Goal: Task Accomplishment & Management: Manage account settings

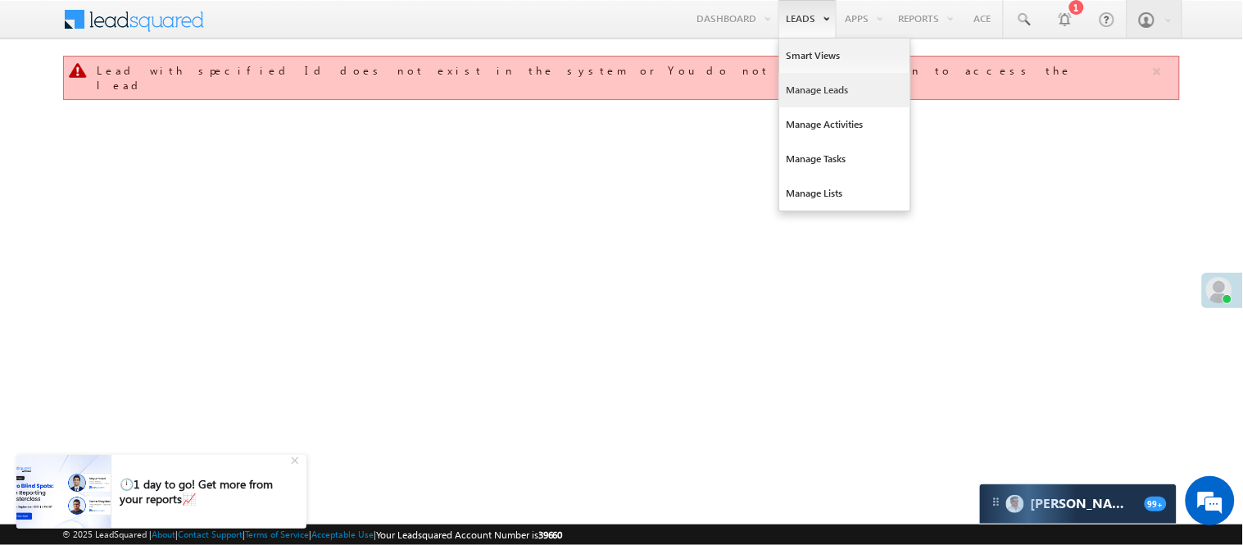
click at [846, 80] on link "Manage Leads" at bounding box center [844, 90] width 131 height 34
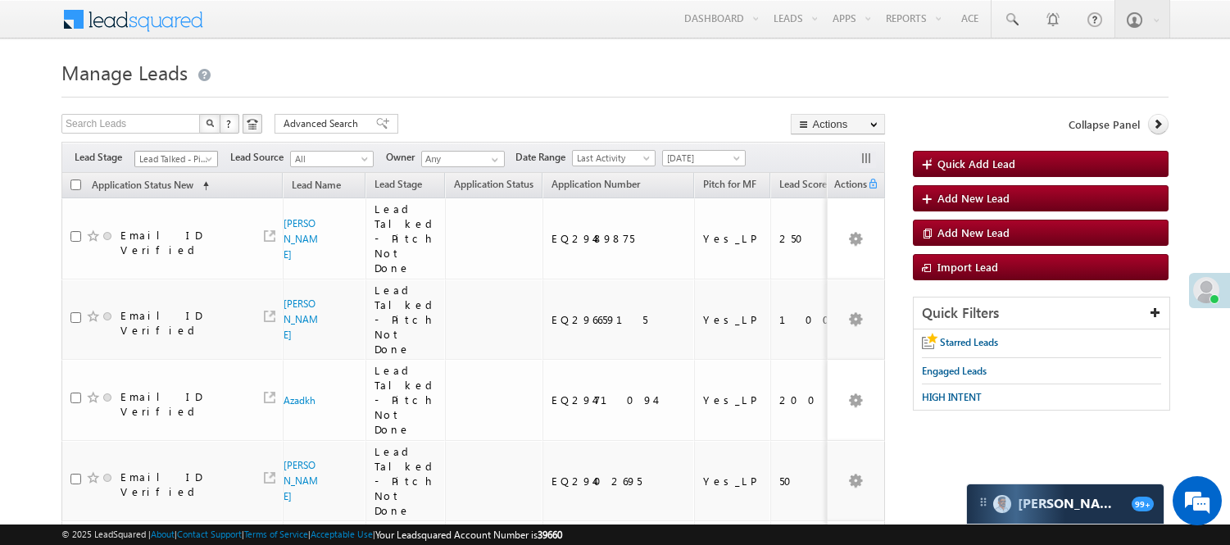
click at [184, 159] on span "Lead Talked - Pitch Not Done" at bounding box center [174, 159] width 78 height 15
drag, startPoint x: 176, startPoint y: 276, endPoint x: 506, endPoint y: 123, distance: 364.0
click at [178, 276] on link "Code Generated" at bounding box center [176, 277] width 83 height 15
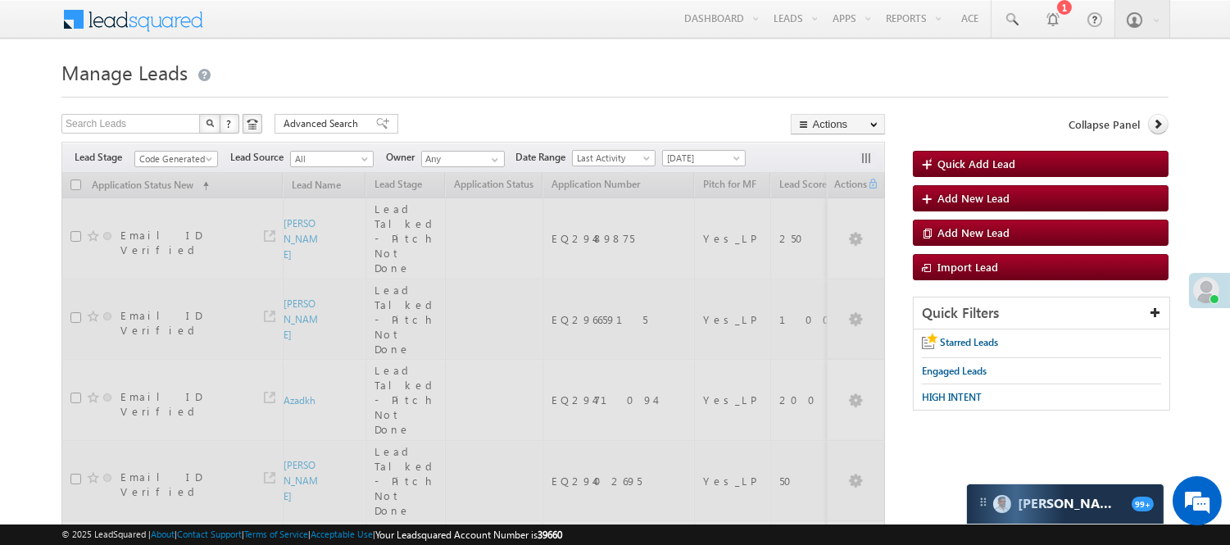
click at [586, 77] on h1 "Manage Leads" at bounding box center [614, 71] width 1107 height 32
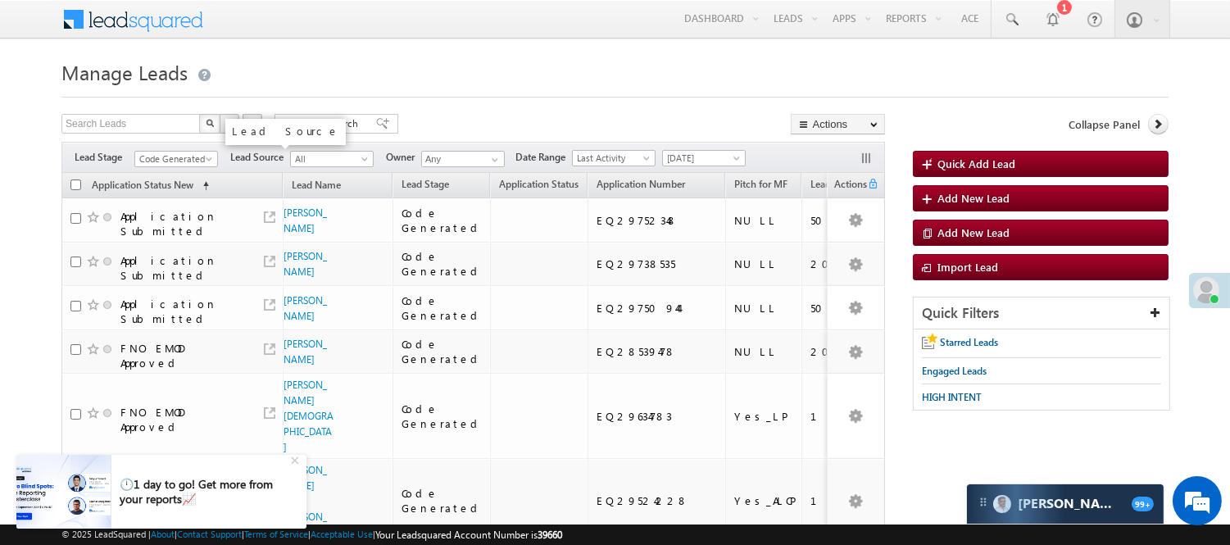
scroll to position [0, 0]
click at [197, 157] on span "Code Generated" at bounding box center [174, 159] width 78 height 15
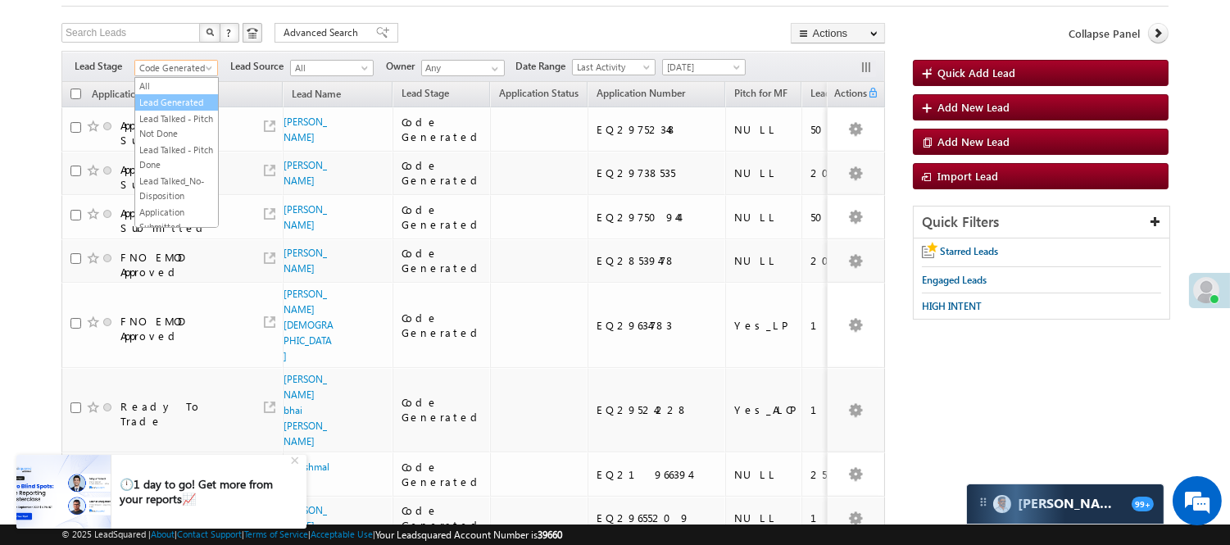
click at [168, 105] on link "Lead Generated" at bounding box center [176, 102] width 83 height 15
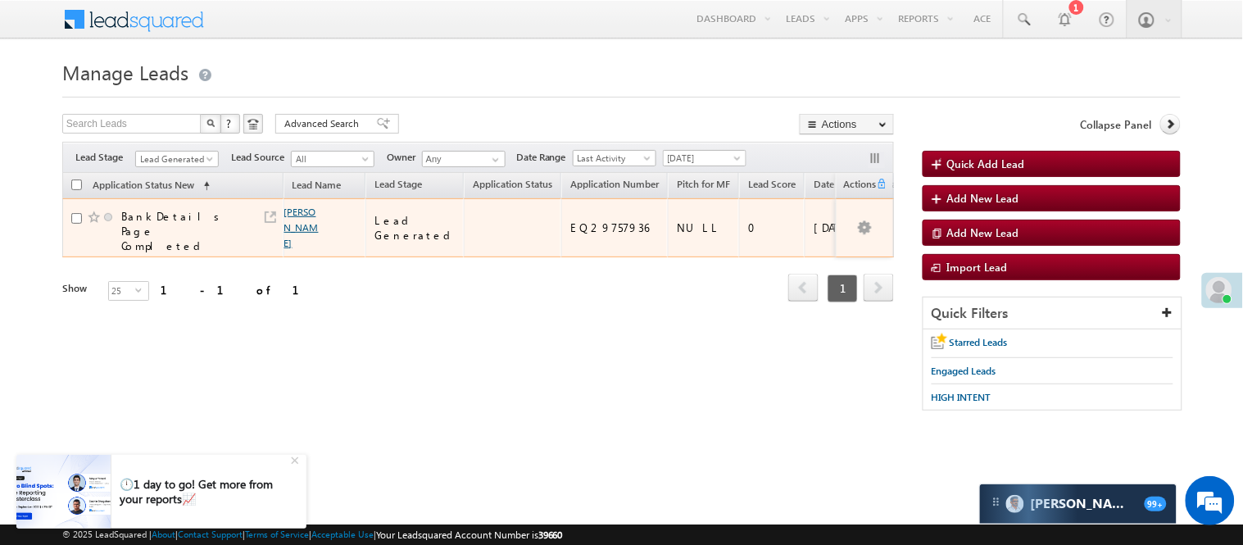
click at [297, 211] on link "Naresh khinchi" at bounding box center [301, 227] width 34 height 43
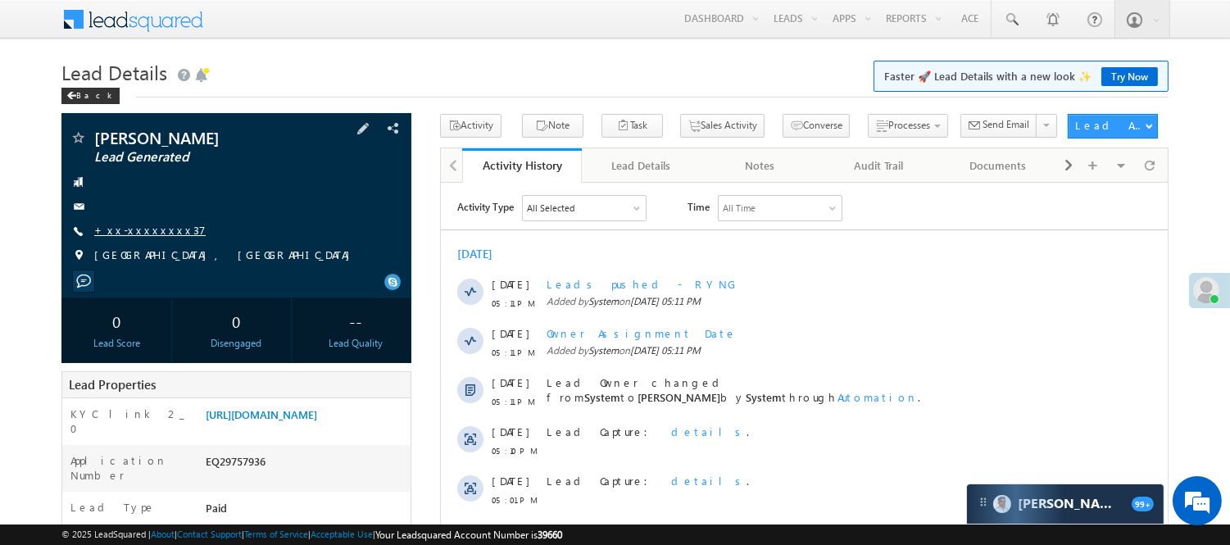
click at [152, 232] on link "+xx-xxxxxxxx37" at bounding box center [149, 230] width 111 height 14
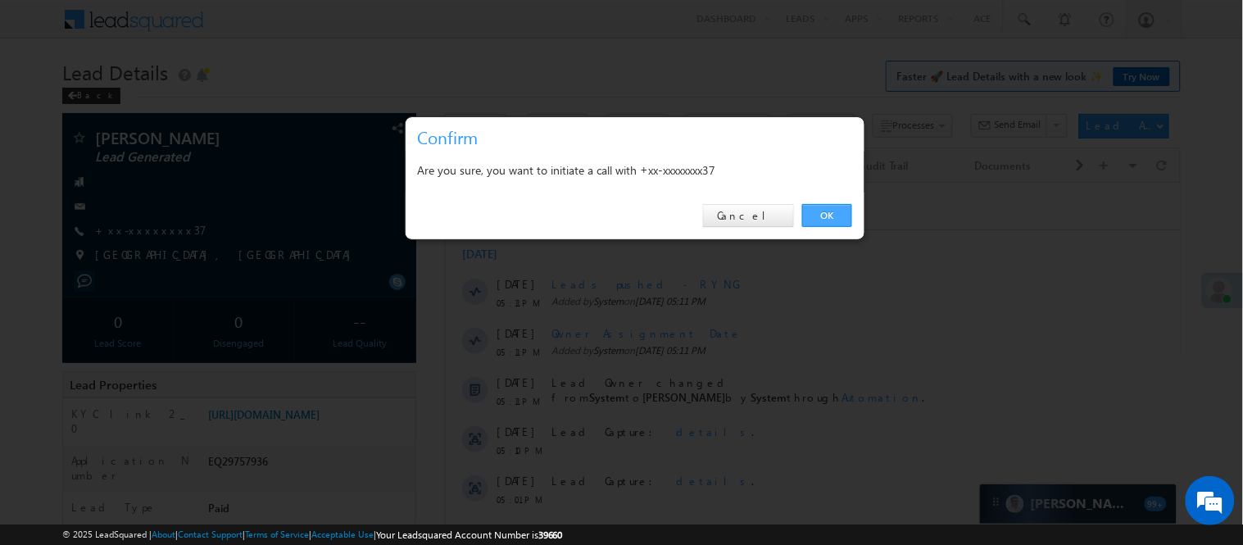
click at [815, 220] on link "OK" at bounding box center [827, 215] width 50 height 23
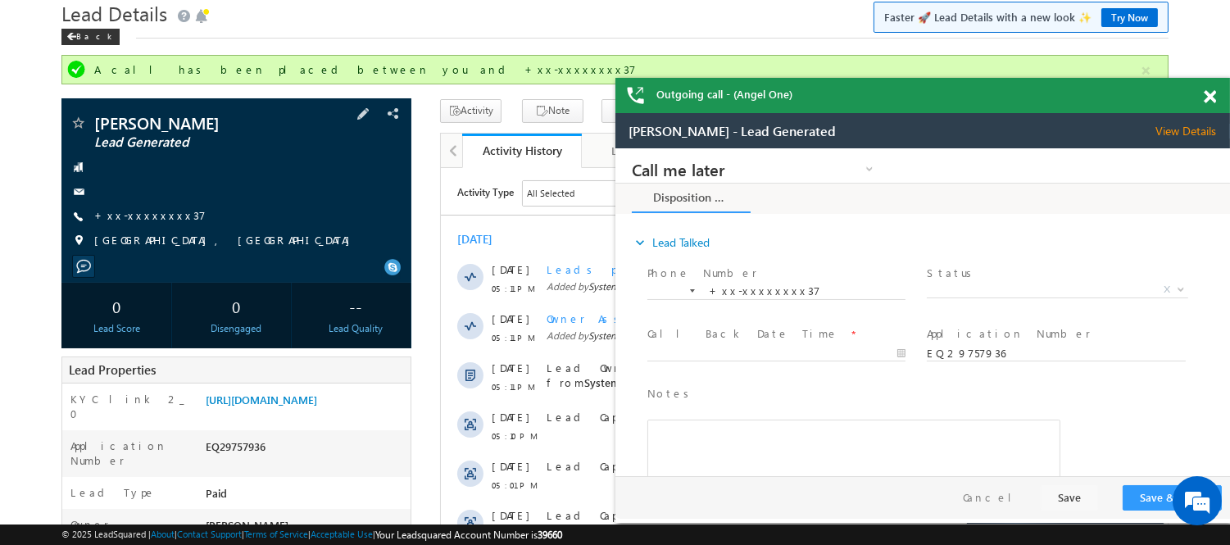
scroll to position [91, 0]
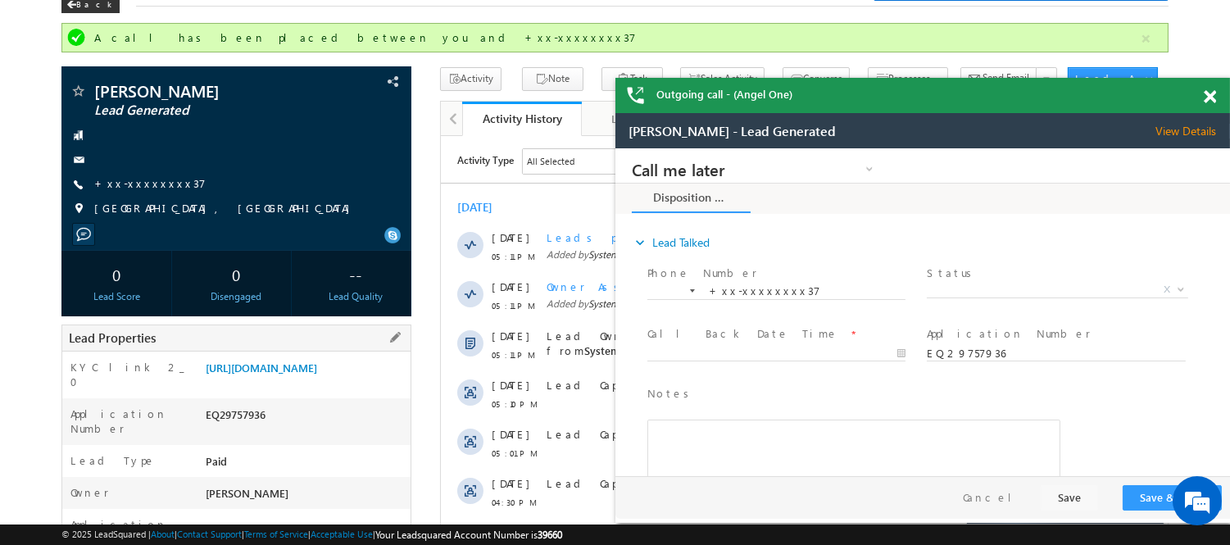
click at [225, 423] on div "EQ29757936" at bounding box center [306, 417] width 209 height 23
copy div "EQ29757936"
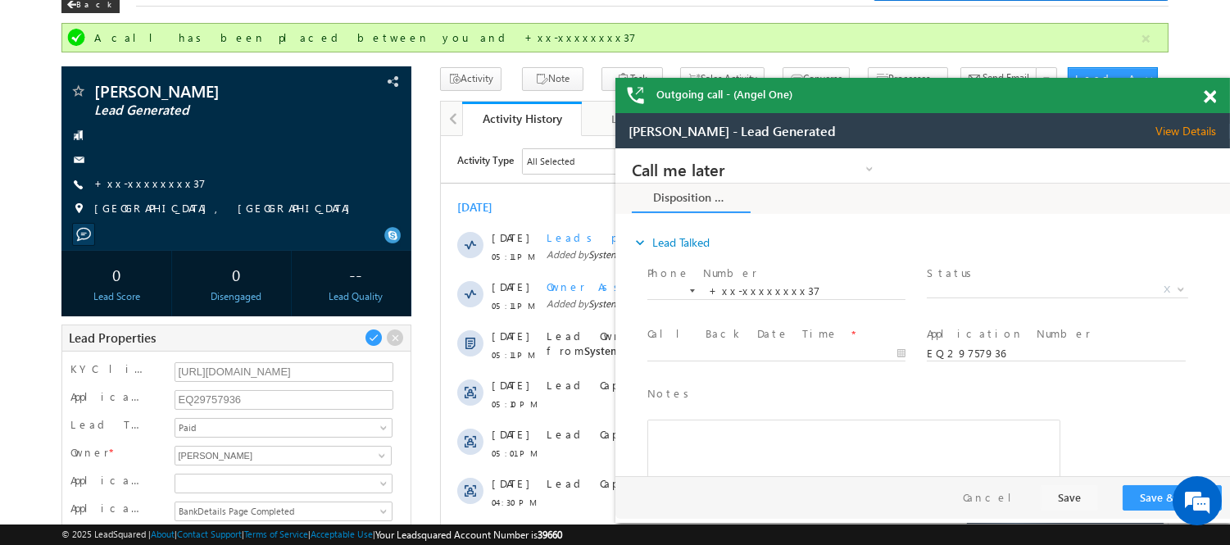
click at [1208, 93] on span at bounding box center [1210, 97] width 12 height 14
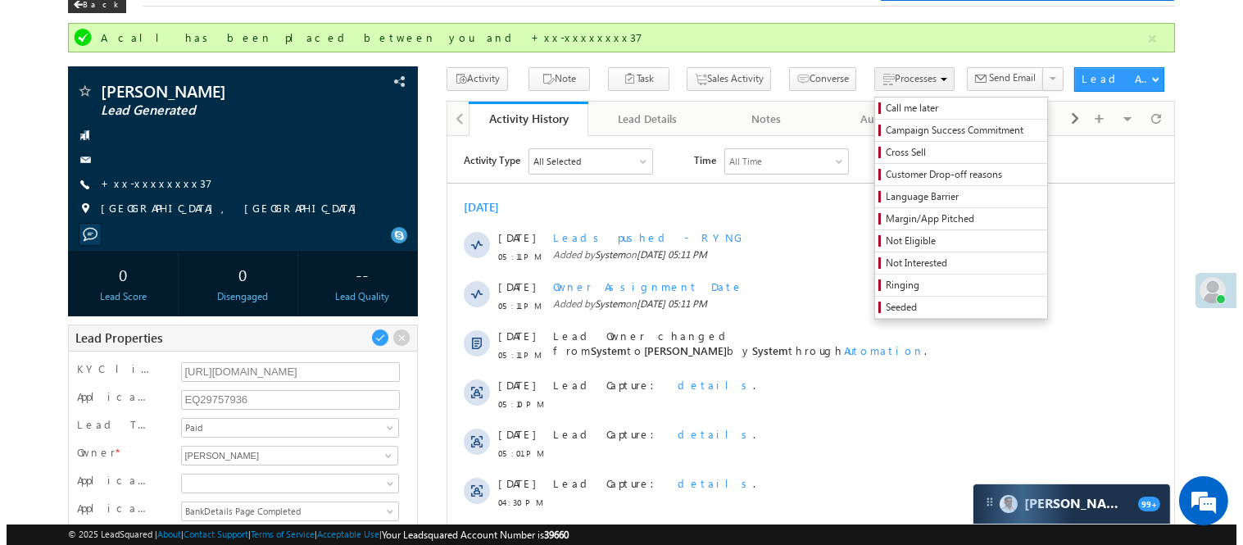
scroll to position [0, 0]
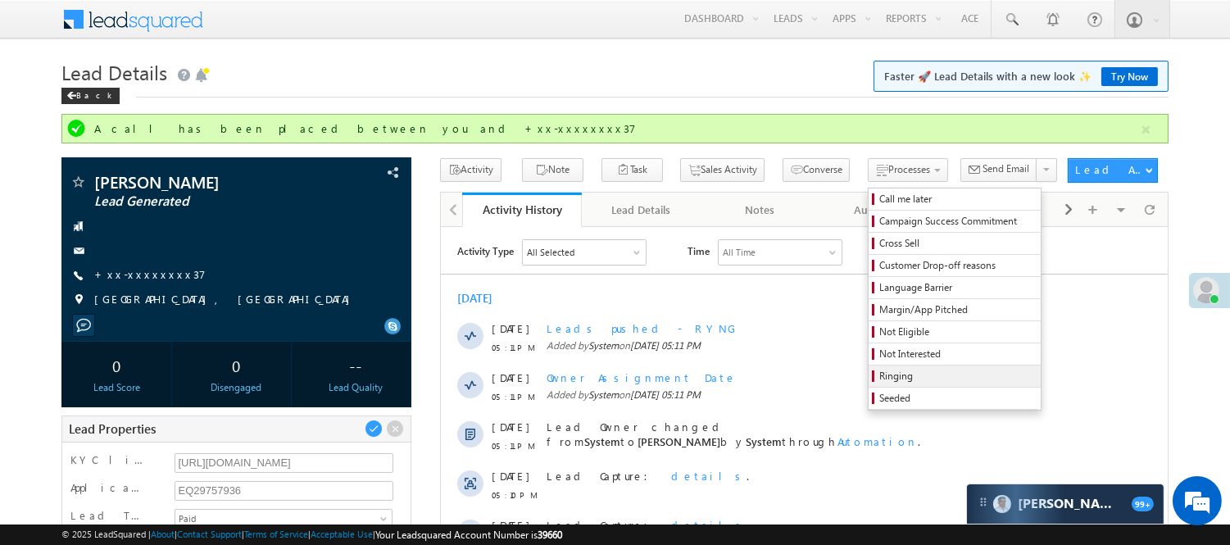
click at [879, 379] on span "Ringing" at bounding box center [957, 376] width 156 height 15
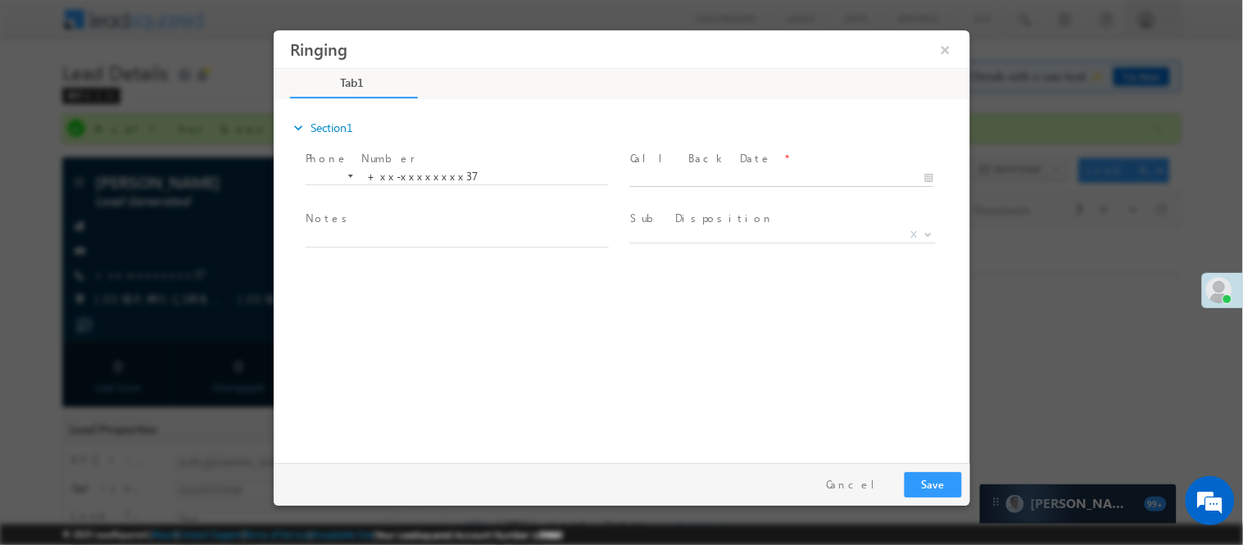
type input "09/29/25 5:26 PM"
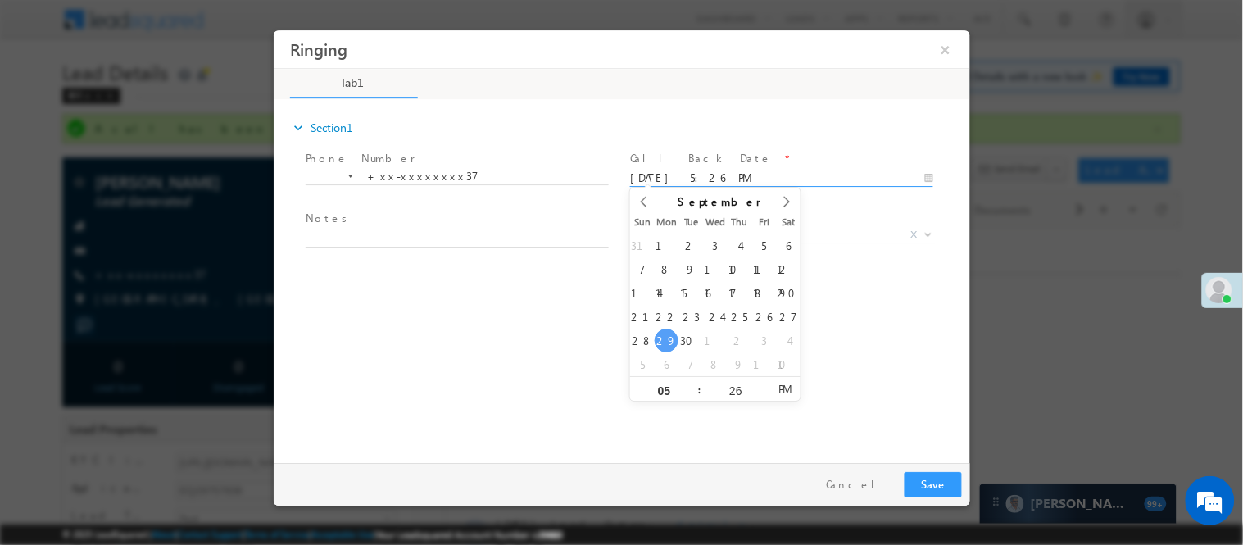
click at [793, 176] on input "09/29/25 5:26 PM" at bounding box center [780, 178] width 303 height 16
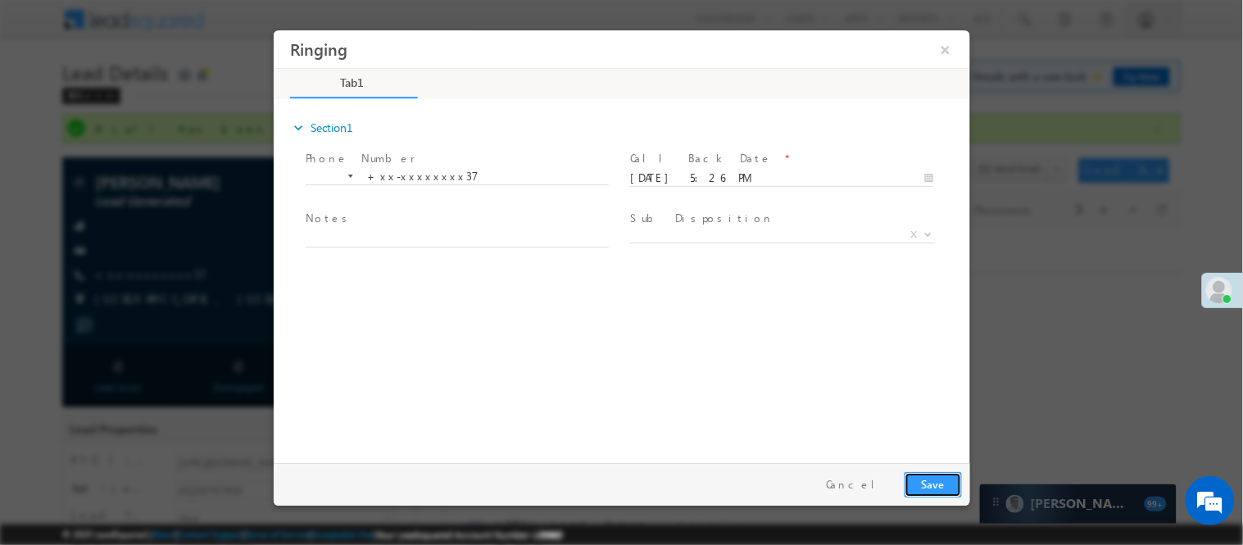
click at [929, 479] on button "Save" at bounding box center [932, 483] width 57 height 25
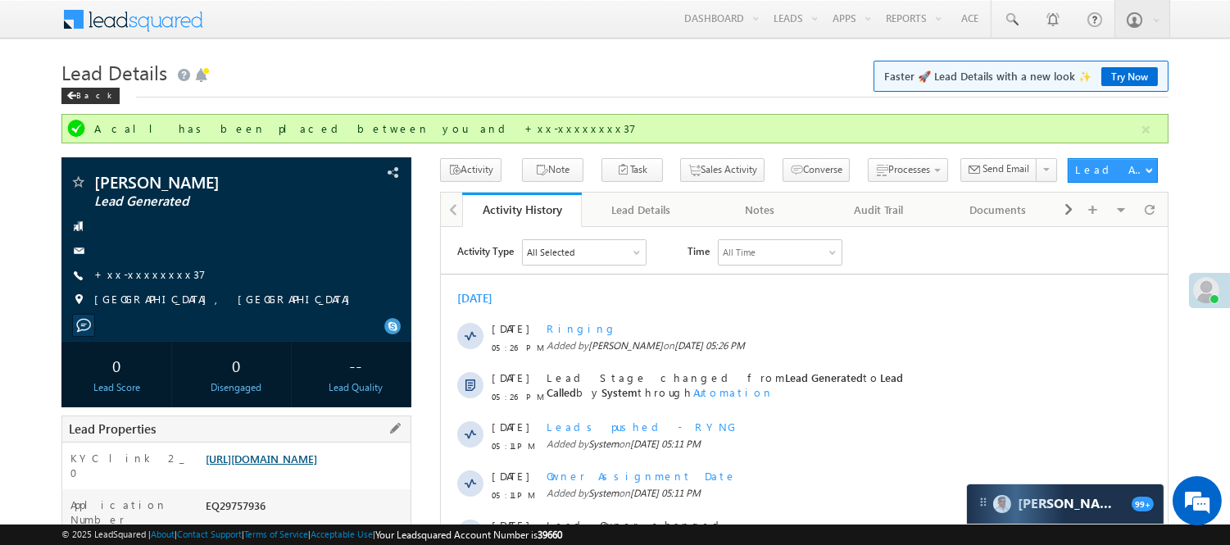
click at [317, 456] on link "https://angelbroking1-pk3em7sa.customui-test.leadsquared.com?leadId=be5bf570-21…" at bounding box center [261, 458] width 111 height 14
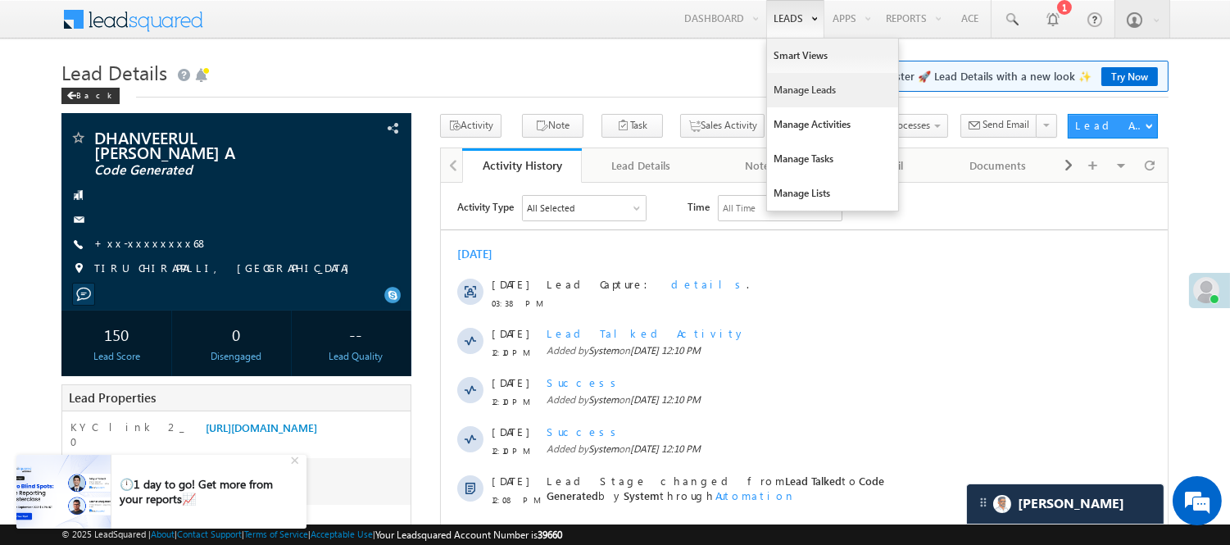
click at [816, 95] on link "Manage Leads" at bounding box center [832, 90] width 131 height 34
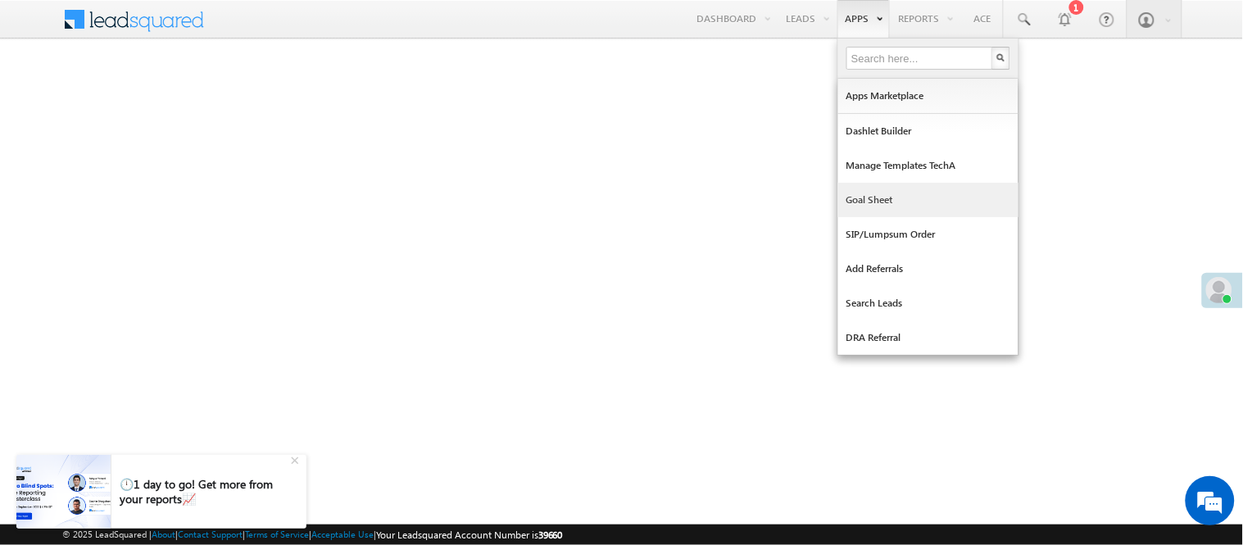
click at [881, 193] on link "Goal Sheet" at bounding box center [928, 200] width 180 height 34
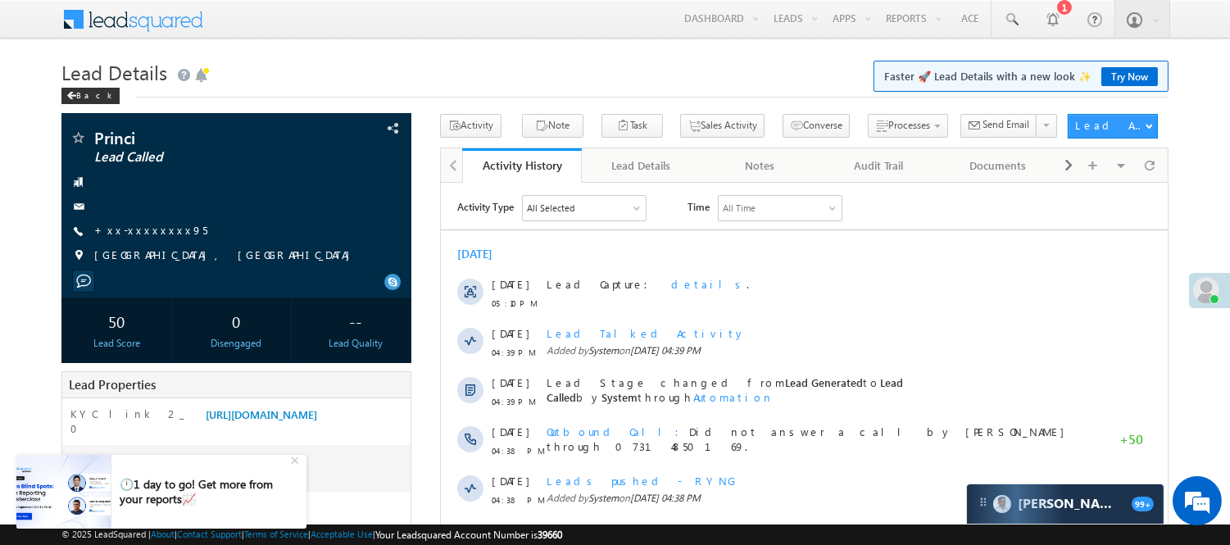
click at [396, 92] on div "Back" at bounding box center [614, 92] width 1107 height 11
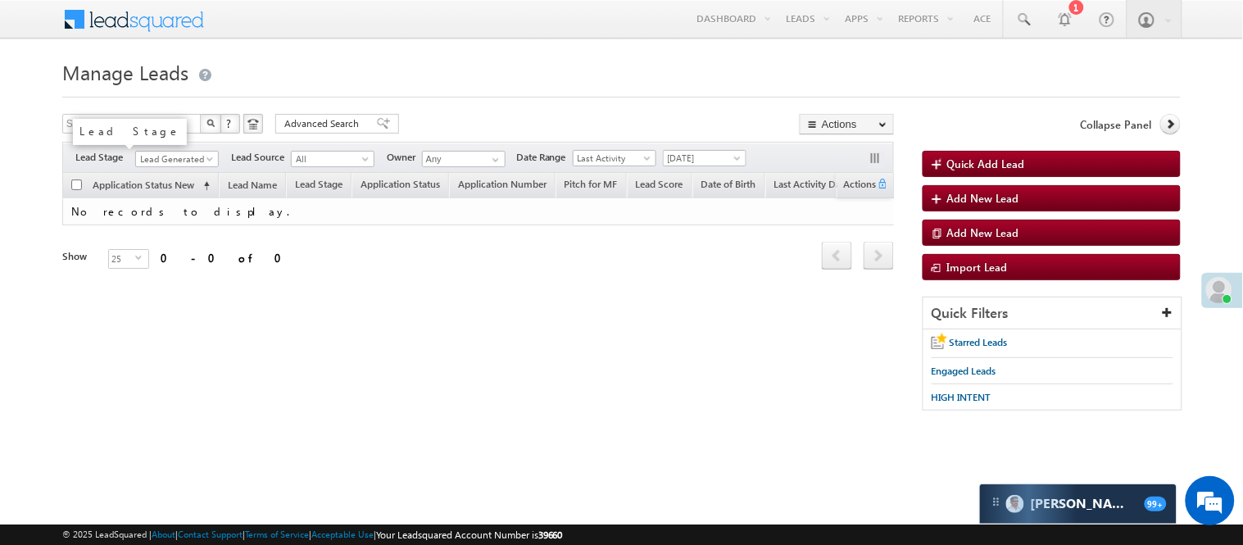
click at [175, 166] on span "Lead Generated" at bounding box center [175, 159] width 78 height 15
click at [179, 165] on span "Lead Generated" at bounding box center [175, 159] width 78 height 15
click at [180, 161] on span "Lead Generated" at bounding box center [175, 159] width 78 height 15
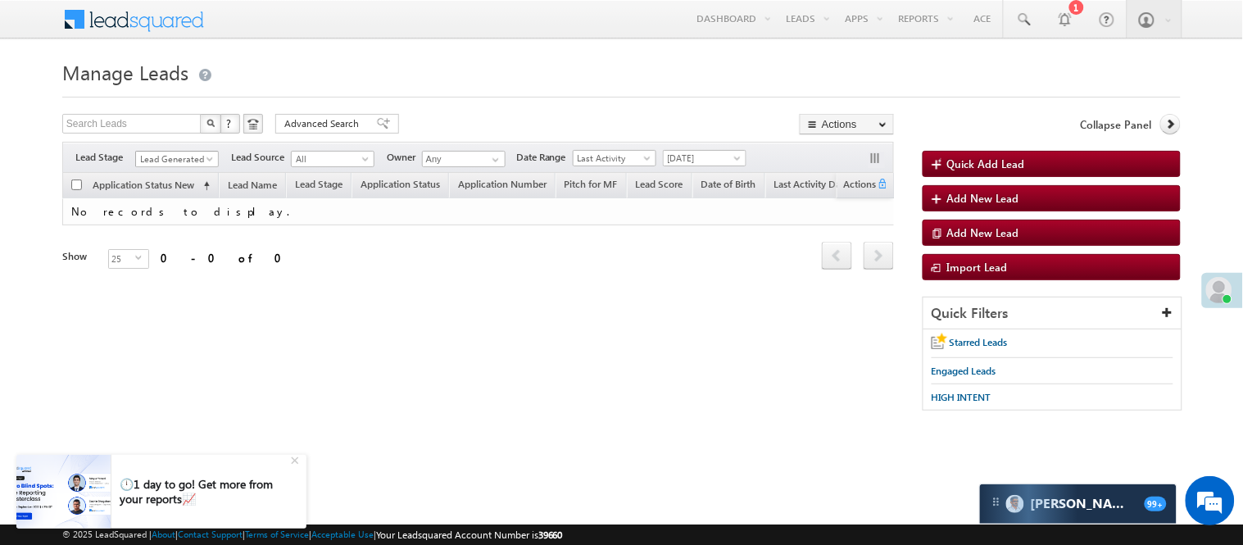
click at [181, 161] on span "Lead Generated" at bounding box center [175, 159] width 78 height 15
click at [182, 161] on span "Lead Generated" at bounding box center [175, 159] width 78 height 15
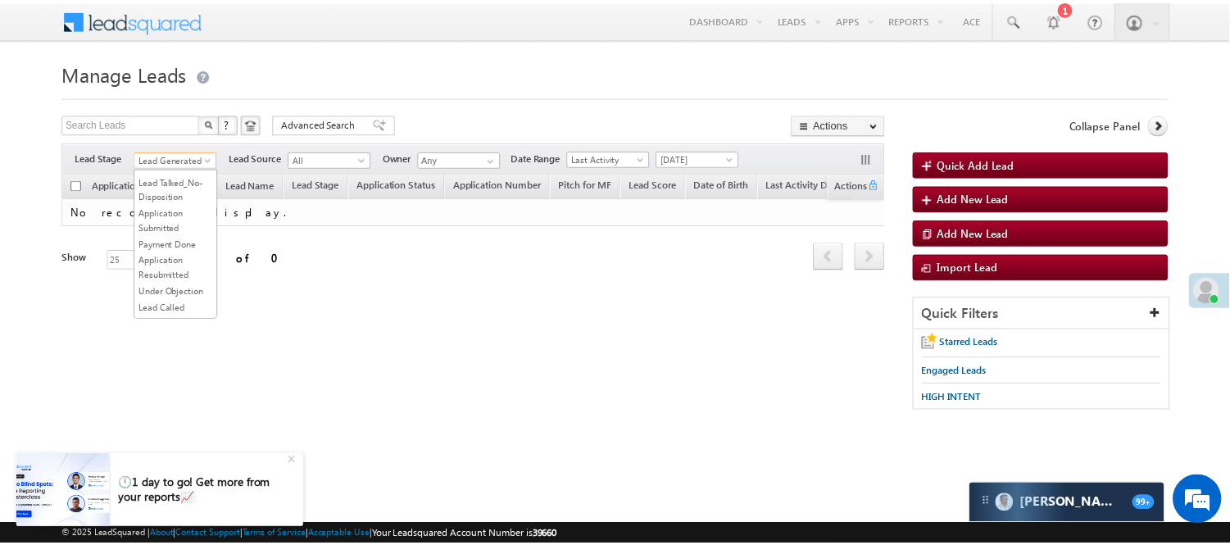
scroll to position [406, 0]
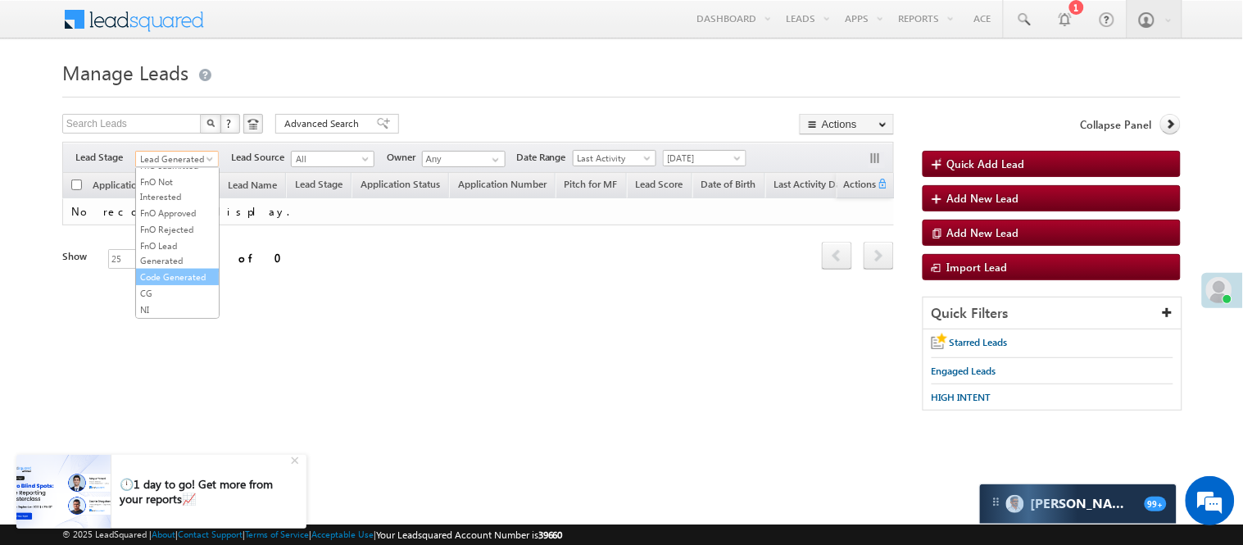
click at [170, 274] on link "Code Generated" at bounding box center [177, 277] width 83 height 15
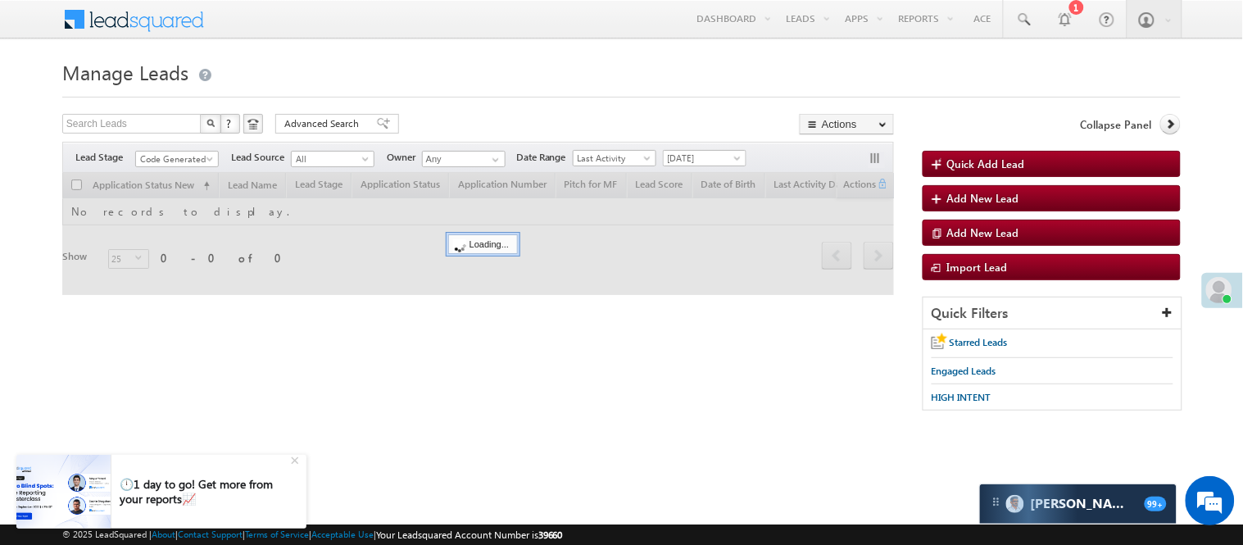
click at [467, 105] on form "Manage Leads Quick Add Lead Search Leads X ? 0 results found Advanced Search Ad…" at bounding box center [621, 241] width 1118 height 372
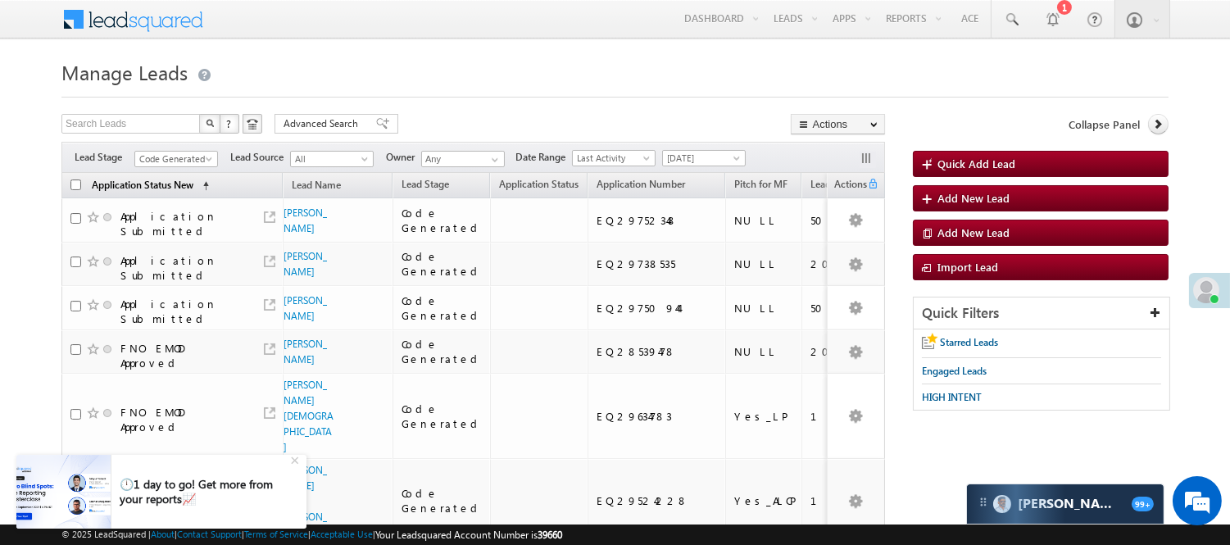
scroll to position [0, 0]
drag, startPoint x: 192, startPoint y: 161, endPoint x: 193, endPoint y: 189, distance: 28.7
click at [192, 160] on span "Code Generated" at bounding box center [174, 159] width 78 height 15
click at [168, 201] on link "Lead Generated" at bounding box center [176, 193] width 83 height 15
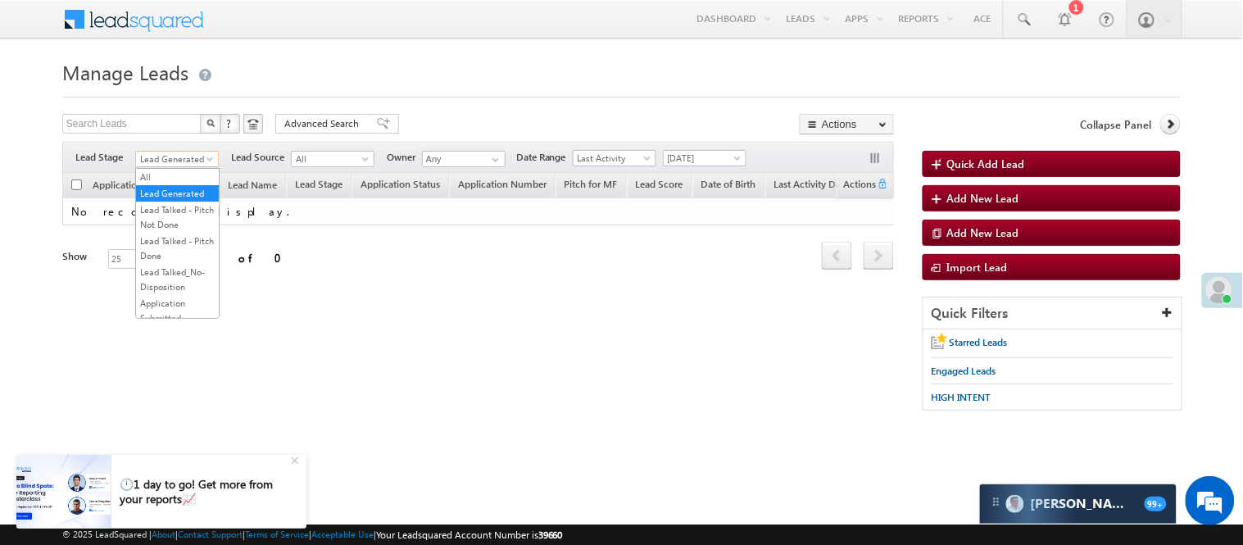
click at [193, 154] on span "Lead Generated" at bounding box center [175, 159] width 78 height 15
click at [173, 232] on link "Lead Talked - Pitch Not Done" at bounding box center [177, 216] width 83 height 29
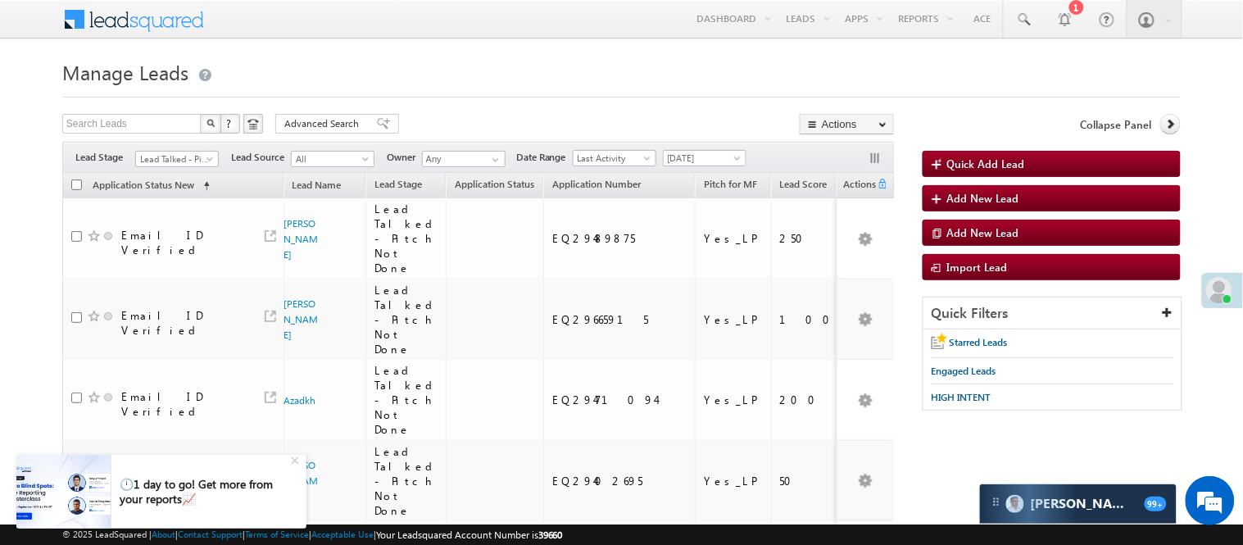
click at [312, 22] on div "Menu Nisha Anand Yadav Nisha .Yada v@ang elbro king. com Angel Broki" at bounding box center [621, 20] width 1118 height 40
click at [159, 152] on span "Lead Talked - Pitch Not Done" at bounding box center [175, 159] width 78 height 15
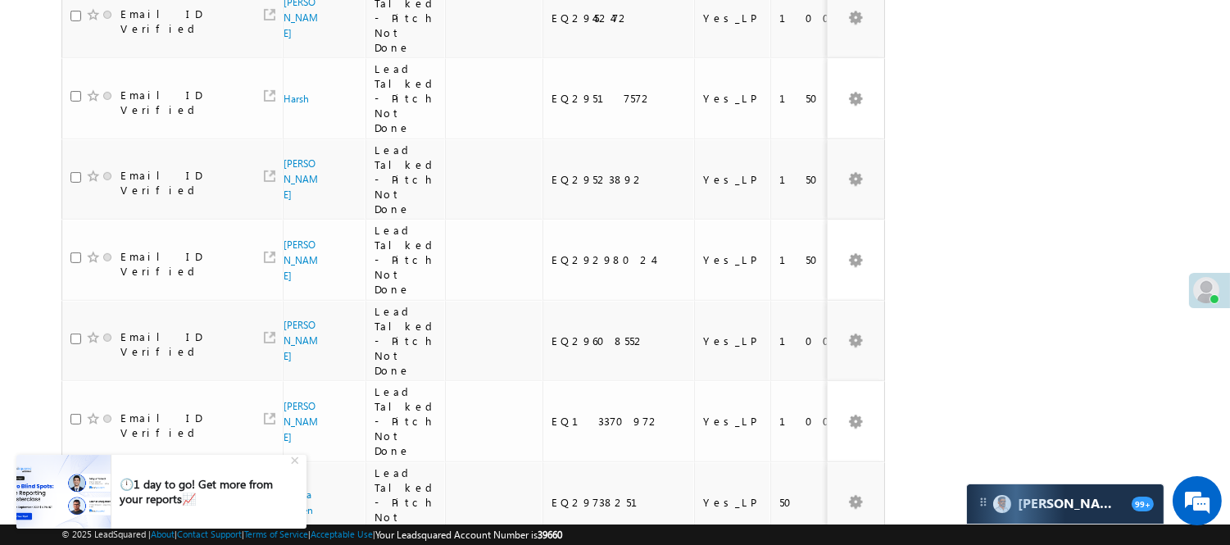
scroll to position [1486, 0]
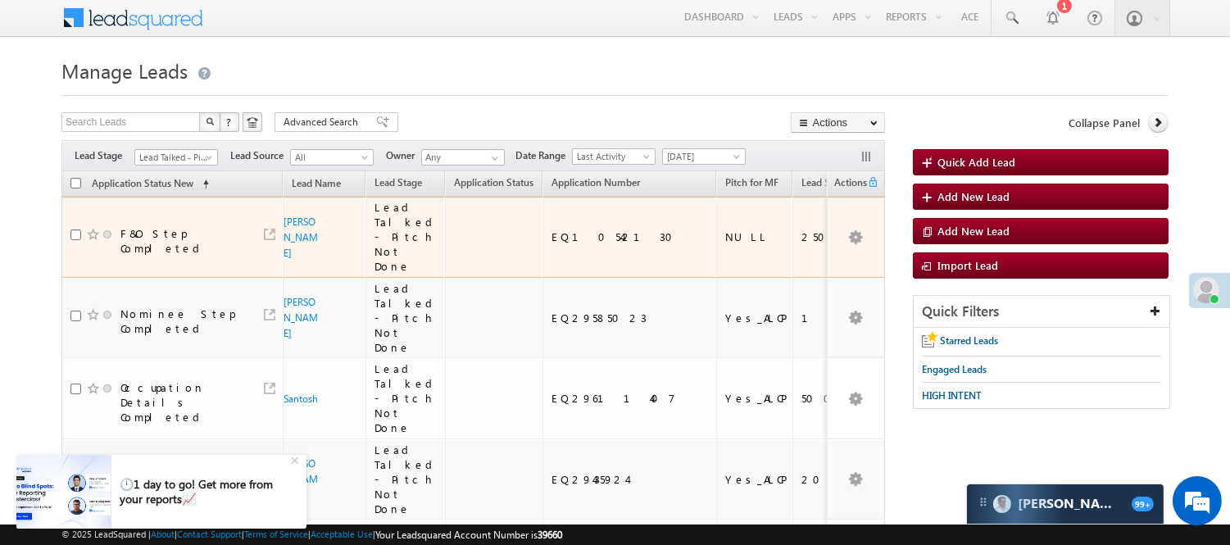
scroll to position [0, 0]
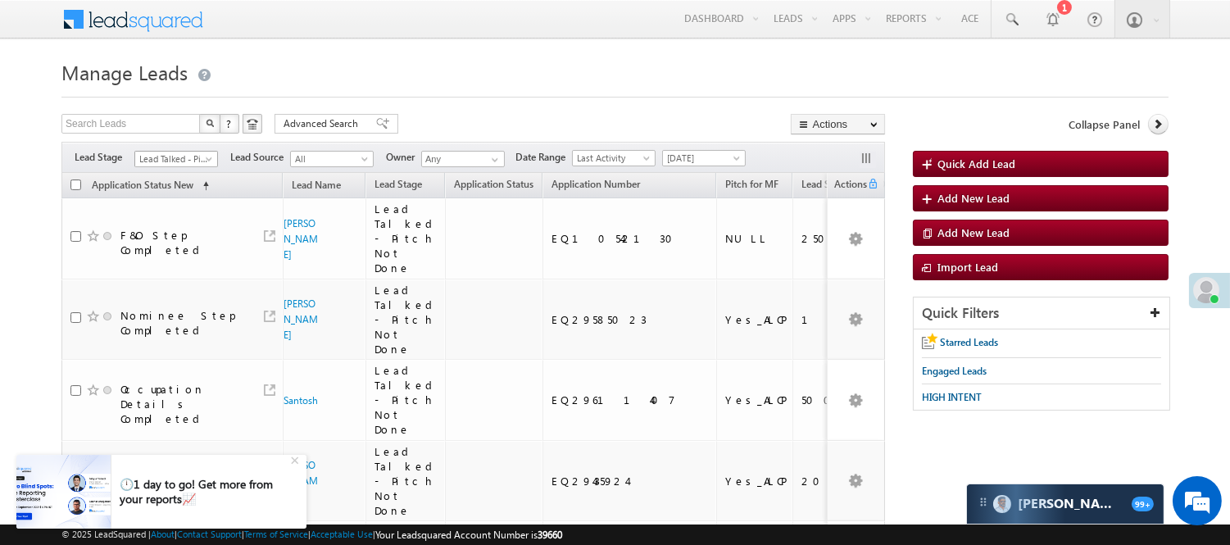
click at [206, 151] on link "Lead Talked - Pitch Not Done" at bounding box center [176, 159] width 84 height 16
click at [179, 153] on span "Lead Talked - Pitch Not Done" at bounding box center [174, 159] width 78 height 15
click at [514, 91] on div at bounding box center [614, 92] width 1107 height 11
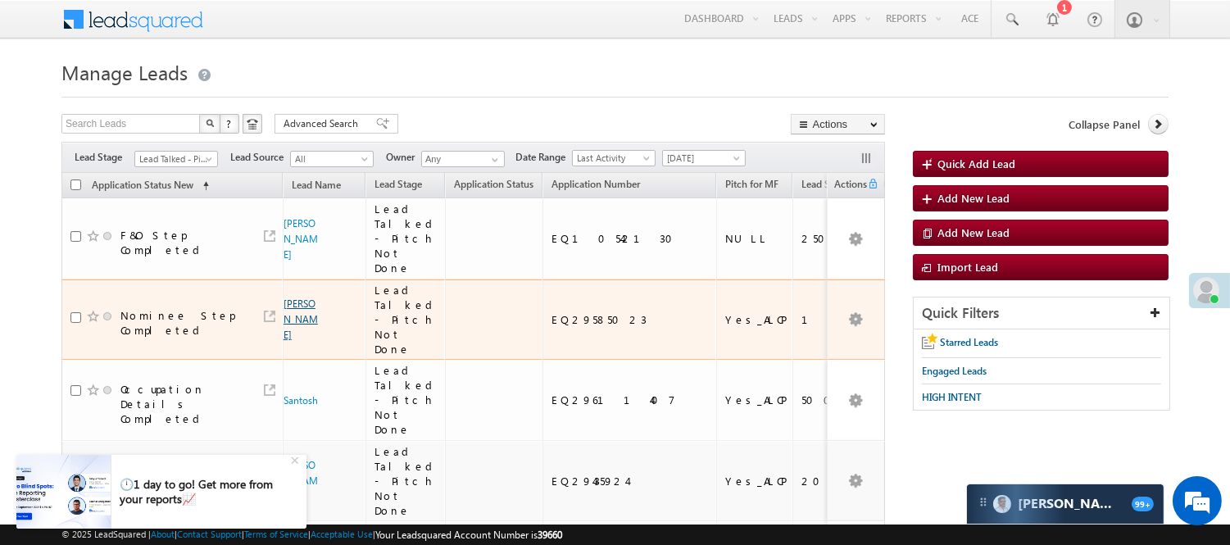
click at [295, 307] on link "Rajendra Shivaji Kulkarni" at bounding box center [301, 318] width 34 height 43
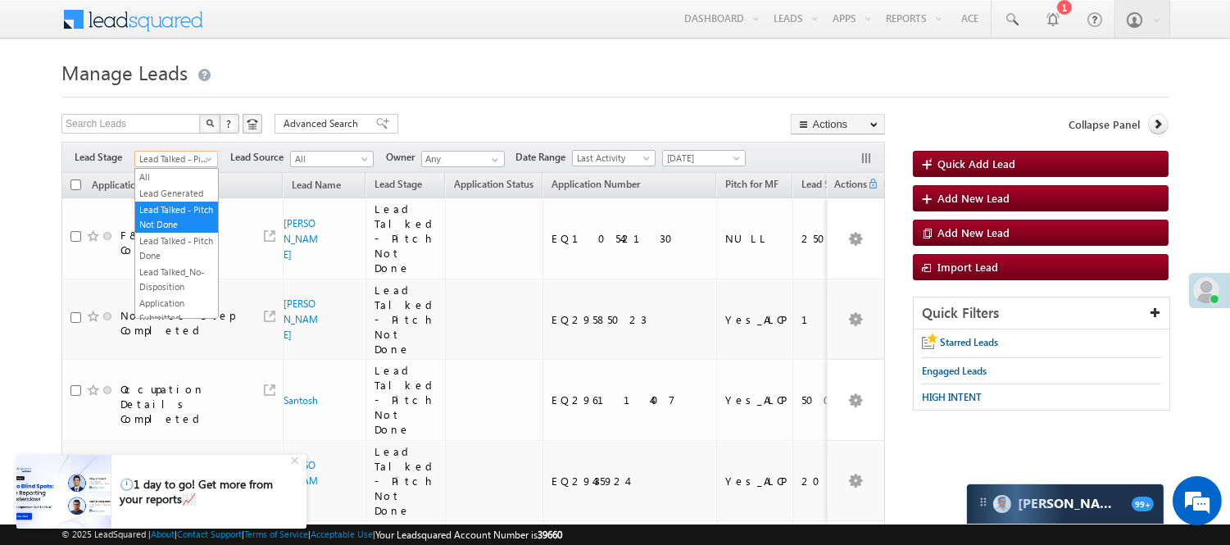
click at [184, 159] on span "Lead Talked - Pitch Not Done" at bounding box center [174, 159] width 78 height 15
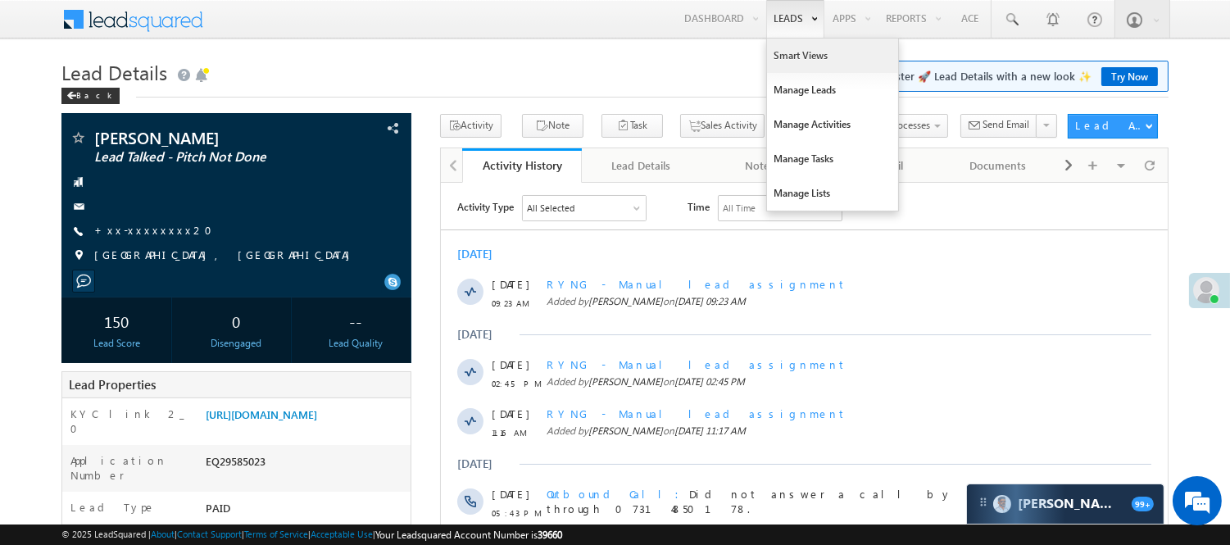
click at [787, 52] on link "Smart Views" at bounding box center [832, 56] width 131 height 34
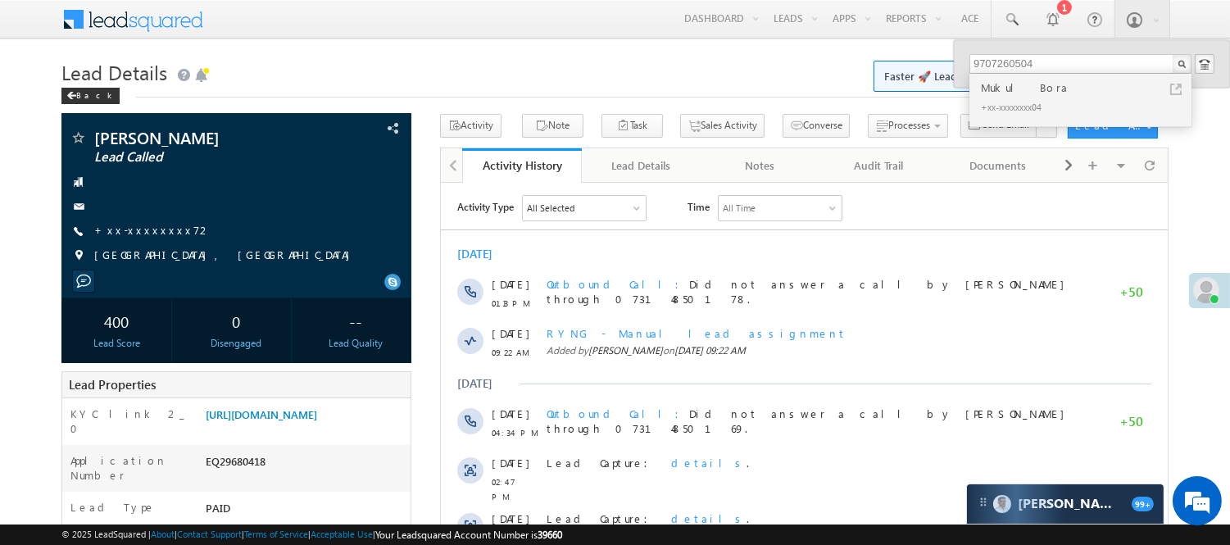
type input "9707260504"
click at [1036, 94] on div "Mukul Bora" at bounding box center [1088, 88] width 220 height 18
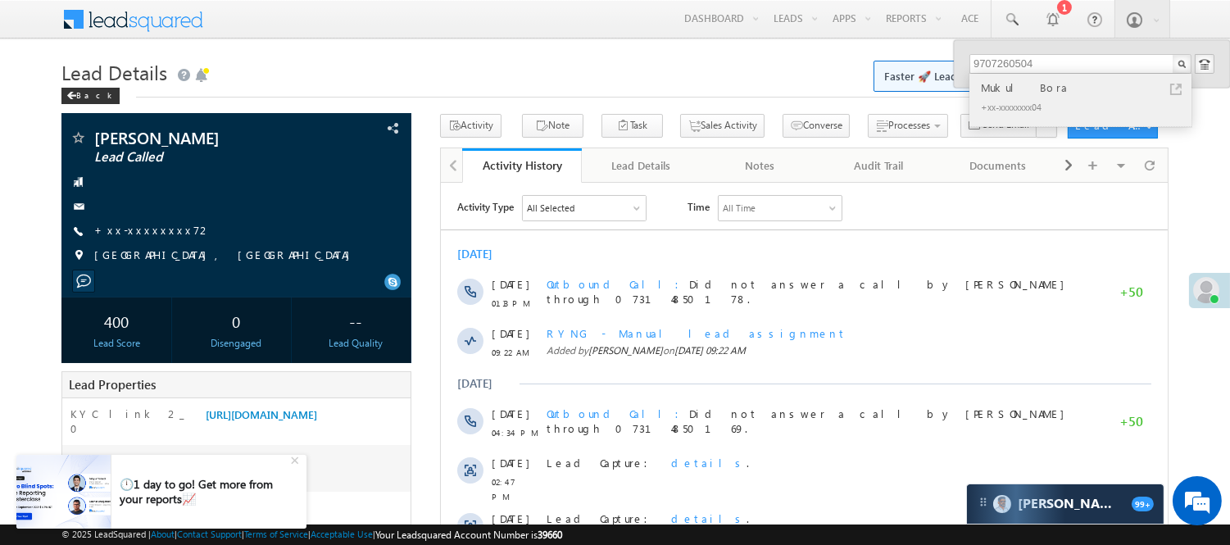
click at [1030, 91] on div "Mukul Bora" at bounding box center [1088, 88] width 220 height 18
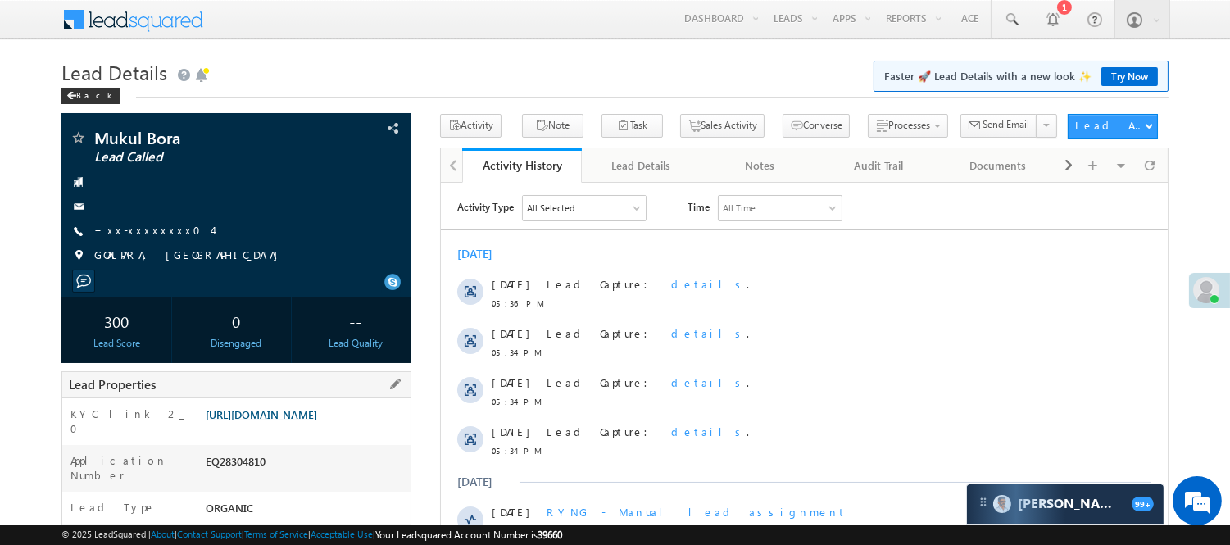
click at [279, 421] on link "[URL][DOMAIN_NAME]" at bounding box center [261, 414] width 111 height 14
click at [305, 421] on link "[URL][DOMAIN_NAME]" at bounding box center [261, 414] width 111 height 14
click at [304, 421] on link "[URL][DOMAIN_NAME]" at bounding box center [261, 414] width 111 height 14
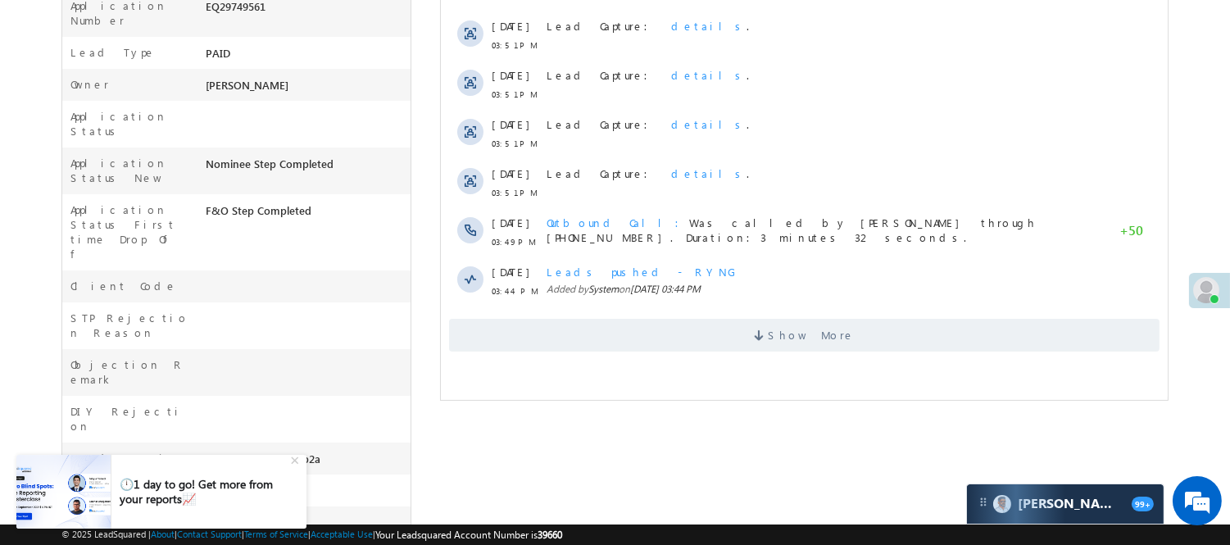
scroll to position [364, 0]
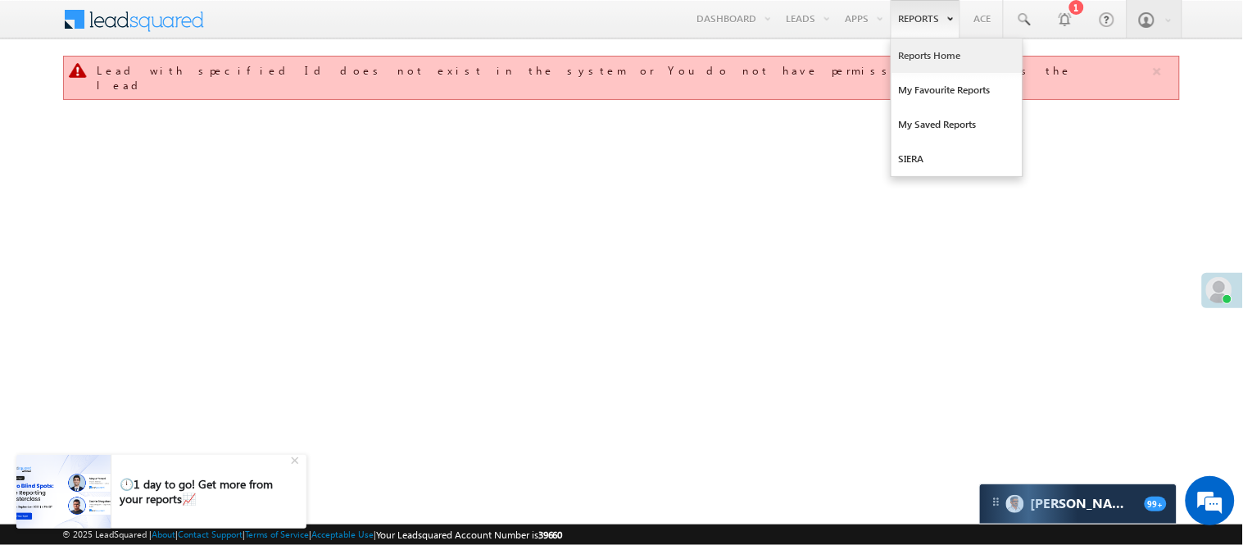
click at [942, 58] on link "Reports Home" at bounding box center [956, 56] width 131 height 34
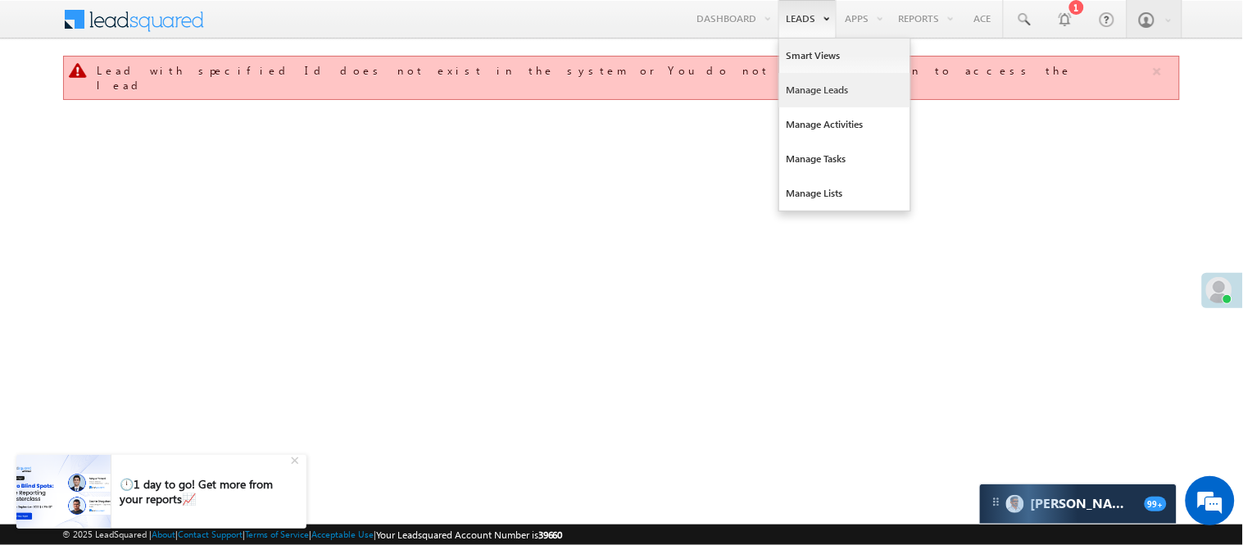
click at [828, 85] on link "Manage Leads" at bounding box center [844, 90] width 131 height 34
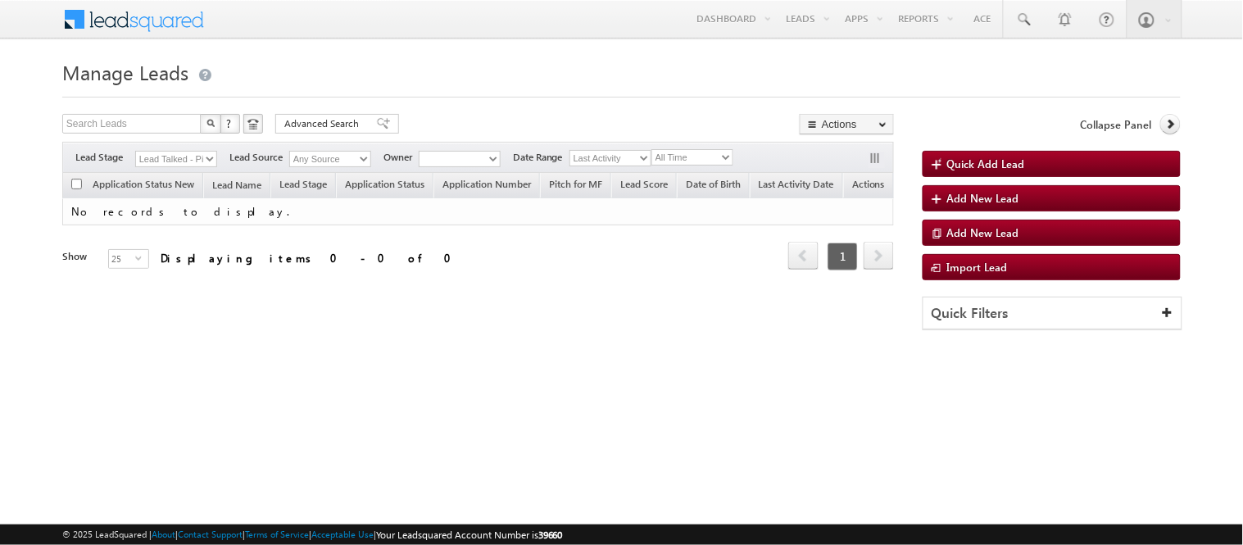
click at [176, 153] on select "Lead Talked - Pitch Not Done" at bounding box center [176, 159] width 82 height 16
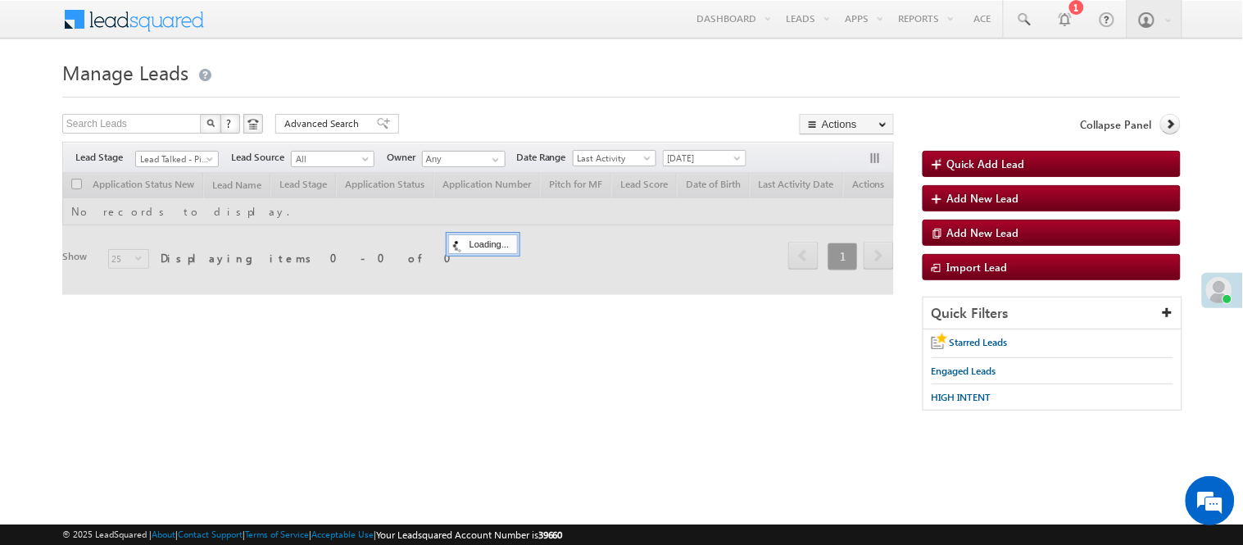
click at [188, 158] on span "Lead Talked - Pitch Not Done" at bounding box center [175, 159] width 78 height 15
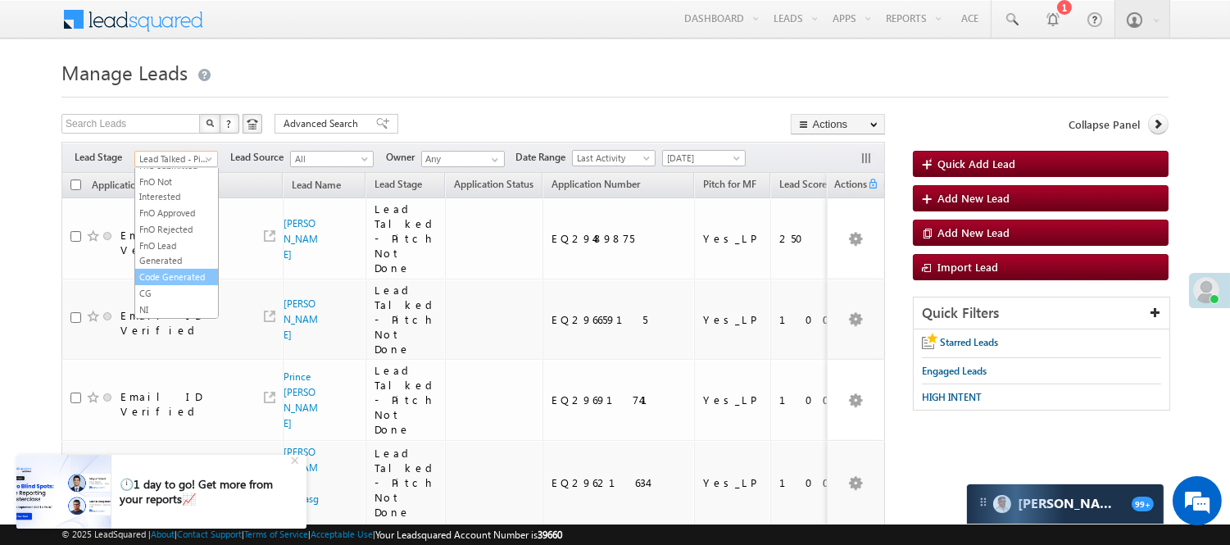
scroll to position [406, 0]
click at [184, 280] on link "Code Generated" at bounding box center [176, 277] width 83 height 15
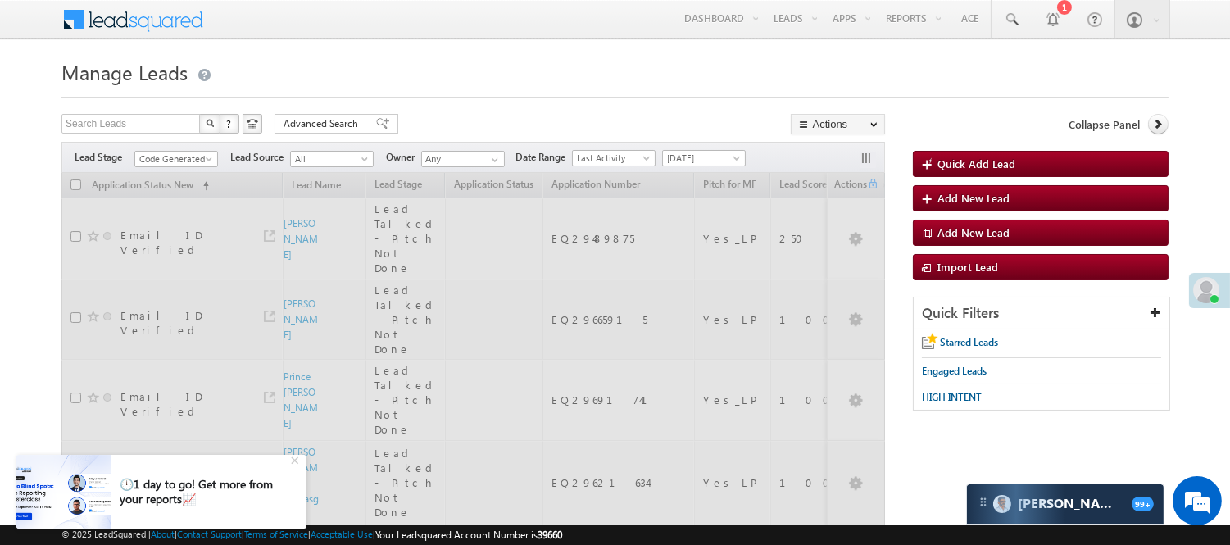
click at [443, 68] on h1 "Manage Leads" at bounding box center [614, 71] width 1107 height 32
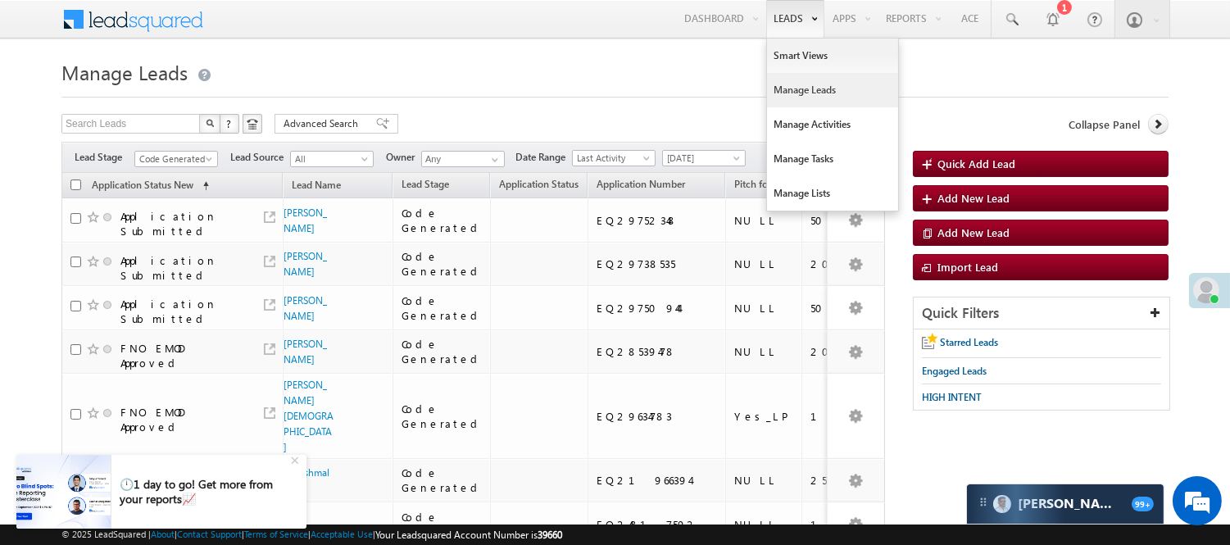
scroll to position [0, 0]
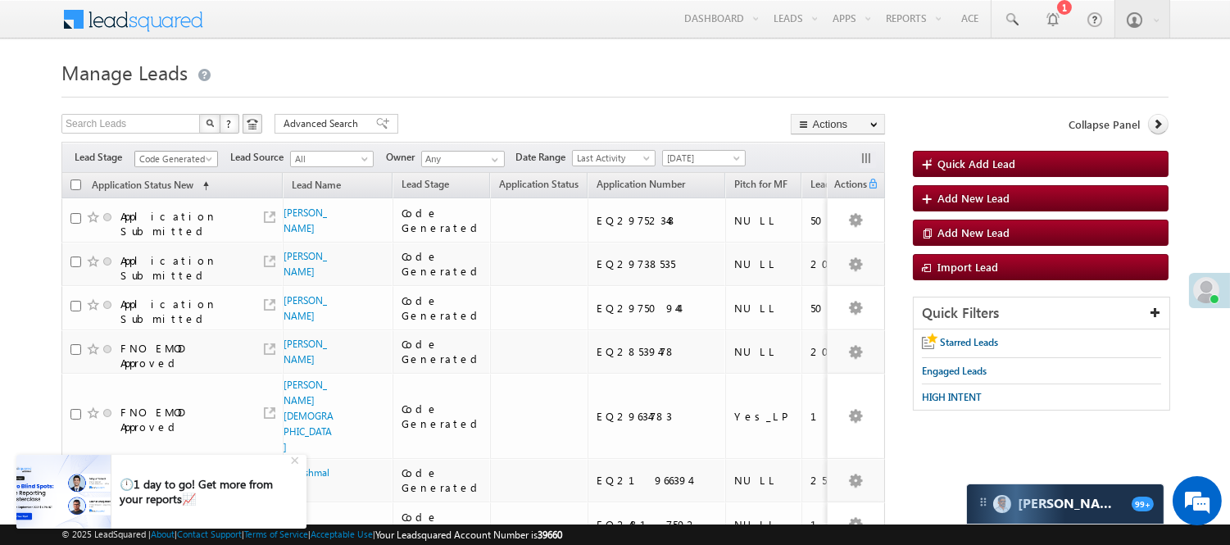
click at [173, 162] on span "Code Generated" at bounding box center [174, 159] width 78 height 15
click at [176, 197] on link "Lead Generated" at bounding box center [176, 193] width 83 height 15
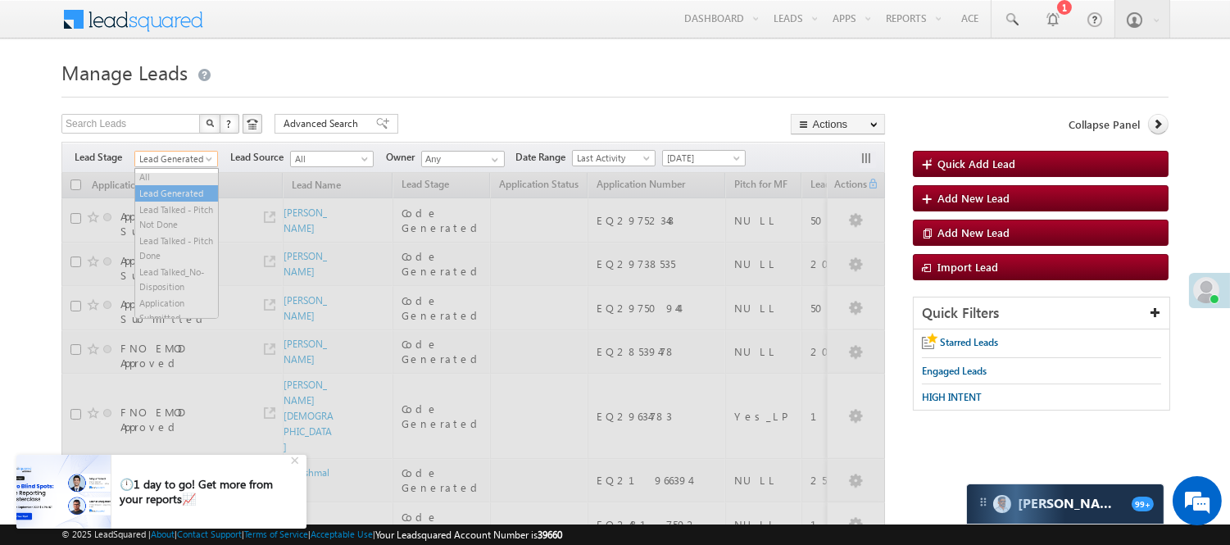
click at [186, 153] on span "Lead Generated" at bounding box center [174, 159] width 78 height 15
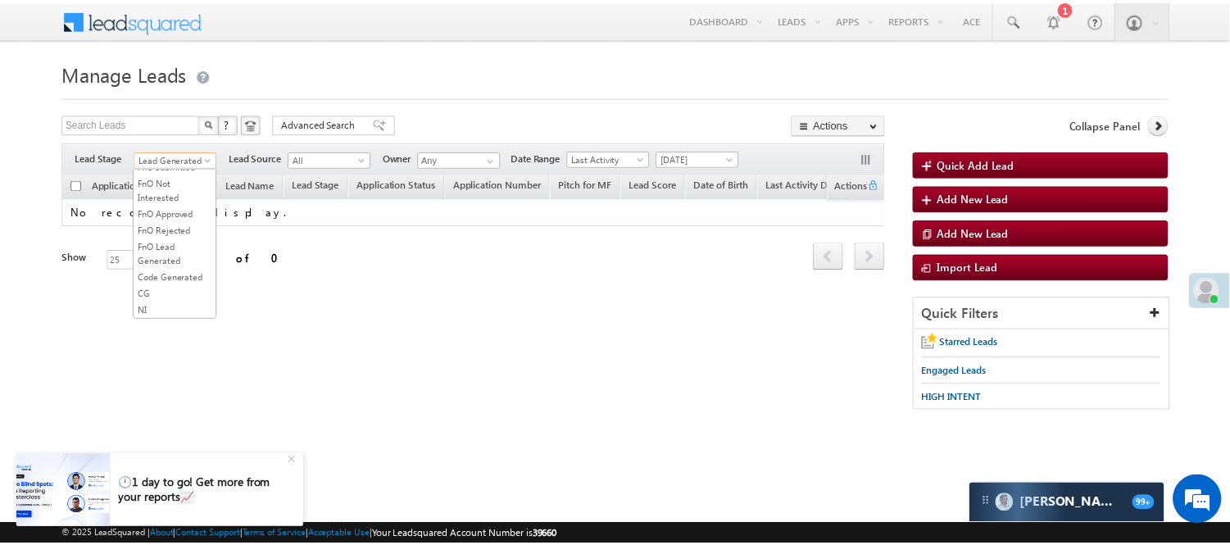
scroll to position [225, 0]
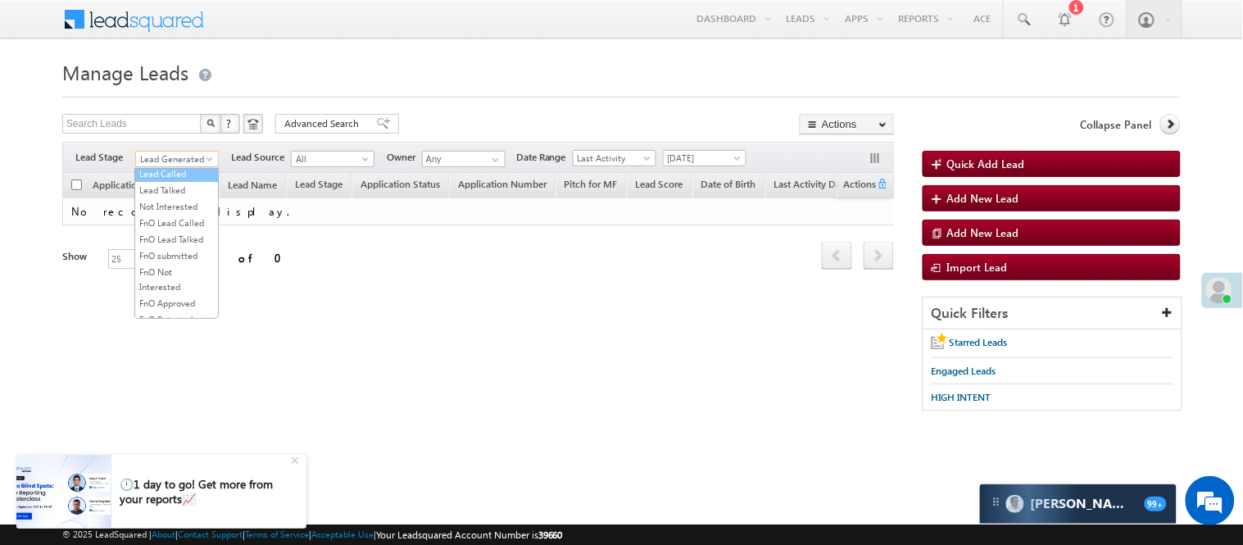
click at [181, 181] on link "Lead Called" at bounding box center [176, 173] width 83 height 15
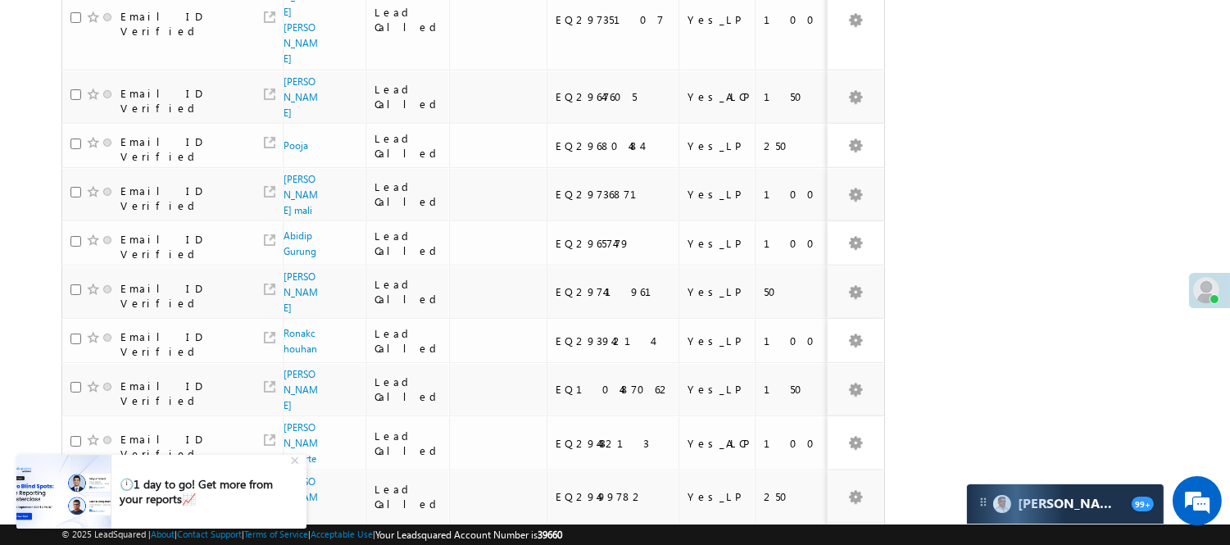
scroll to position [69, 0]
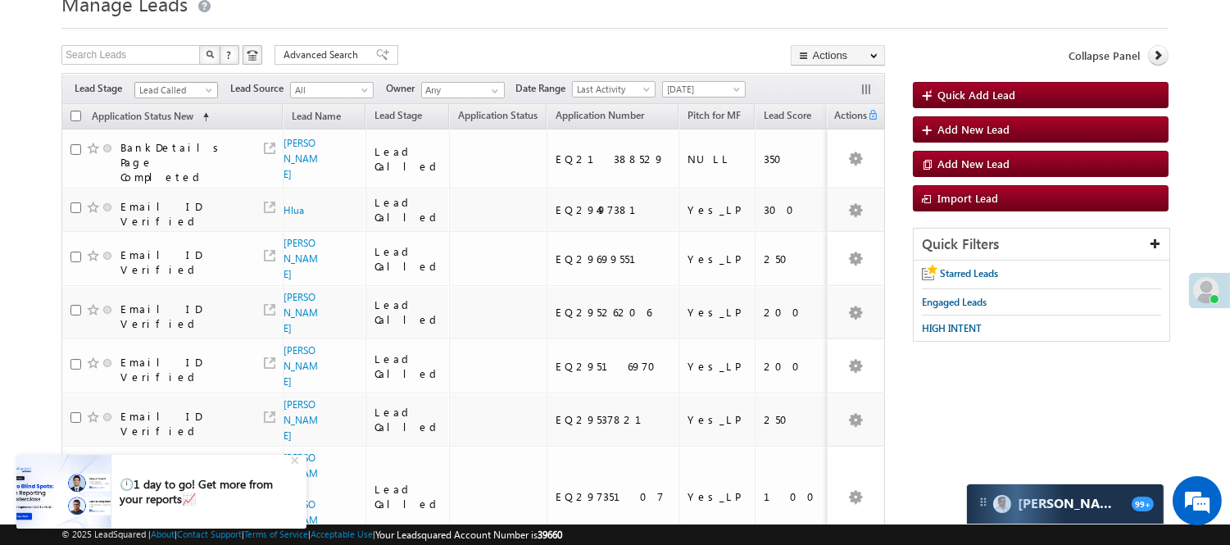
click at [166, 82] on link "Lead Called" at bounding box center [176, 90] width 84 height 16
click at [178, 132] on link "Lead Generated" at bounding box center [176, 124] width 83 height 15
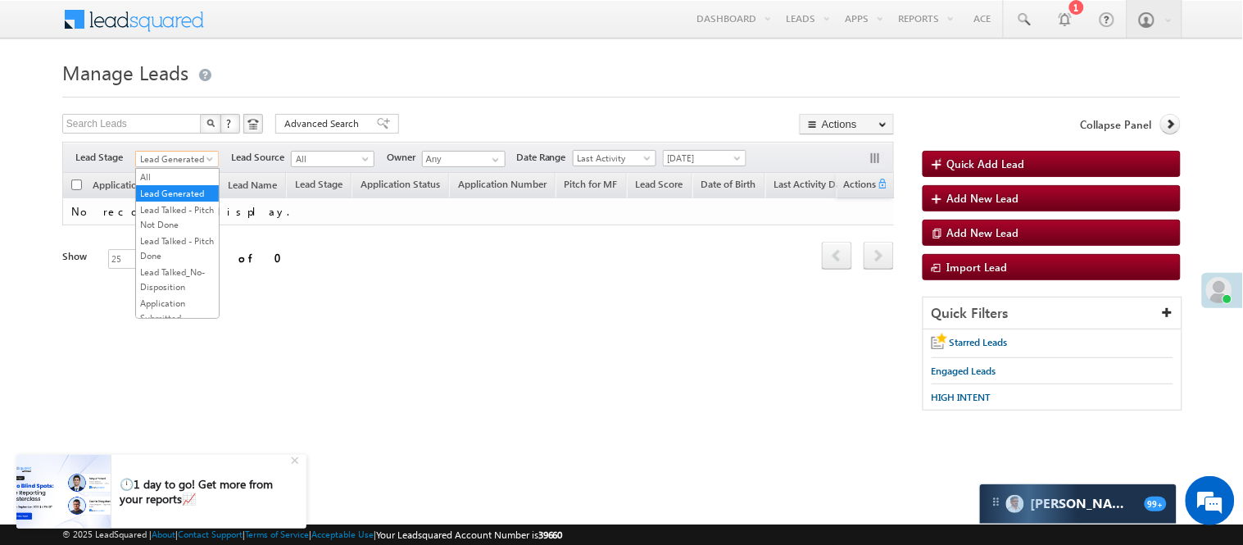
click at [187, 166] on span "Lead Generated" at bounding box center [175, 159] width 78 height 15
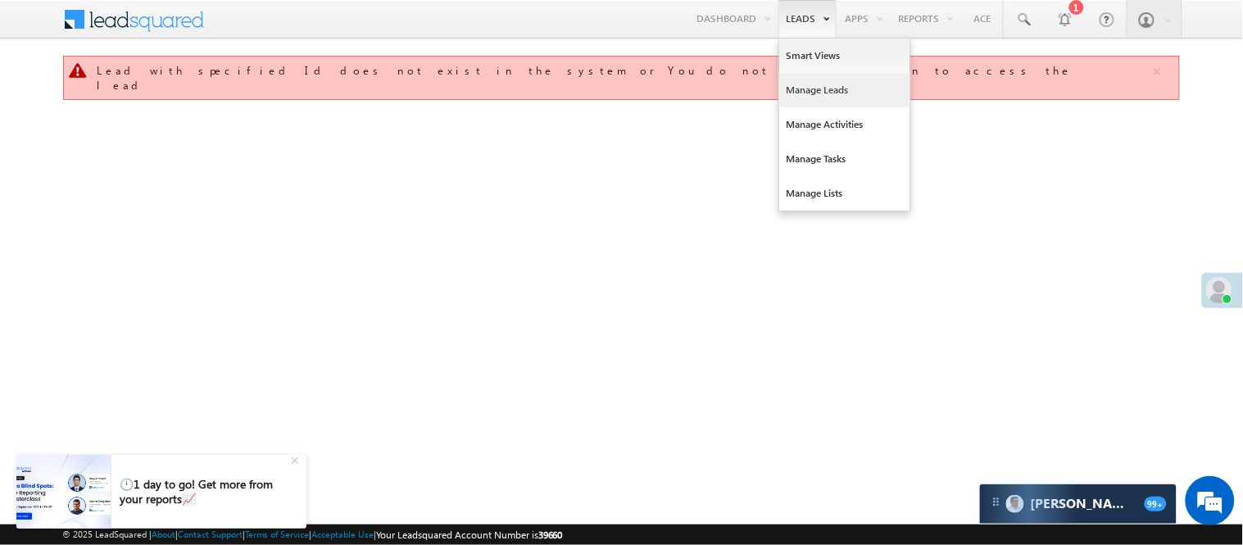
click at [828, 102] on link "Manage Leads" at bounding box center [844, 90] width 131 height 34
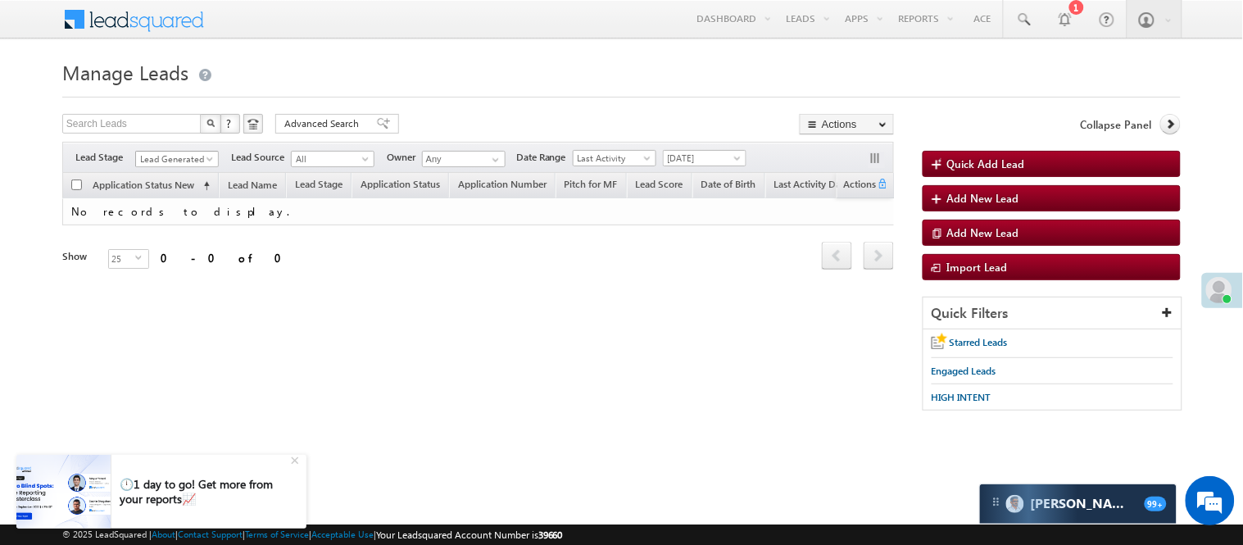
click at [166, 156] on span "Lead Generated" at bounding box center [175, 159] width 78 height 15
click at [181, 149] on link "Lead Talked" at bounding box center [177, 141] width 83 height 15
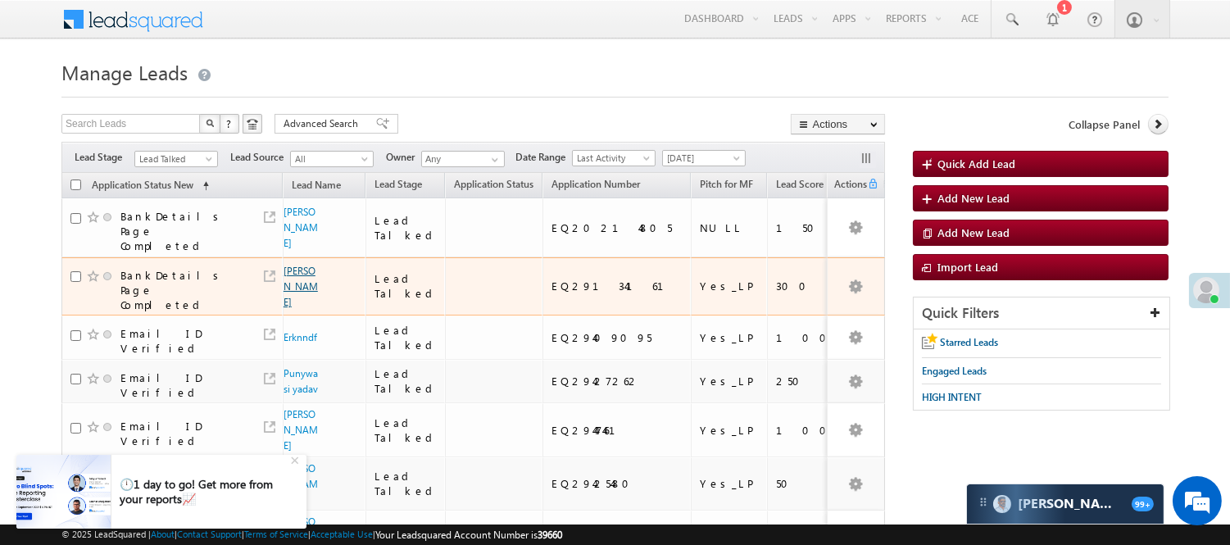
click at [288, 295] on link "[PERSON_NAME]" at bounding box center [301, 286] width 34 height 43
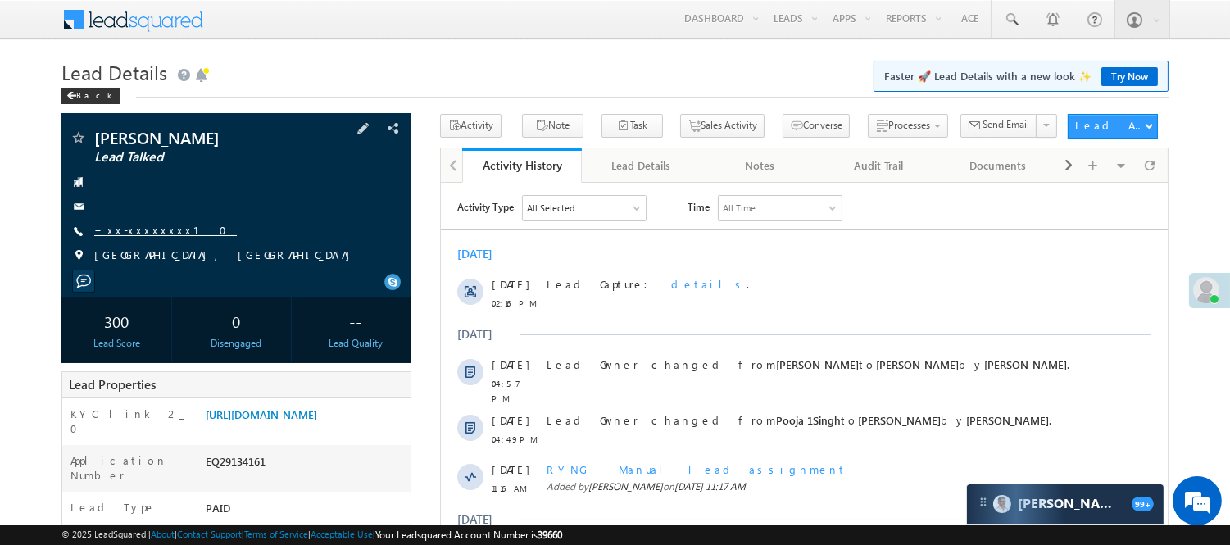
click at [152, 234] on link "+xx-xxxxxxxx10" at bounding box center [165, 230] width 143 height 14
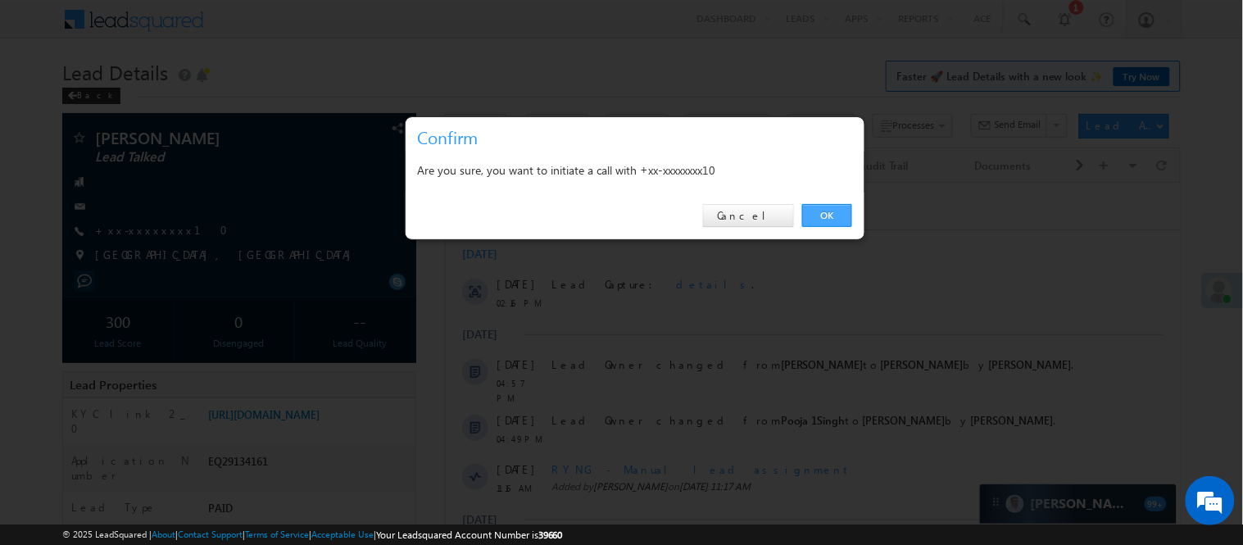
click at [828, 218] on link "OK" at bounding box center [827, 215] width 50 height 23
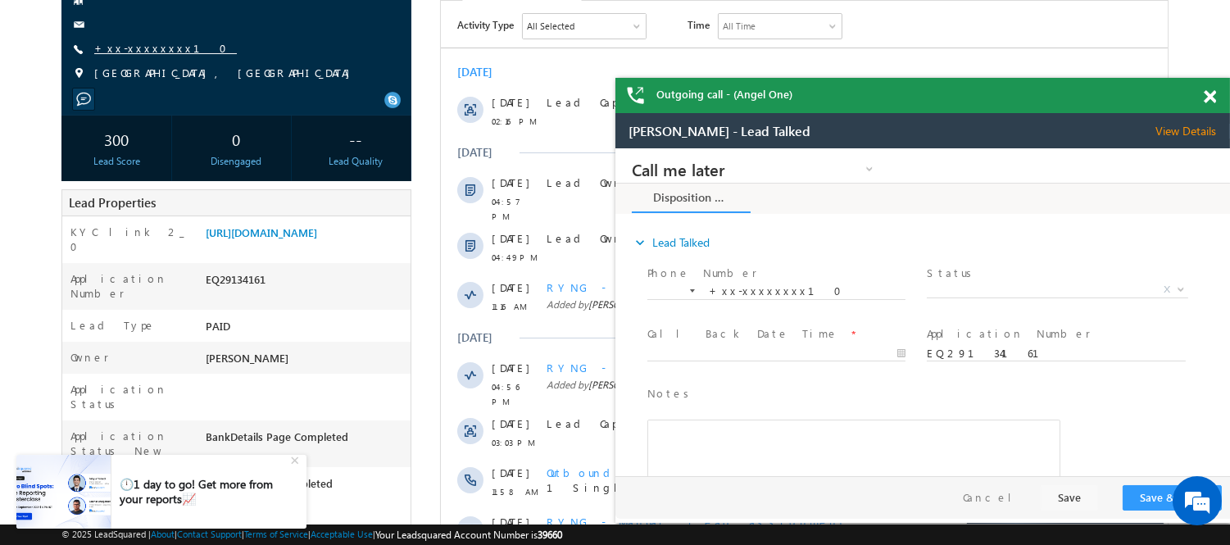
click at [111, 45] on link "+xx-xxxxxxxx10" at bounding box center [165, 48] width 143 height 14
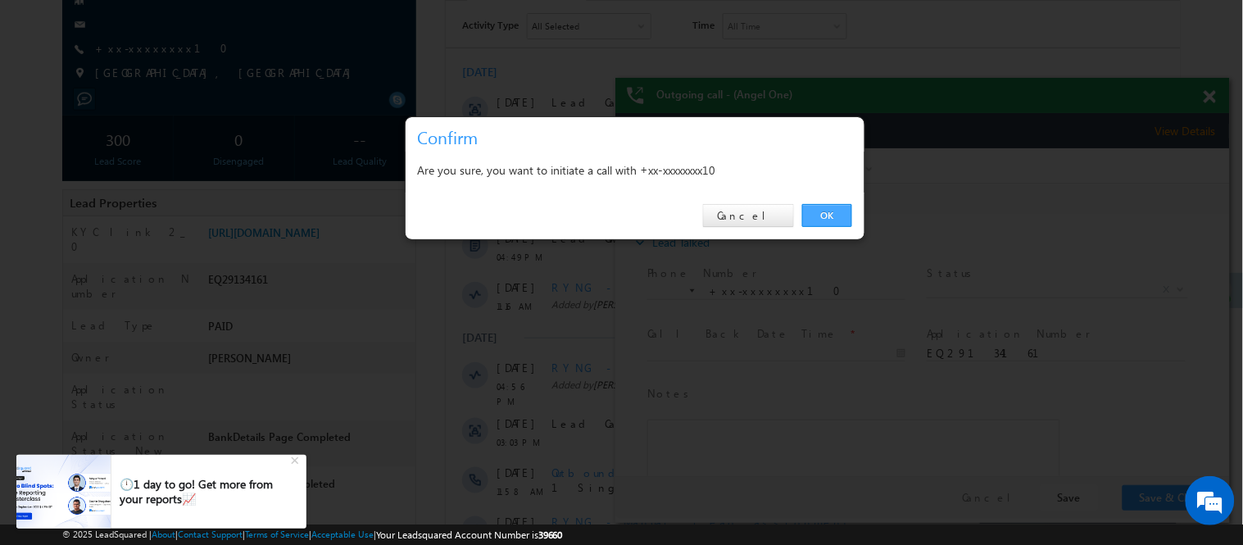
click at [824, 208] on link "OK" at bounding box center [827, 215] width 50 height 23
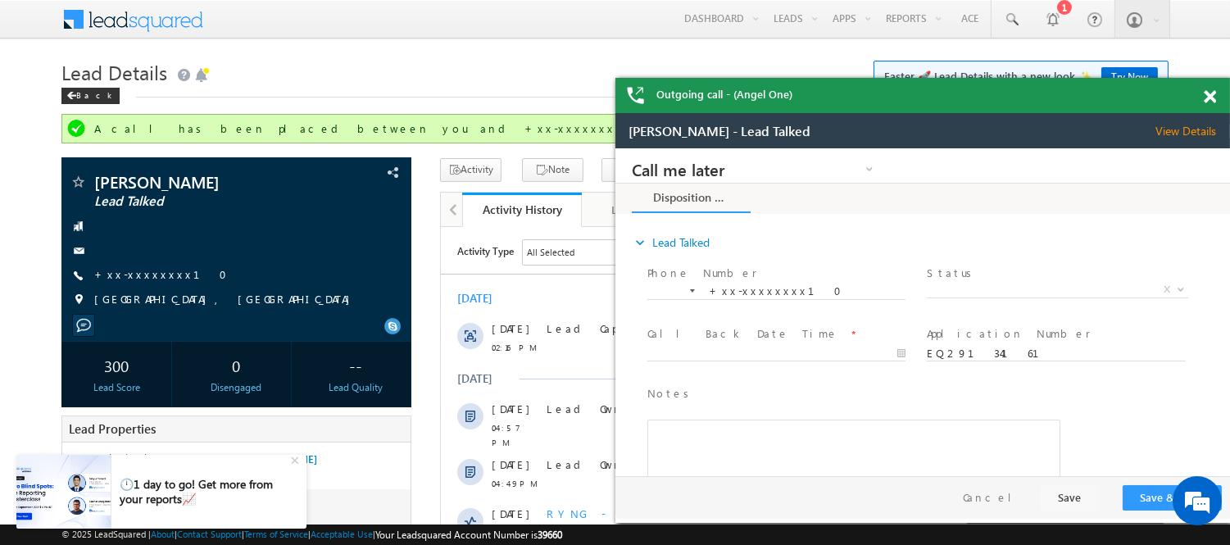
click at [1210, 94] on span at bounding box center [1210, 97] width 12 height 14
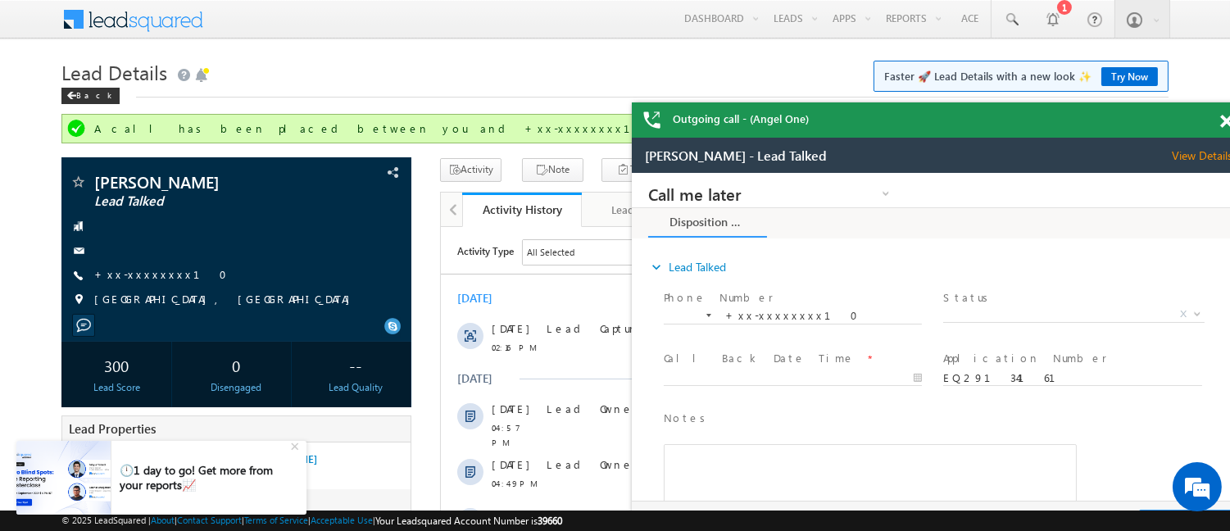
click at [1224, 120] on span at bounding box center [1226, 122] width 12 height 14
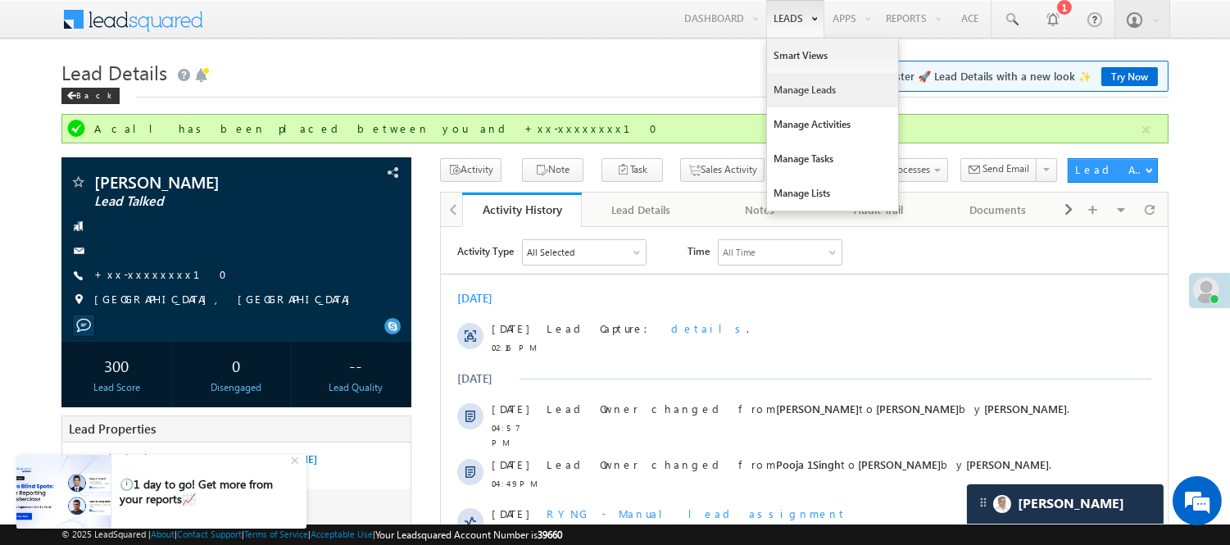
click at [808, 88] on link "Manage Leads" at bounding box center [832, 90] width 131 height 34
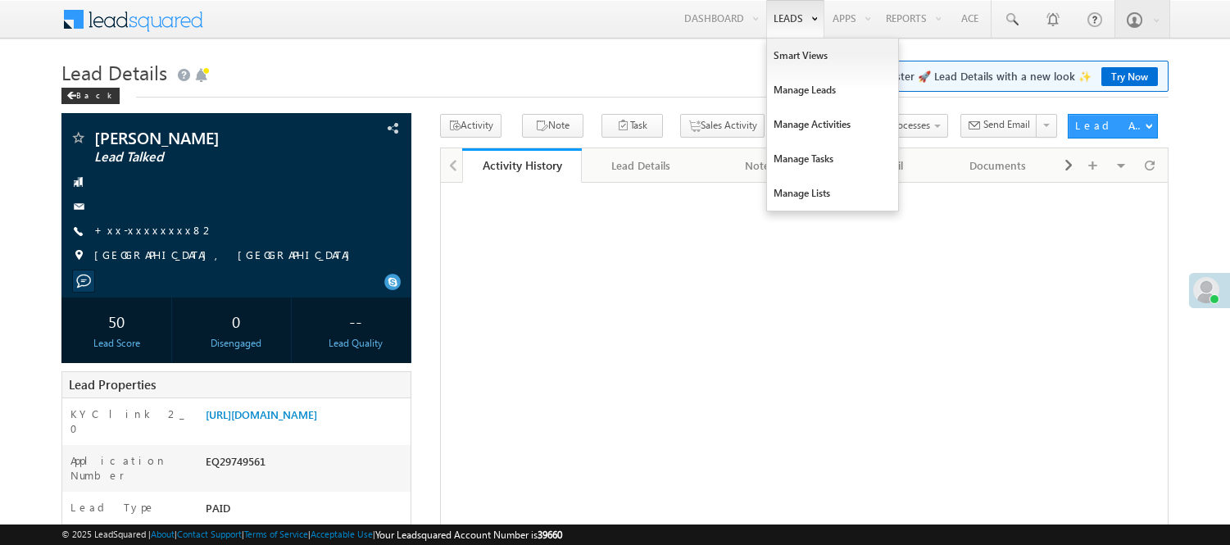
scroll to position [2, 0]
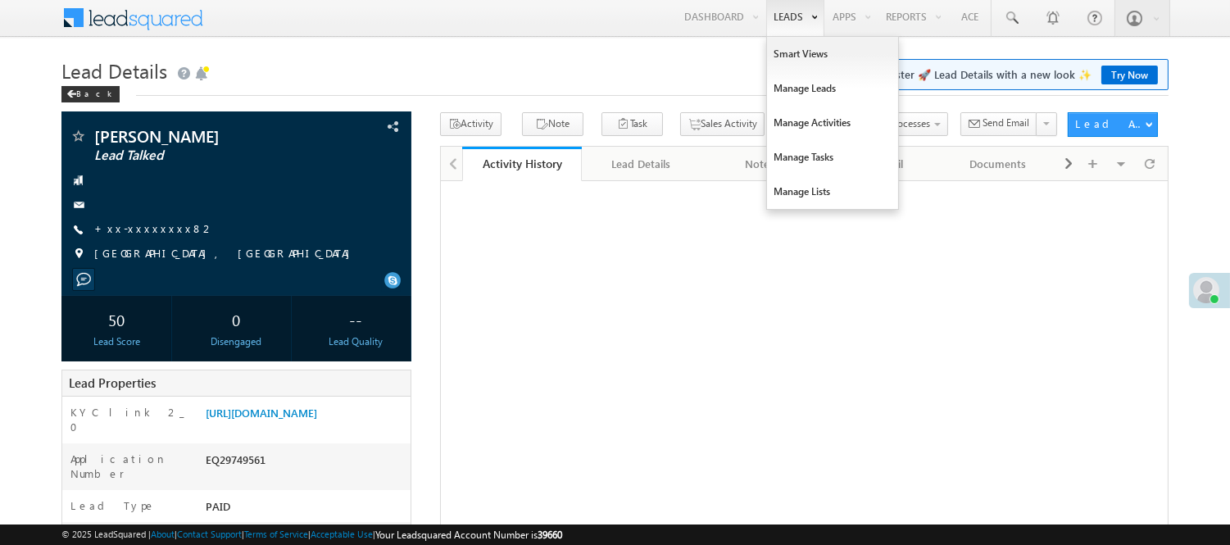
click at [778, 15] on link "Leads" at bounding box center [795, 17] width 58 height 38
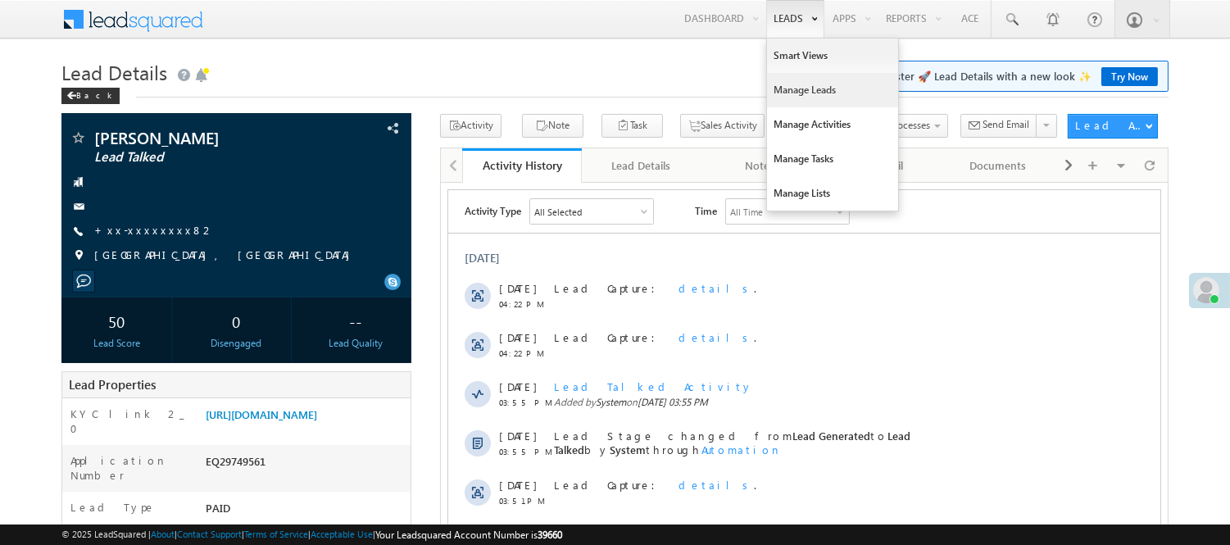
click at [801, 93] on link "Manage Leads" at bounding box center [832, 90] width 131 height 34
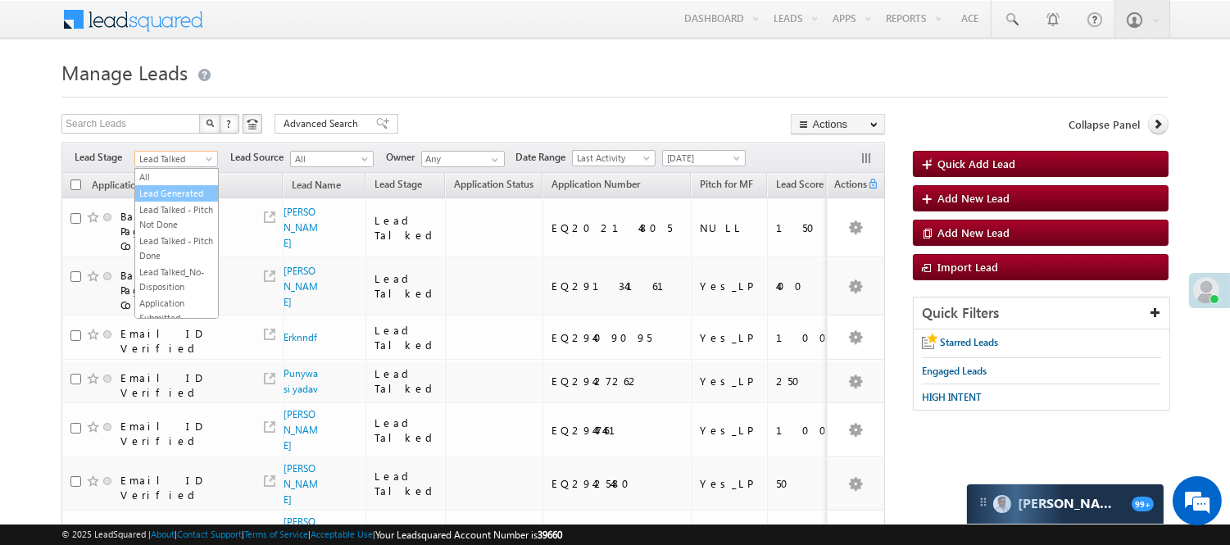
drag, startPoint x: 175, startPoint y: 182, endPoint x: 175, endPoint y: 201, distance: 18.9
click at [175, 201] on ul "All Lead Generated Lead Talked - Pitch Not Done Lead Talked - Pitch Done Lead T…" at bounding box center [176, 243] width 84 height 151
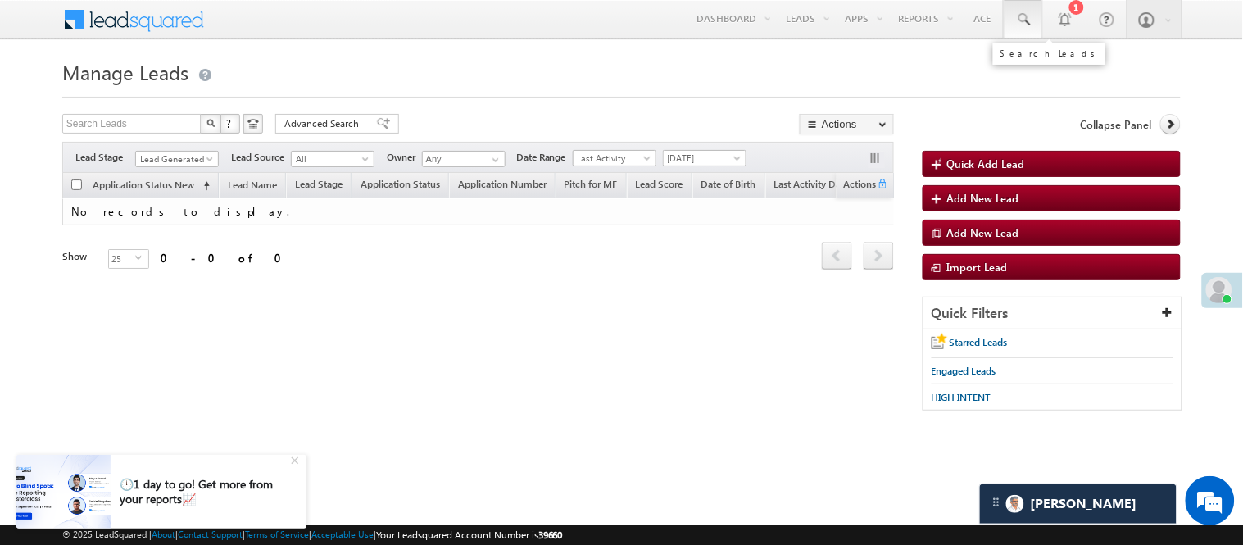
click at [1028, 15] on span at bounding box center [1023, 19] width 16 height 16
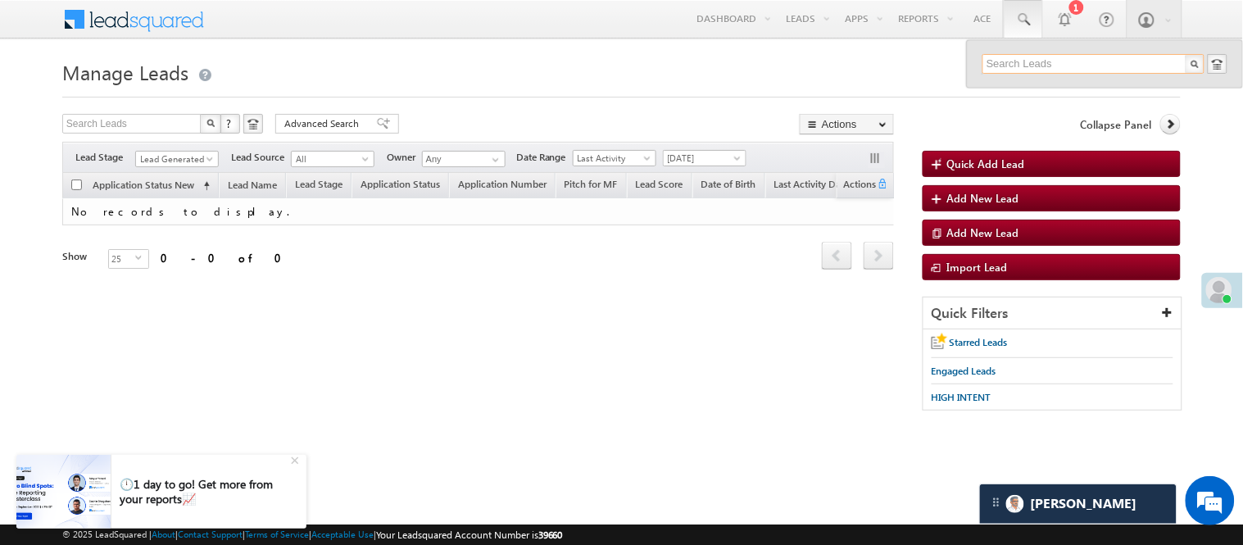
click at [1054, 67] on input "text" at bounding box center [1093, 64] width 222 height 20
paste input "8320628068"
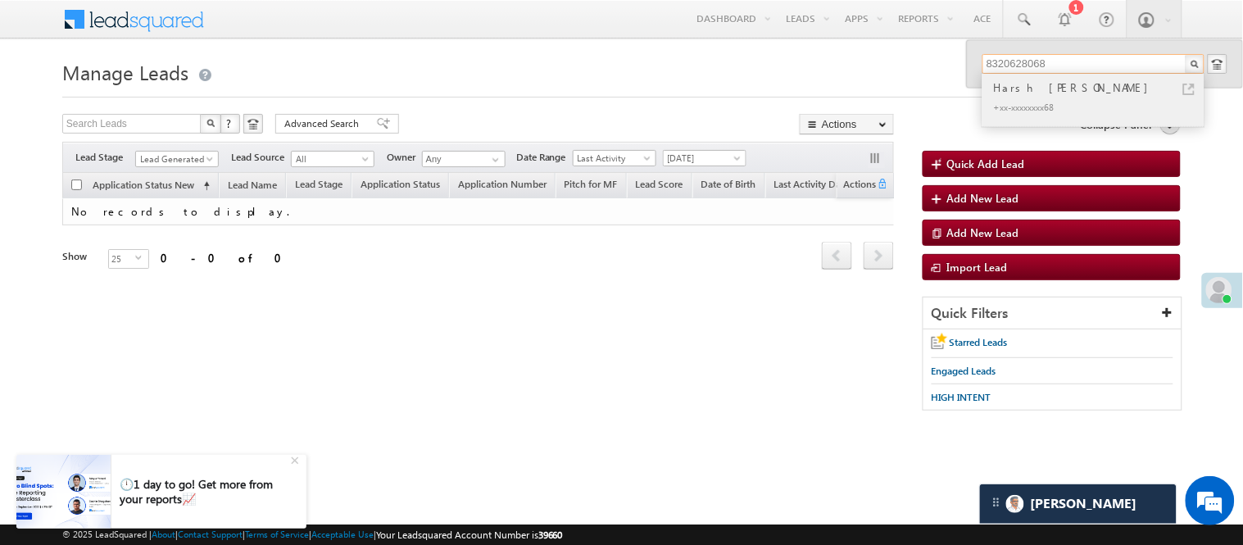
type input "8320628068"
click at [1005, 110] on div "+xx-xxxxxxxx68" at bounding box center [1101, 107] width 220 height 20
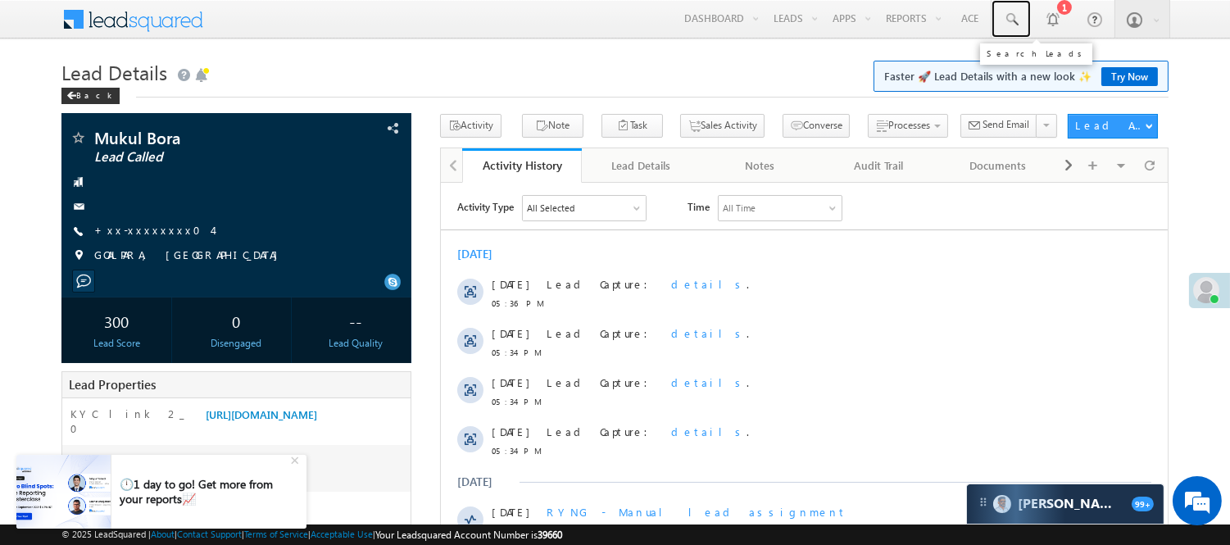
drag, startPoint x: 1011, startPoint y: 20, endPoint x: 1021, endPoint y: 39, distance: 21.3
click at [1011, 20] on span at bounding box center [1011, 19] width 16 height 16
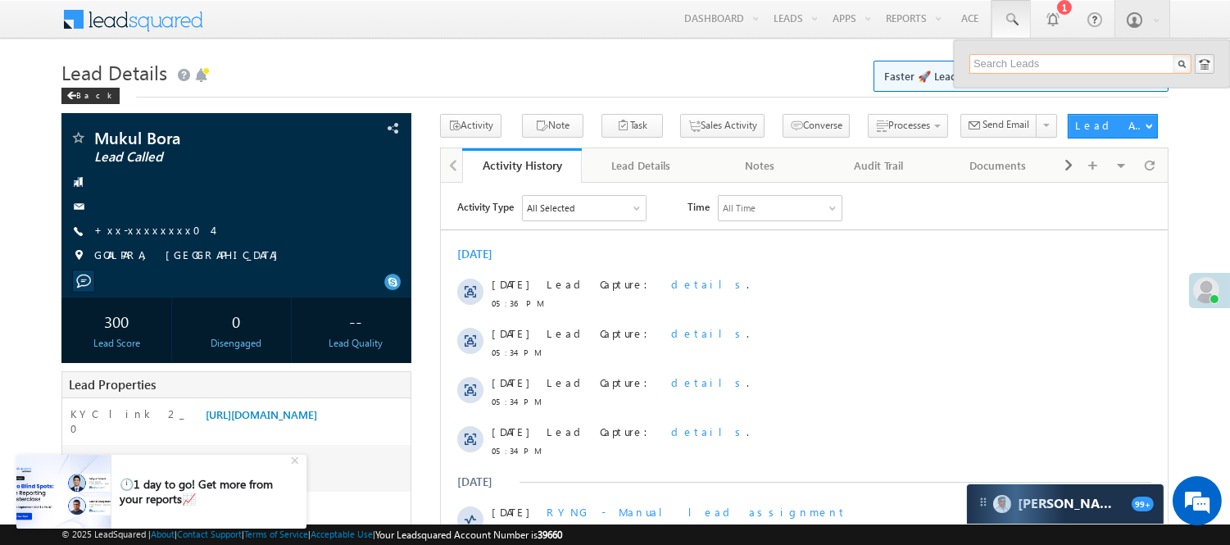
click at [1026, 63] on input "text" at bounding box center [1080, 64] width 222 height 20
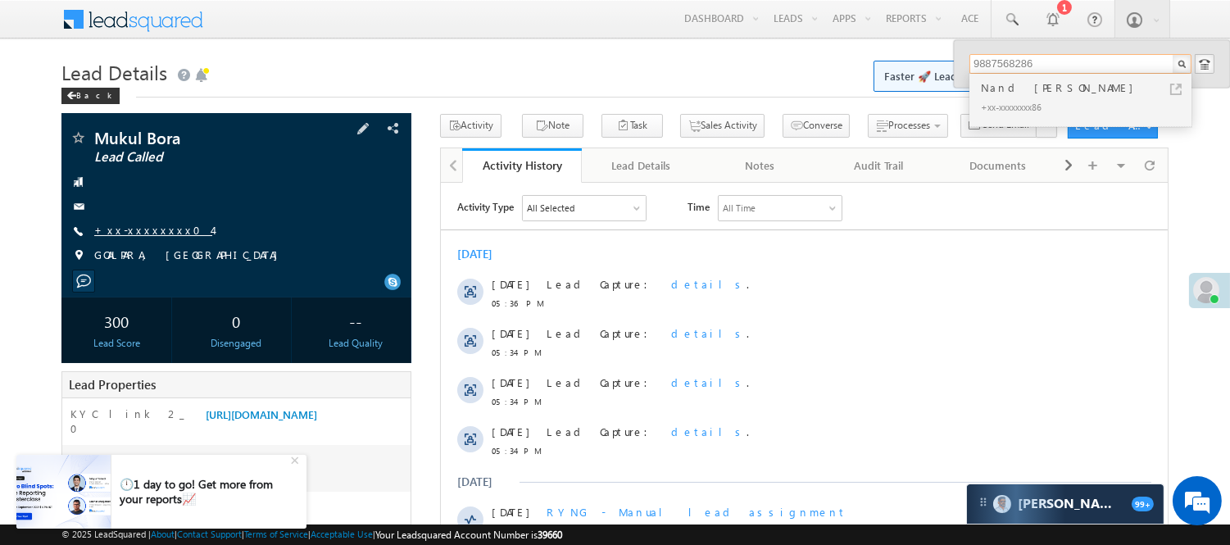
type input "9887568286"
click at [129, 229] on link "+xx-xxxxxxxx04" at bounding box center [153, 230] width 118 height 14
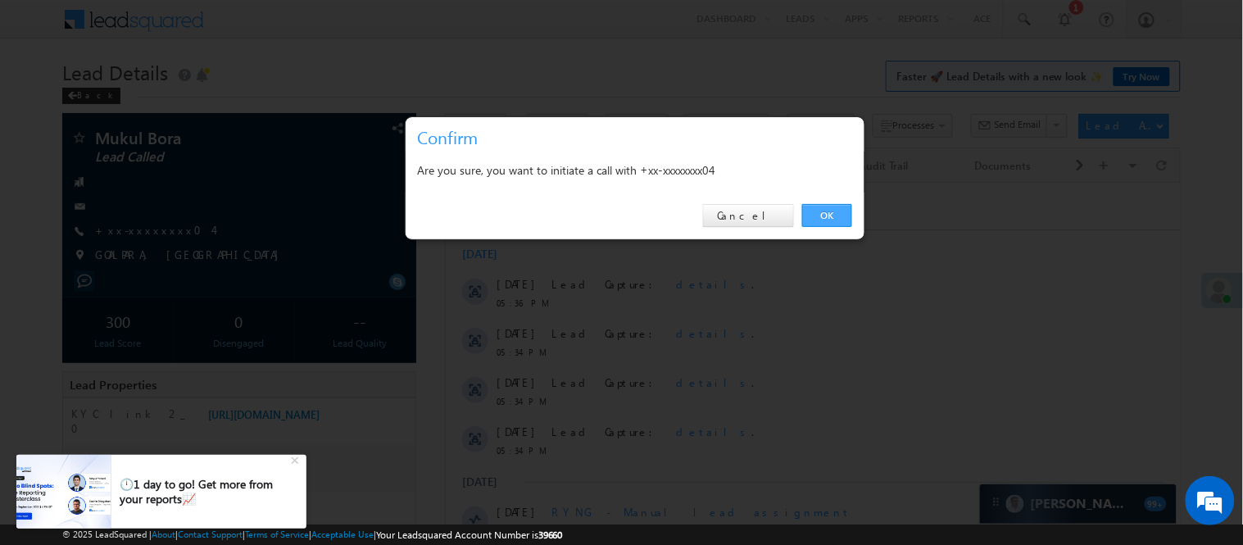
click at [826, 215] on link "OK" at bounding box center [827, 215] width 50 height 23
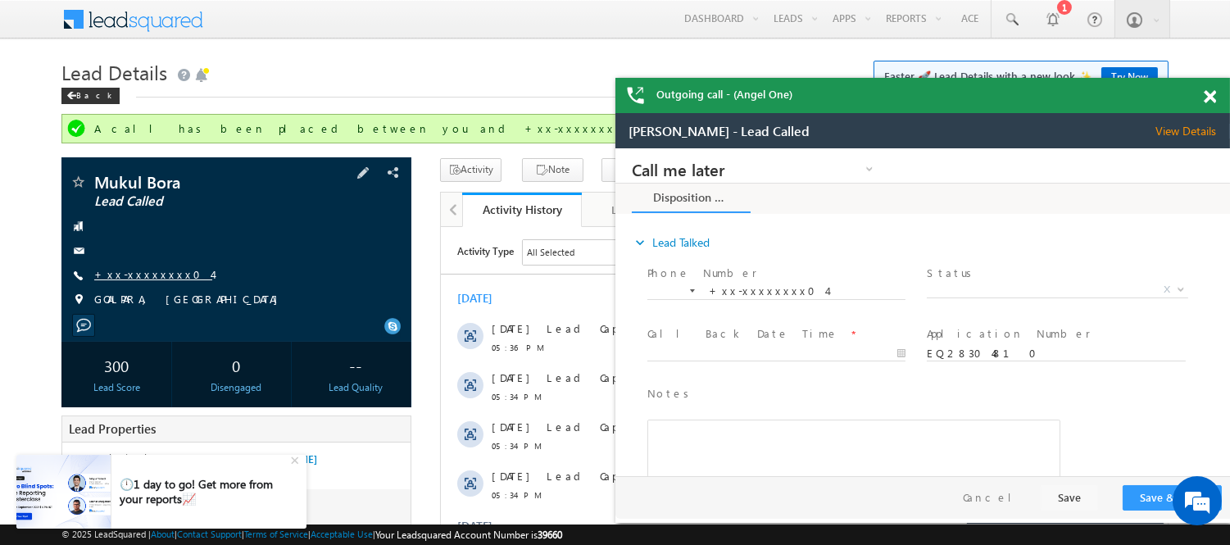
click at [147, 271] on link "+xx-xxxxxxxx04" at bounding box center [153, 274] width 118 height 14
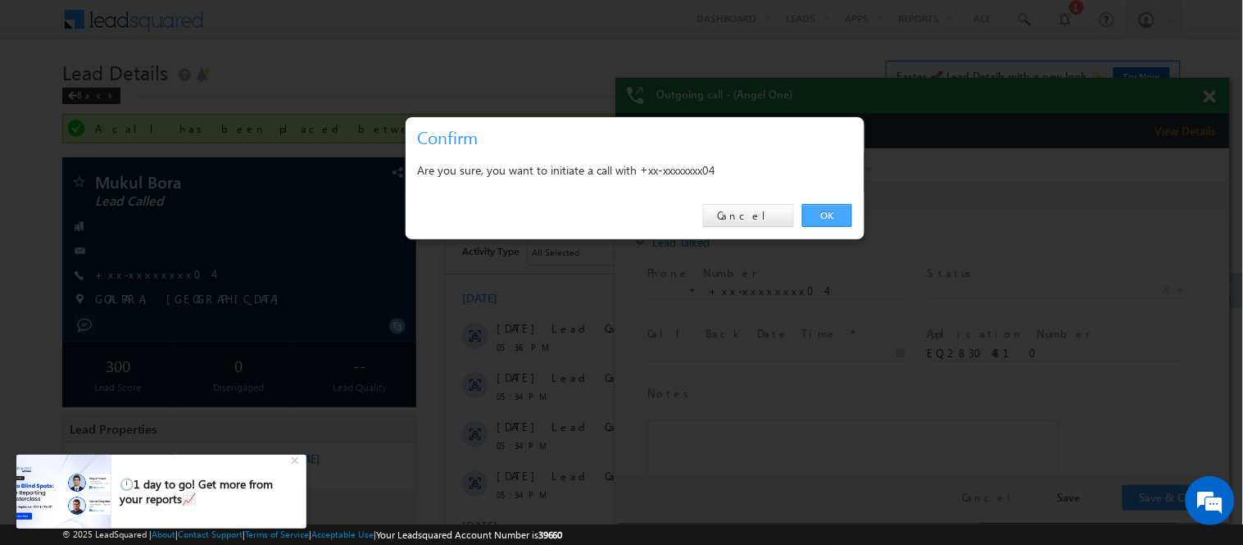
click at [839, 206] on link "OK" at bounding box center [827, 215] width 50 height 23
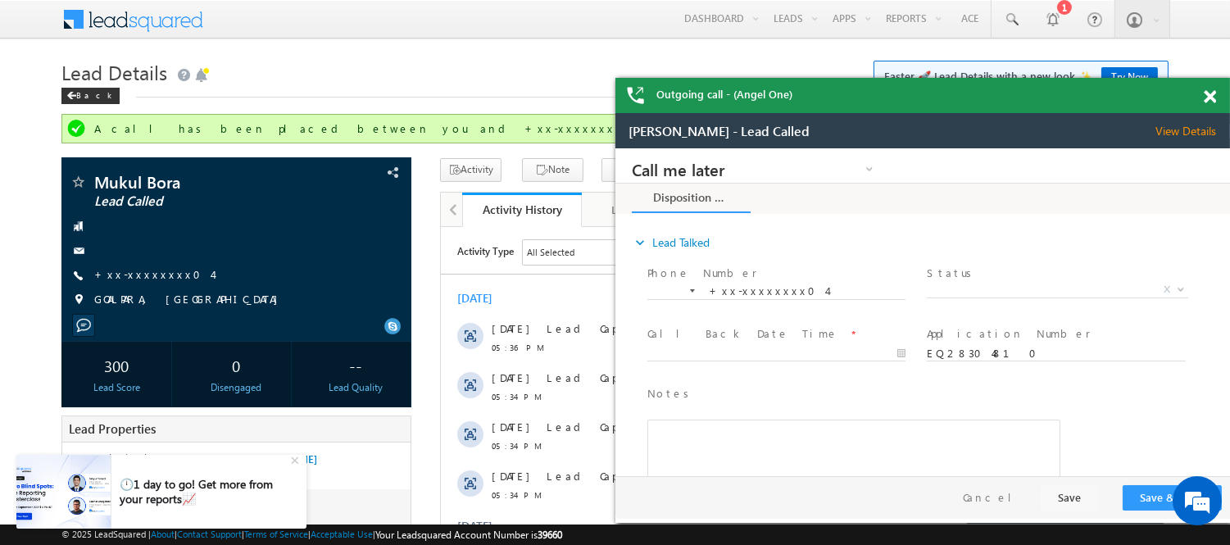
click at [1209, 95] on span at bounding box center [1210, 97] width 12 height 14
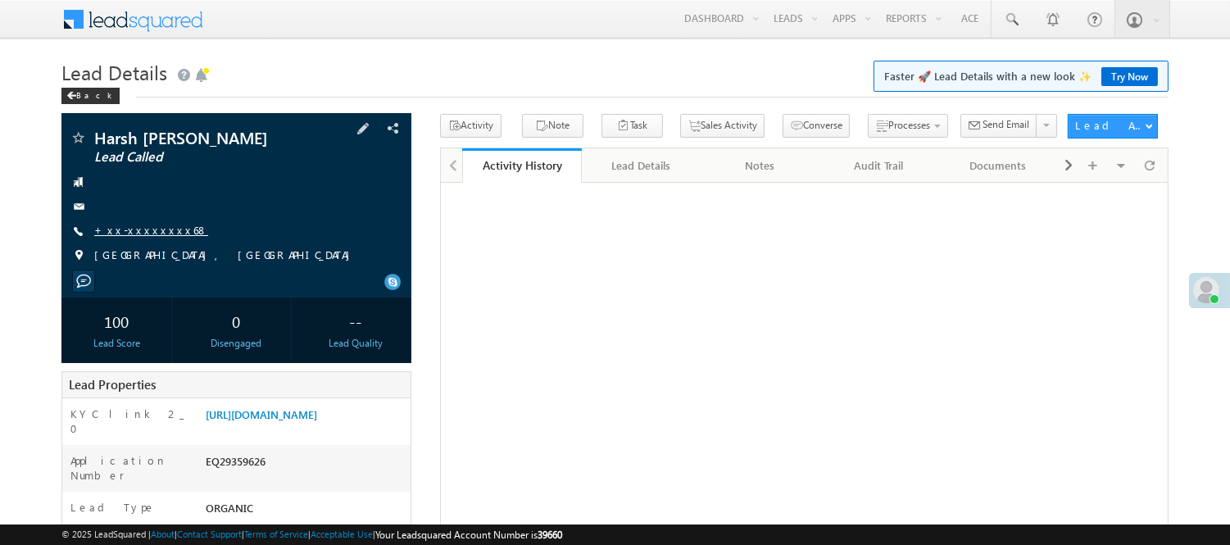
click at [136, 229] on link "+xx-xxxxxxxx68" at bounding box center [151, 230] width 114 height 14
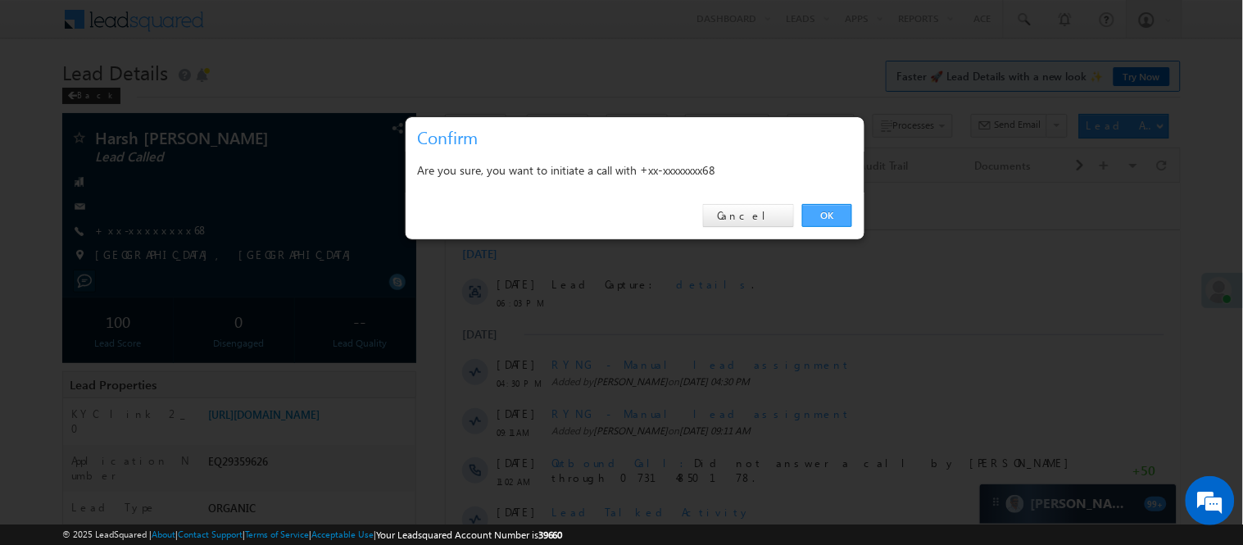
click at [816, 207] on link "OK" at bounding box center [827, 215] width 50 height 23
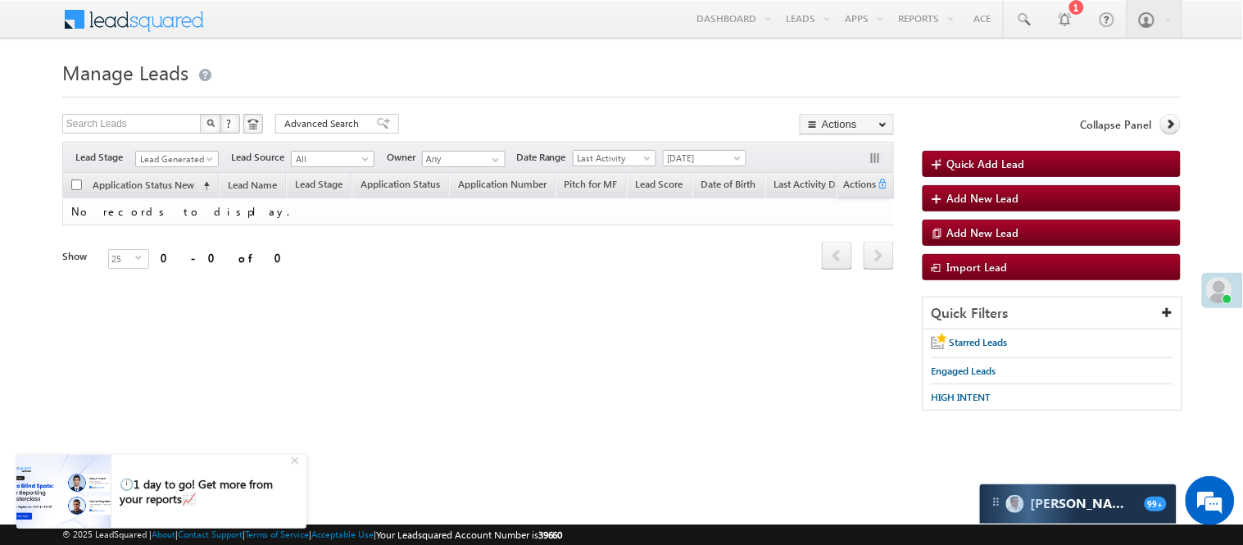
click at [184, 162] on span "Lead Generated" at bounding box center [175, 159] width 78 height 15
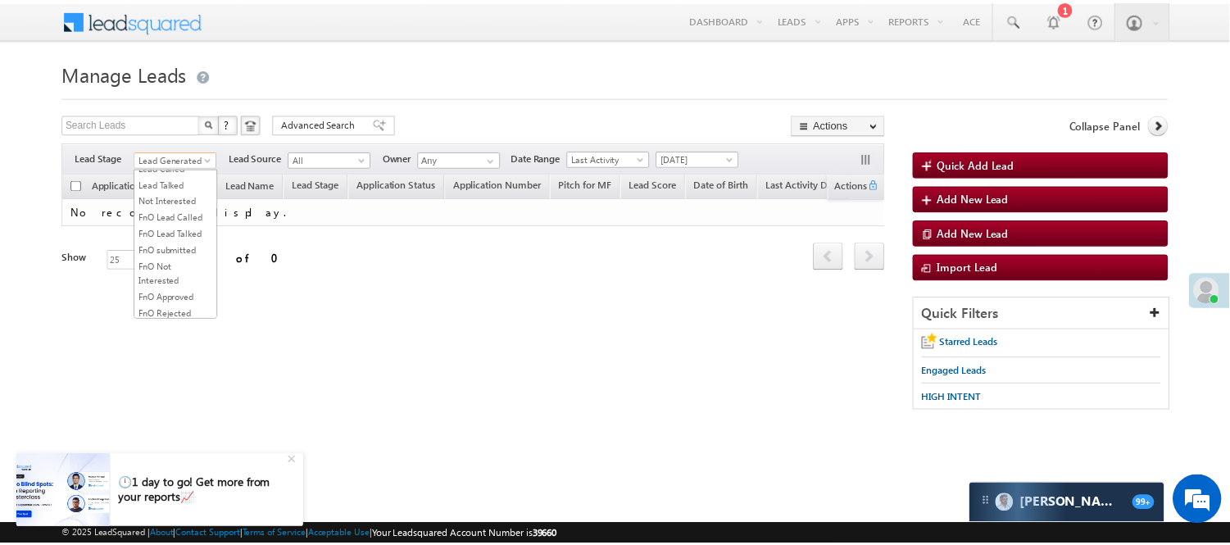
scroll to position [406, 0]
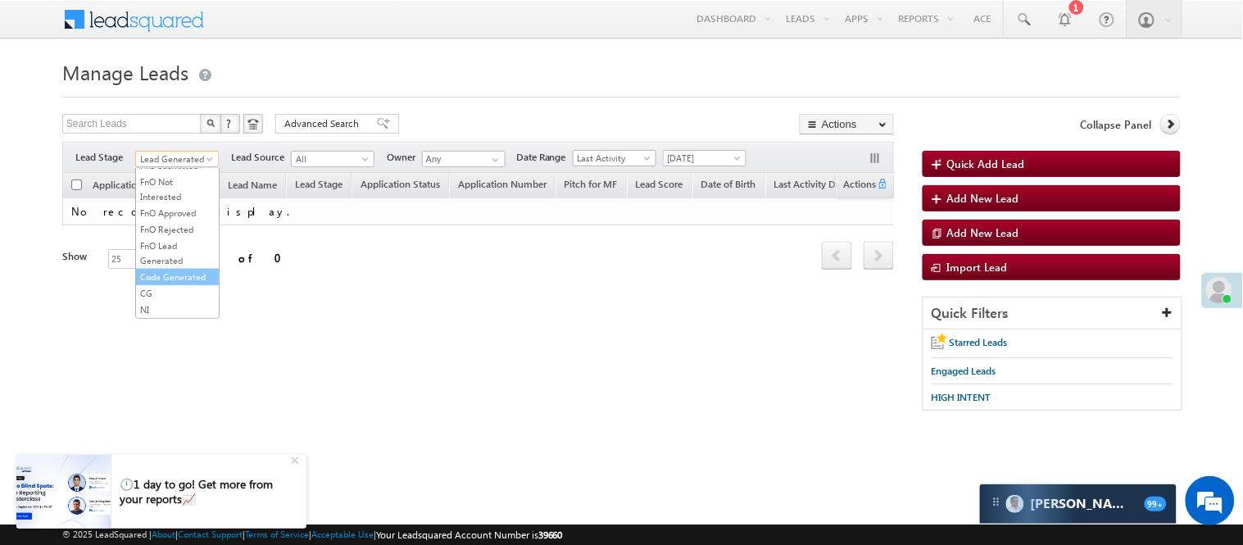
click at [159, 270] on link "Code Generated" at bounding box center [177, 277] width 83 height 15
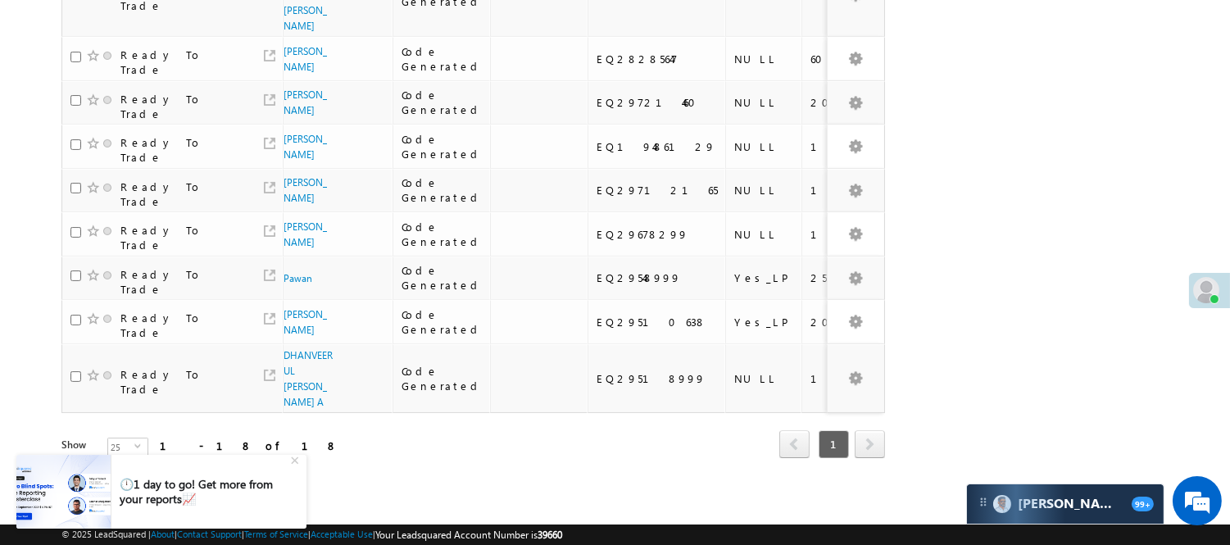
scroll to position [0, 0]
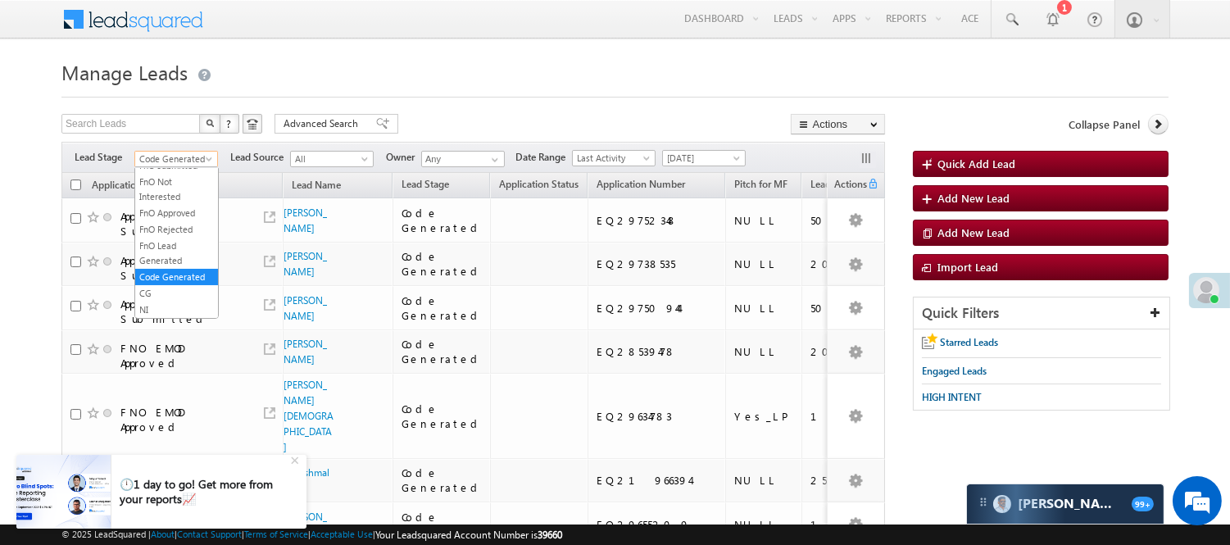
drag, startPoint x: 183, startPoint y: 153, endPoint x: 174, endPoint y: 179, distance: 27.0
click at [182, 153] on span "Code Generated" at bounding box center [174, 159] width 78 height 15
click at [175, 190] on link "Lead Generated" at bounding box center [176, 193] width 83 height 15
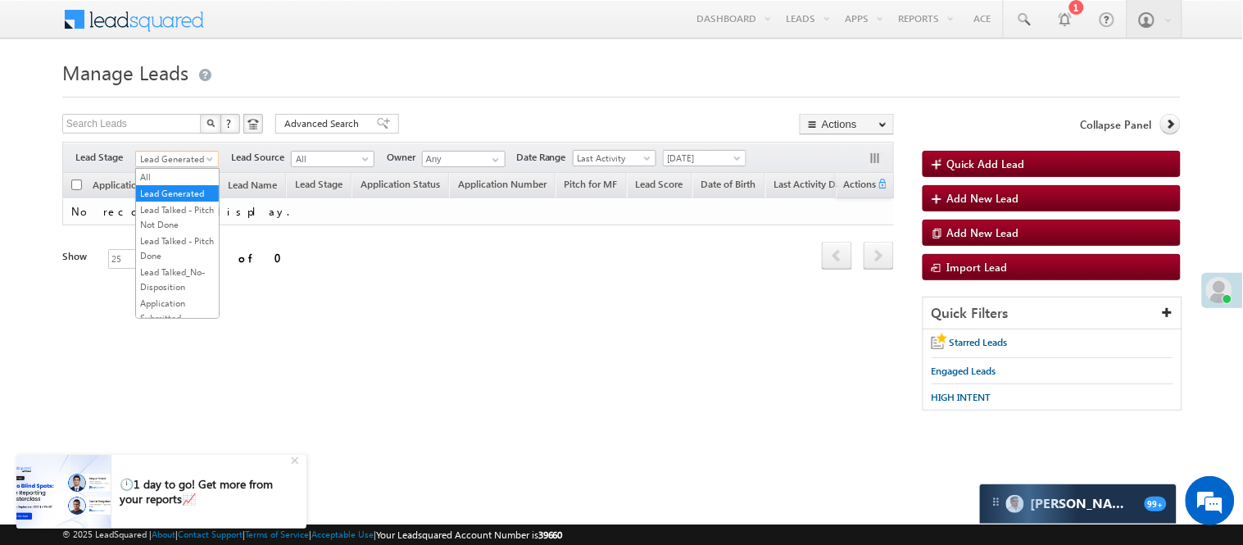
click at [172, 156] on span "Lead Generated" at bounding box center [175, 159] width 78 height 15
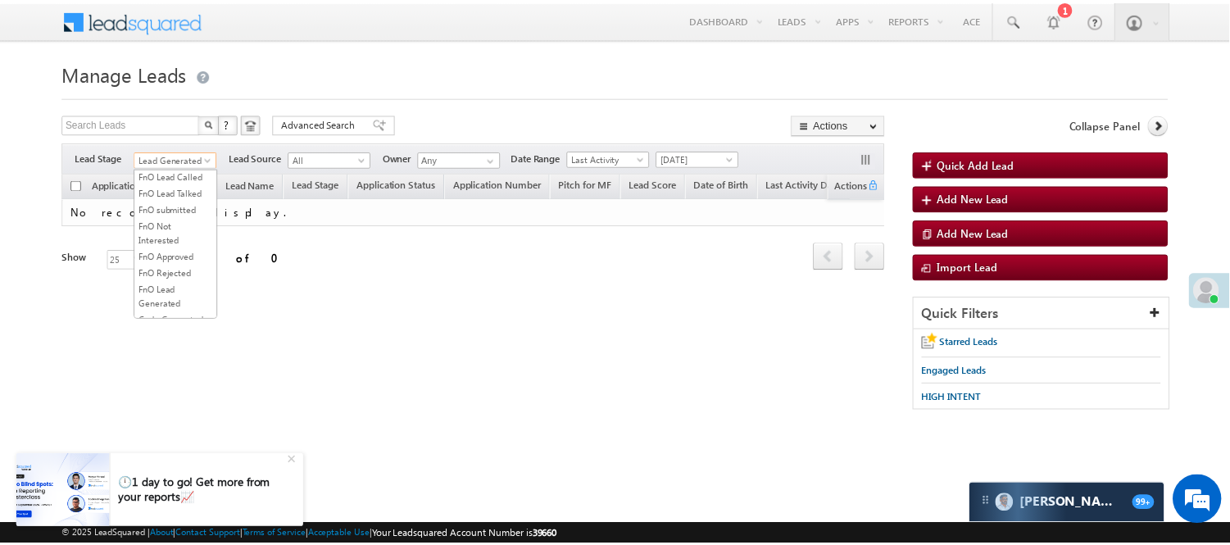
scroll to position [273, 0]
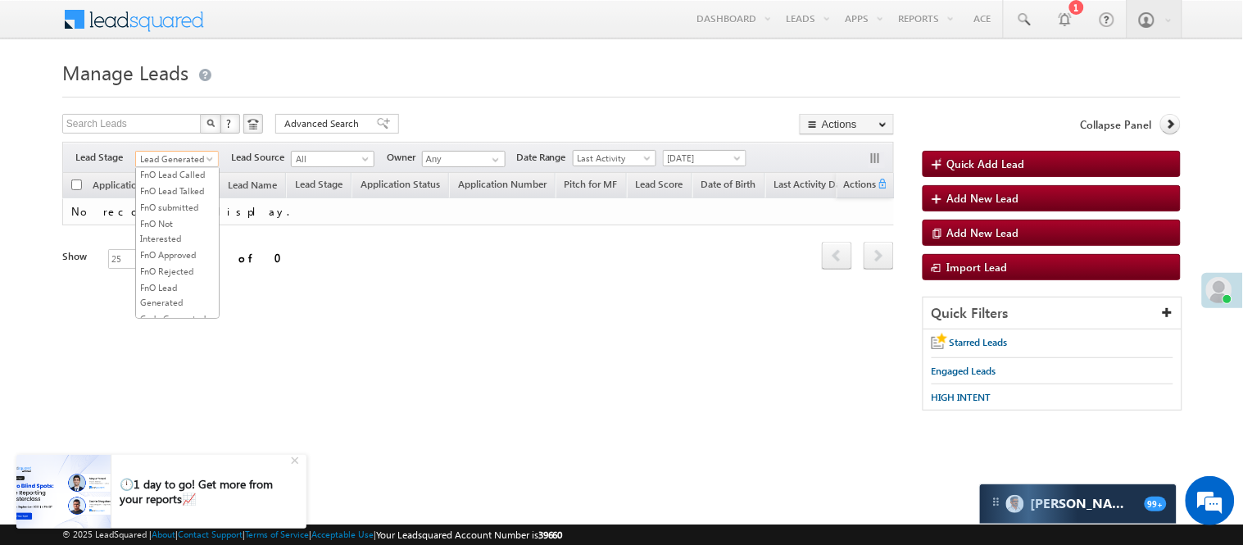
click at [175, 149] on link "Lead Talked" at bounding box center [177, 141] width 83 height 15
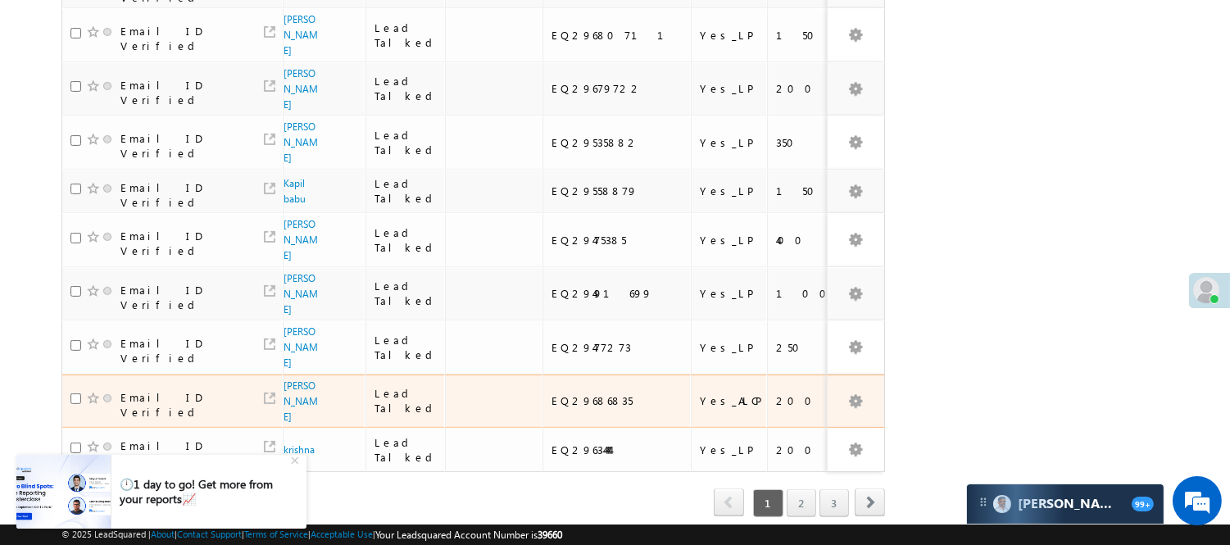
scroll to position [1055, 0]
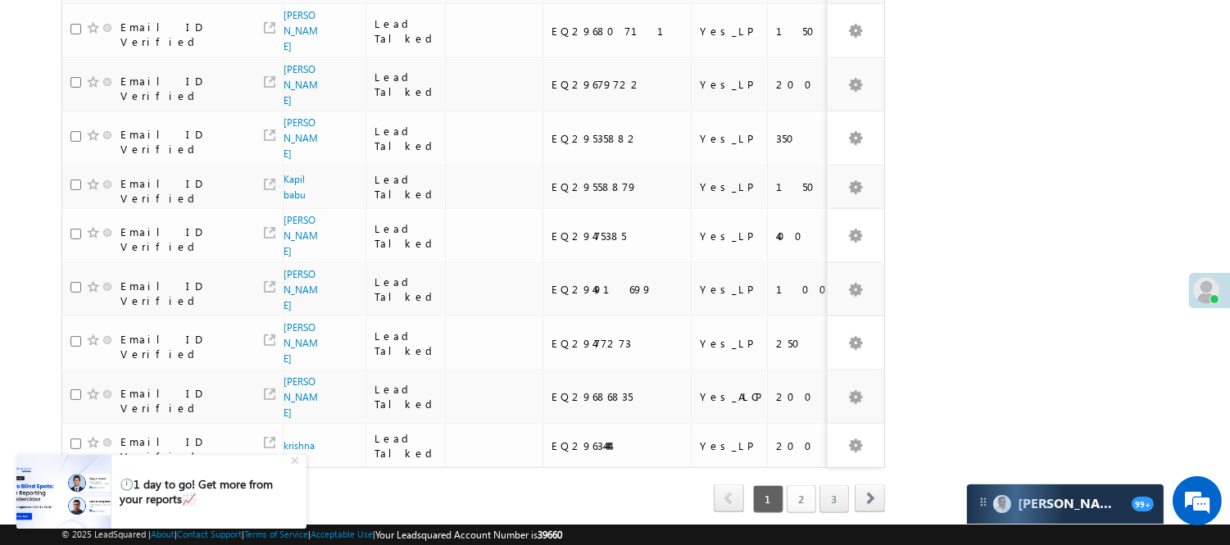
click at [800, 485] on link "2" at bounding box center [801, 499] width 29 height 28
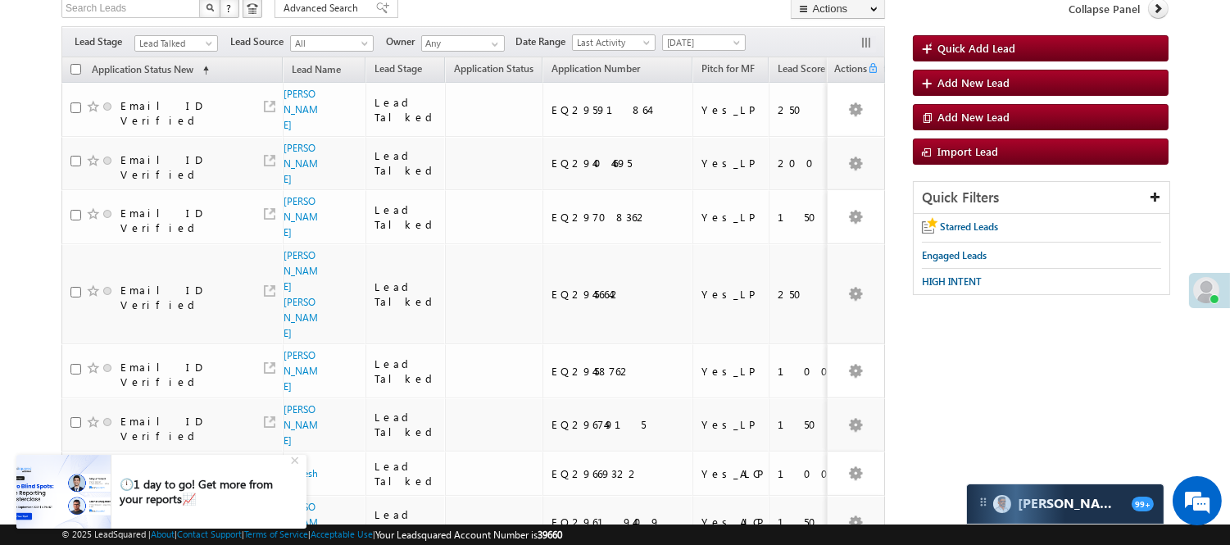
scroll to position [0, 0]
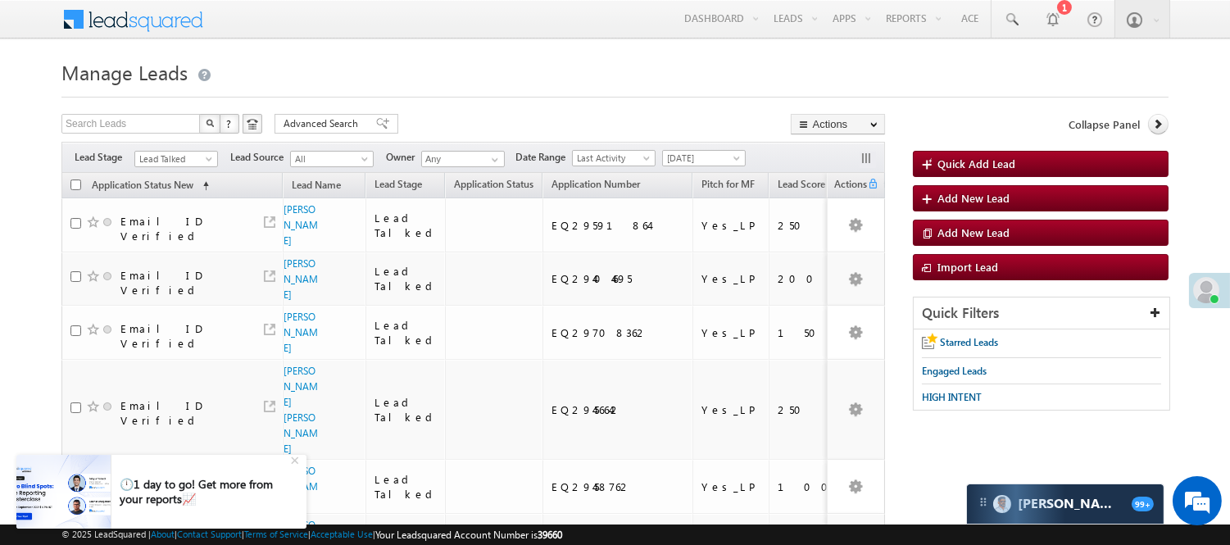
click at [179, 164] on span "Lead Talked" at bounding box center [174, 159] width 78 height 15
click at [170, 197] on link "Lead Generated" at bounding box center [176, 193] width 83 height 15
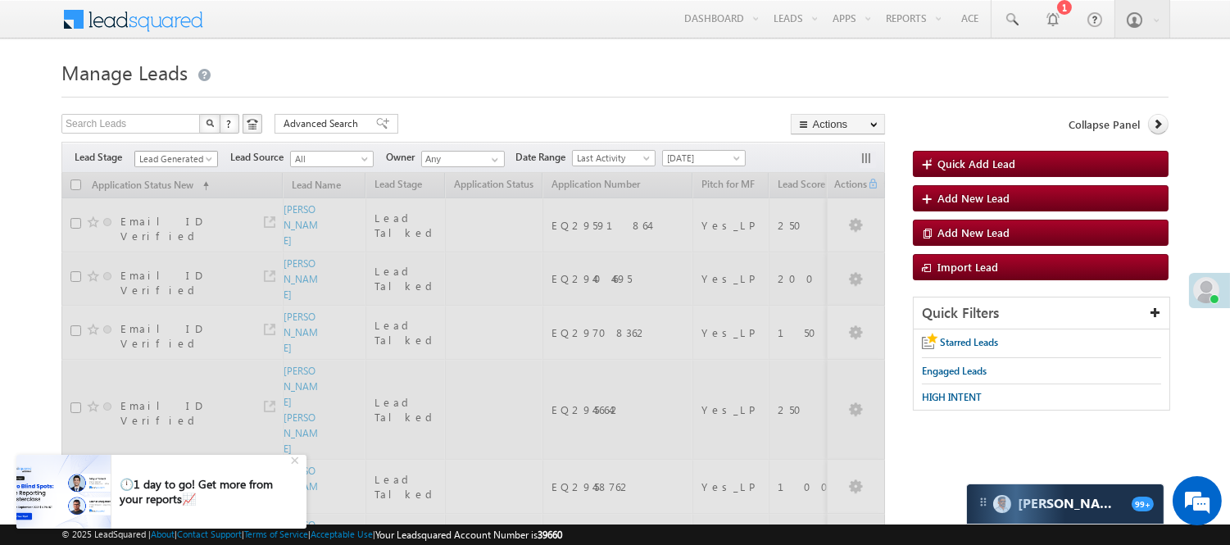
click at [175, 159] on span "Lead Generated" at bounding box center [174, 159] width 78 height 15
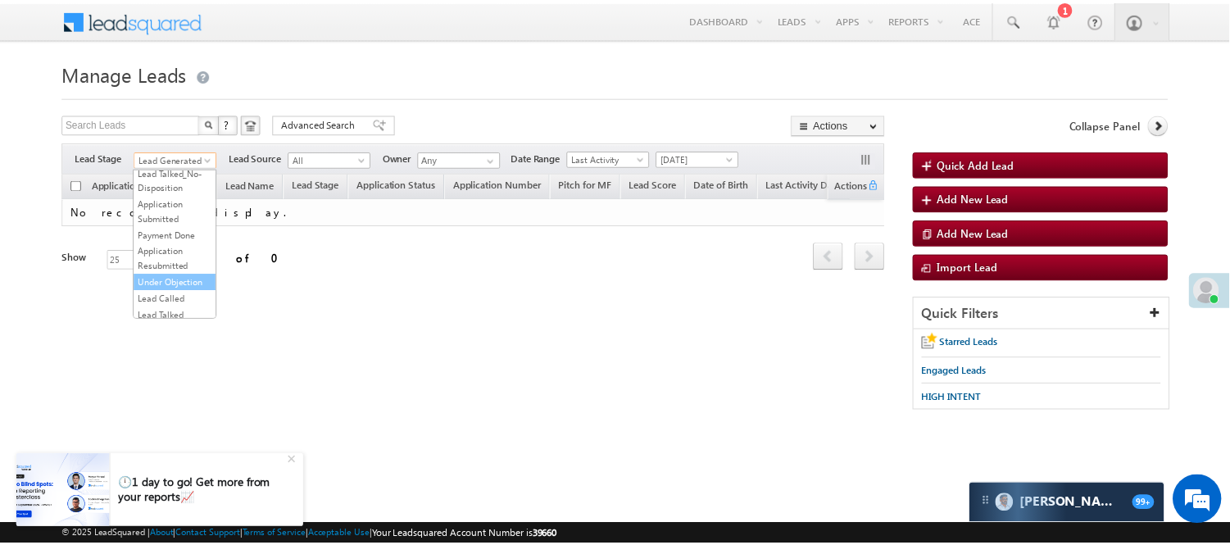
scroll to position [273, 0]
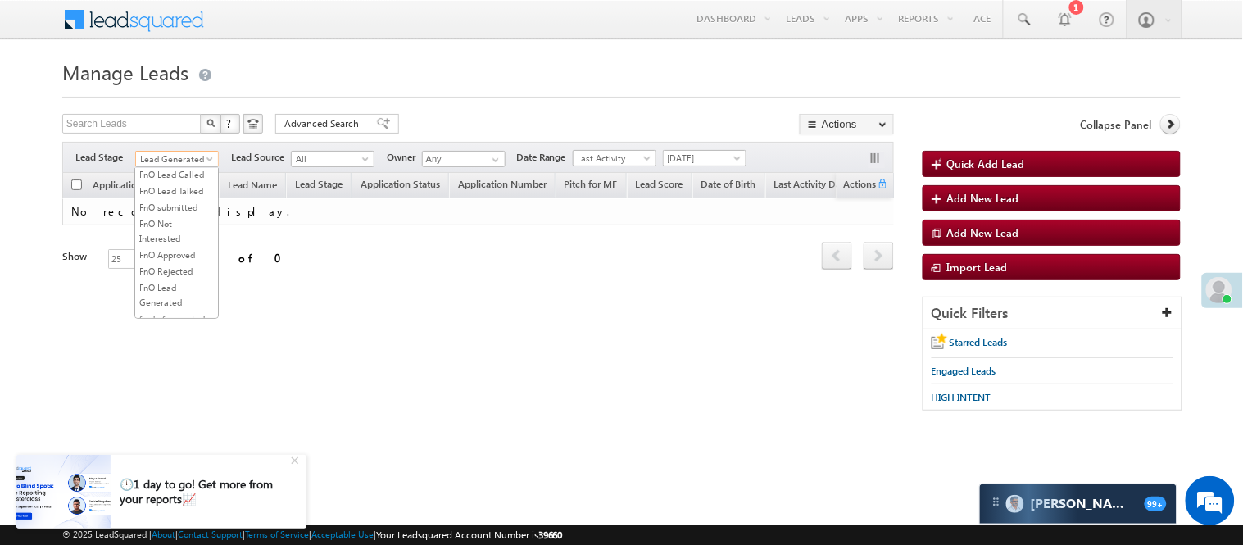
click at [173, 149] on link "Lead Talked" at bounding box center [176, 141] width 83 height 15
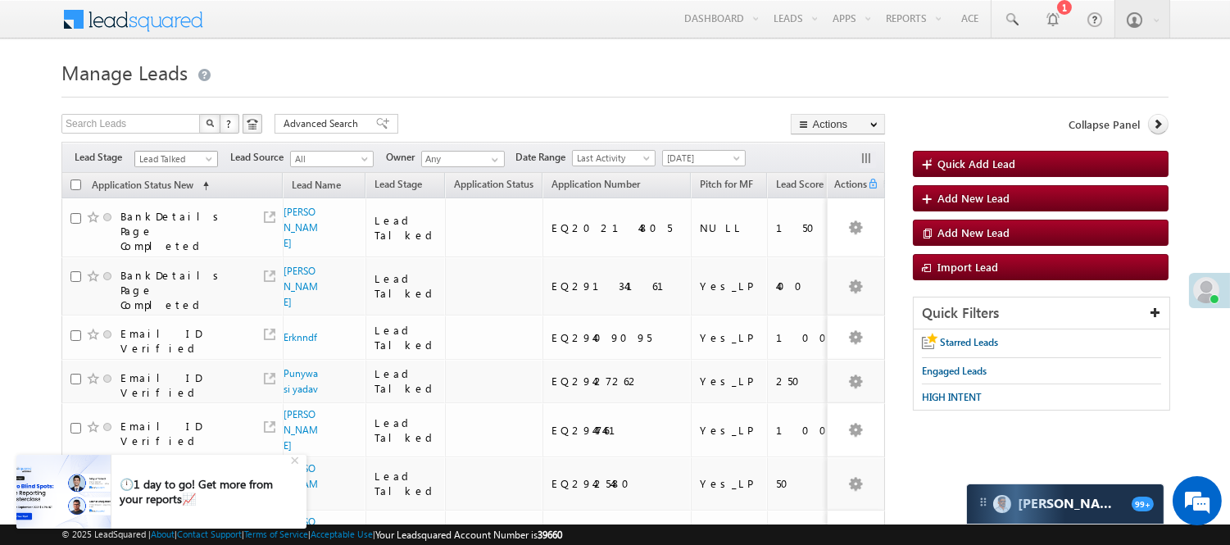
click at [168, 157] on span "Lead Talked" at bounding box center [174, 159] width 78 height 15
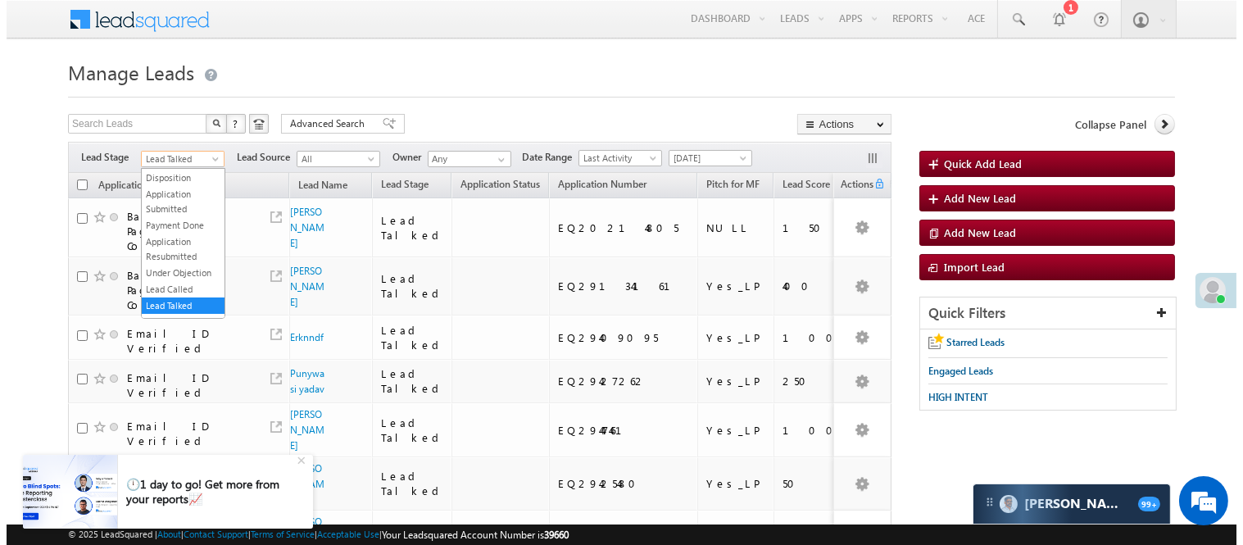
scroll to position [0, 0]
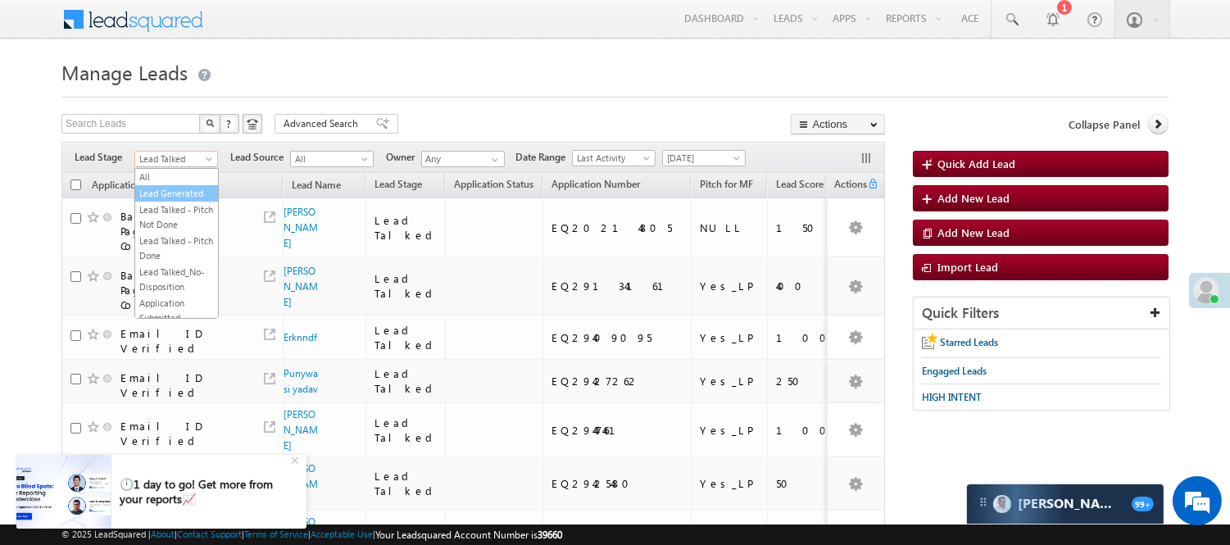
click at [170, 197] on link "Lead Generated" at bounding box center [176, 193] width 83 height 15
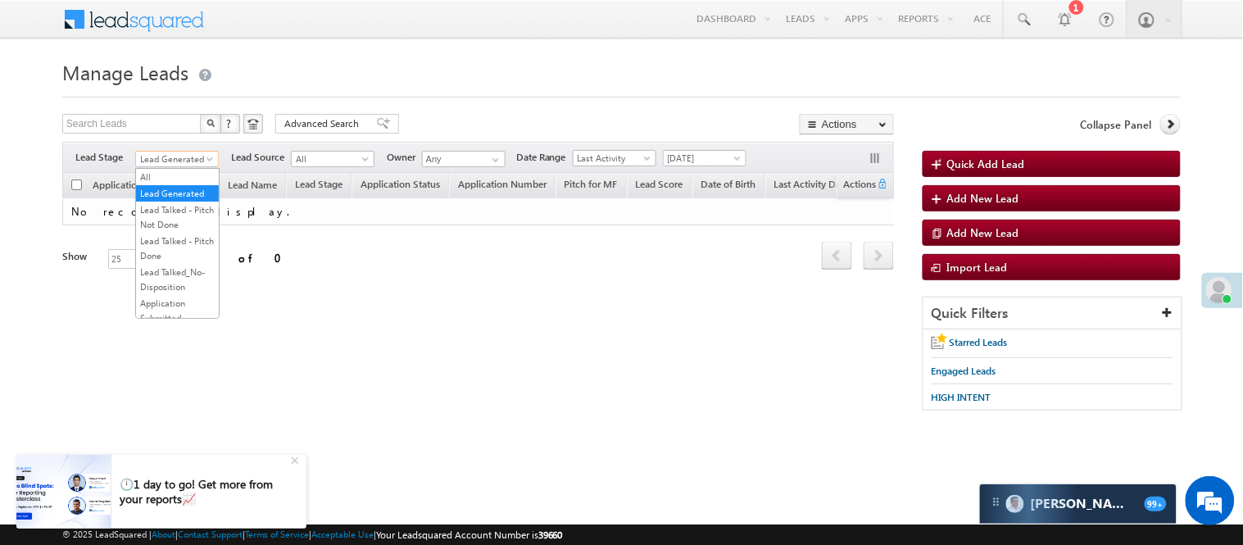
click at [175, 159] on span "Lead Generated" at bounding box center [175, 159] width 78 height 15
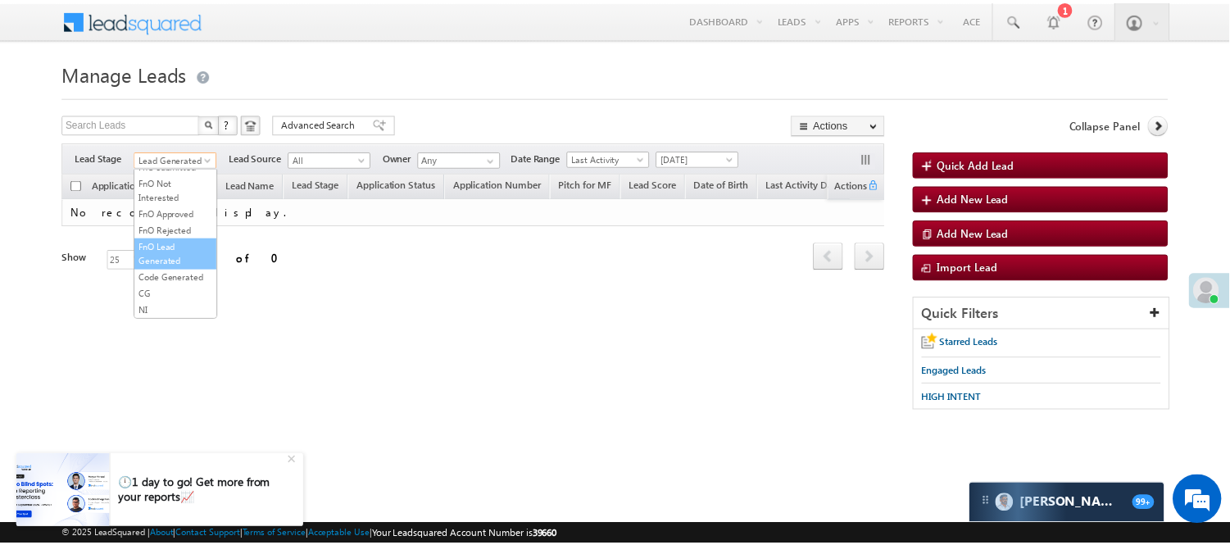
scroll to position [406, 0]
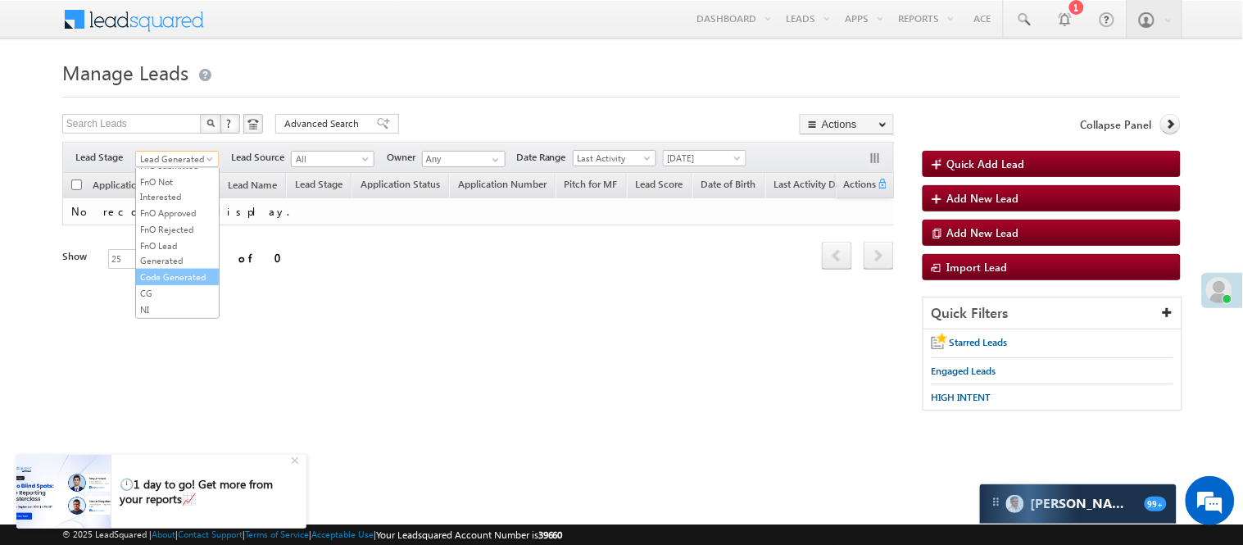
click at [162, 270] on link "Code Generated" at bounding box center [177, 277] width 83 height 15
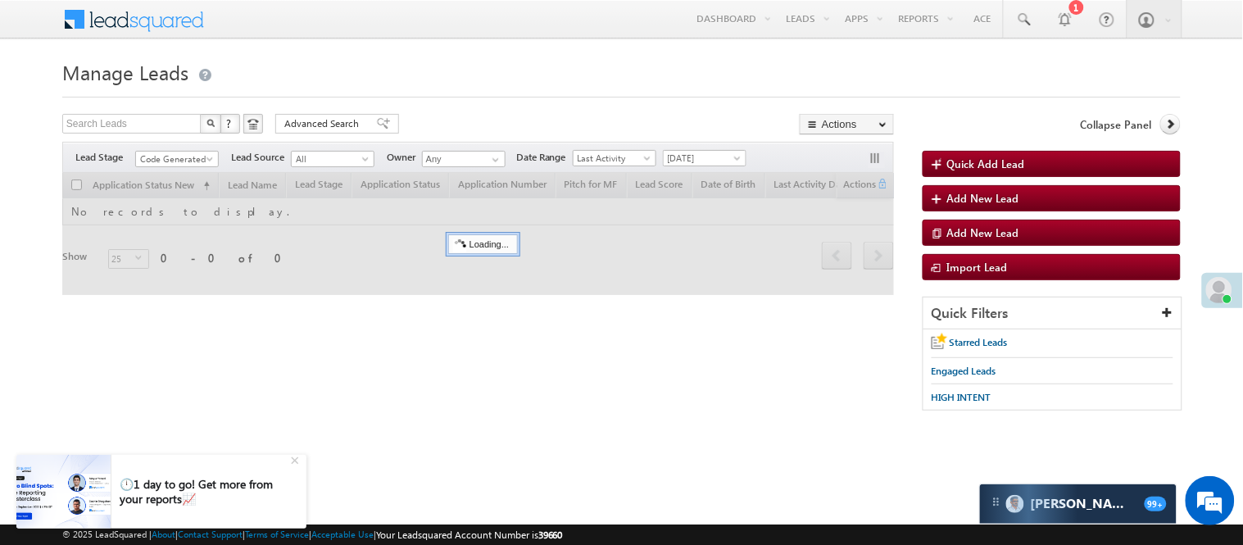
click at [436, 84] on h1 "Manage Leads" at bounding box center [621, 71] width 1118 height 32
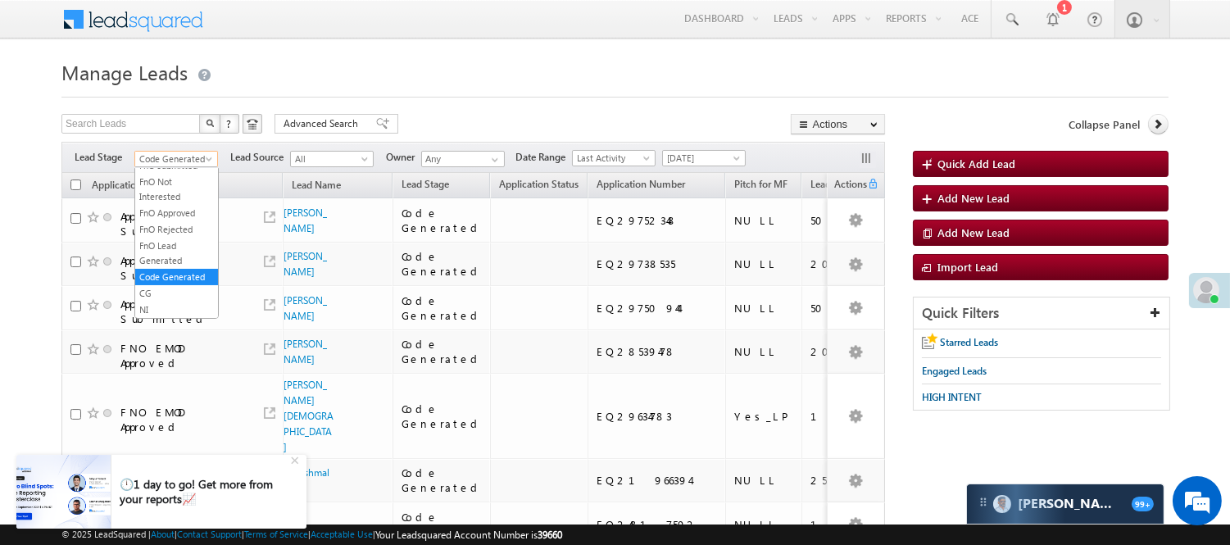
click at [185, 156] on span "Code Generated" at bounding box center [174, 159] width 78 height 15
click at [161, 185] on li "Lead Generated" at bounding box center [176, 193] width 83 height 16
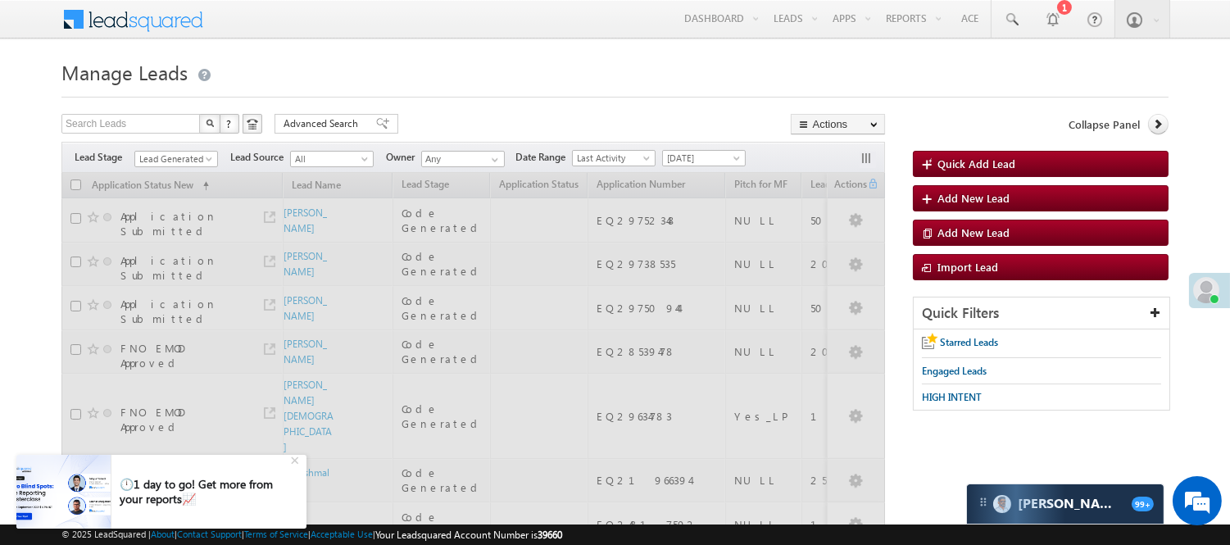
click at [455, 84] on h1 "Manage Leads" at bounding box center [614, 71] width 1107 height 32
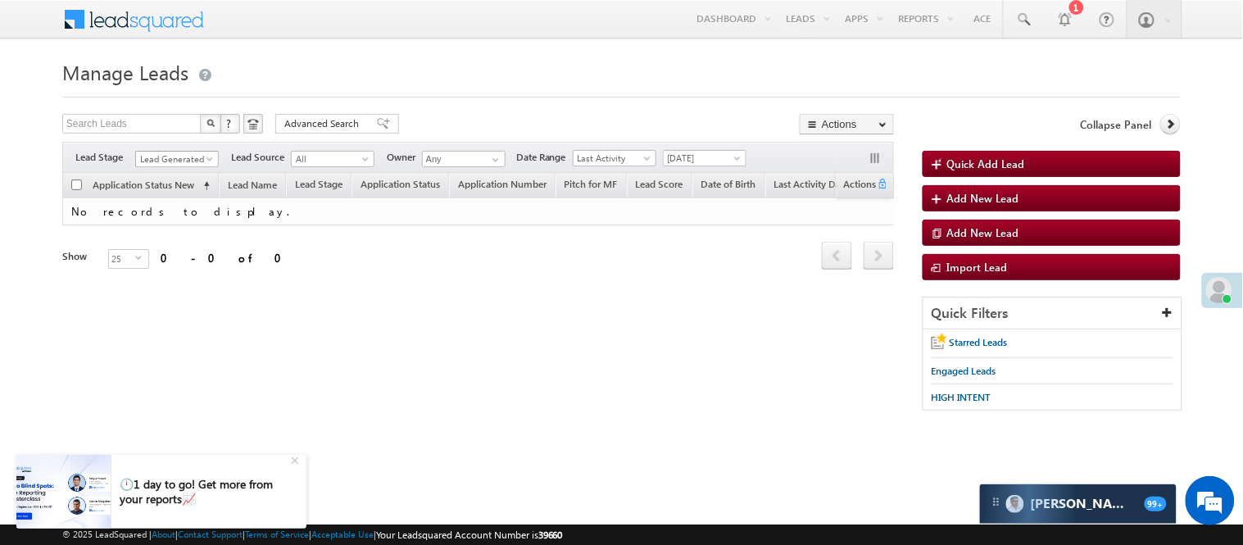
click at [162, 161] on span "Lead Generated" at bounding box center [175, 159] width 78 height 15
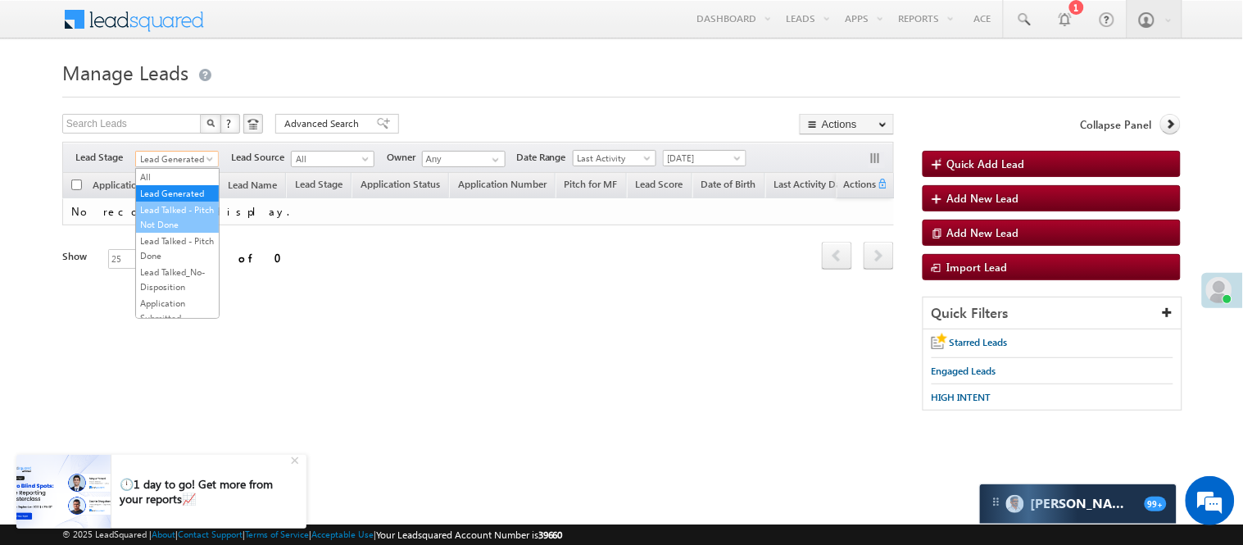
click at [185, 225] on link "Lead Talked - Pitch Not Done" at bounding box center [177, 216] width 83 height 29
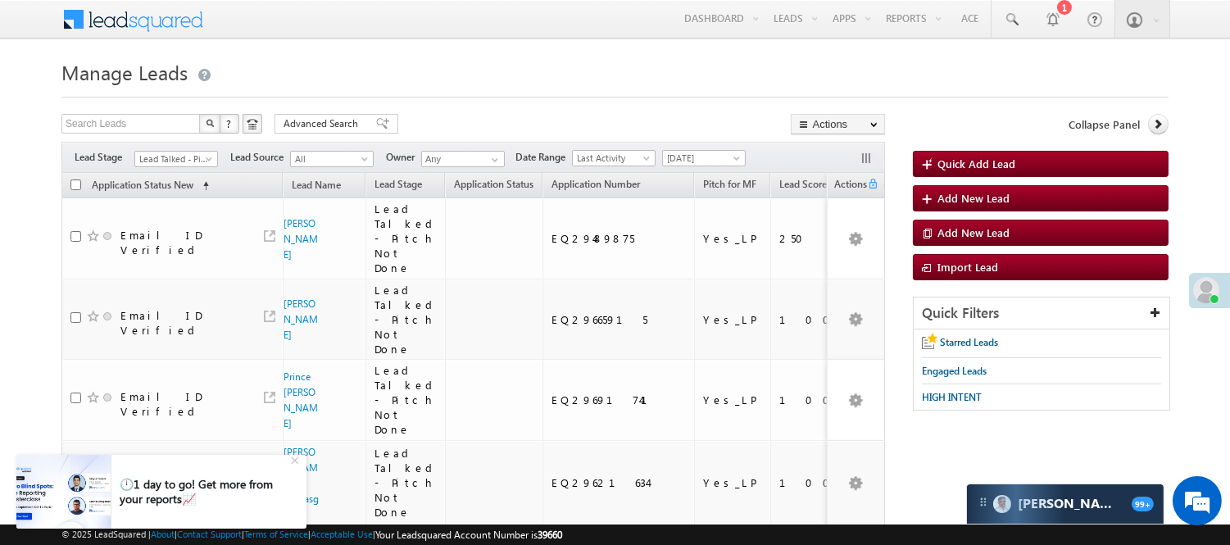
click at [443, 135] on div "Search Leads X ? 41 results found Advanced Search Advanced Search Advanced sear…" at bounding box center [472, 126] width 823 height 24
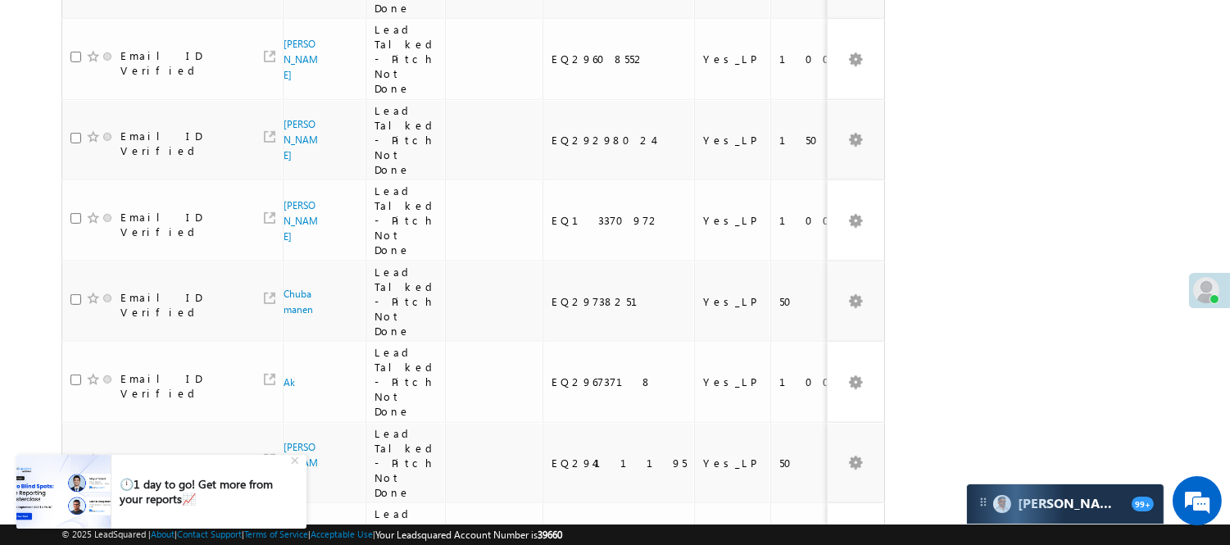
scroll to position [1486, 0]
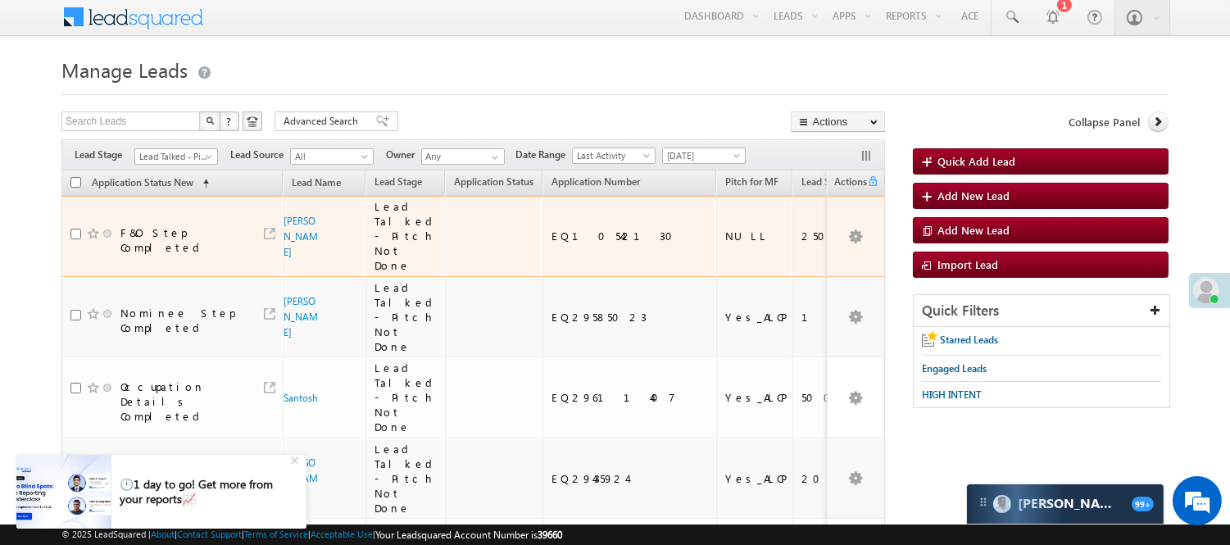
scroll to position [91, 0]
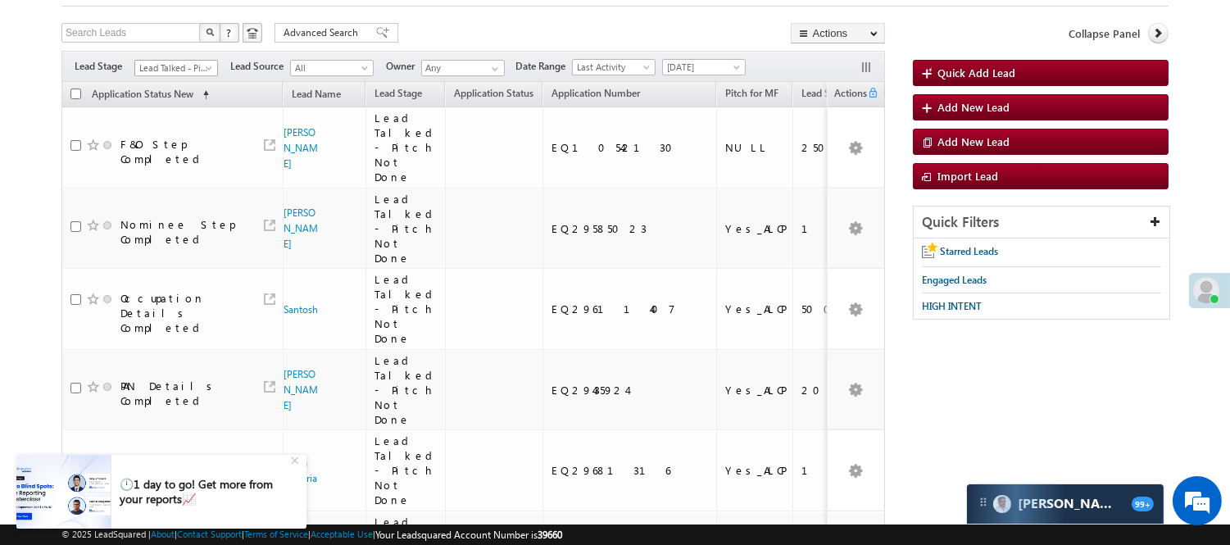
click at [172, 69] on span "Lead Talked - Pitch Not Done" at bounding box center [174, 68] width 78 height 15
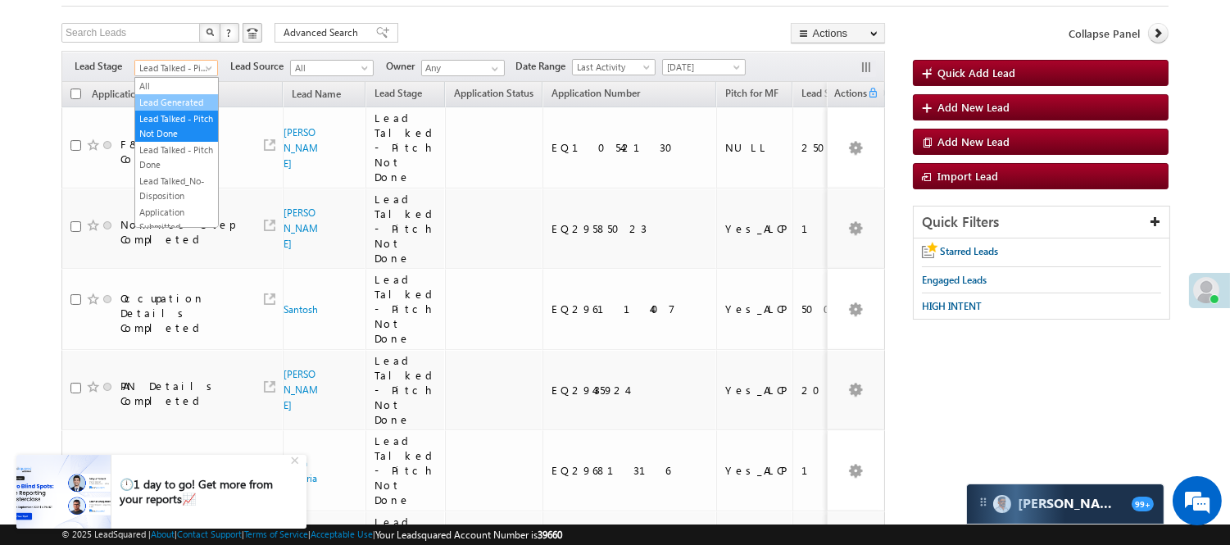
click at [174, 102] on link "Lead Generated" at bounding box center [176, 102] width 83 height 15
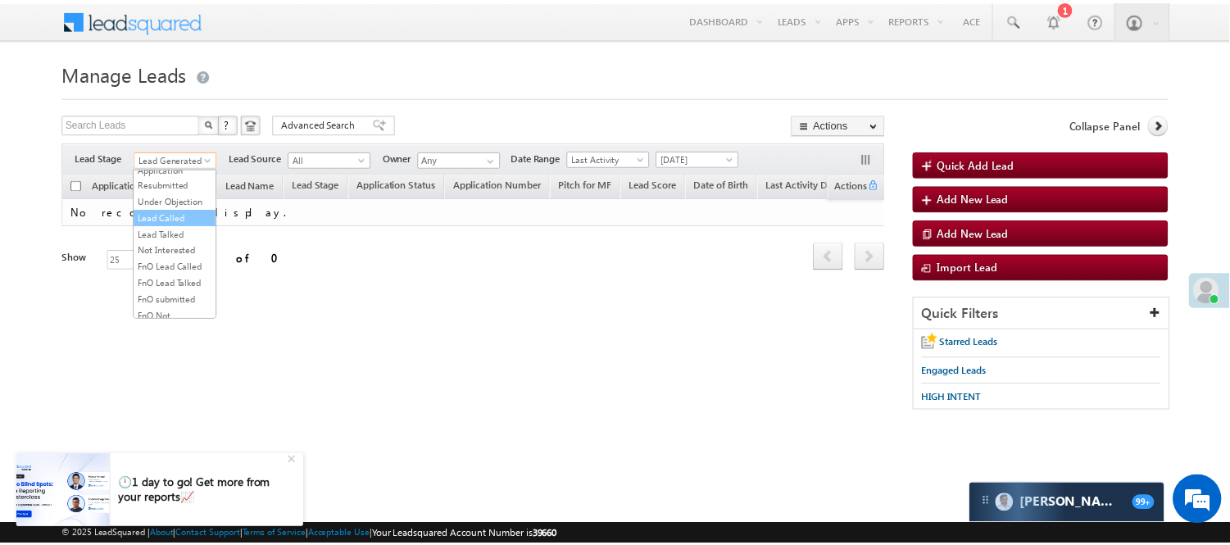
scroll to position [182, 0]
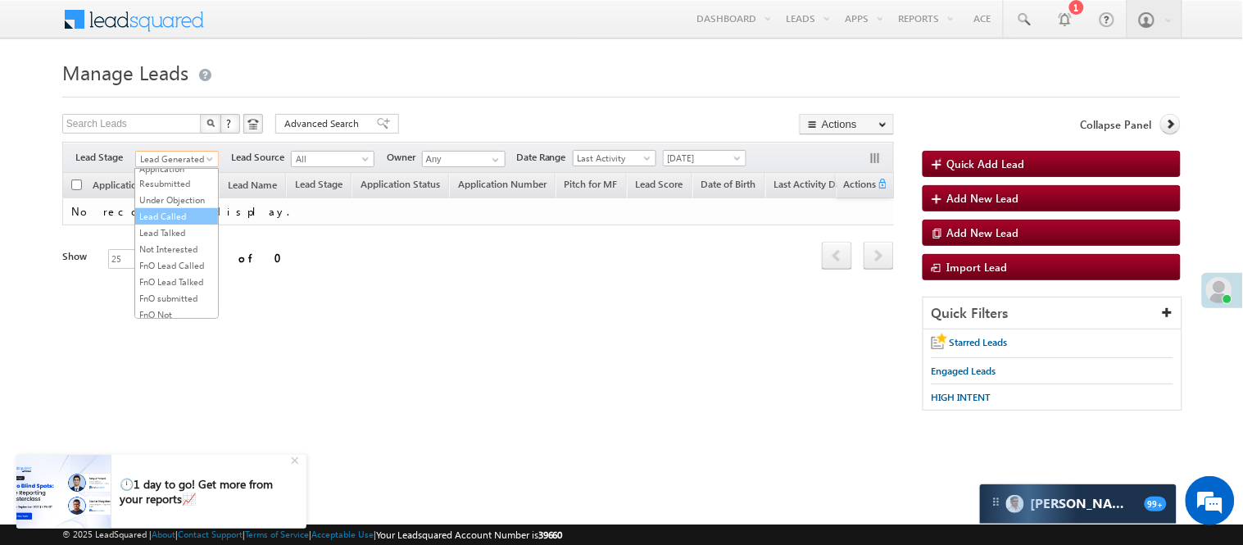
click at [166, 224] on link "Lead Called" at bounding box center [176, 216] width 83 height 15
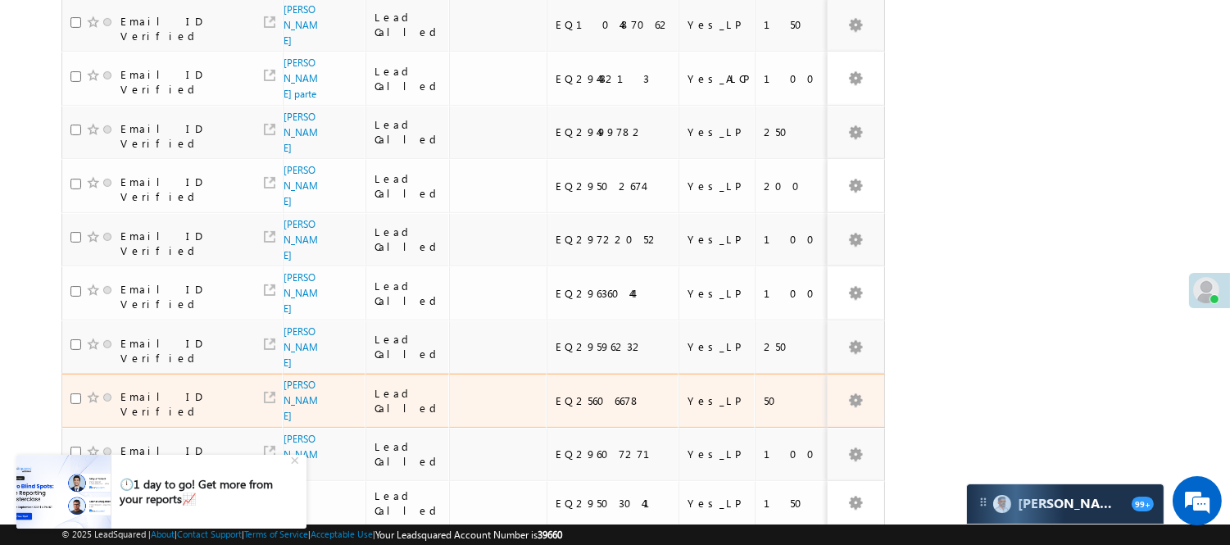
scroll to position [1023, 0]
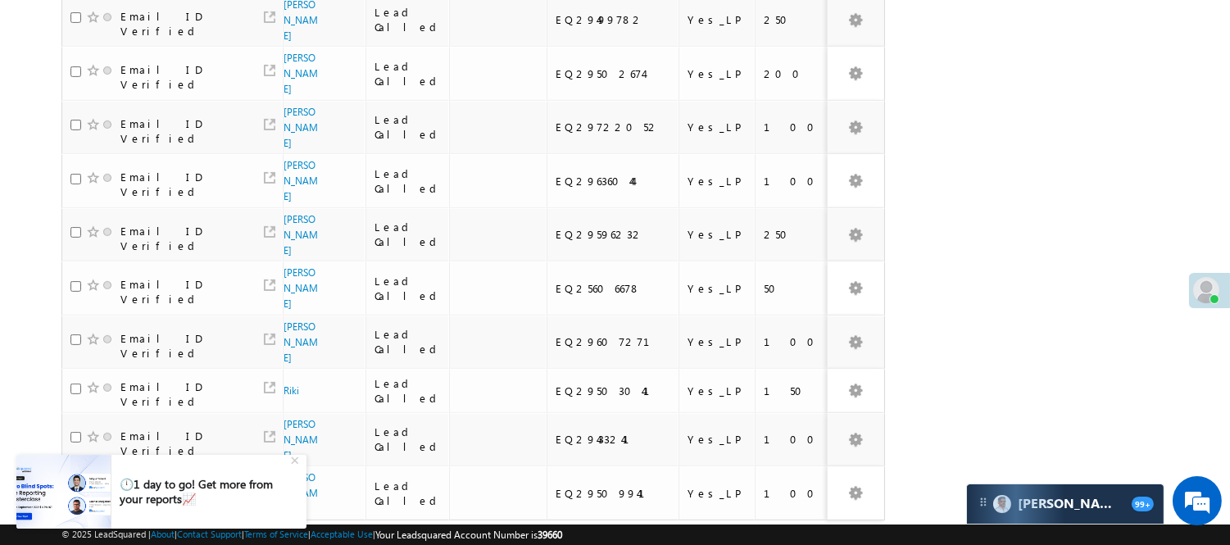
click at [823, 538] on link "4" at bounding box center [833, 552] width 29 height 28
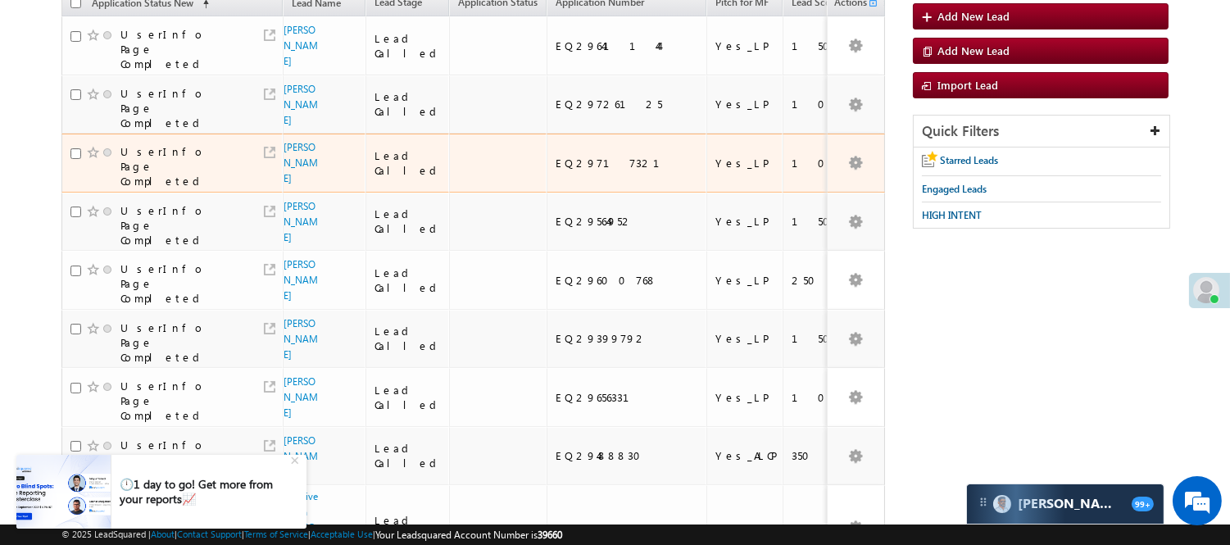
scroll to position [91, 0]
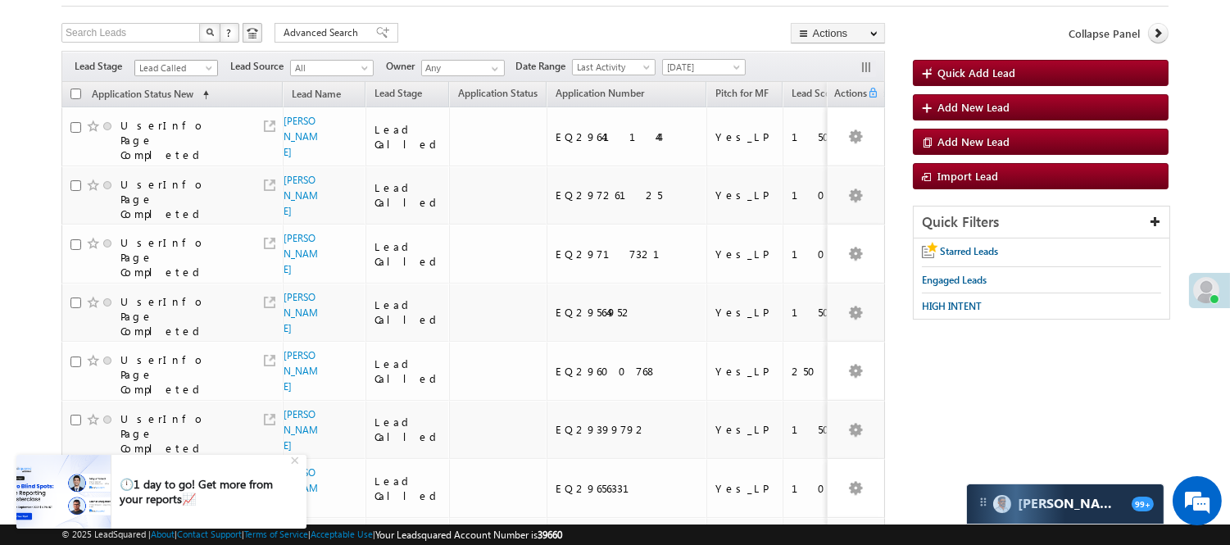
click at [170, 69] on span "Lead Called" at bounding box center [174, 68] width 78 height 15
click at [184, 149] on link "Lead Talked" at bounding box center [176, 141] width 83 height 15
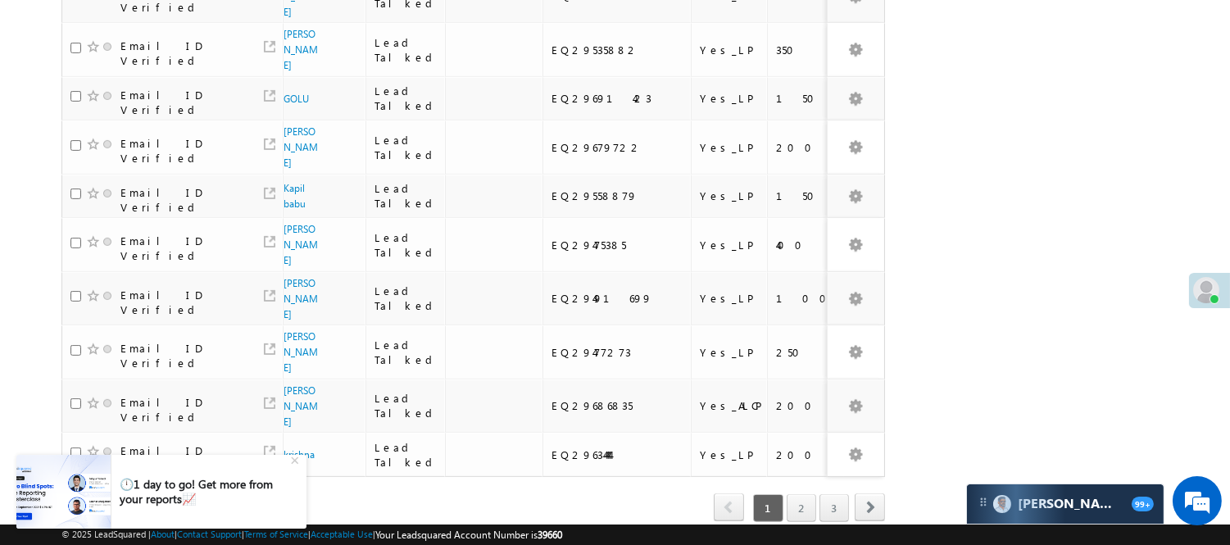
scroll to position [1055, 0]
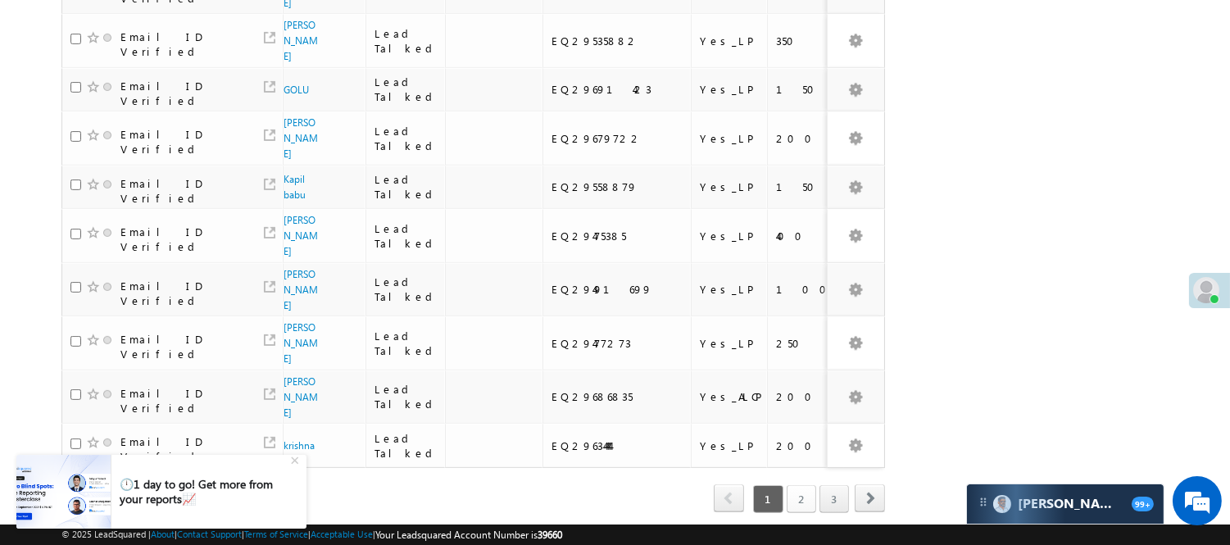
click at [793, 485] on link "2" at bounding box center [801, 499] width 29 height 28
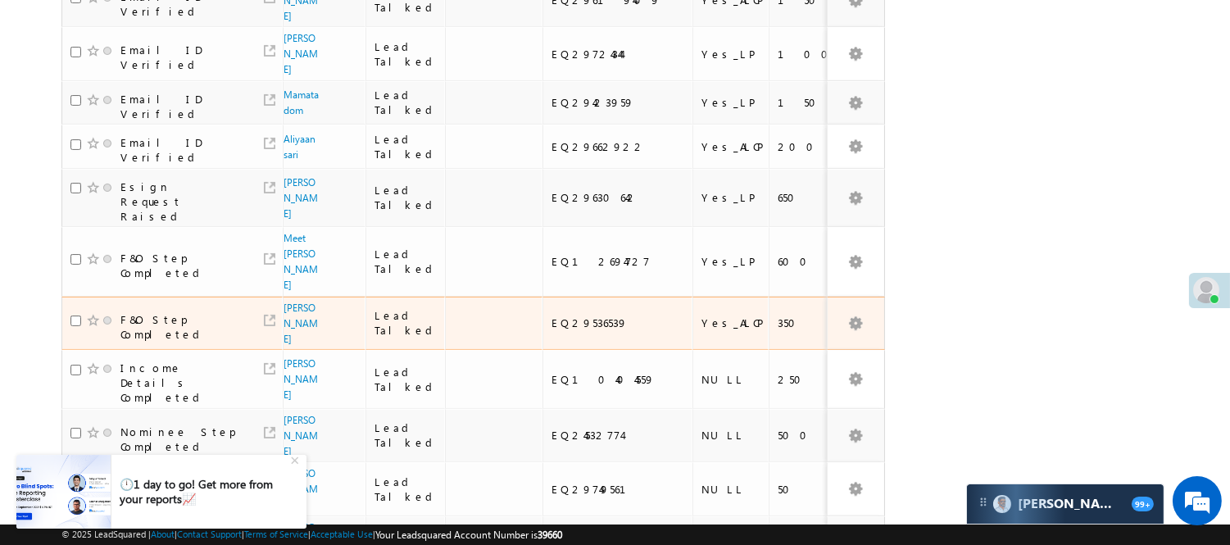
scroll to position [600, 0]
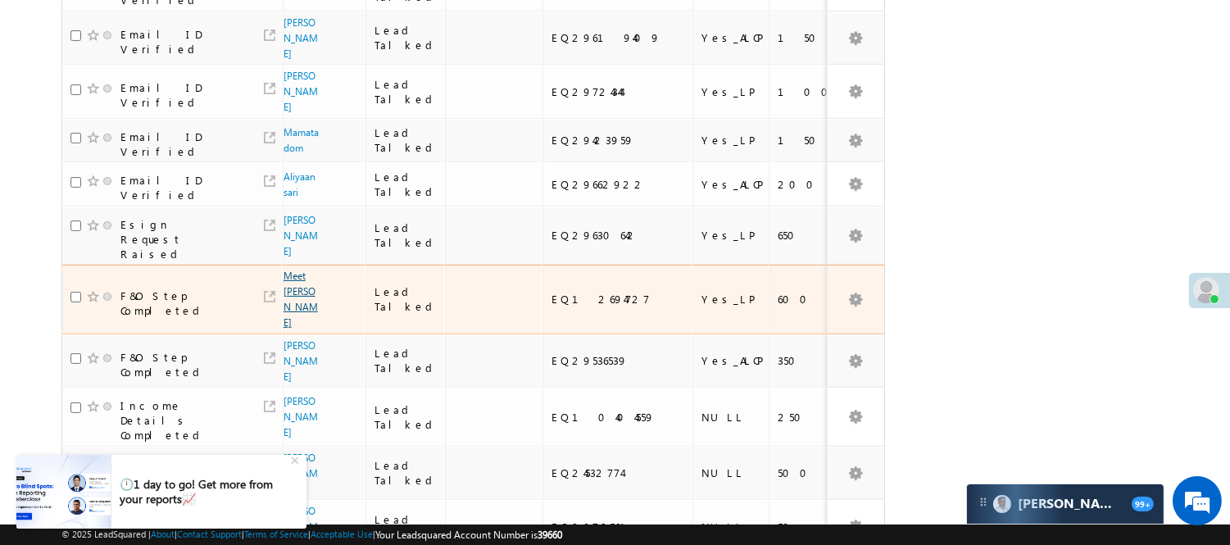
click at [297, 270] on link "Meet Mali" at bounding box center [301, 299] width 34 height 59
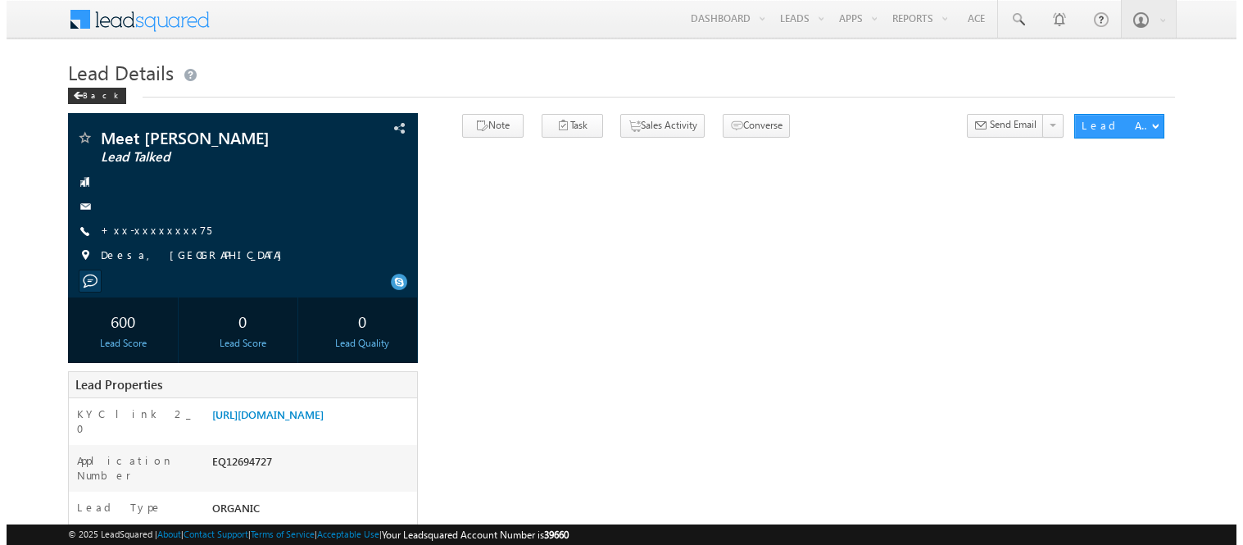
scroll to position [92, 0]
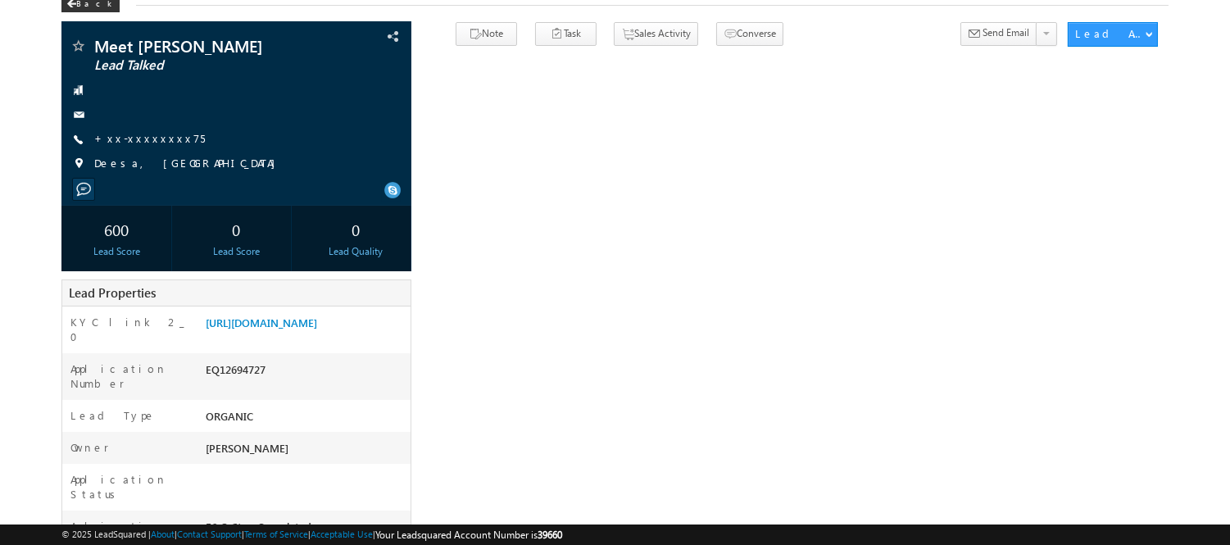
click at [133, 143] on link "+xx-xxxxxxxx75" at bounding box center [149, 138] width 111 height 14
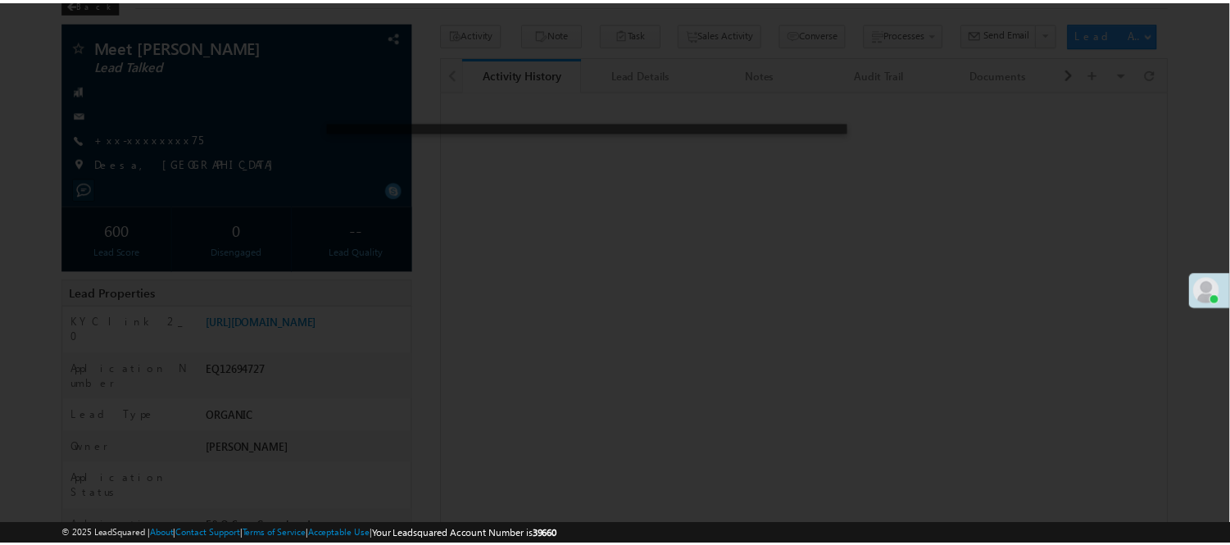
scroll to position [93, 0]
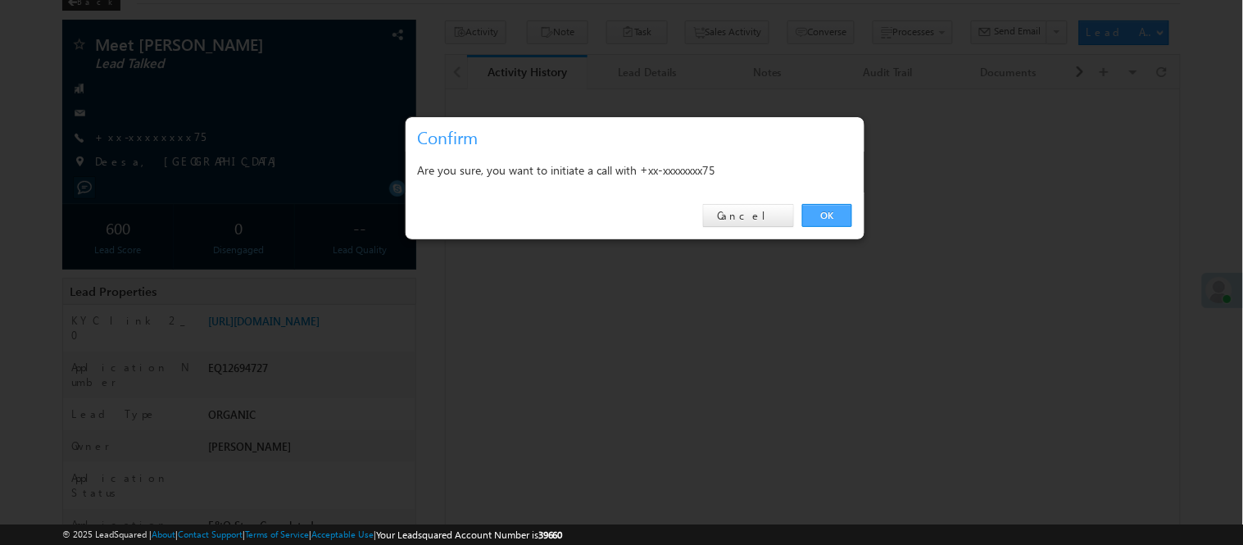
click at [817, 211] on link "OK" at bounding box center [827, 215] width 50 height 23
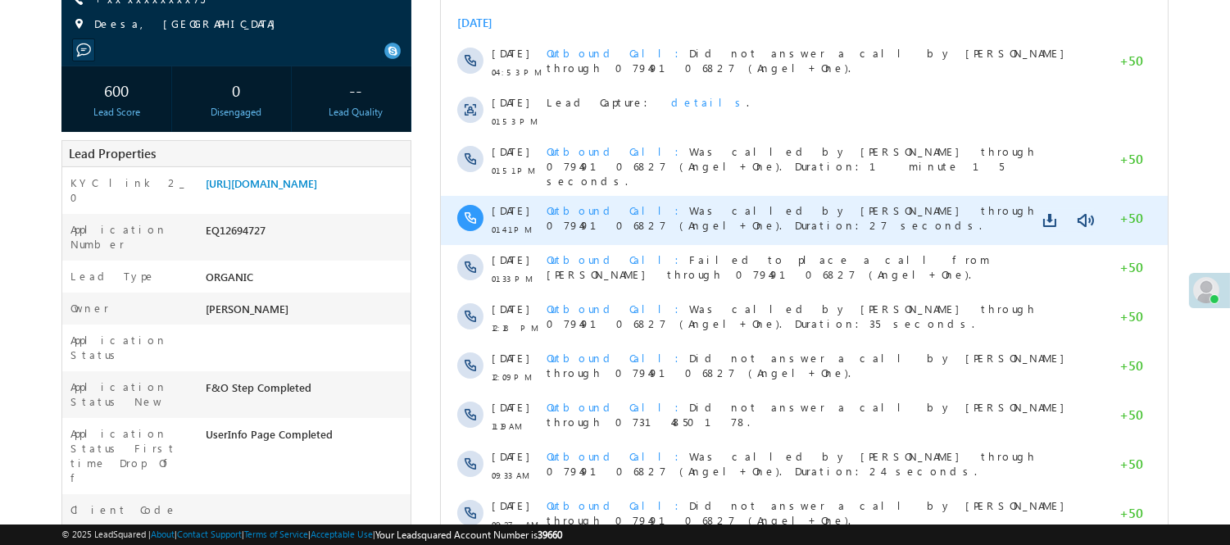
scroll to position [320, 0]
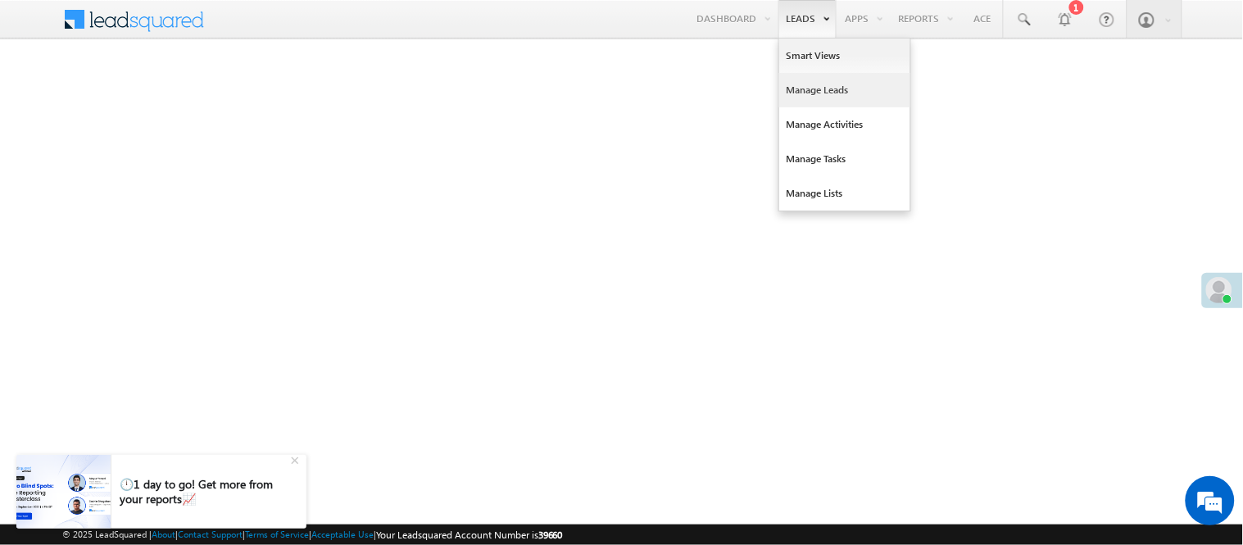
click at [815, 96] on link "Manage Leads" at bounding box center [844, 90] width 131 height 34
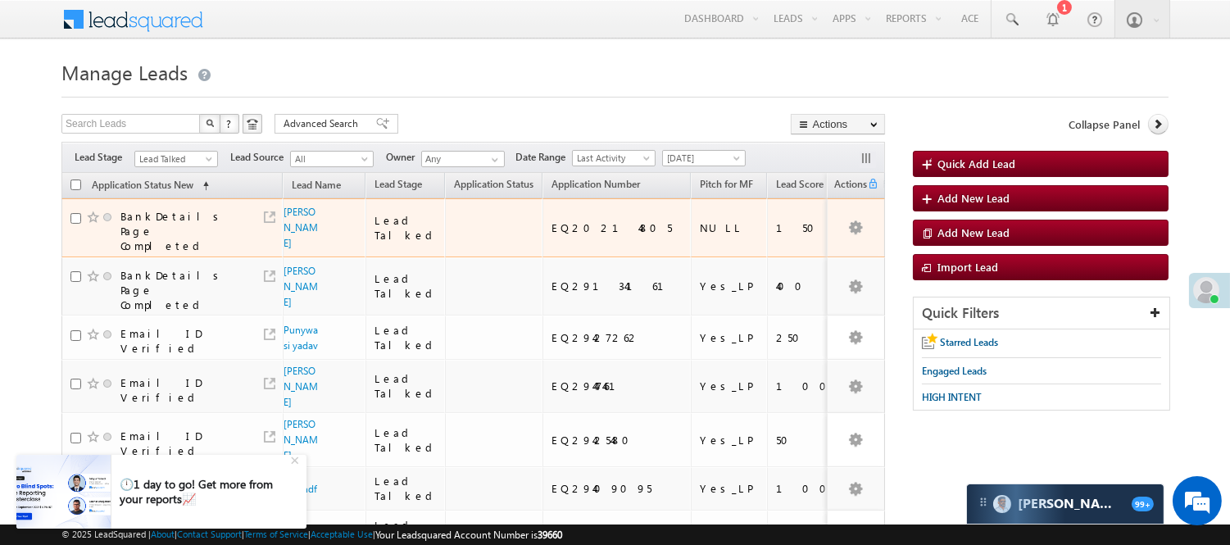
drag, startPoint x: 240, startPoint y: 259, endPoint x: 263, endPoint y: 317, distance: 62.5
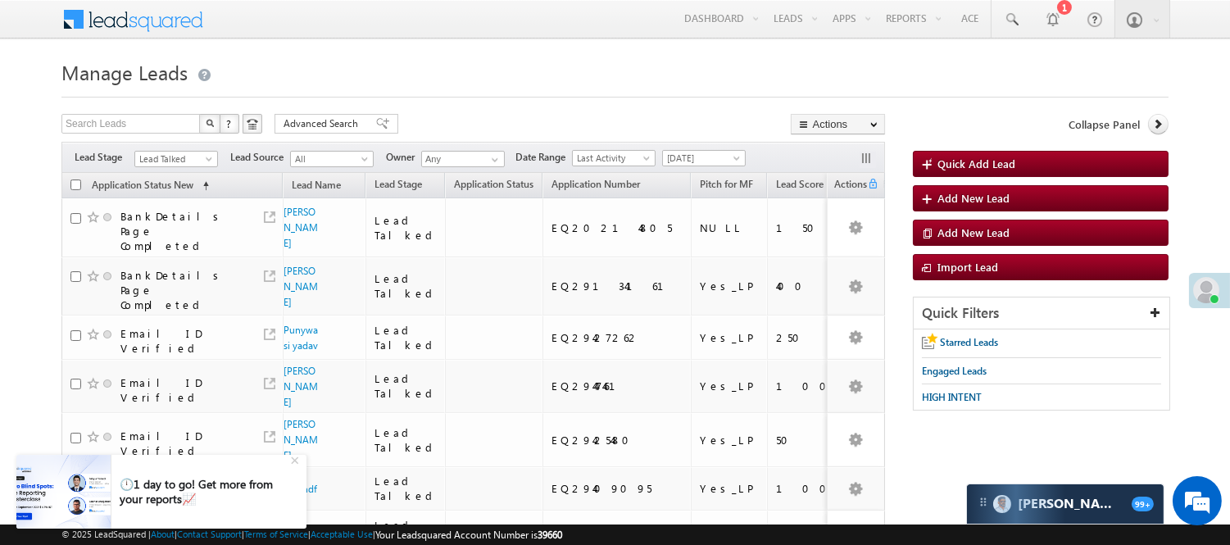
drag, startPoint x: 263, startPoint y: 317, endPoint x: 174, endPoint y: 148, distance: 191.0
click at [174, 148] on div "Filters Lead Stage Lead Talked Lead Talked Lead Source All All Owner Any Any Da…" at bounding box center [472, 157] width 823 height 31
click at [174, 151] on link "Lead Talked" at bounding box center [176, 159] width 84 height 16
click at [159, 270] on link "Code Generated" at bounding box center [176, 277] width 83 height 15
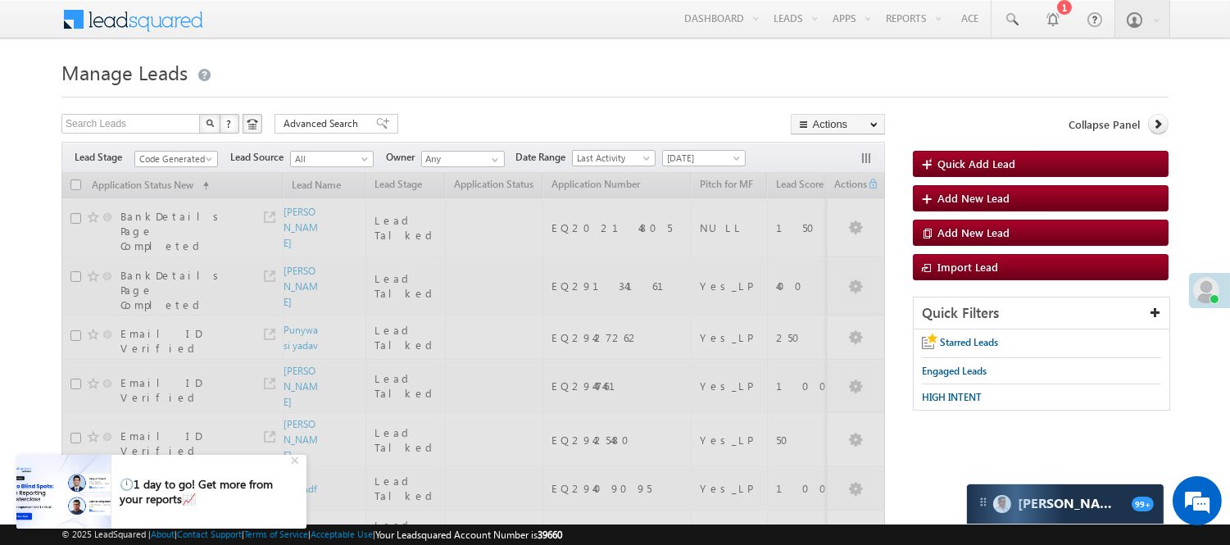
click at [605, 121] on div "Search Leads X ? 74 results found Advanced Search Advanced Search Advanced sear…" at bounding box center [472, 126] width 823 height 24
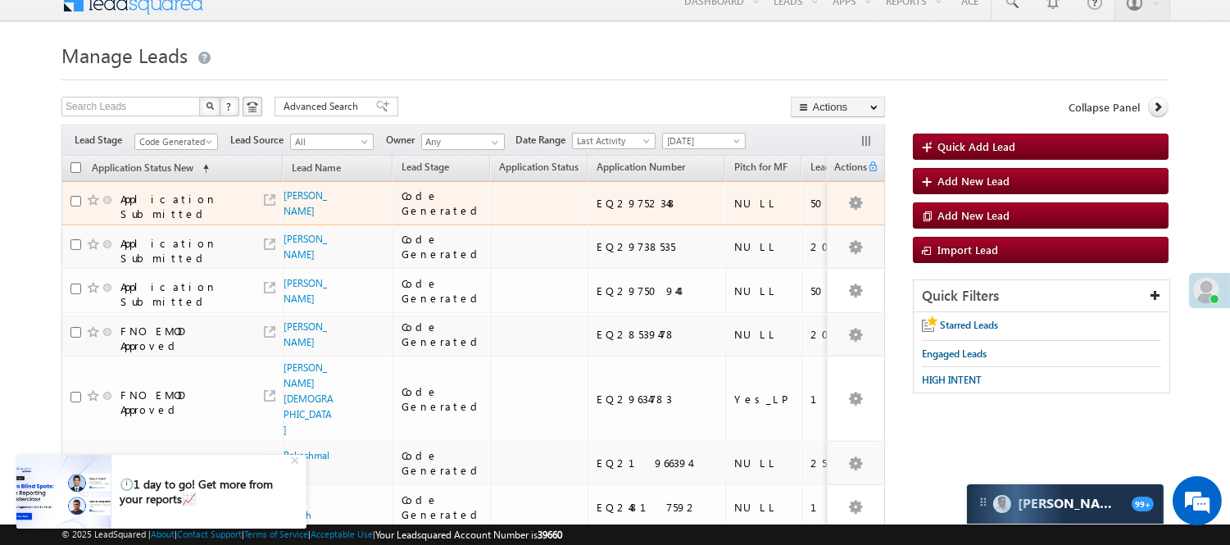
scroll to position [0, 0]
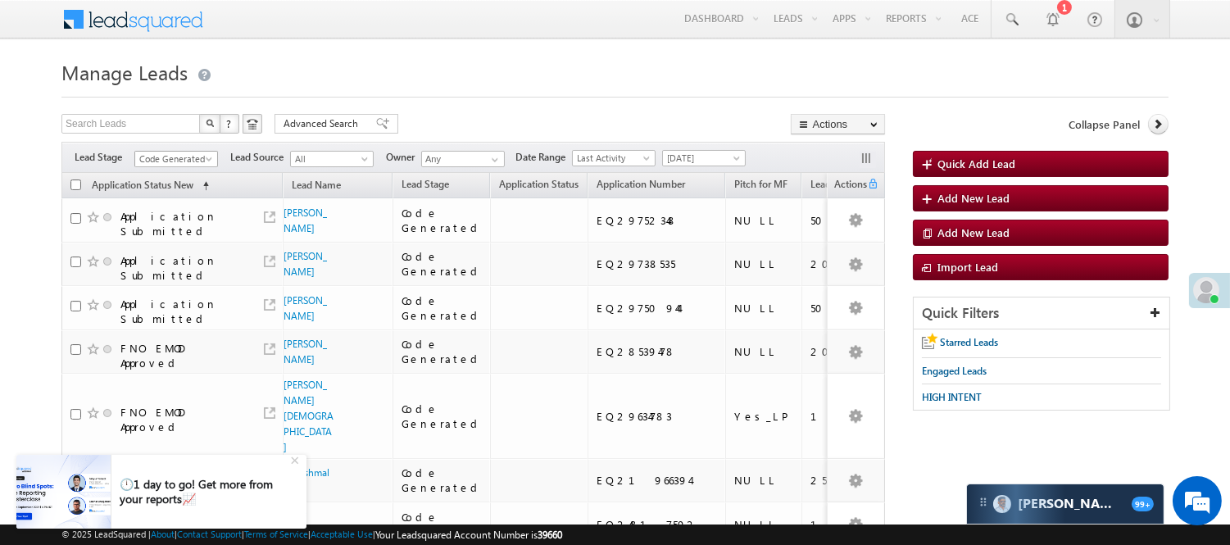
click at [191, 156] on span "Code Generated" at bounding box center [174, 159] width 78 height 15
click at [172, 193] on link "Lead Generated" at bounding box center [176, 193] width 83 height 15
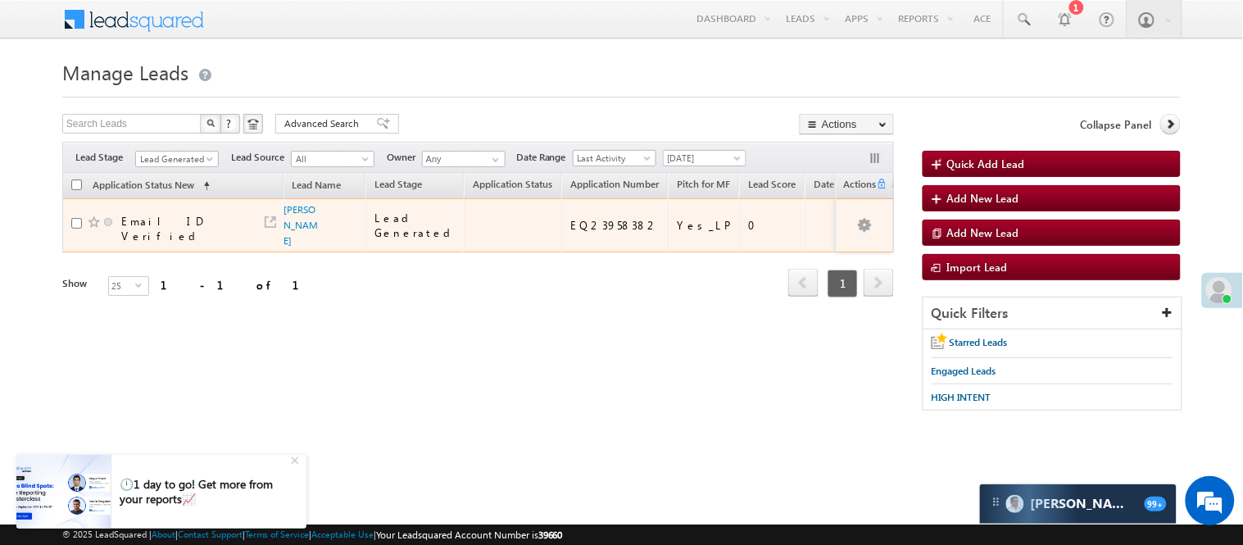
click at [281, 215] on td "Email ID Verified" at bounding box center [172, 225] width 221 height 54
click at [288, 210] on link "[PERSON_NAME]" at bounding box center [301, 224] width 34 height 43
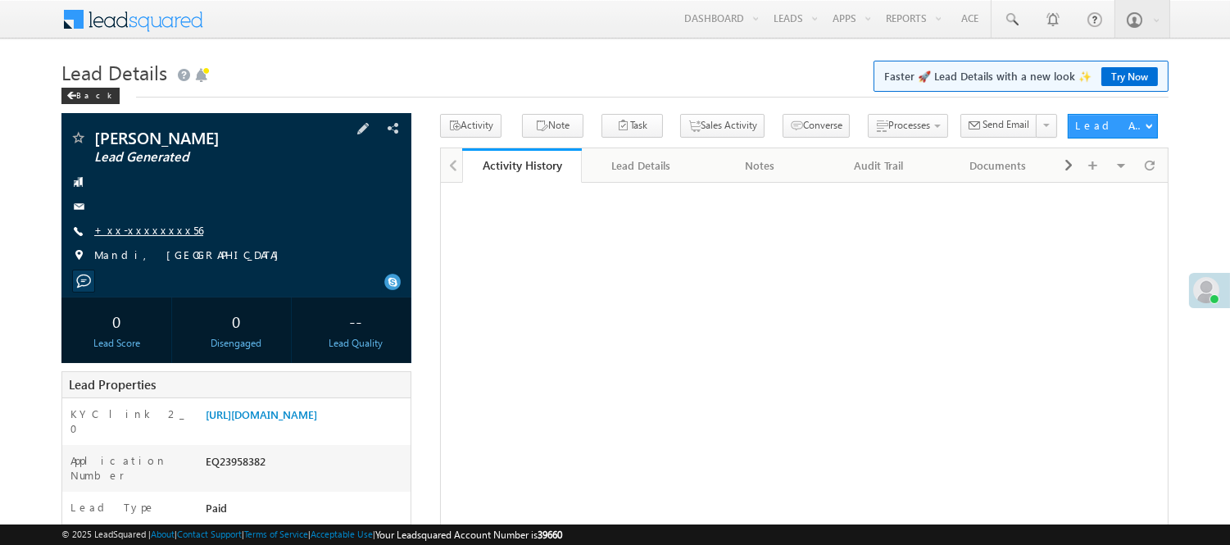
click at [123, 233] on link "+xx-xxxxxxxx56" at bounding box center [148, 230] width 109 height 14
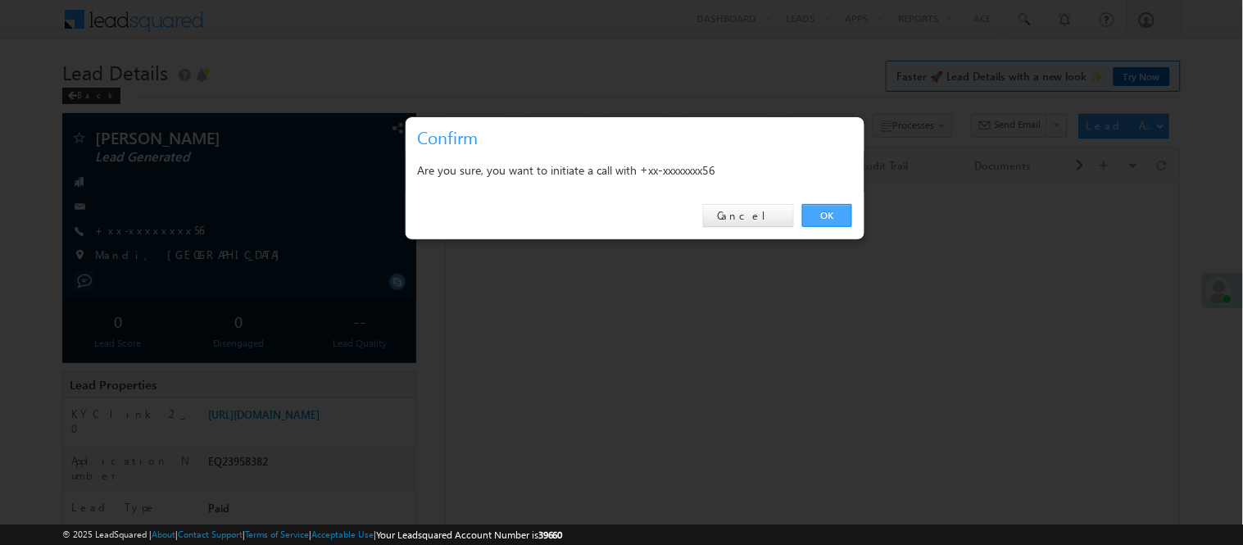
click at [831, 210] on link "OK" at bounding box center [827, 215] width 50 height 23
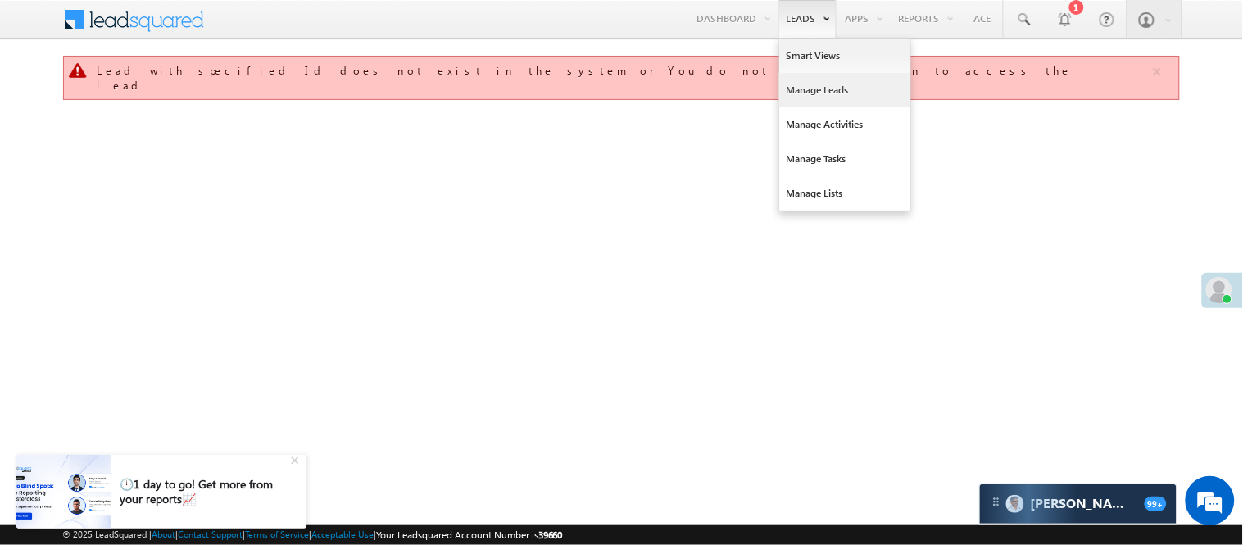
click at [828, 87] on link "Manage Leads" at bounding box center [844, 90] width 131 height 34
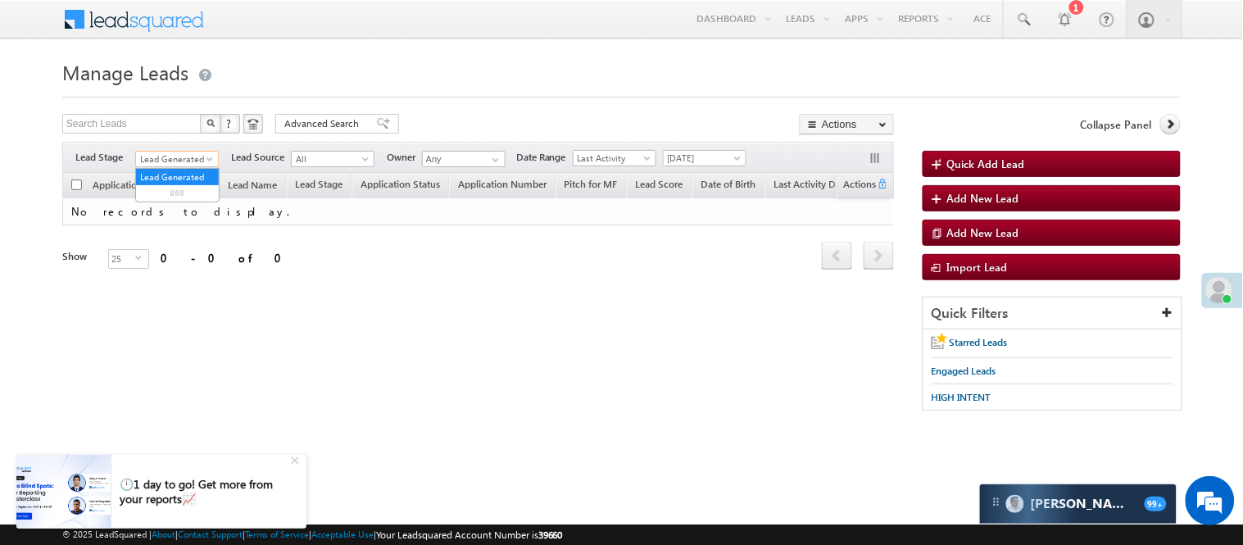
click at [202, 153] on span "Lead Generated" at bounding box center [175, 159] width 78 height 15
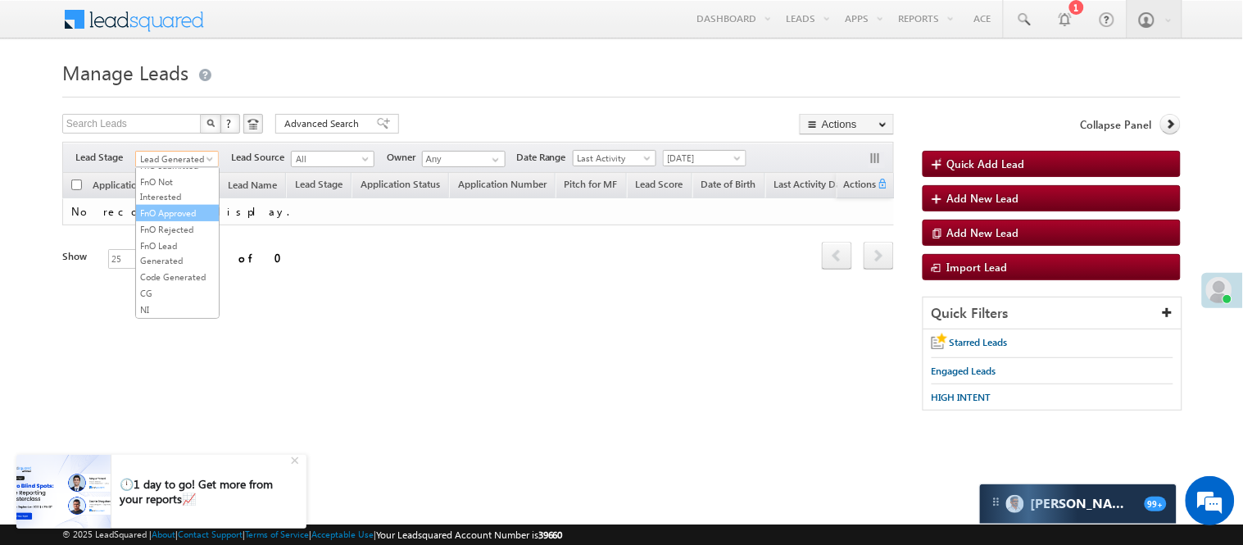
scroll to position [406, 0]
click at [177, 273] on link "Code Generated" at bounding box center [177, 277] width 83 height 15
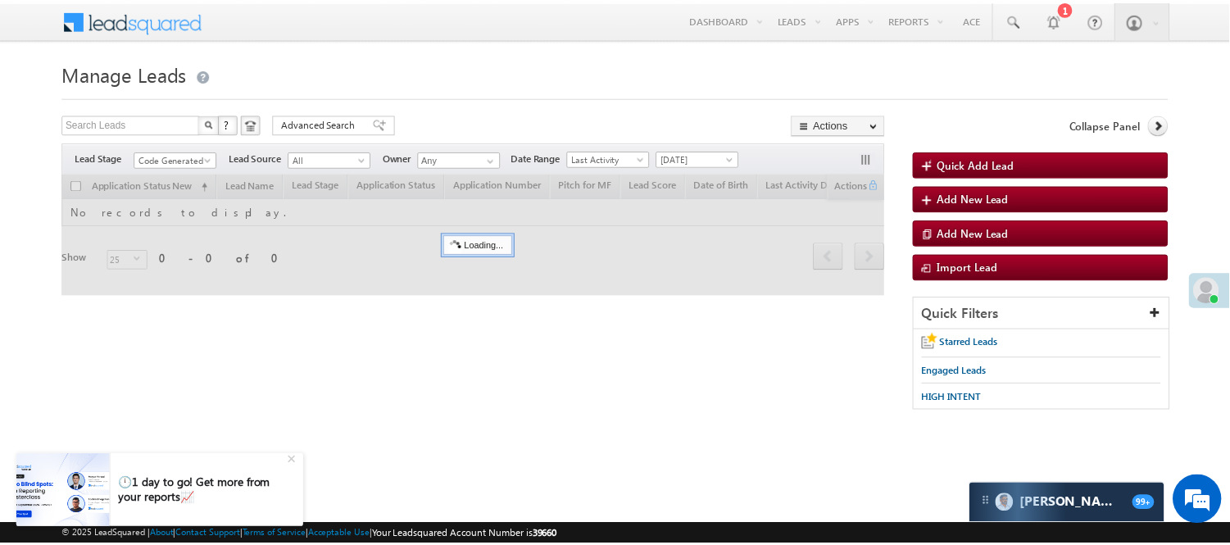
scroll to position [0, 0]
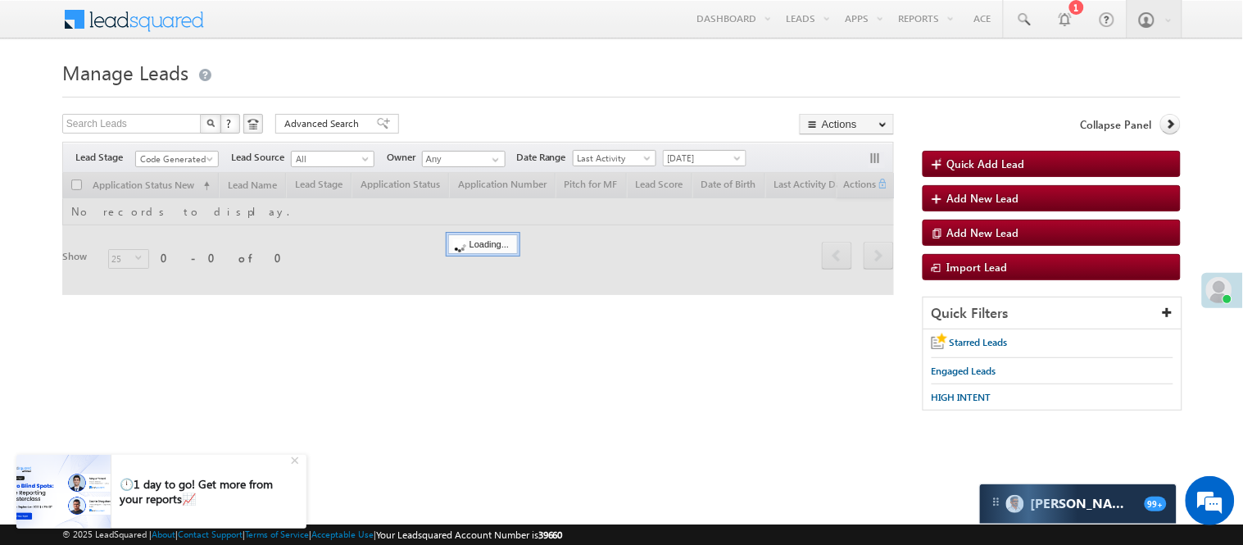
click at [526, 96] on div at bounding box center [621, 92] width 1118 height 11
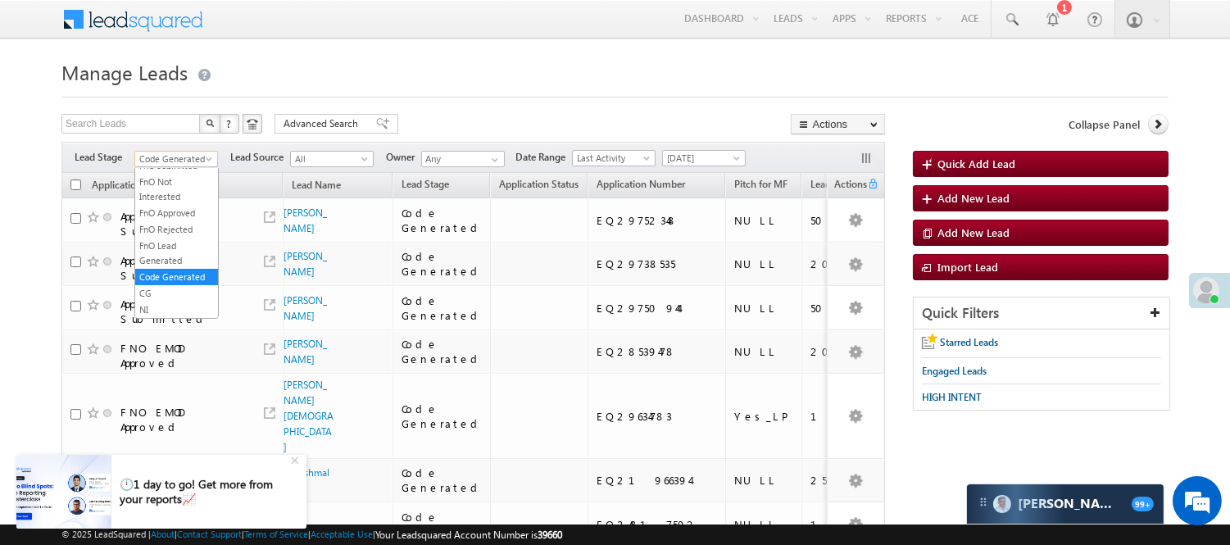
click at [172, 166] on span "Code Generated" at bounding box center [174, 159] width 78 height 15
click at [178, 238] on li "FnO Lead Generated" at bounding box center [176, 253] width 83 height 31
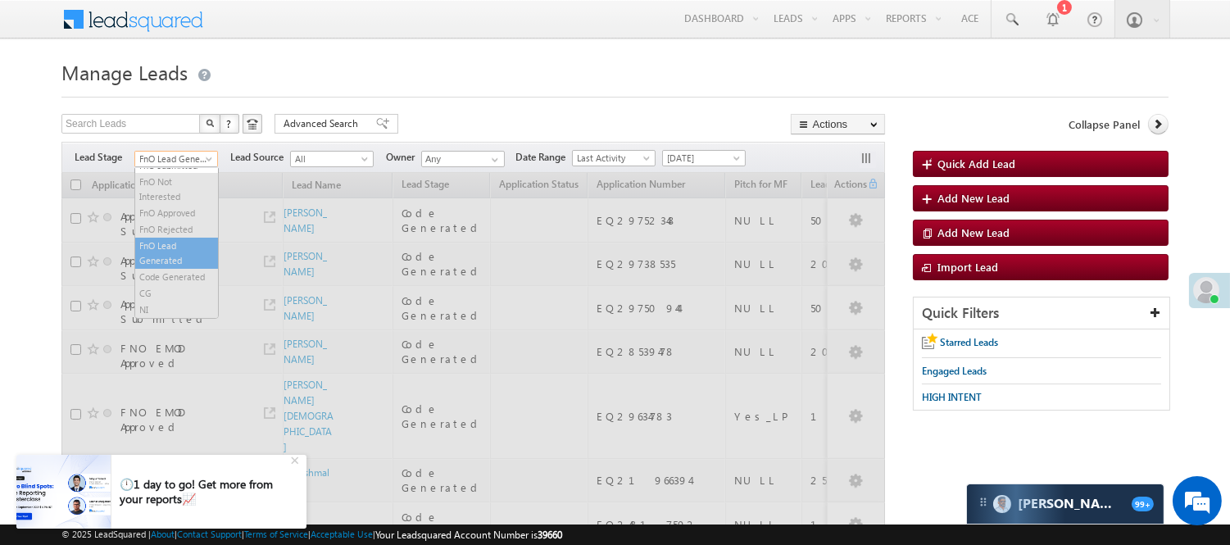
click at [179, 154] on span "FnO Lead Generated" at bounding box center [174, 159] width 78 height 15
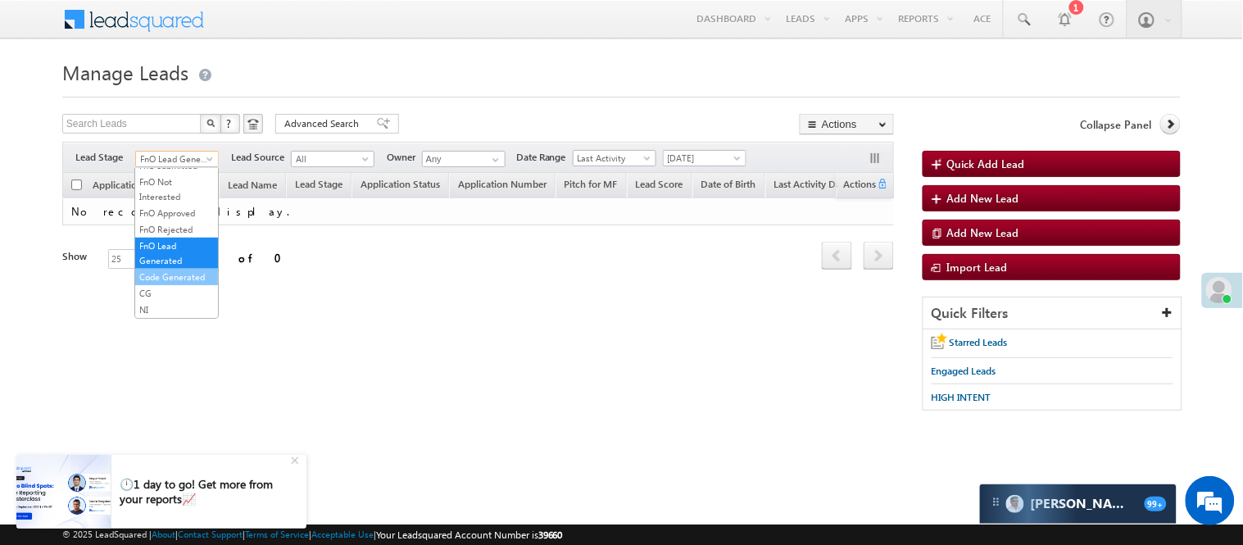
click at [177, 270] on link "Code Generated" at bounding box center [176, 277] width 83 height 15
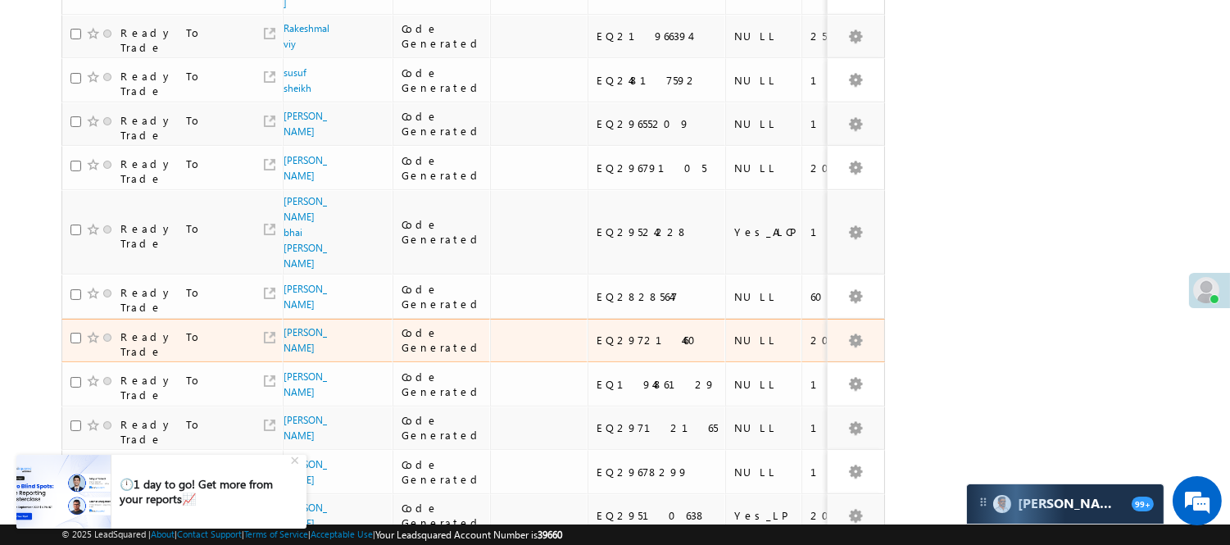
scroll to position [134, 0]
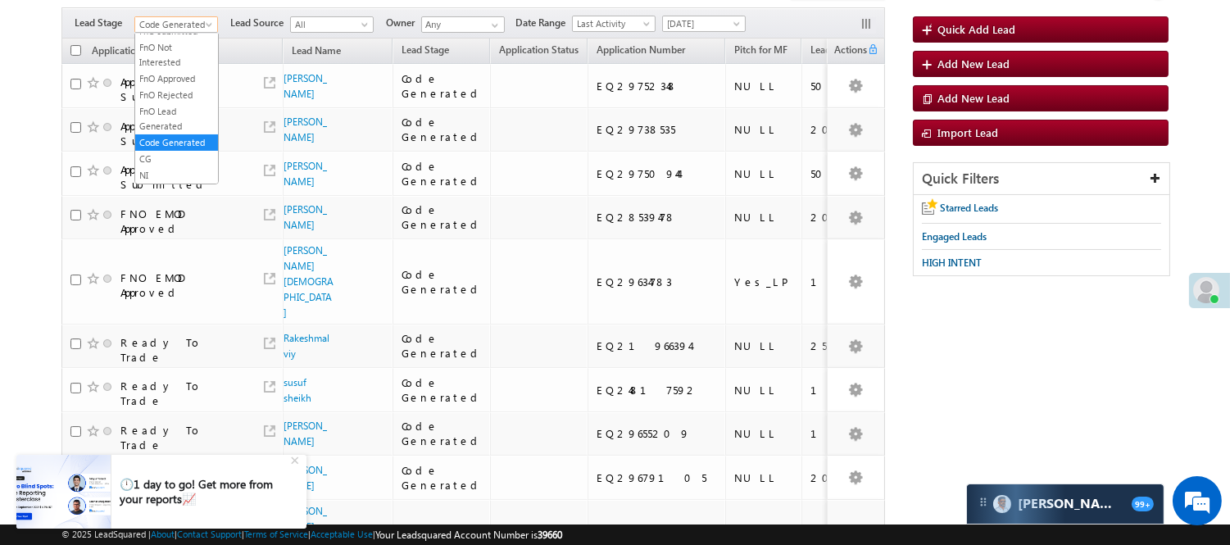
click at [194, 20] on span "Code Generated" at bounding box center [174, 24] width 78 height 15
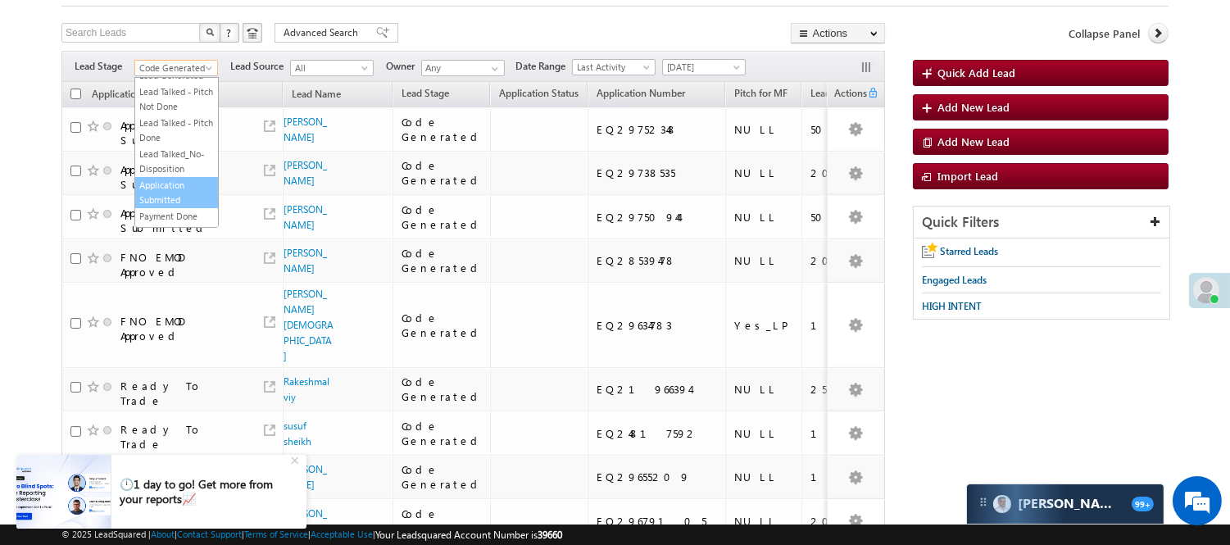
scroll to position [0, 0]
click at [172, 104] on link "Lead Generated" at bounding box center [176, 102] width 83 height 15
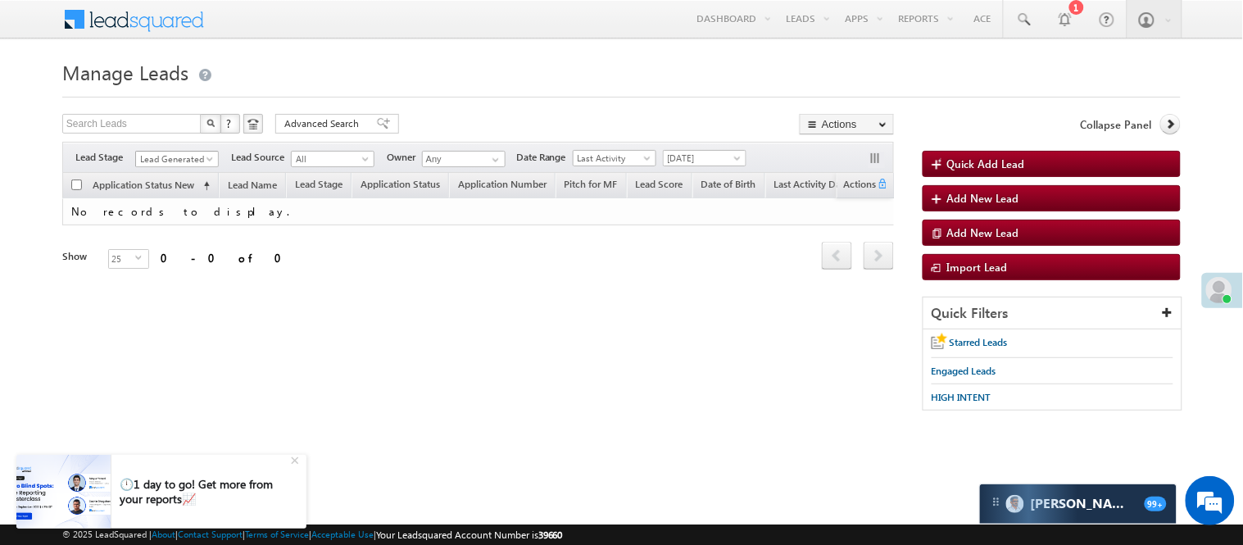
click at [168, 160] on span "Lead Generated" at bounding box center [175, 159] width 78 height 15
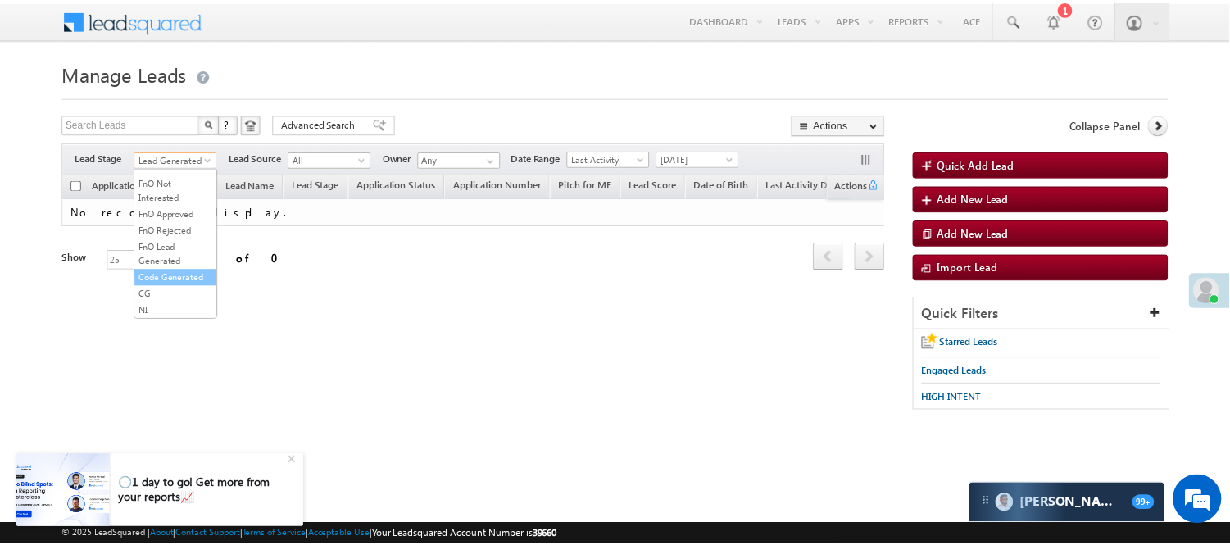
scroll to position [406, 0]
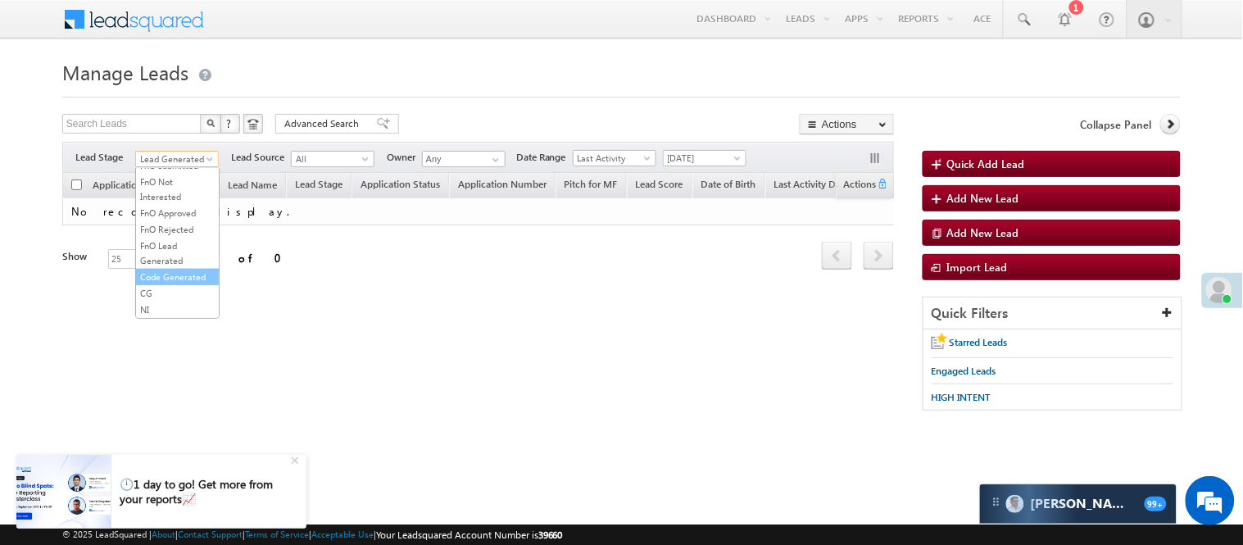
click at [159, 277] on link "Code Generated" at bounding box center [177, 277] width 83 height 15
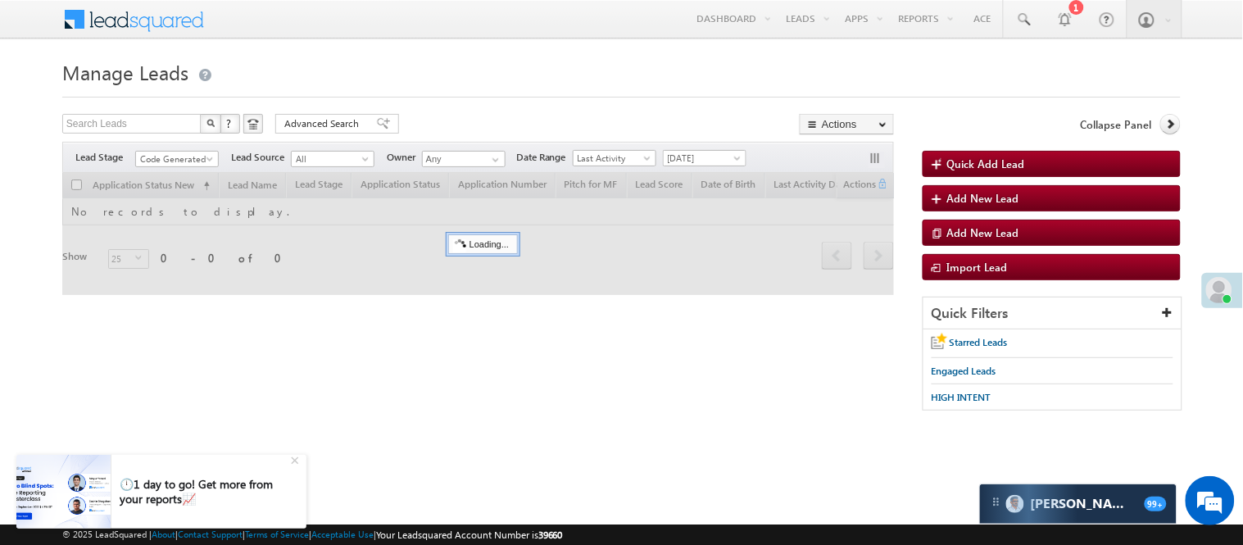
click at [424, 77] on h1 "Manage Leads" at bounding box center [621, 71] width 1118 height 32
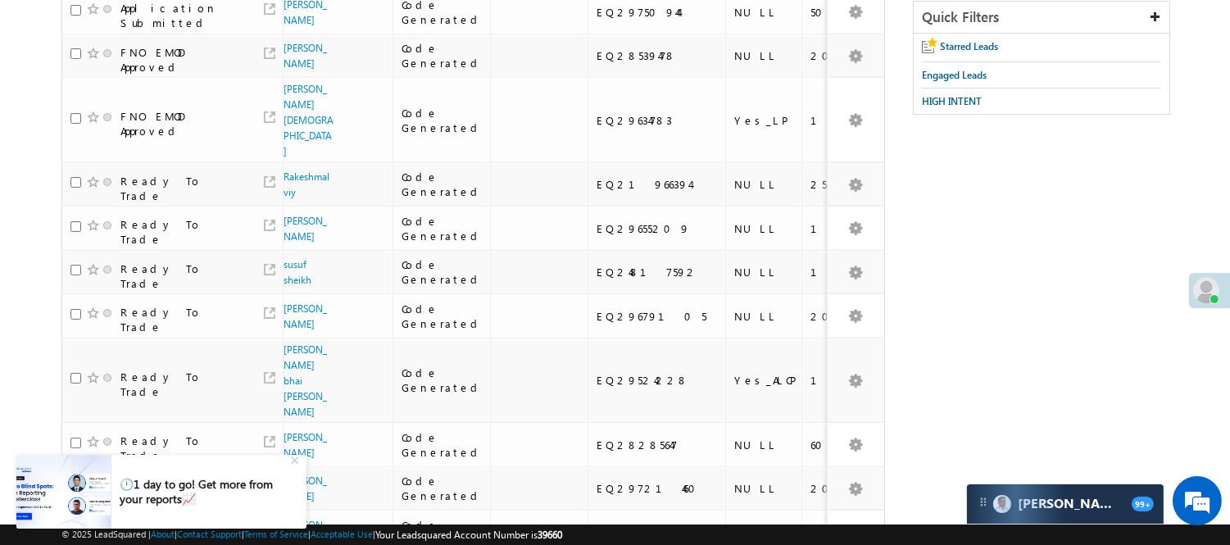
scroll to position [43, 0]
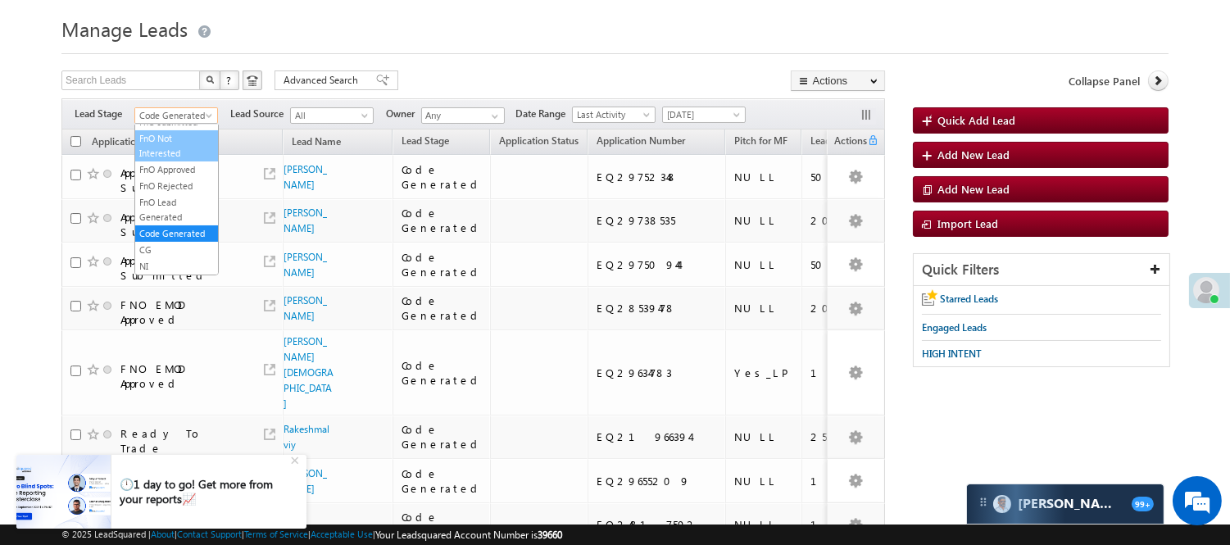
click at [190, 124] on body "Menu [PERSON_NAME] [PERSON_NAME] .Yada v@ang elbro king. com" at bounding box center [615, 550] width 1230 height 1186
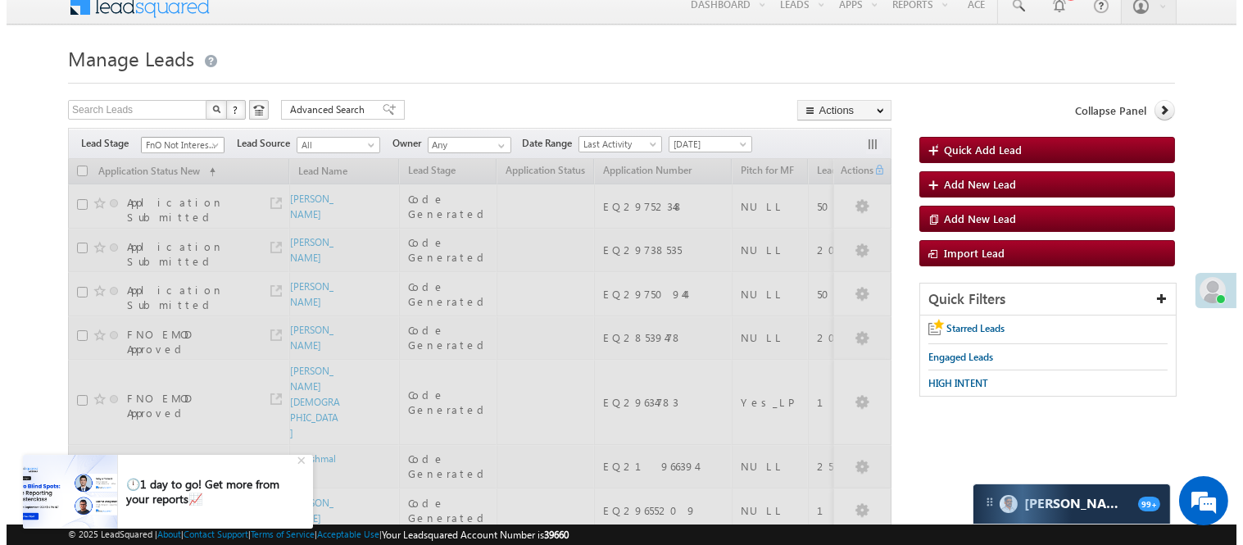
scroll to position [0, 0]
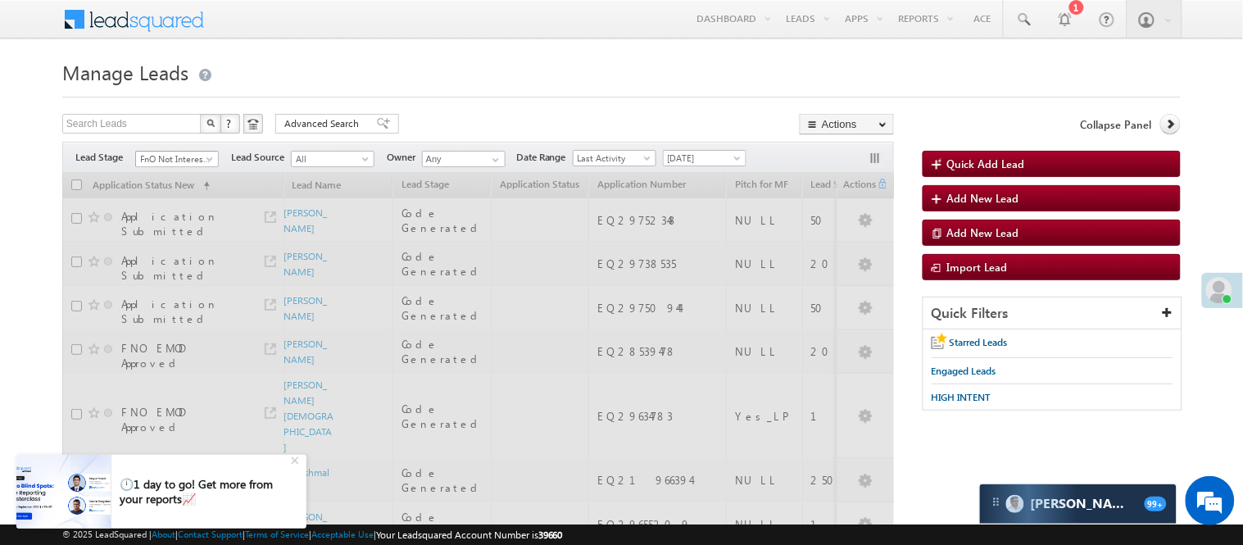
click at [184, 159] on span "FnO Not Interested" at bounding box center [175, 159] width 78 height 15
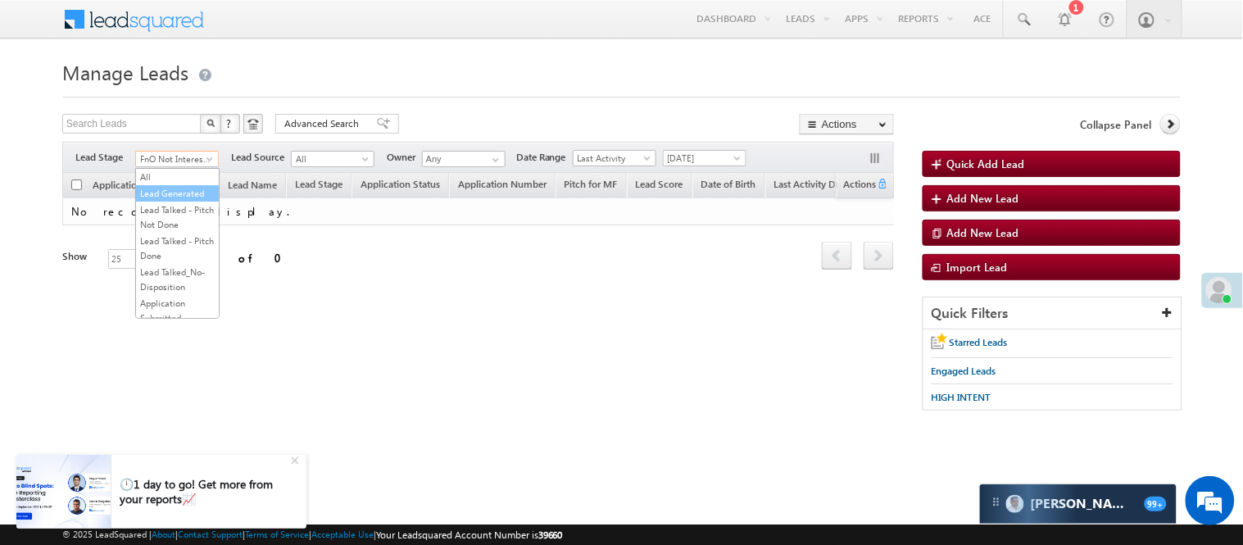
click at [177, 193] on link "Lead Generated" at bounding box center [177, 193] width 83 height 15
click at [178, 161] on span "Lead Generated" at bounding box center [175, 159] width 78 height 15
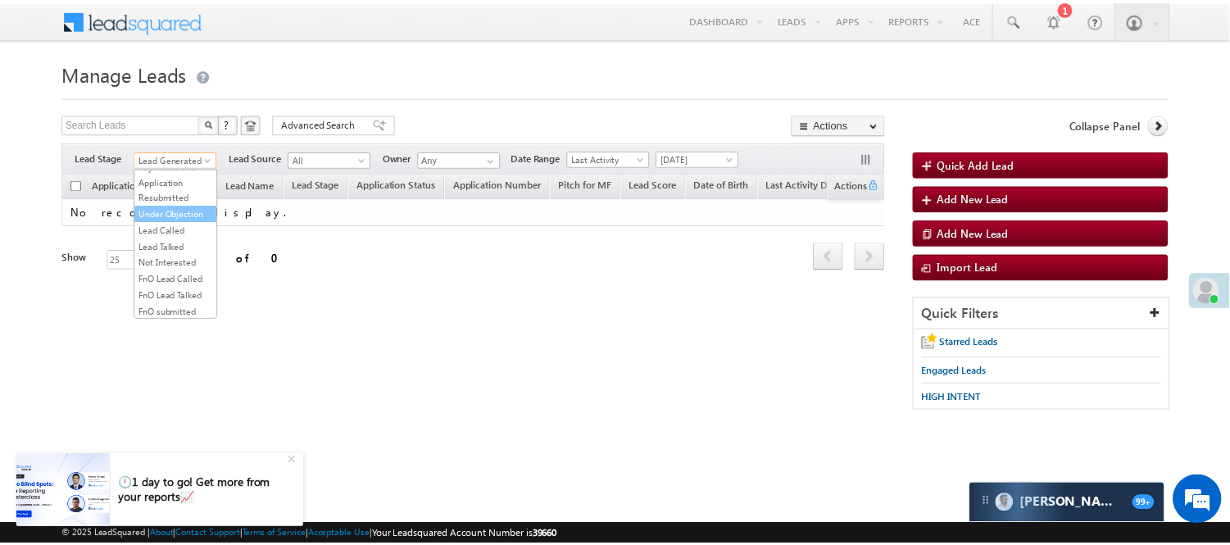
scroll to position [182, 0]
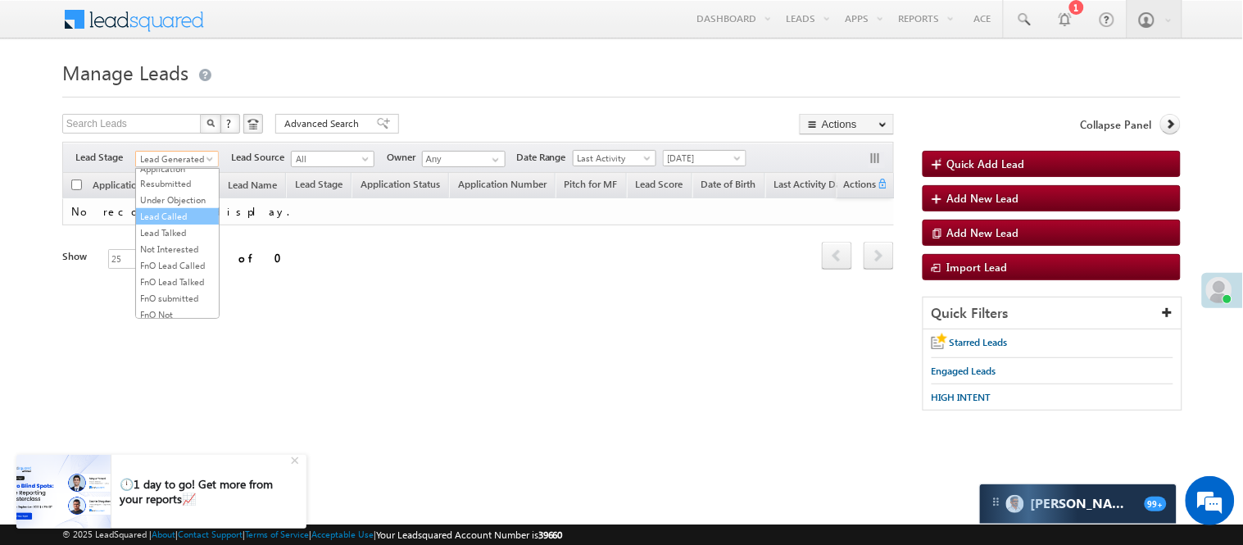
click at [185, 224] on link "Lead Called" at bounding box center [177, 216] width 83 height 15
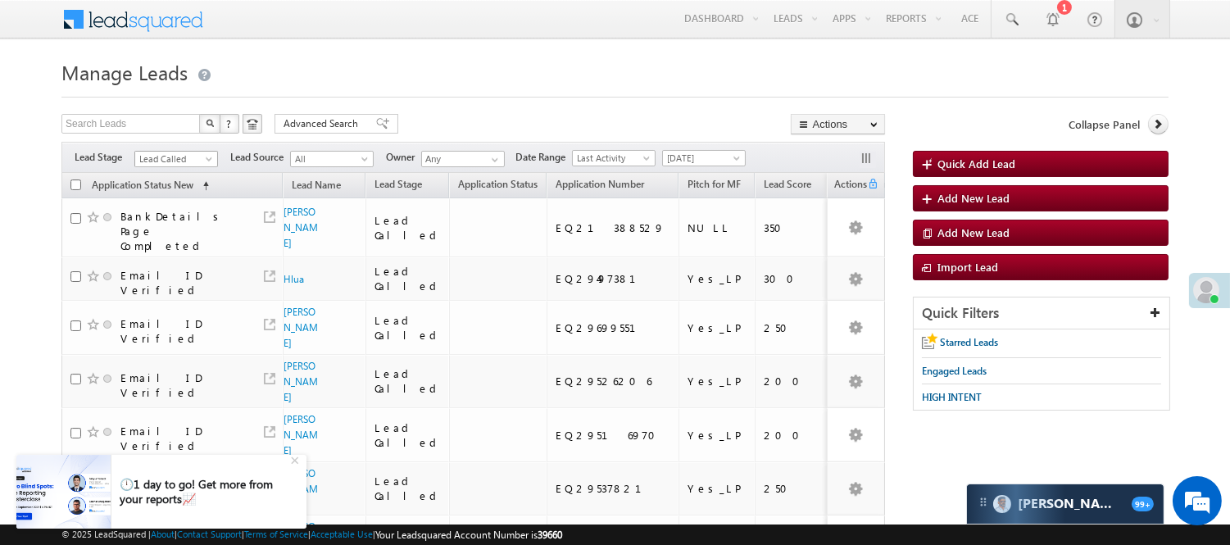
click at [166, 157] on span "Lead Called" at bounding box center [174, 159] width 78 height 15
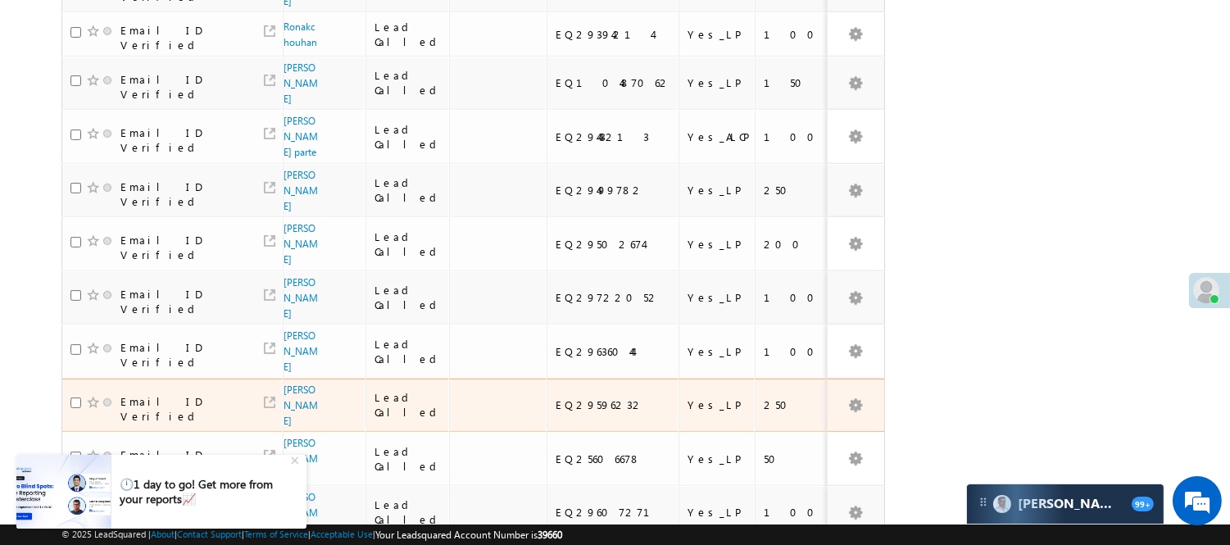
scroll to position [1023, 0]
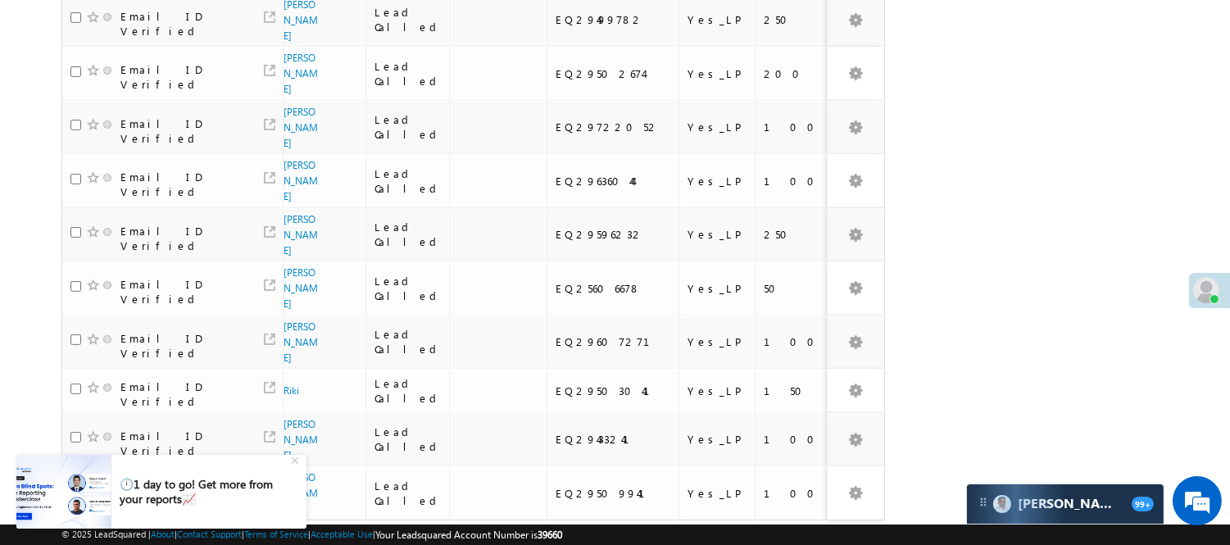
click at [803, 538] on link "3" at bounding box center [801, 552] width 29 height 28
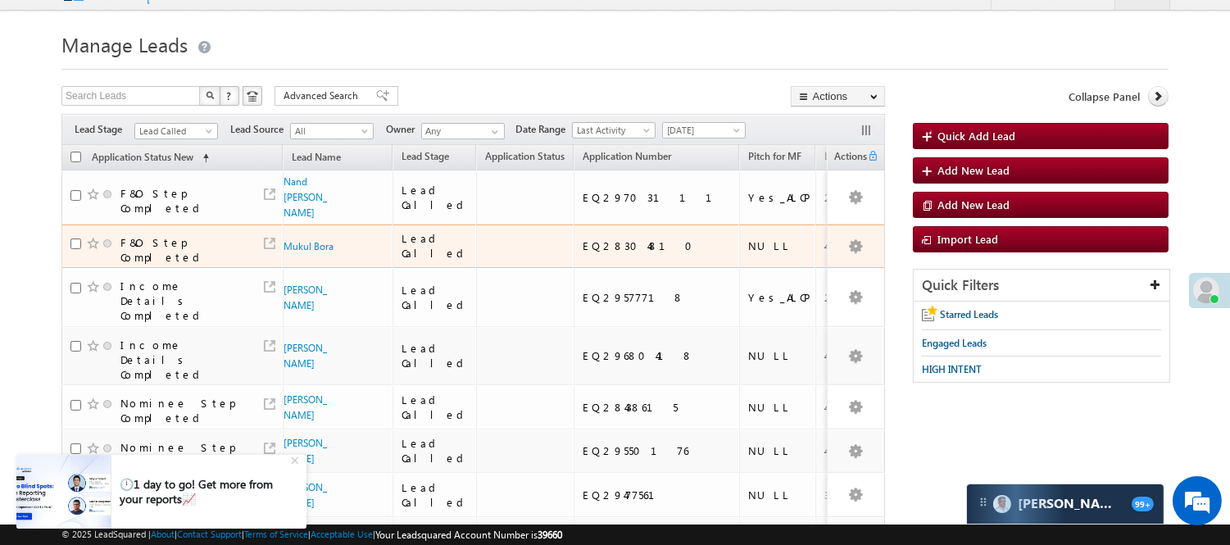
scroll to position [0, 0]
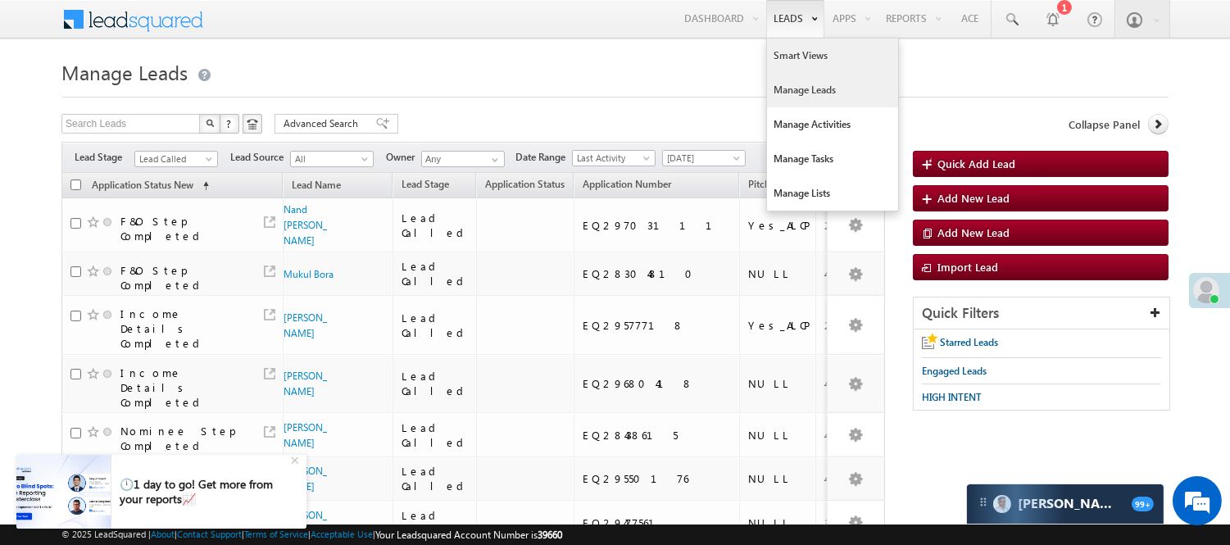
click at [792, 62] on link "Smart Views" at bounding box center [832, 56] width 131 height 34
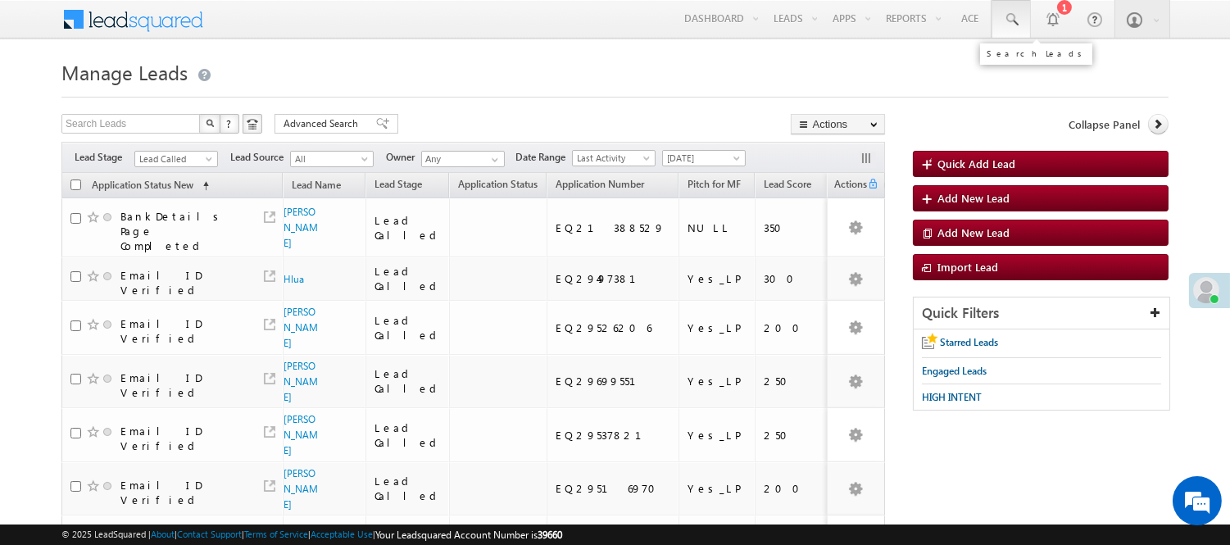
click at [1010, 3] on link at bounding box center [1010, 19] width 39 height 38
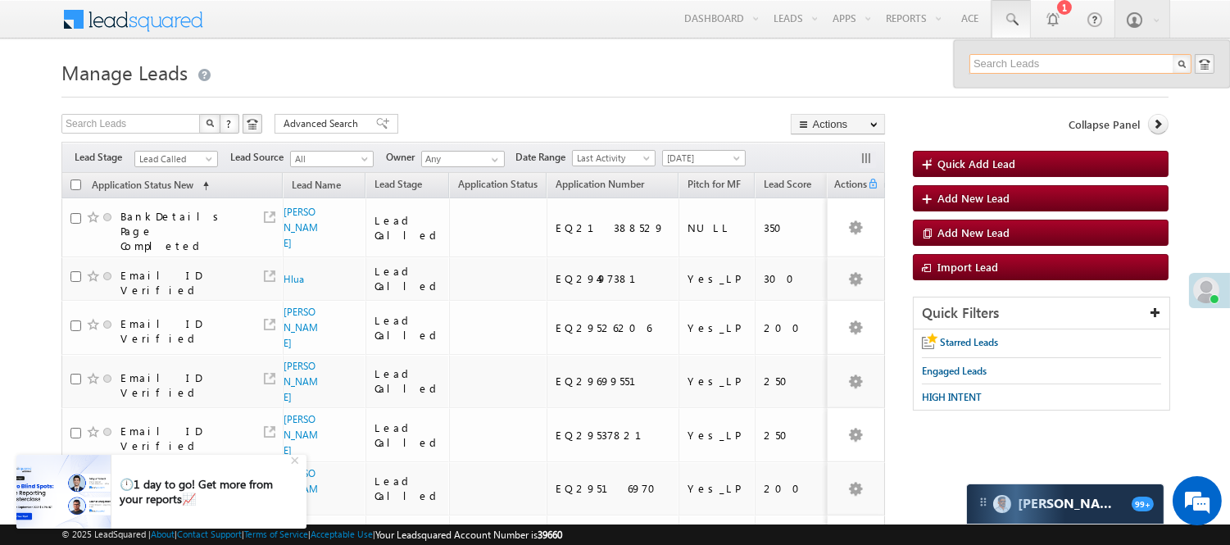
click at [1043, 66] on input "text" at bounding box center [1080, 64] width 222 height 20
paste input "8140998690"
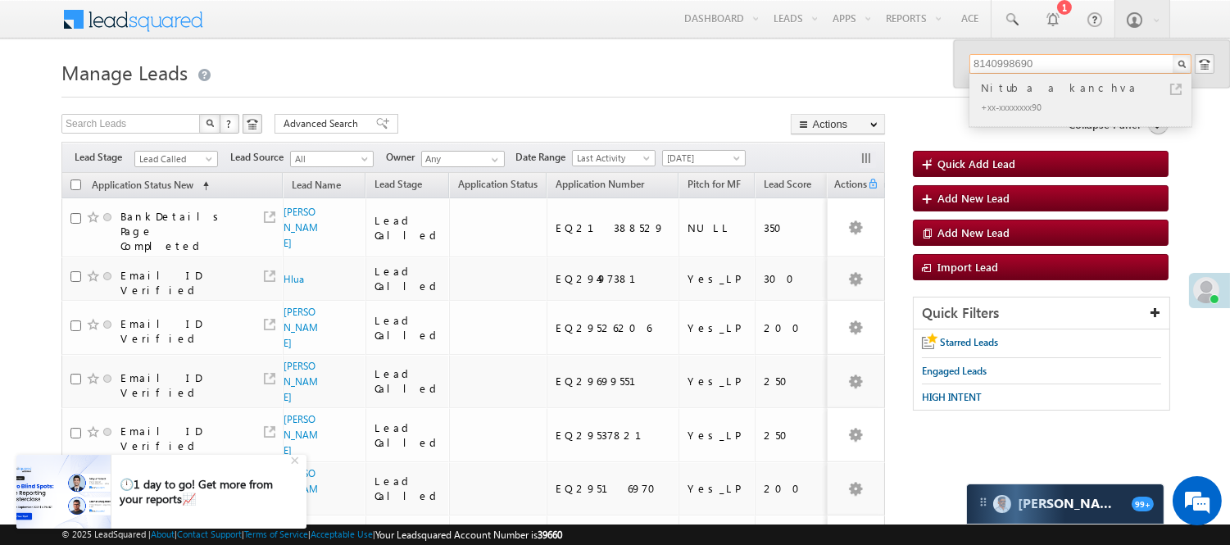
type input "8140998690"
click at [1023, 94] on div "Nituba a kanchva" at bounding box center [1088, 88] width 220 height 18
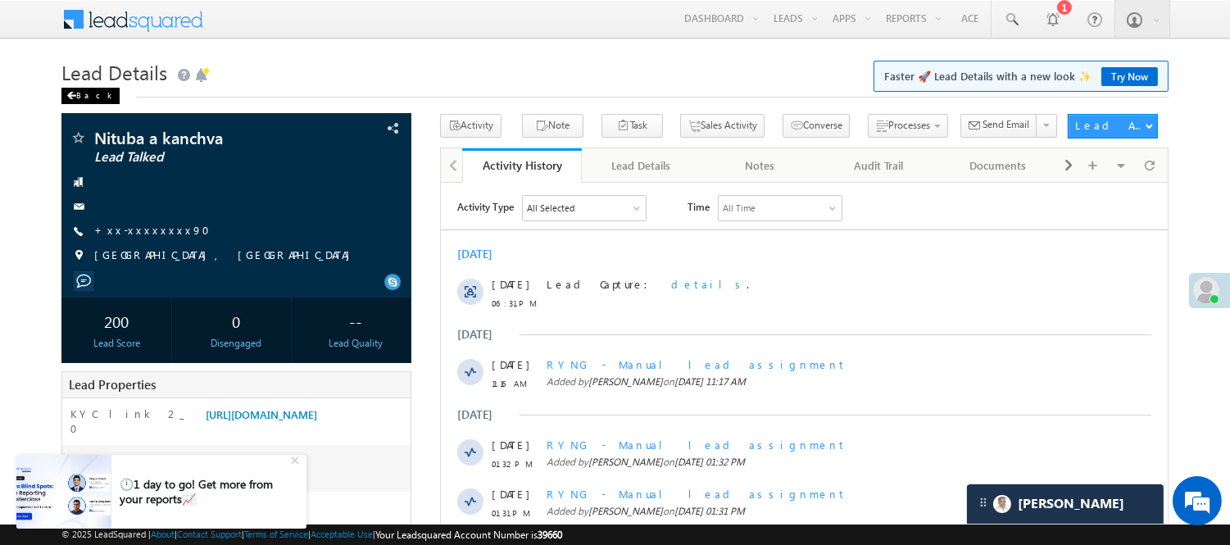
click at [85, 93] on div "Back" at bounding box center [90, 96] width 58 height 16
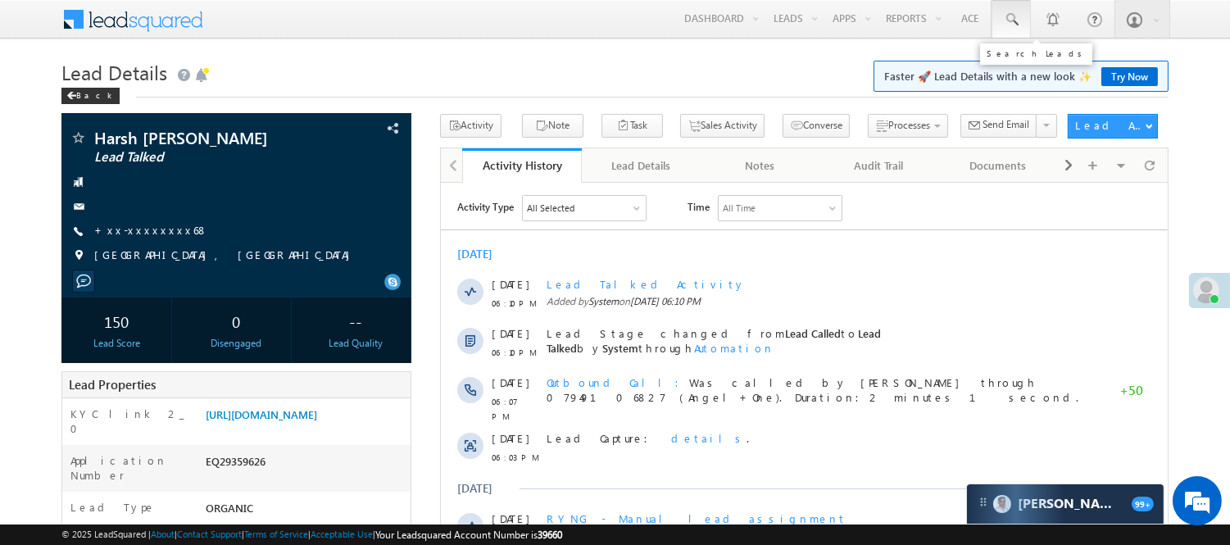
click at [1014, 29] on link at bounding box center [1010, 19] width 39 height 38
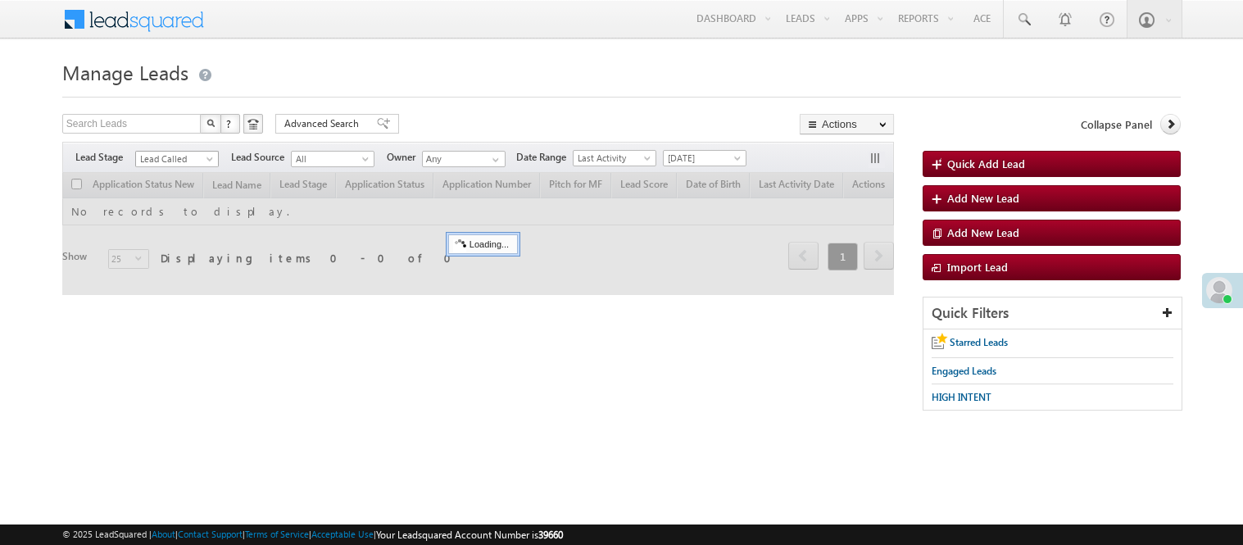
click at [175, 159] on span "Lead Called" at bounding box center [175, 159] width 78 height 15
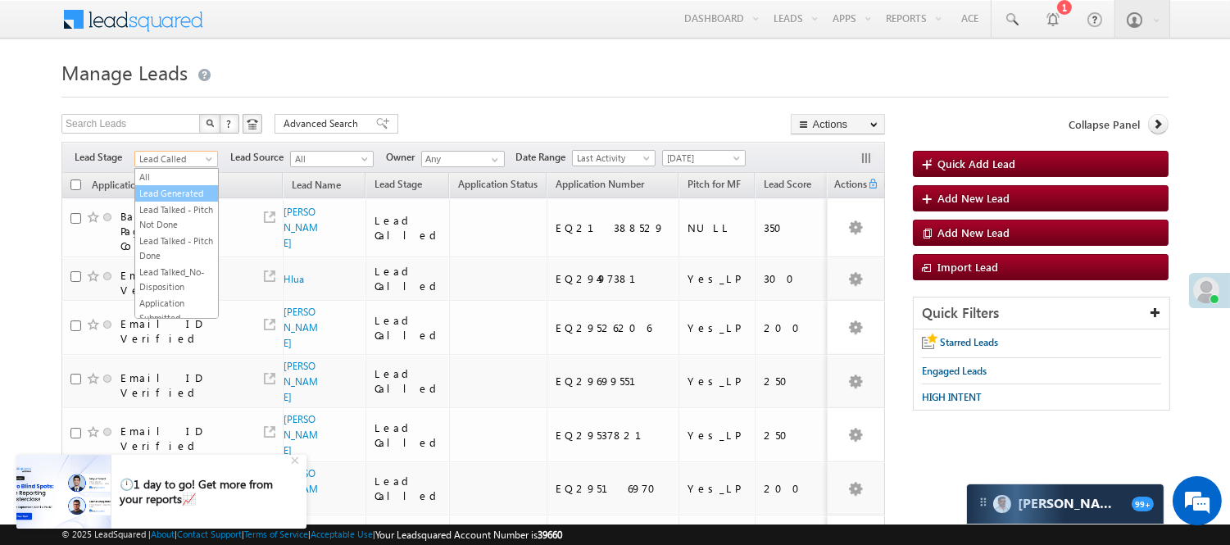
click at [176, 194] on link "Lead Generated" at bounding box center [176, 193] width 83 height 15
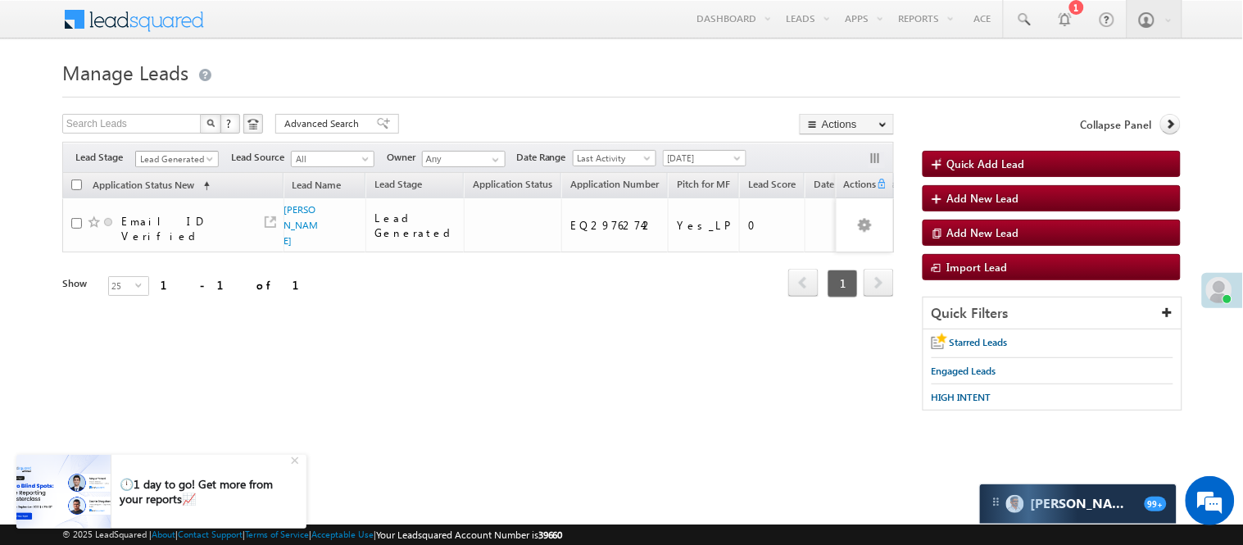
click at [191, 154] on span "Lead Generated" at bounding box center [175, 159] width 78 height 15
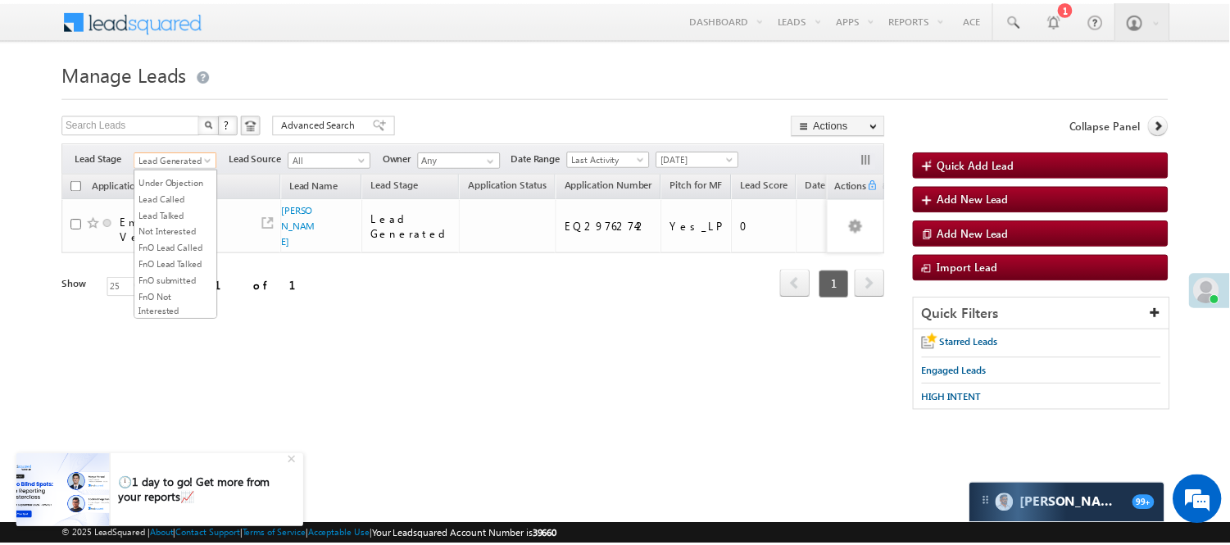
scroll to position [134, 0]
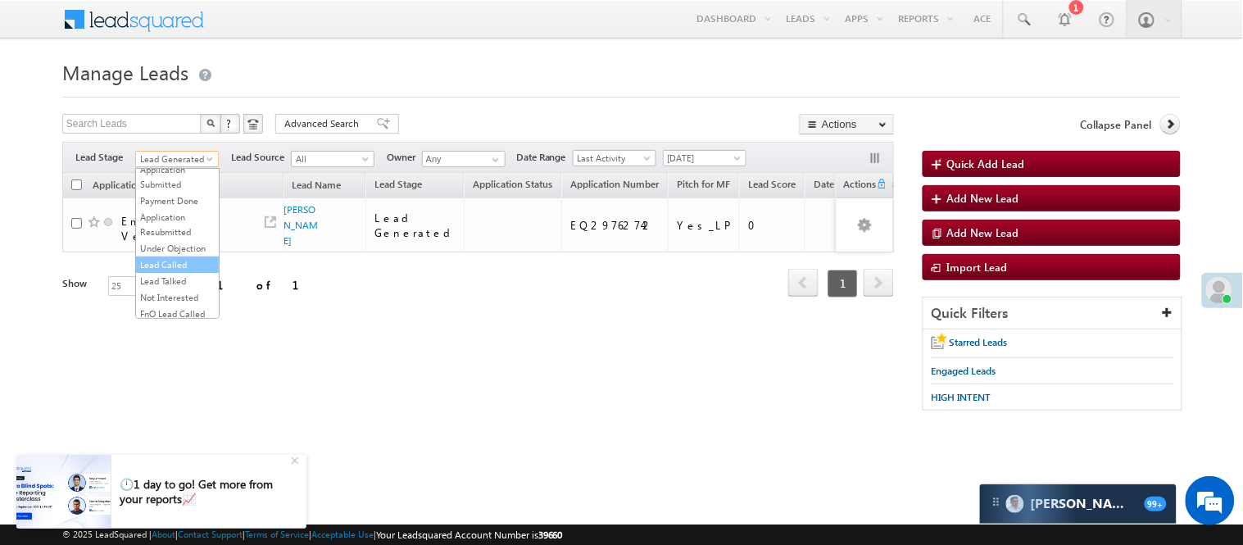
click at [184, 272] on link "Lead Called" at bounding box center [177, 264] width 83 height 15
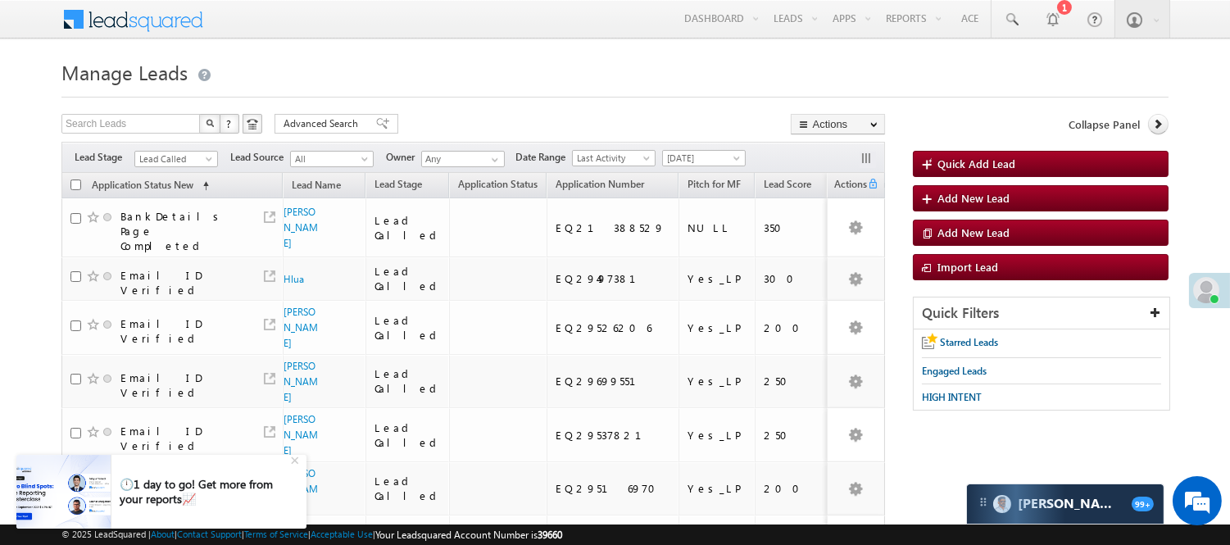
click at [181, 147] on div "Filters Lead Stage All Lead Generated Lead Talked - Pitch Not Done Lead Talked …" at bounding box center [472, 157] width 823 height 31
click at [170, 157] on span "Lead Called" at bounding box center [174, 159] width 78 height 15
click at [170, 271] on link "Code Generated" at bounding box center [176, 277] width 83 height 15
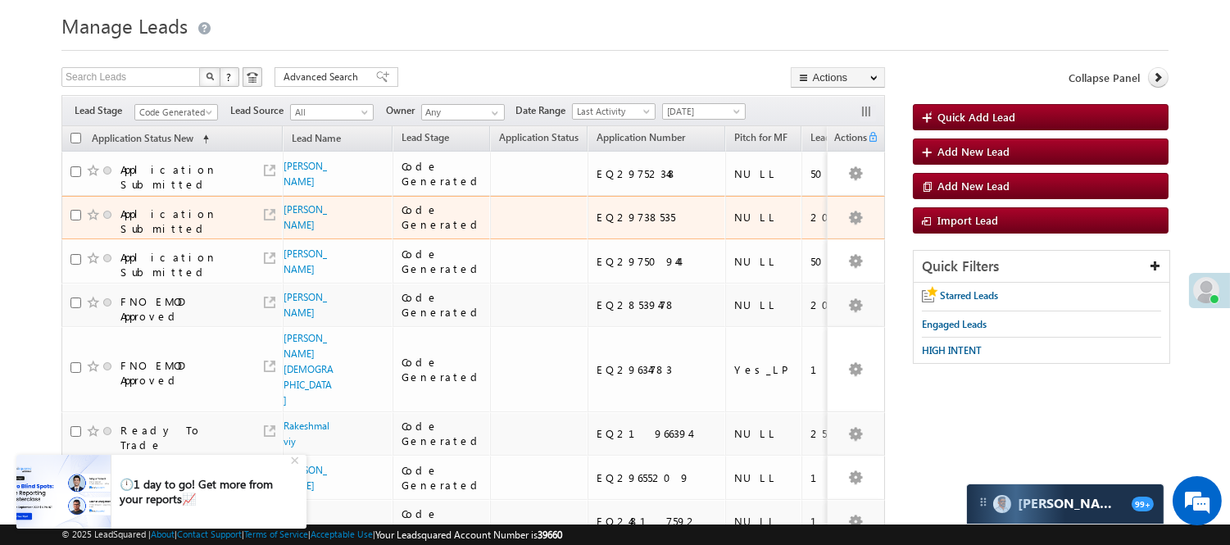
scroll to position [91, 0]
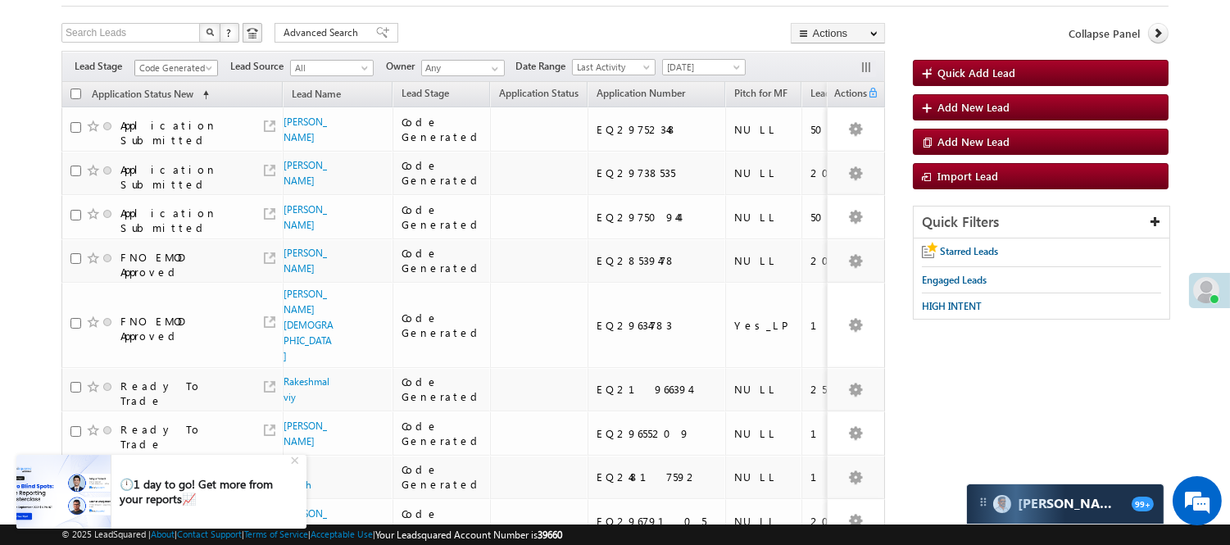
click at [179, 71] on span "Code Generated" at bounding box center [174, 68] width 78 height 15
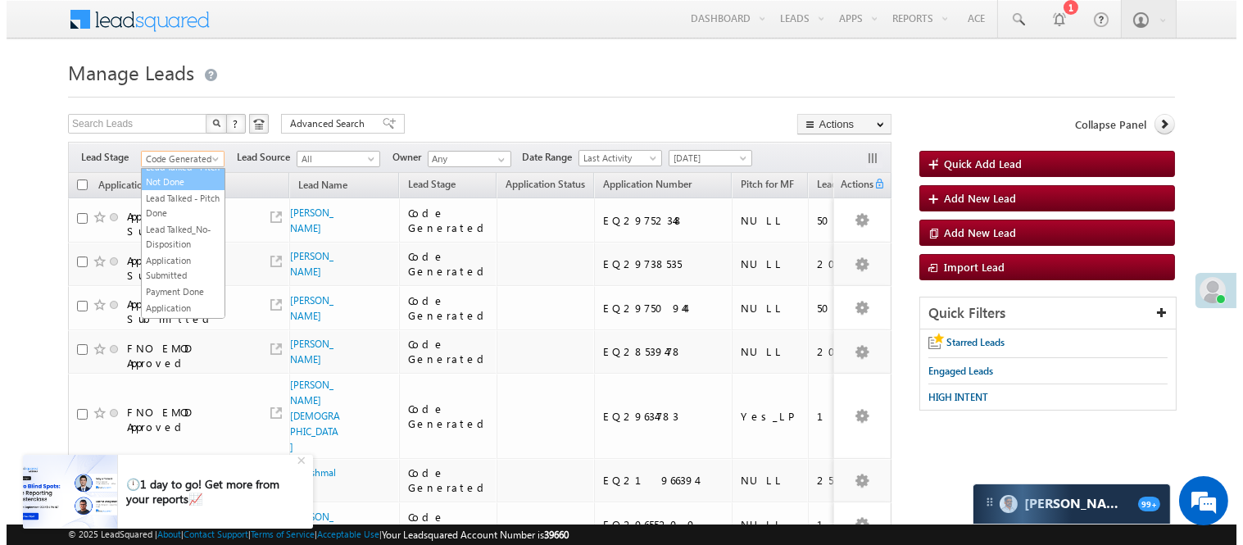
scroll to position [0, 0]
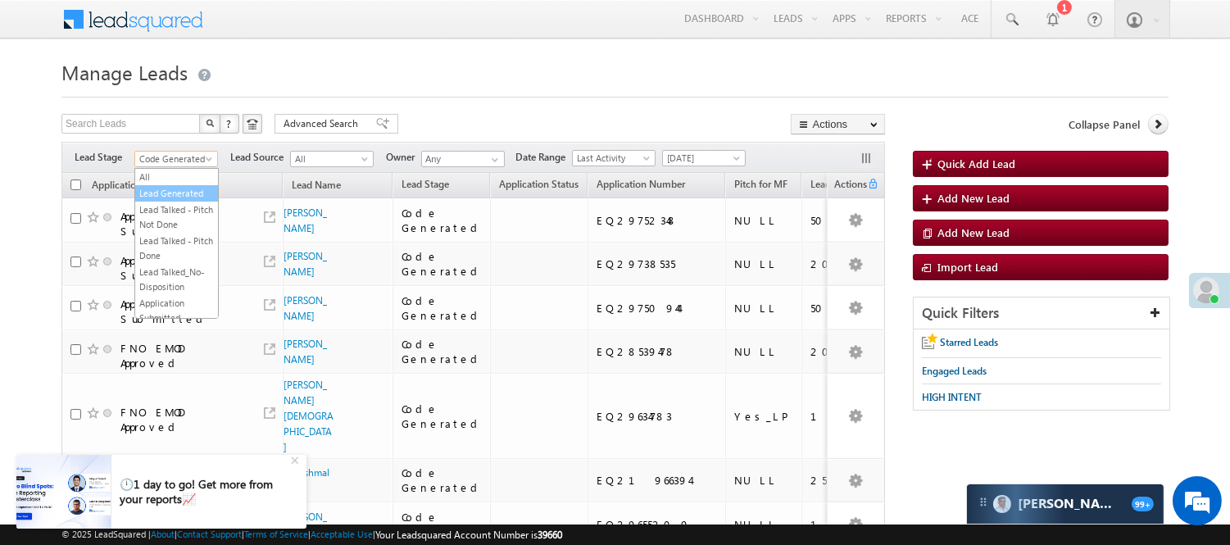
click at [174, 201] on link "Lead Generated" at bounding box center [176, 193] width 83 height 15
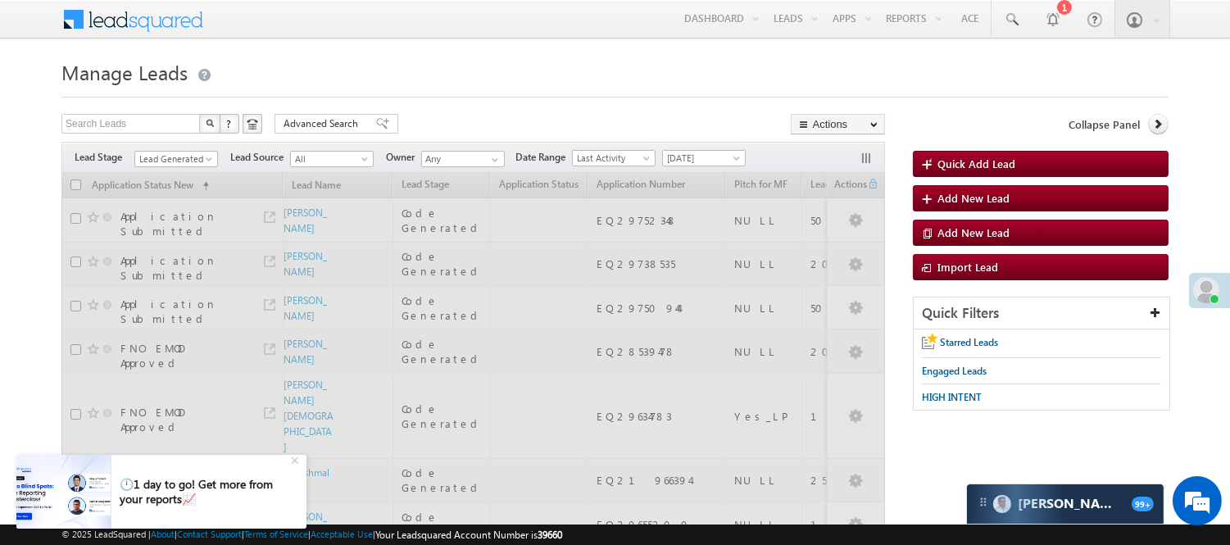
click at [529, 91] on div at bounding box center [614, 92] width 1107 height 11
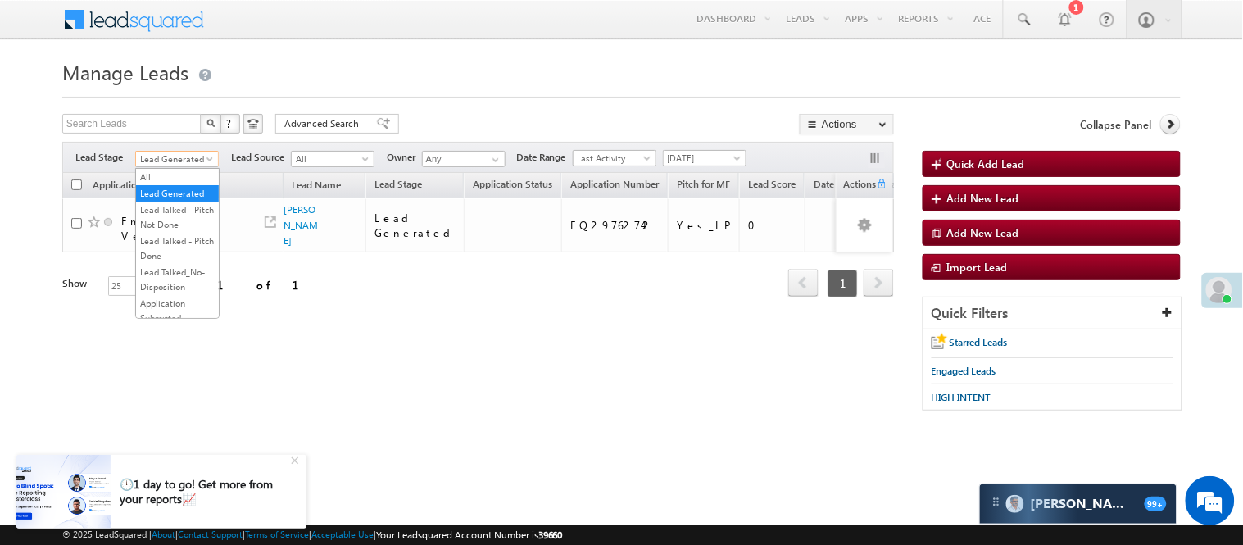
click at [197, 157] on span "Lead Generated" at bounding box center [175, 159] width 78 height 15
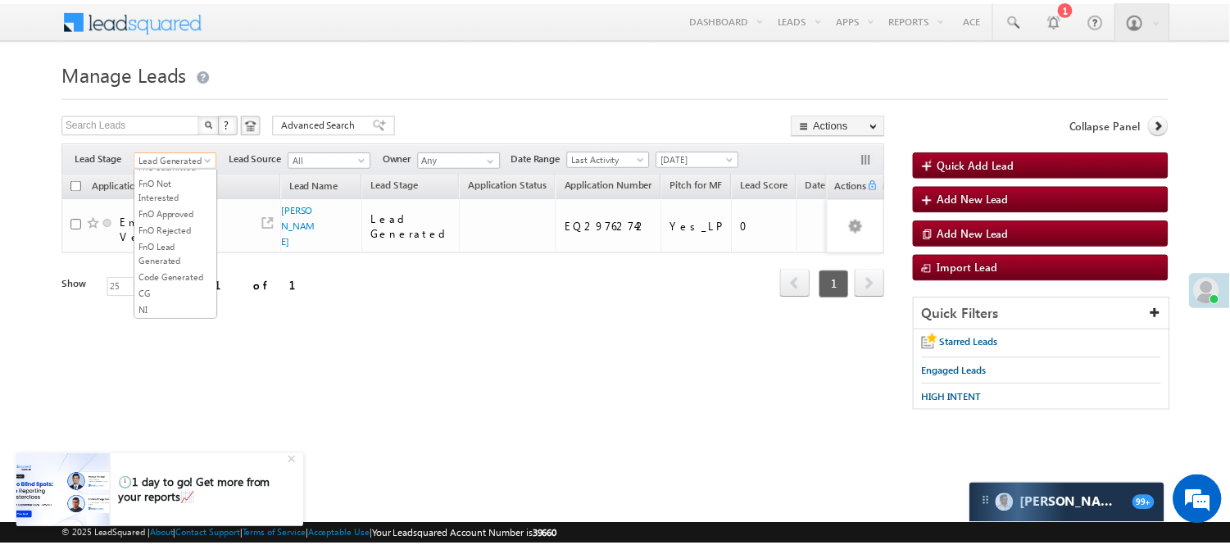
scroll to position [182, 0]
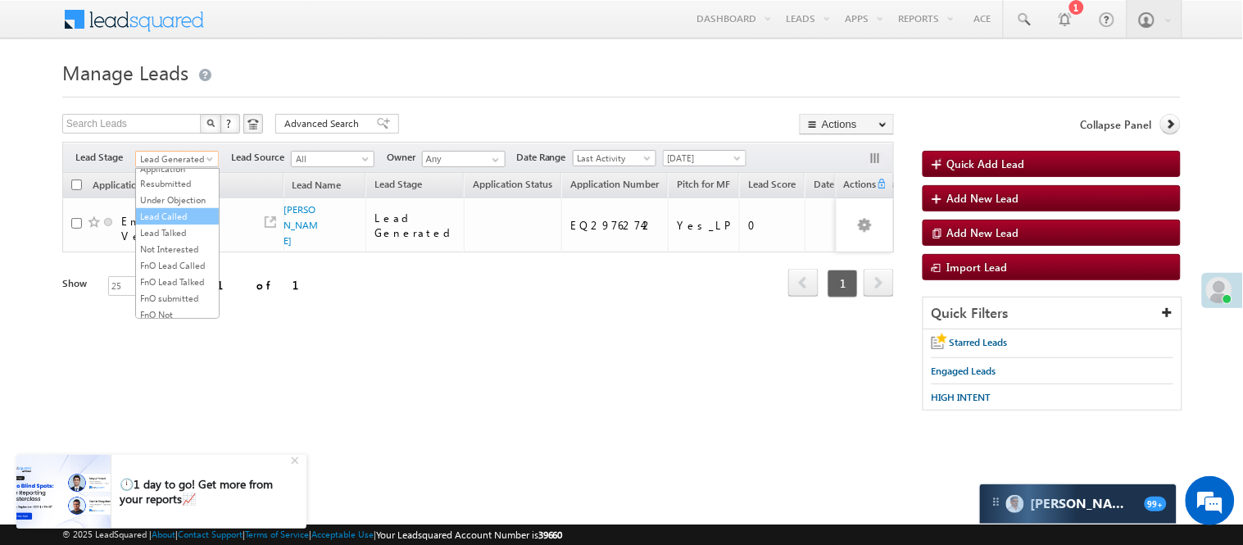
click at [173, 224] on link "Lead Called" at bounding box center [177, 216] width 83 height 15
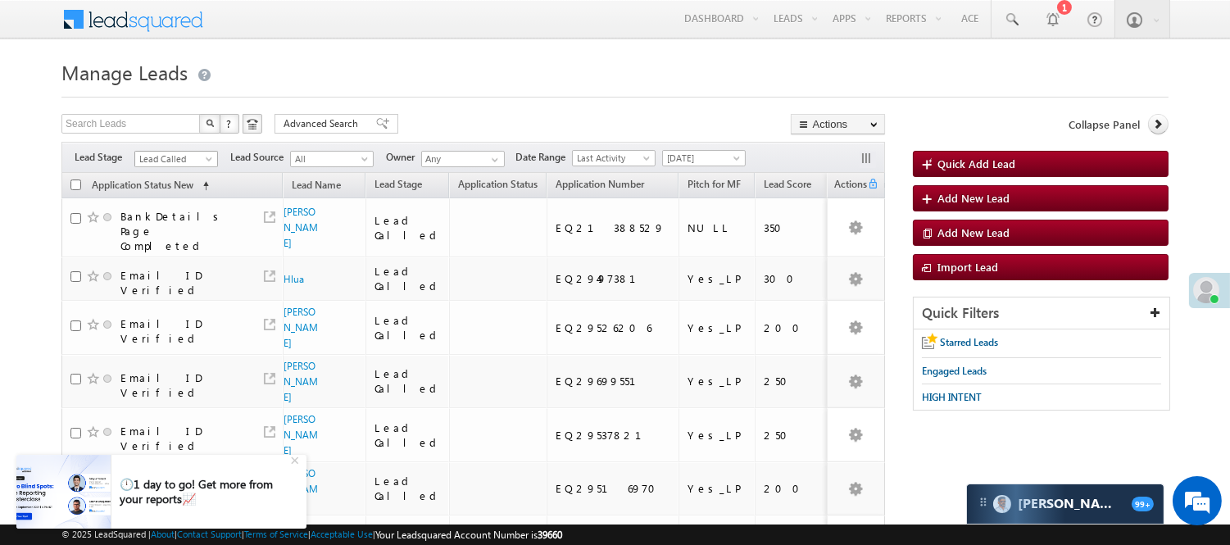
click at [185, 157] on span "Lead Called" at bounding box center [174, 159] width 78 height 15
click at [170, 240] on link "Lead Talked" at bounding box center [176, 232] width 83 height 15
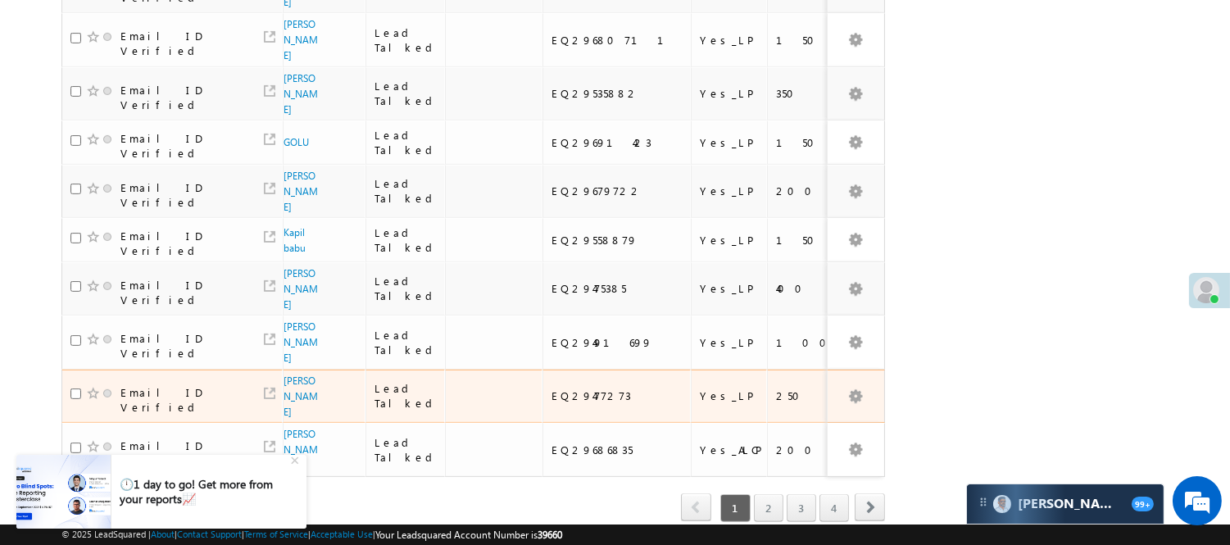
scroll to position [1086, 0]
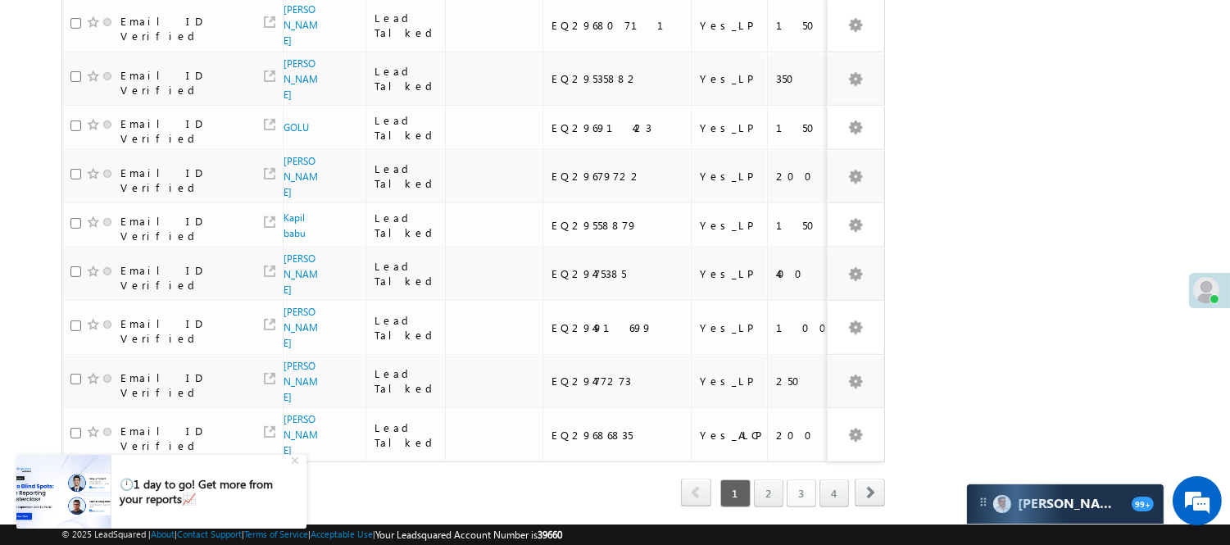
click at [801, 479] on link "3" at bounding box center [801, 493] width 29 height 28
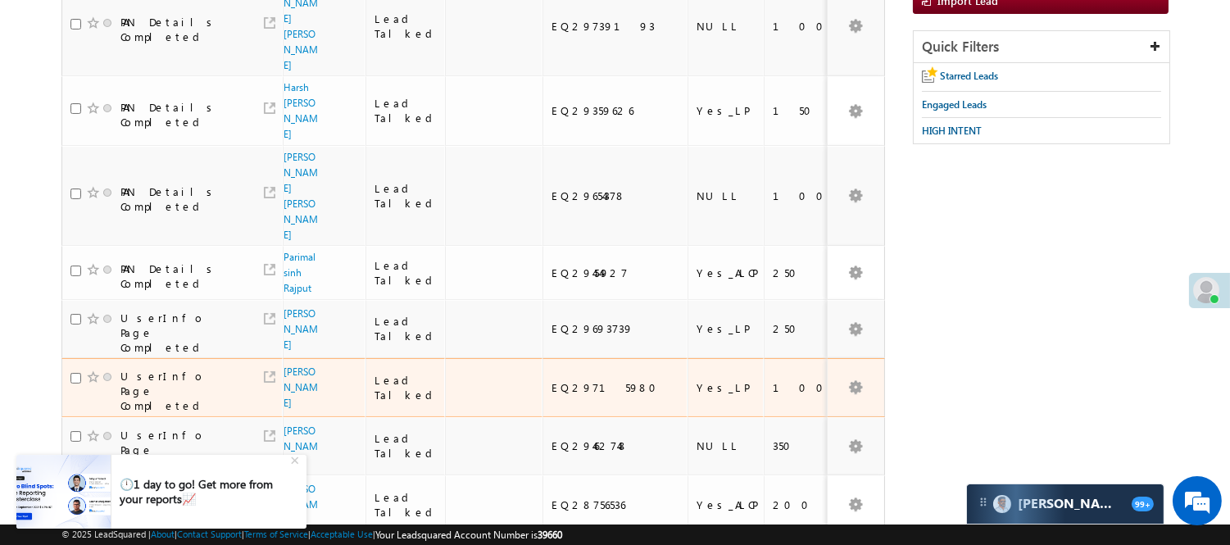
scroll to position [0, 0]
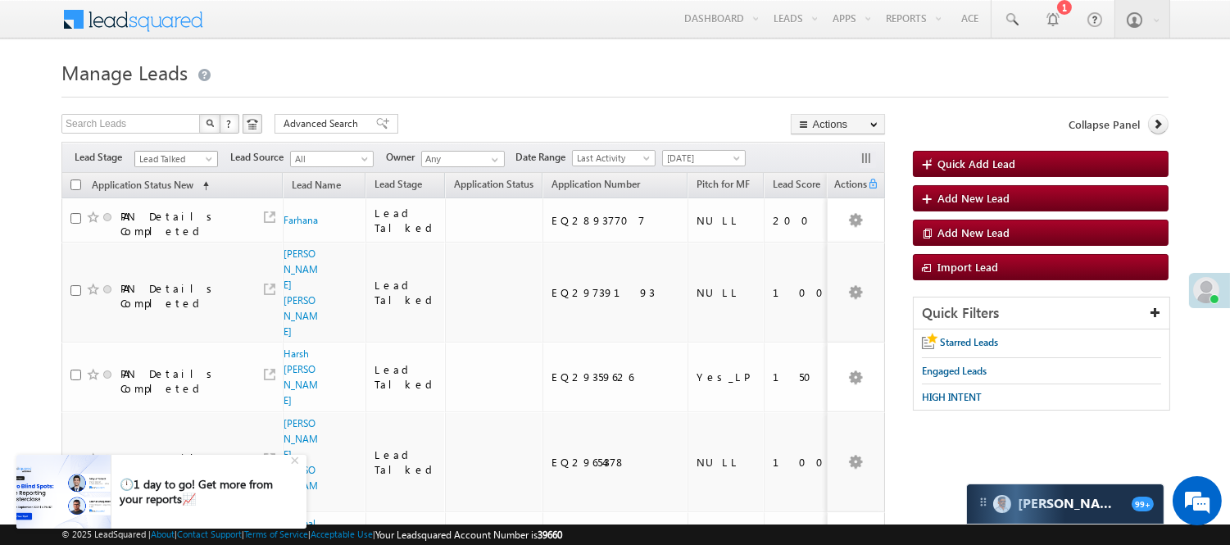
click at [172, 161] on span "Lead Talked" at bounding box center [174, 159] width 78 height 15
click at [175, 193] on link "Lead Generated" at bounding box center [176, 193] width 83 height 15
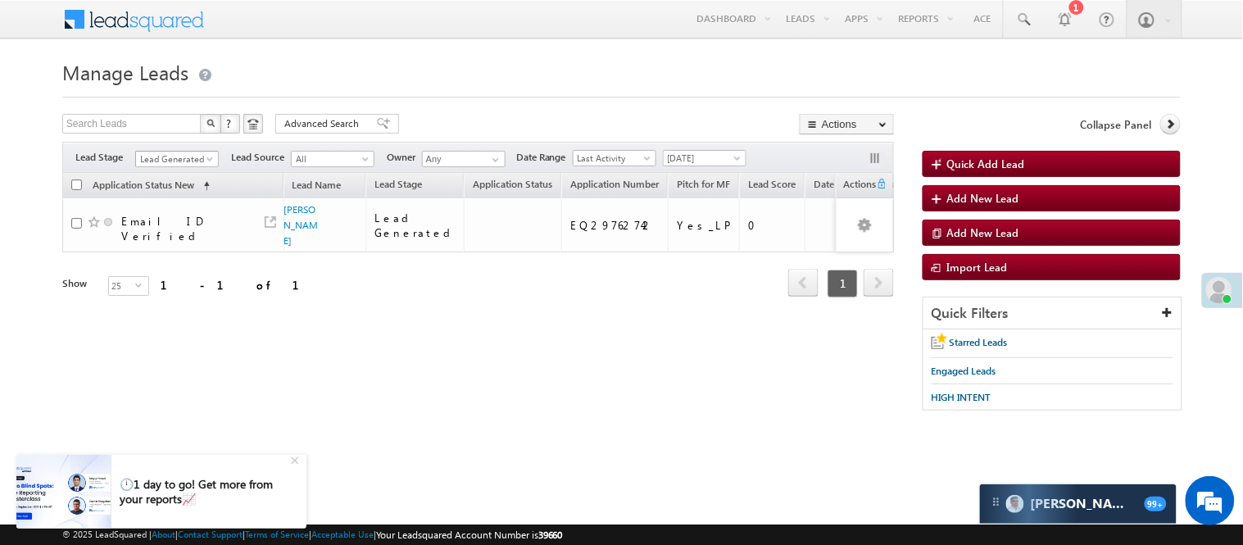
click at [186, 161] on span "Lead Generated" at bounding box center [175, 159] width 78 height 15
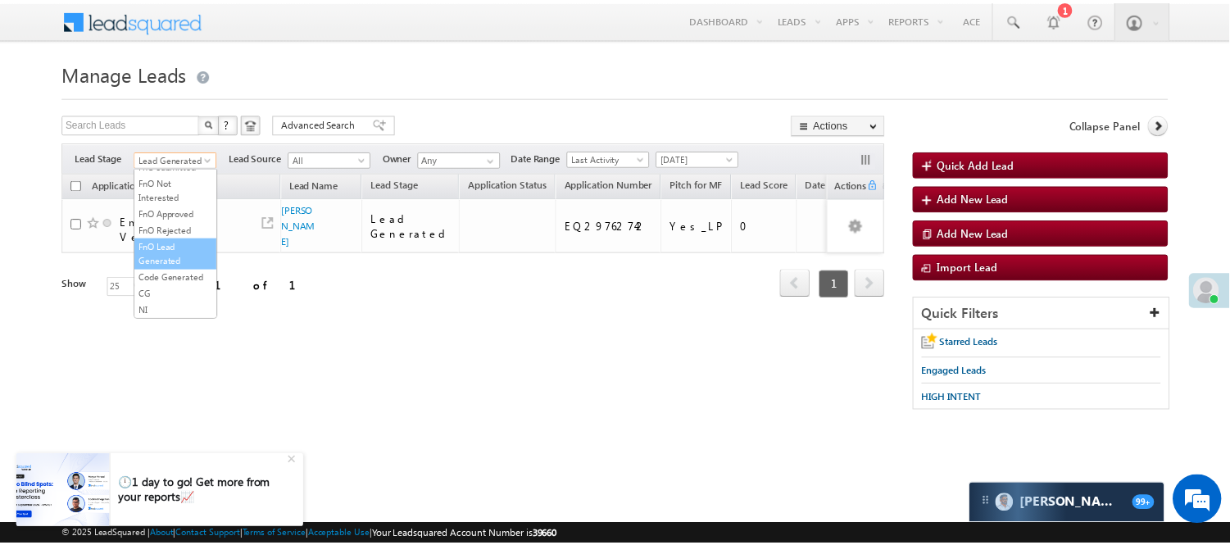
scroll to position [406, 0]
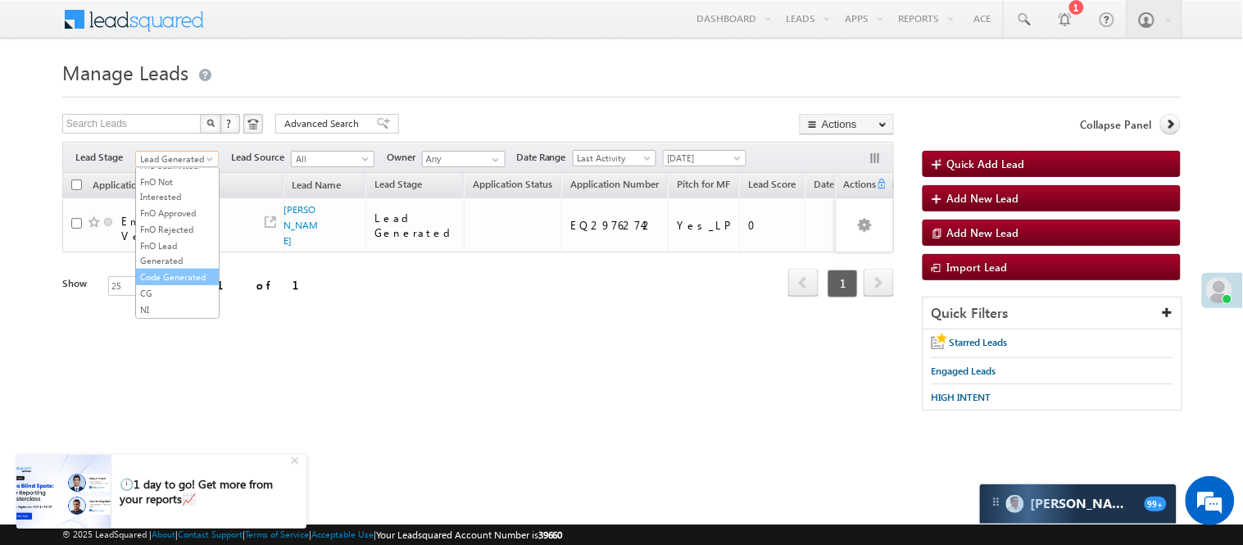
click at [168, 270] on link "Code Generated" at bounding box center [177, 277] width 83 height 15
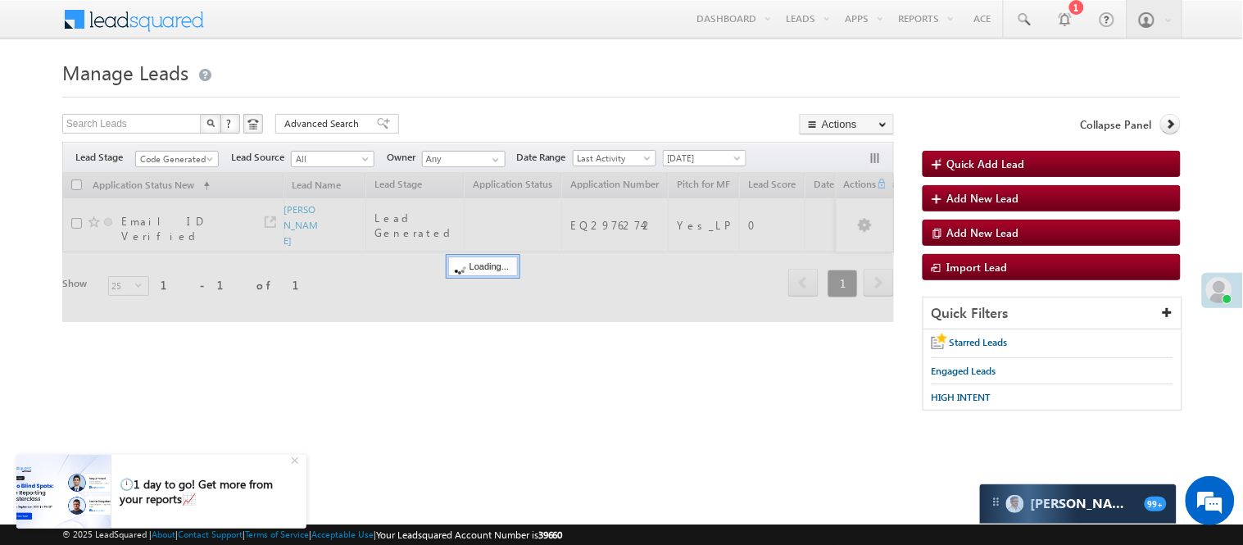
click at [525, 43] on body "Menu Nisha Anand Yadav Nisha .Yada v@ang elbro king. com" at bounding box center [621, 232] width 1243 height 465
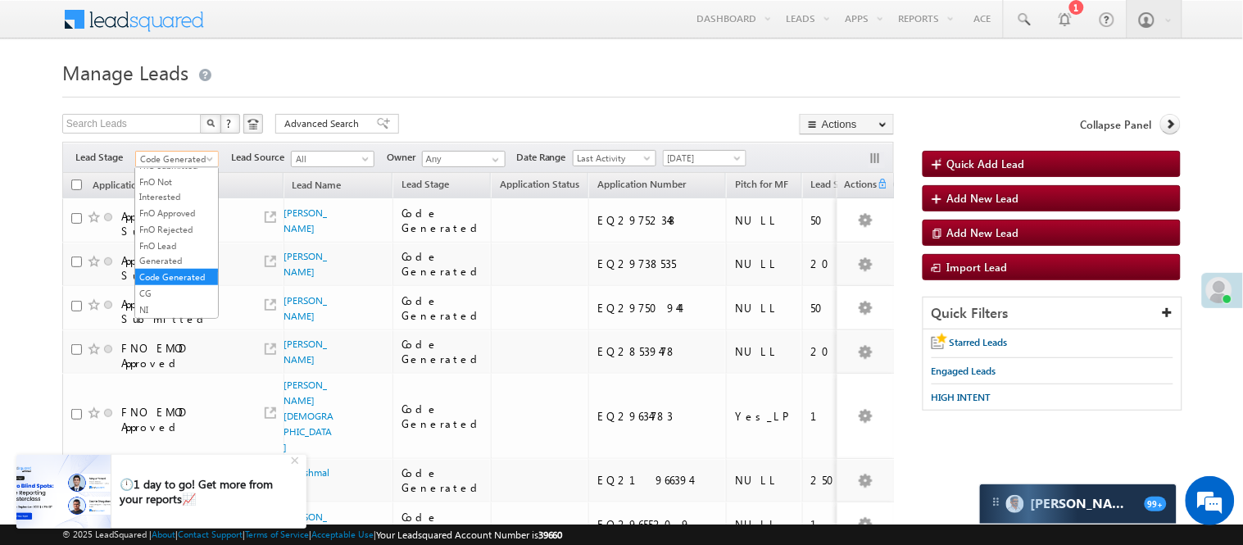
click at [166, 154] on span "Code Generated" at bounding box center [175, 159] width 78 height 15
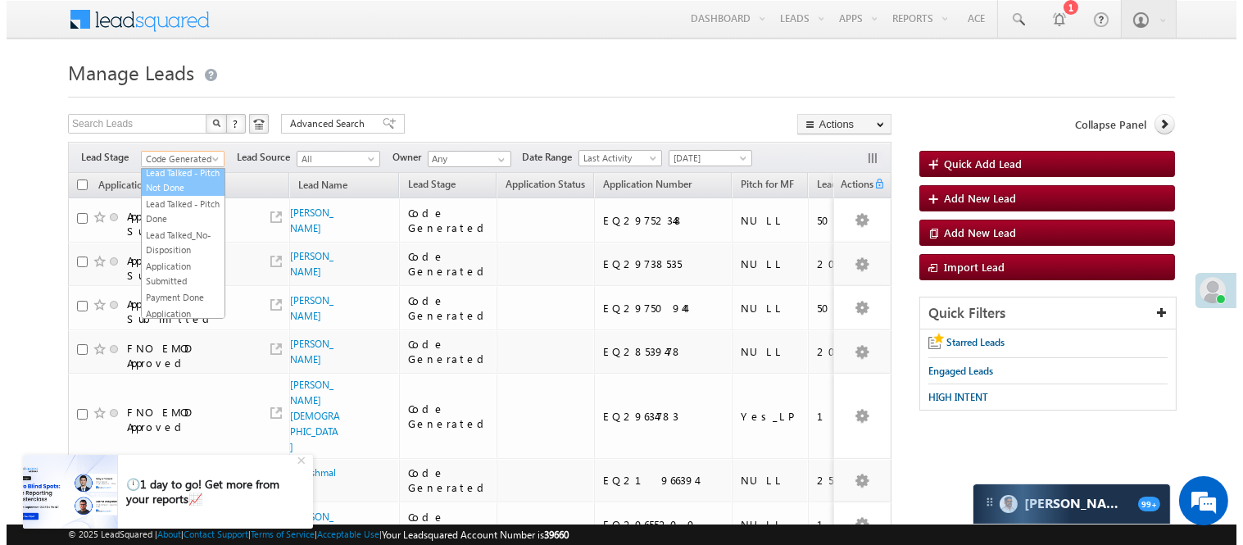
scroll to position [0, 0]
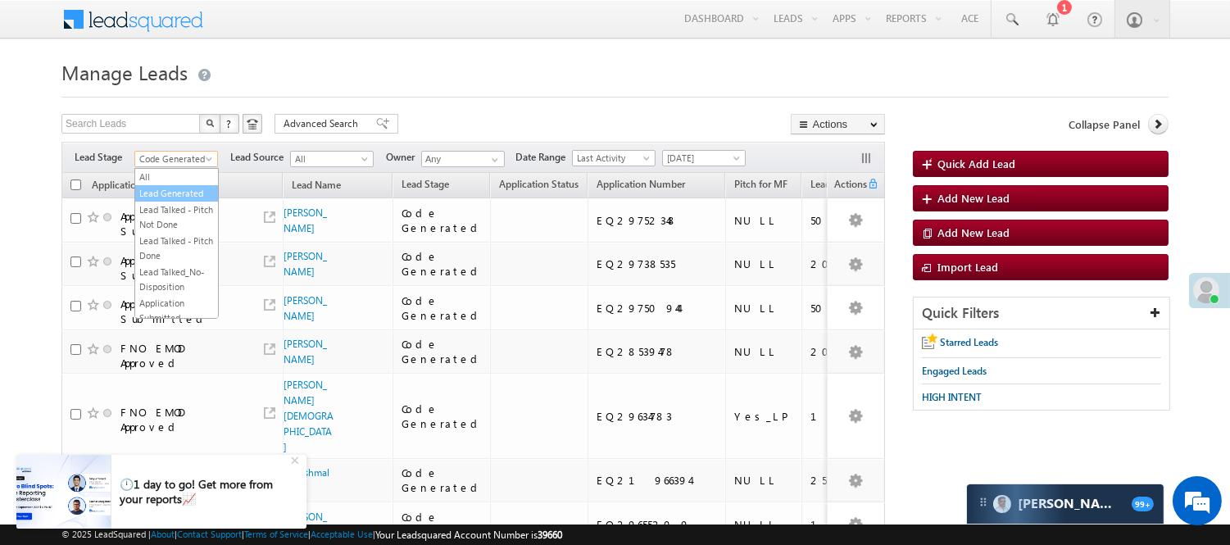
click at [175, 193] on link "Lead Generated" at bounding box center [176, 193] width 83 height 15
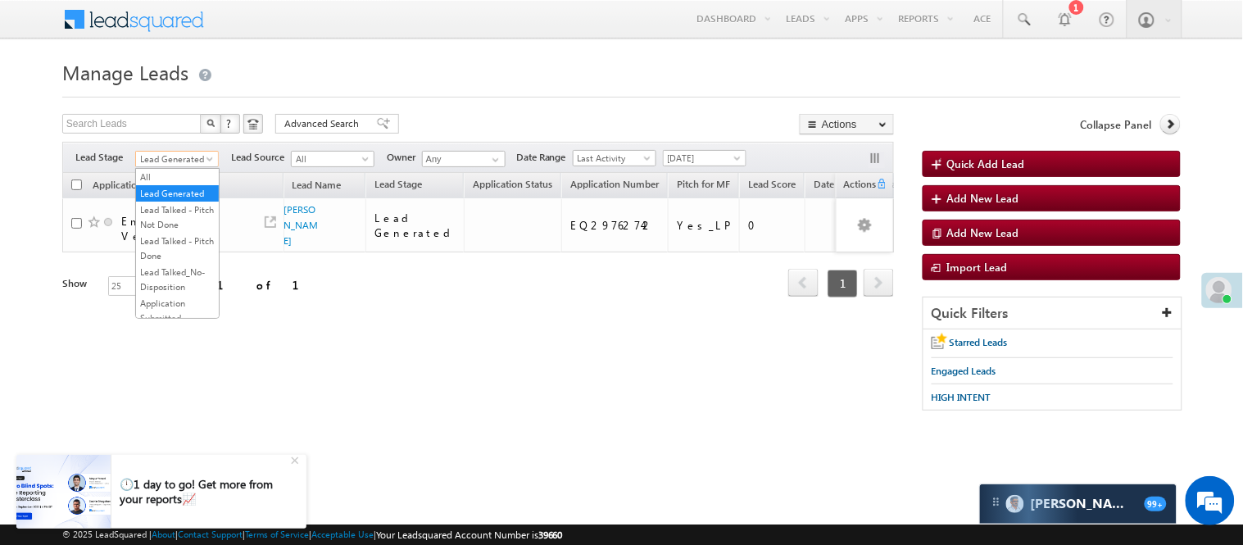
click at [184, 157] on span "Lead Generated" at bounding box center [175, 159] width 78 height 15
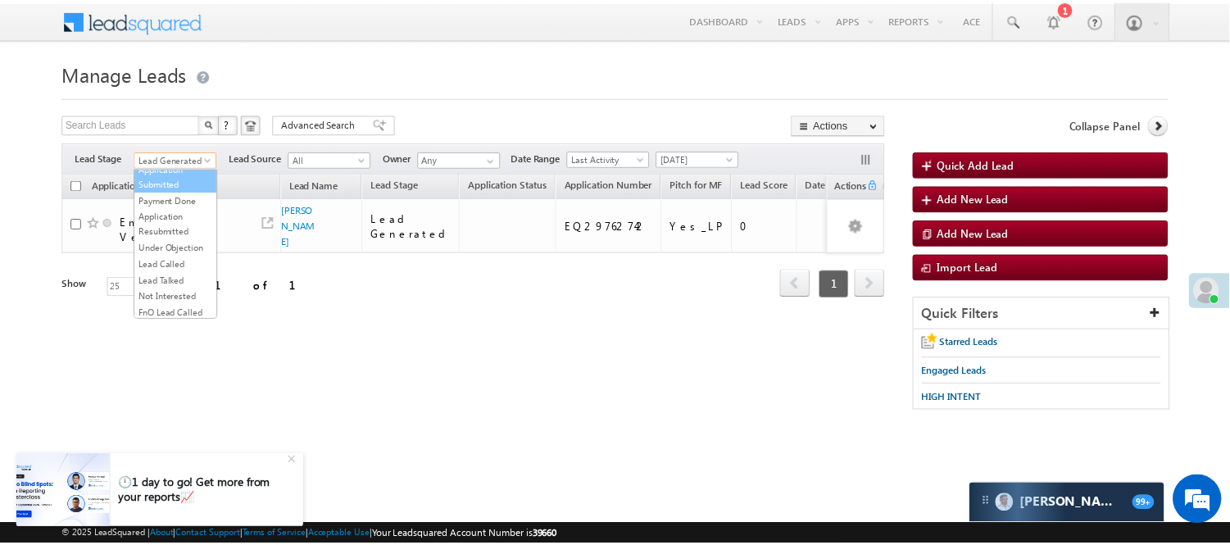
scroll to position [134, 0]
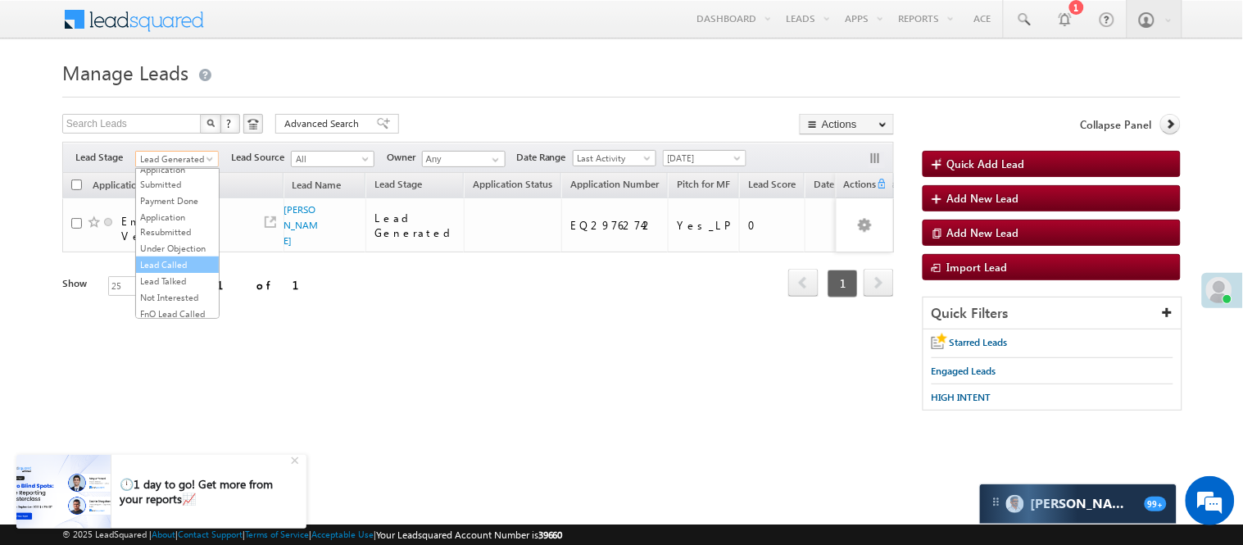
click at [168, 272] on link "Lead Called" at bounding box center [177, 264] width 83 height 15
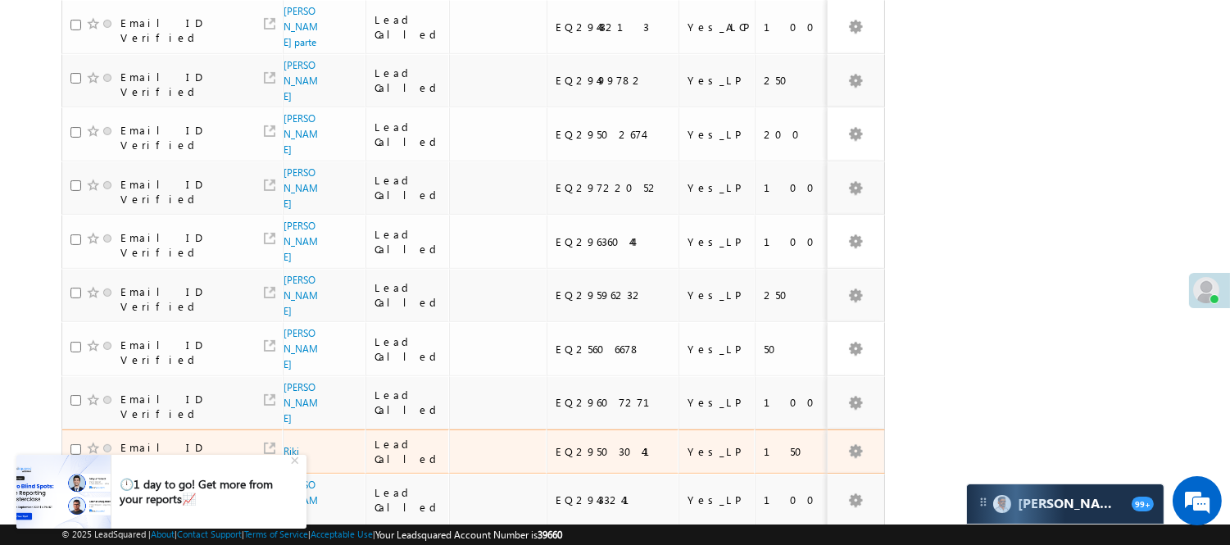
scroll to position [1023, 0]
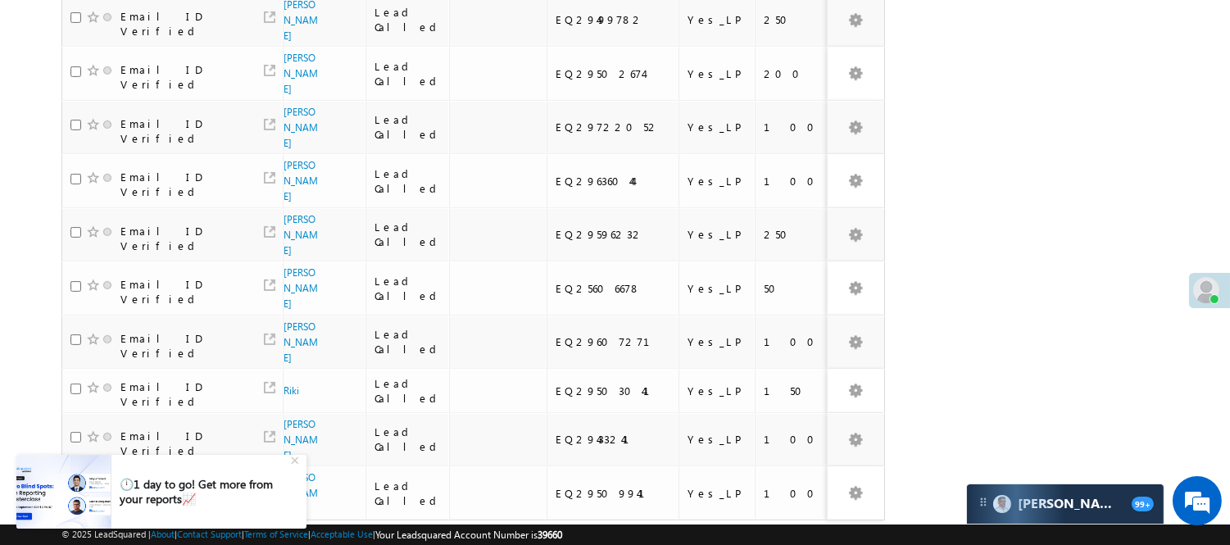
click at [801, 538] on link "3" at bounding box center [801, 552] width 29 height 28
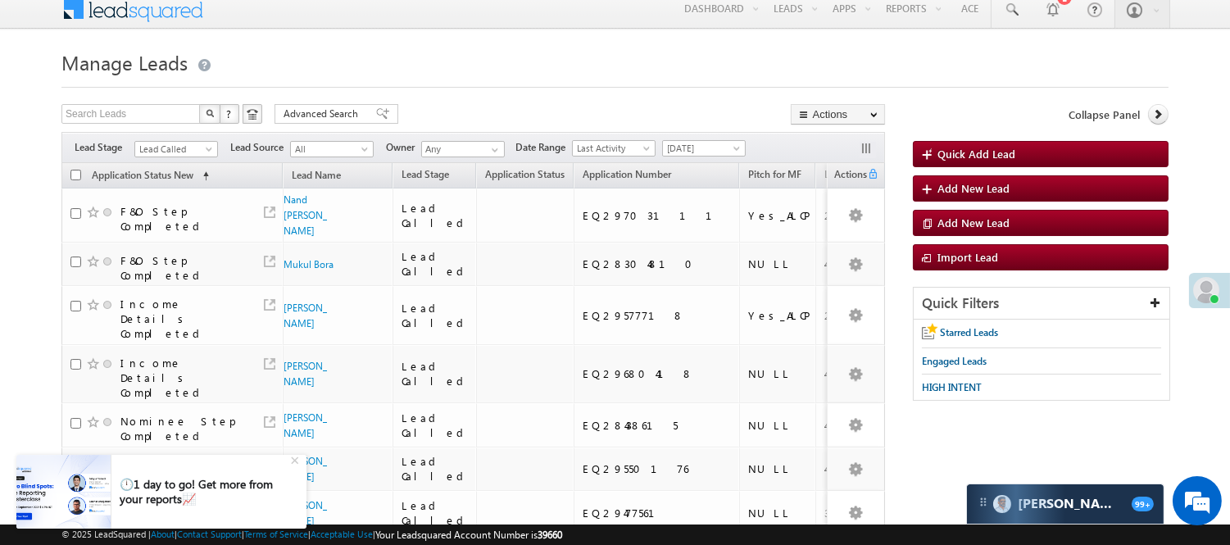
scroll to position [0, 0]
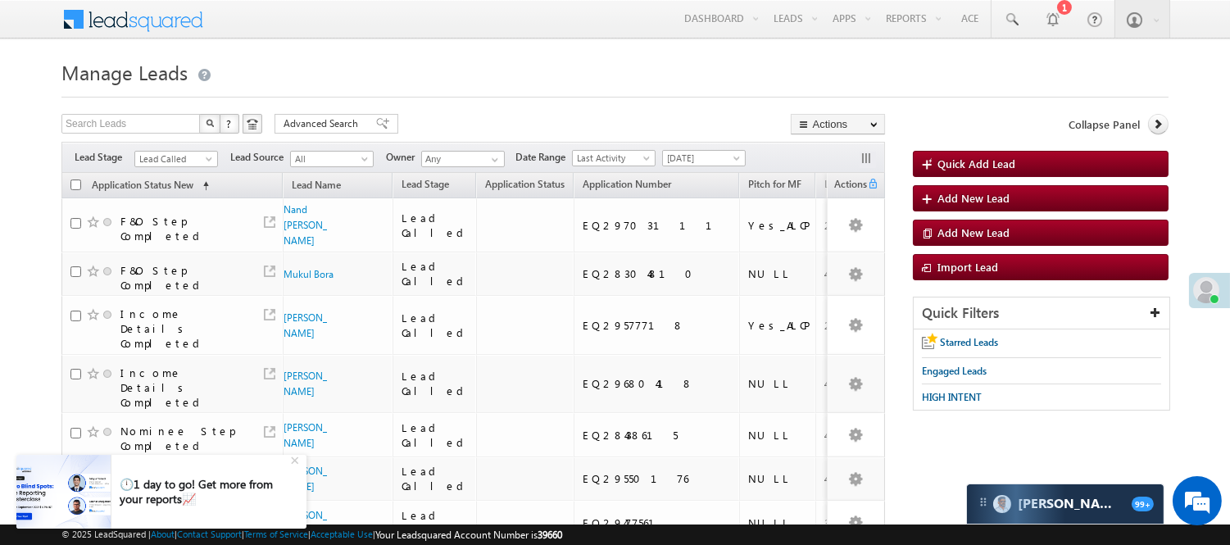
click at [179, 161] on span "Lead Called" at bounding box center [174, 159] width 78 height 15
click at [170, 190] on link "Lead Generated" at bounding box center [176, 193] width 83 height 15
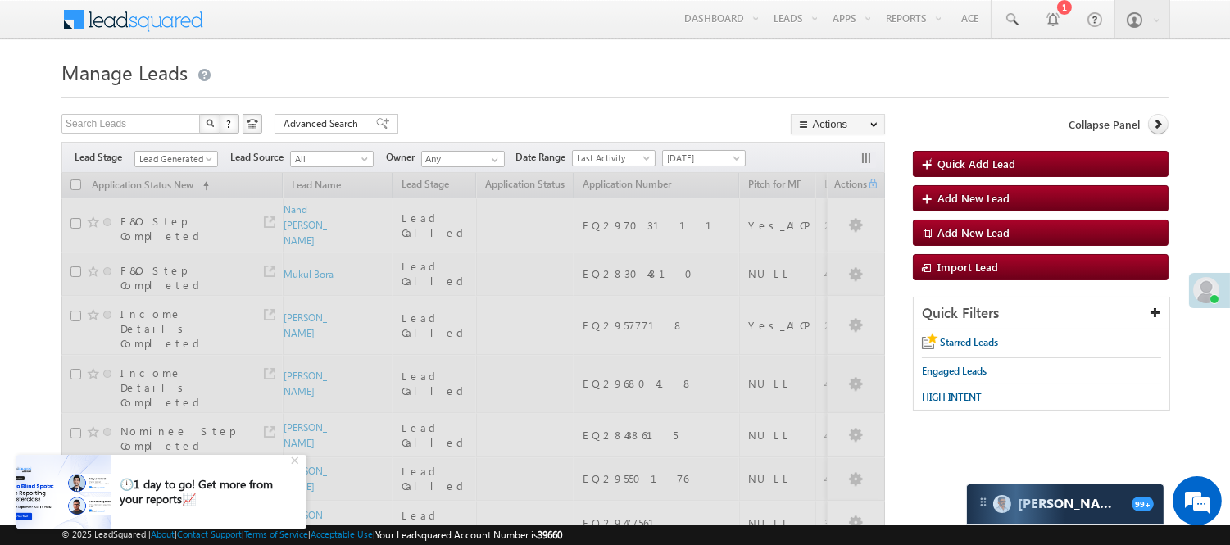
click at [537, 121] on div "Search Leads X ? 99 results found Advanced Search Advanced Search Advanced sear…" at bounding box center [472, 126] width 823 height 24
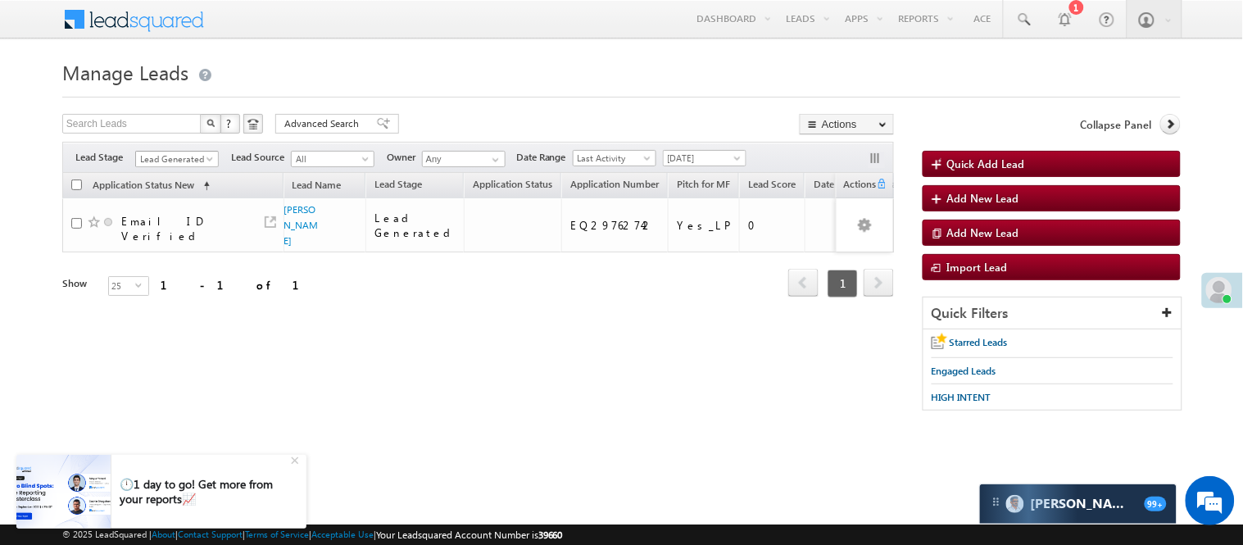
click at [185, 161] on span "Lead Generated" at bounding box center [175, 159] width 78 height 15
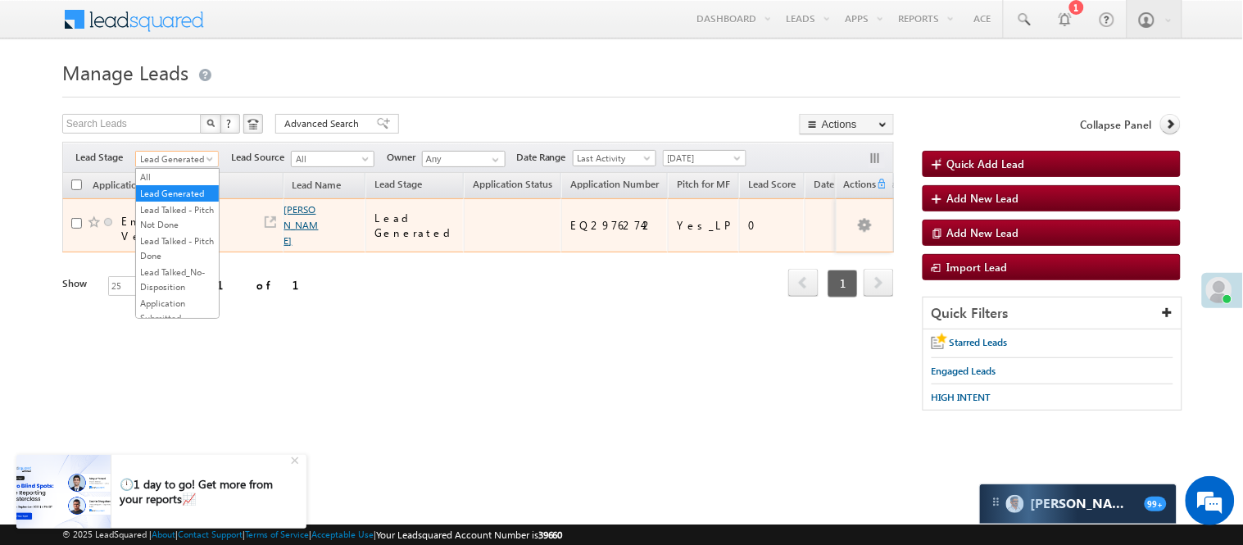
click at [288, 243] on link "[PERSON_NAME]" at bounding box center [301, 224] width 34 height 43
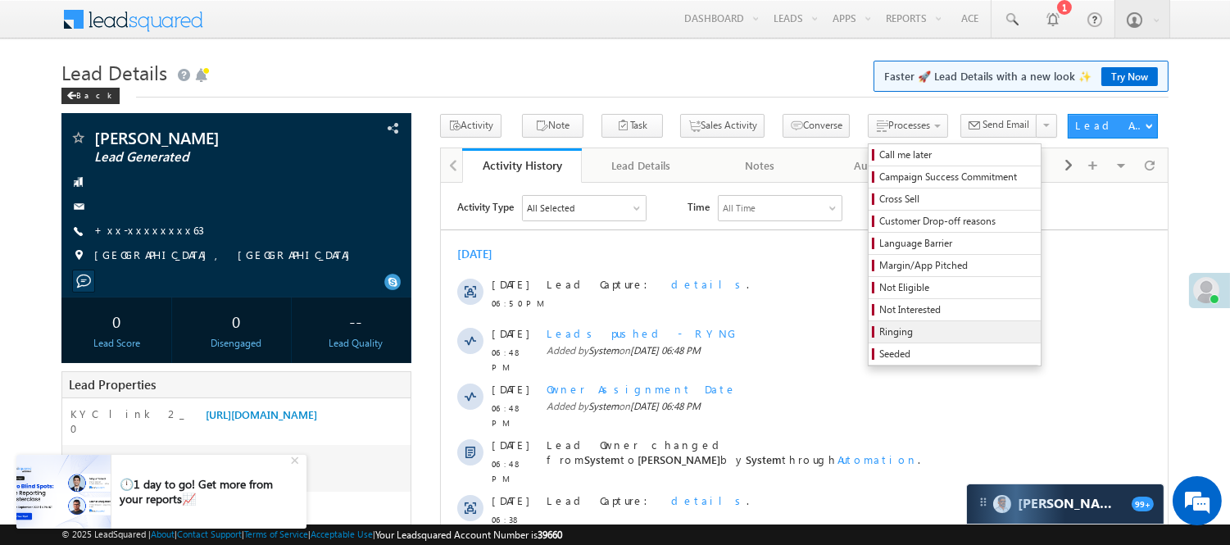
click at [879, 334] on span "Ringing" at bounding box center [957, 331] width 156 height 15
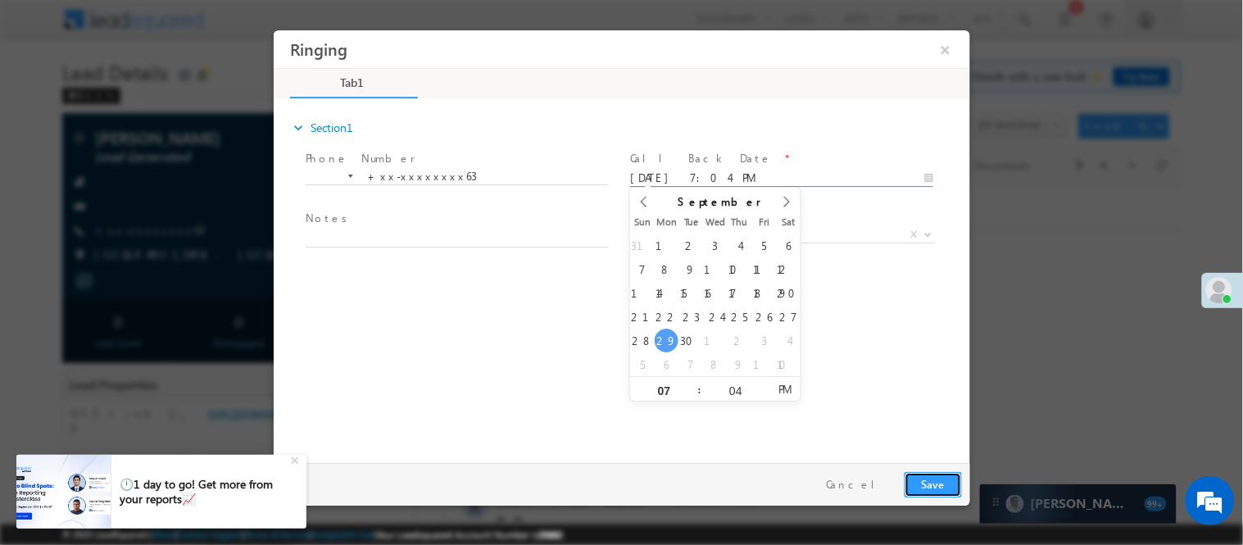
click at [943, 478] on button "Save" at bounding box center [932, 483] width 57 height 25
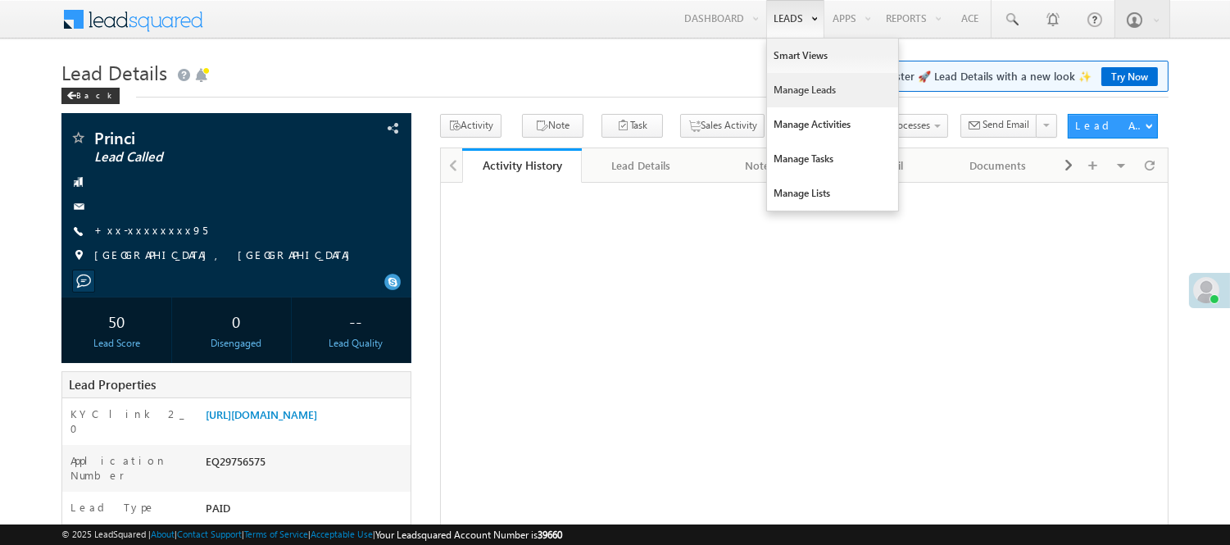
click at [804, 96] on link "Manage Leads" at bounding box center [832, 90] width 131 height 34
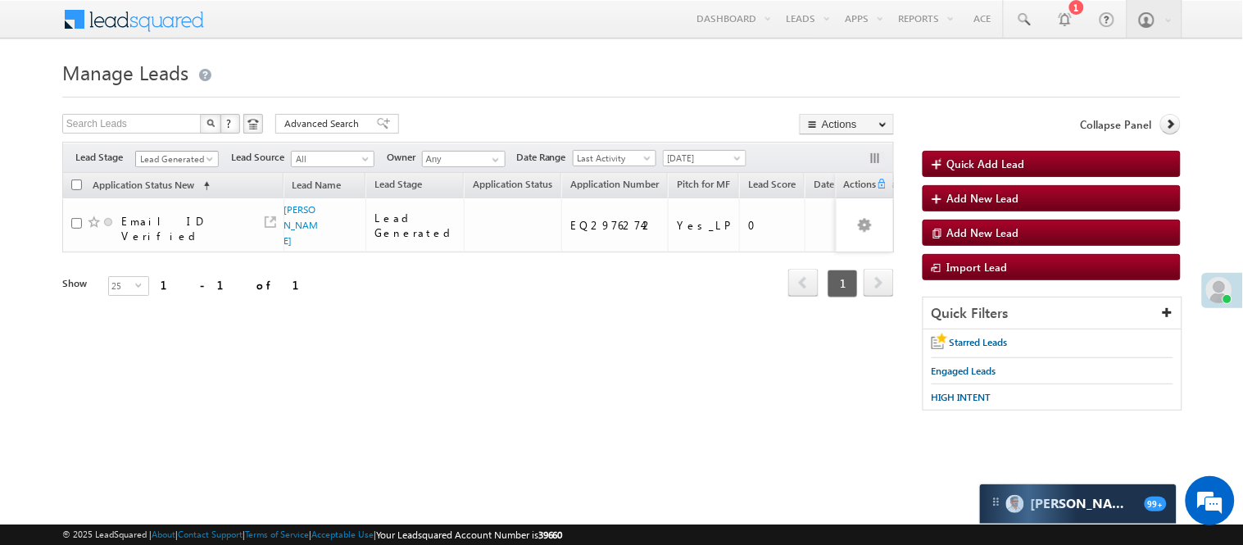
click at [180, 160] on span "Lead Generated" at bounding box center [175, 159] width 78 height 15
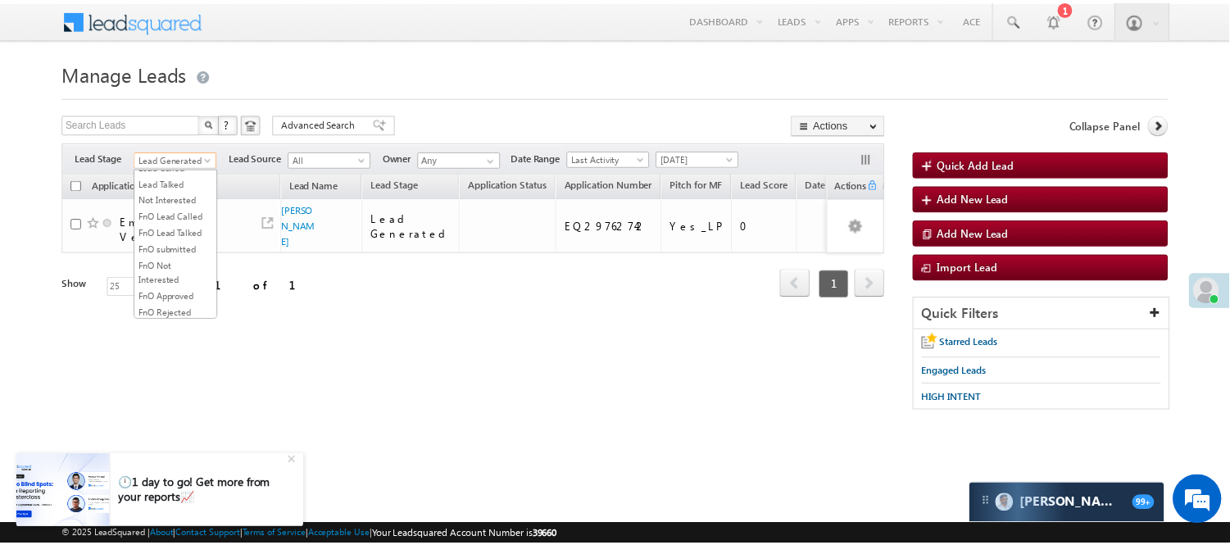
scroll to position [364, 0]
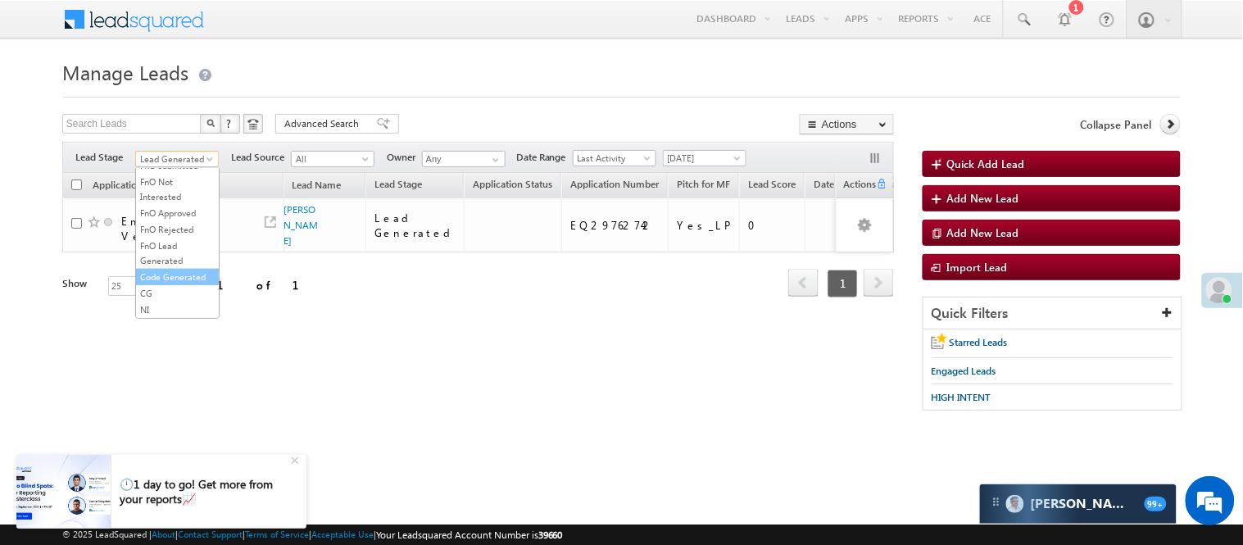
click at [169, 284] on link "Code Generated" at bounding box center [177, 277] width 83 height 15
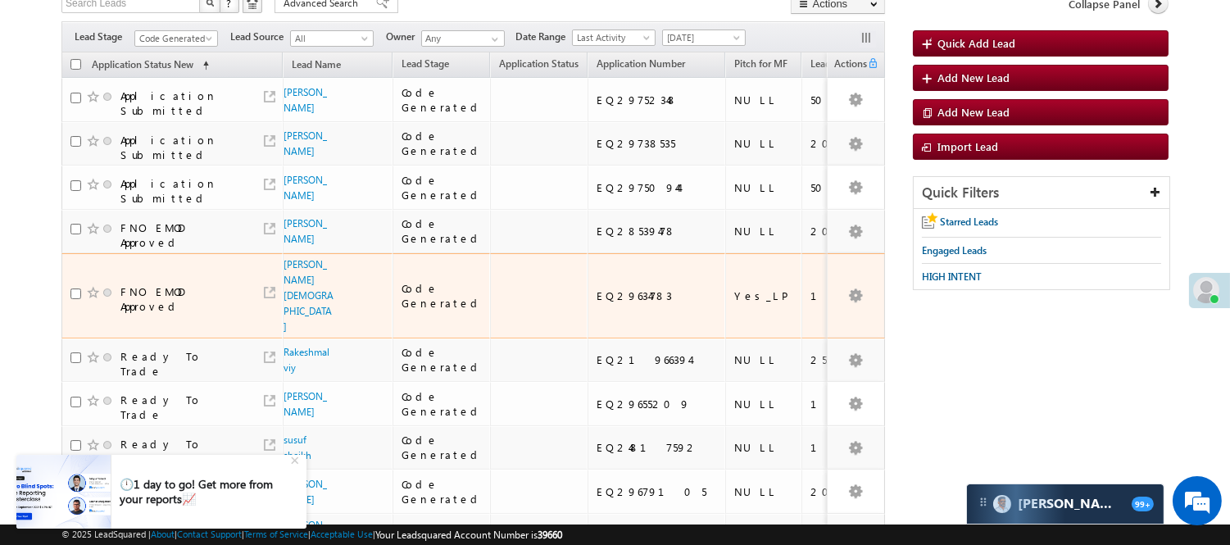
scroll to position [0, 0]
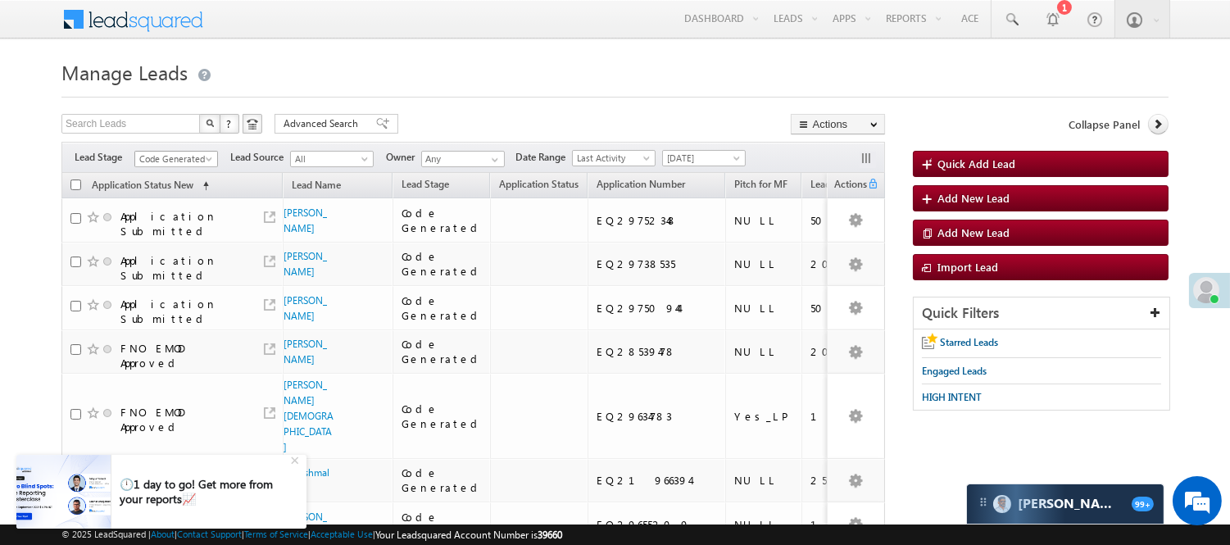
click at [202, 160] on span "Code Generated" at bounding box center [174, 159] width 78 height 15
click at [174, 201] on link "Lead Generated" at bounding box center [176, 193] width 83 height 15
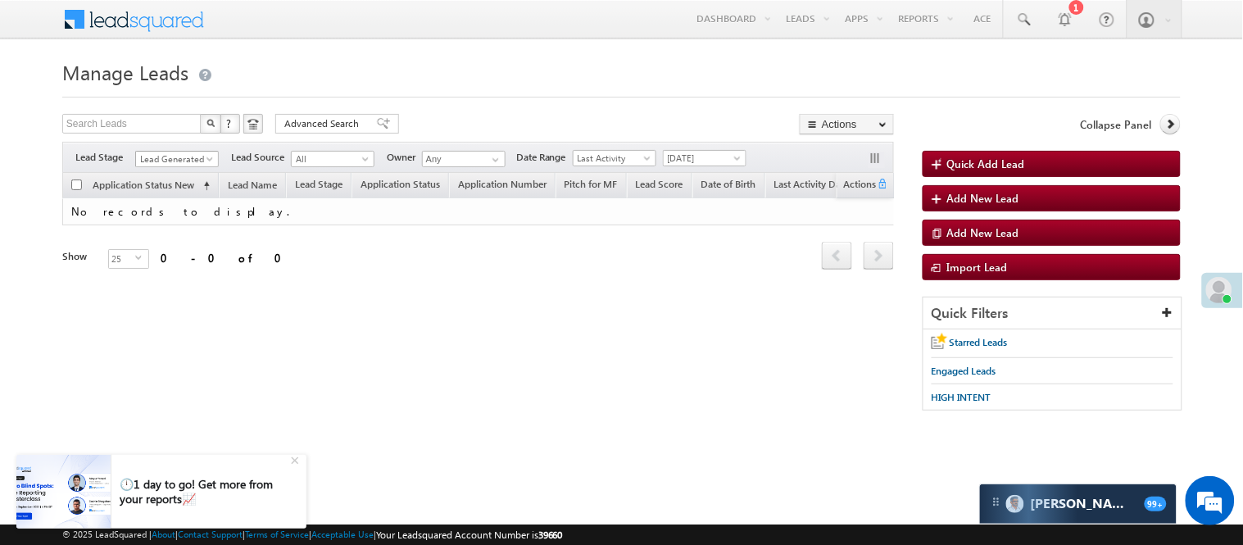
click at [181, 152] on span "Lead Generated" at bounding box center [175, 159] width 78 height 15
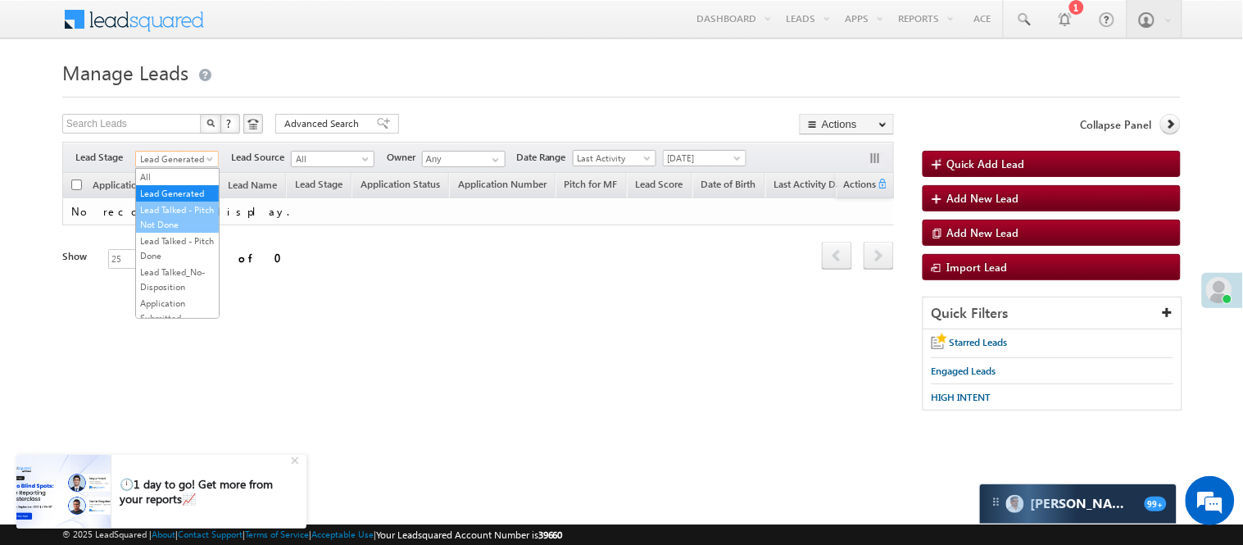
click at [181, 221] on link "Lead Talked - Pitch Not Done" at bounding box center [177, 216] width 83 height 29
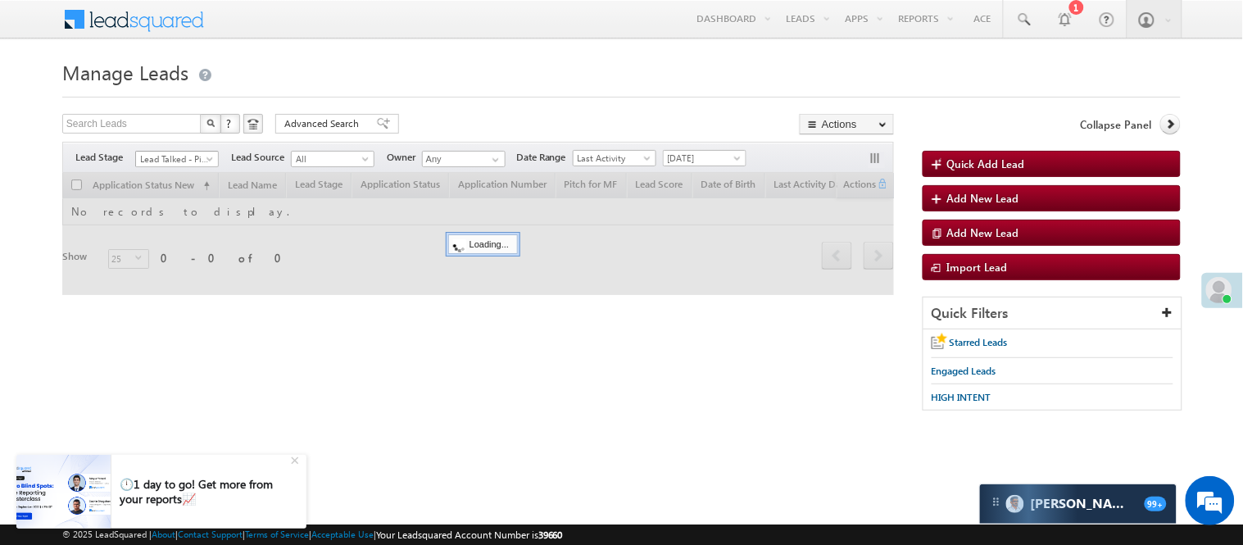
click at [195, 162] on span "Lead Talked - Pitch Not Done" at bounding box center [175, 159] width 78 height 15
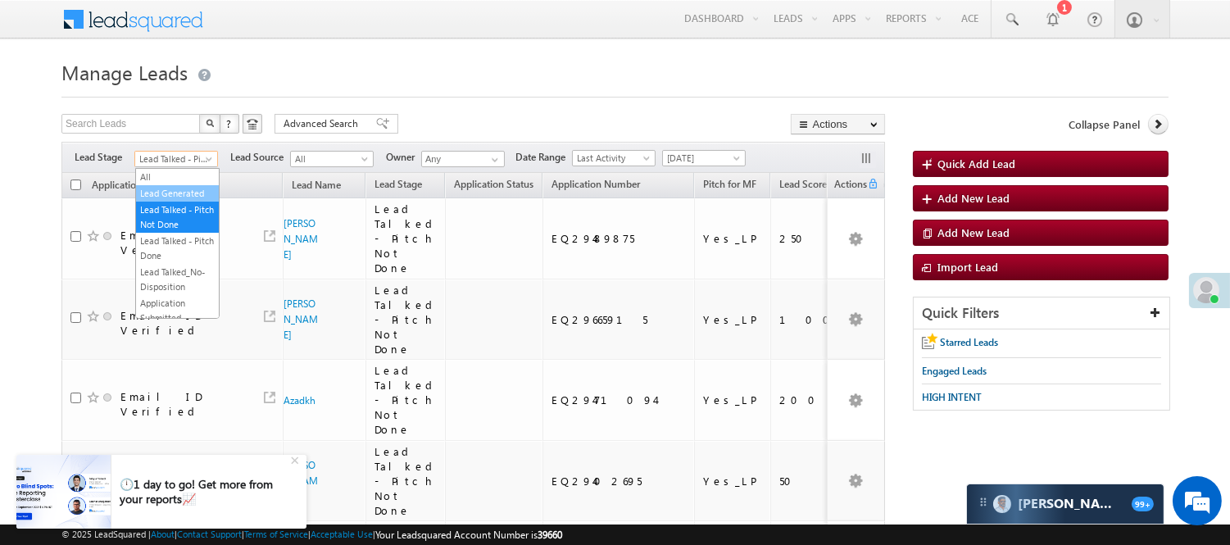
click at [173, 199] on link "Lead Generated" at bounding box center [177, 193] width 83 height 15
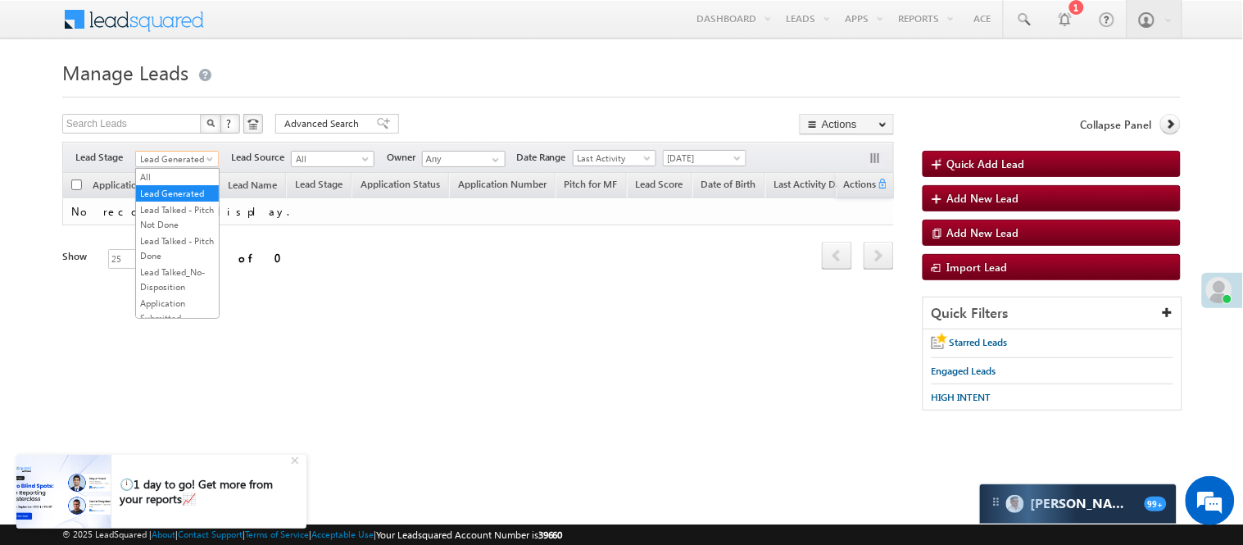
click at [197, 161] on span "Lead Generated" at bounding box center [175, 159] width 78 height 15
click at [194, 227] on link "Lead Talked - Pitch Not Done" at bounding box center [177, 216] width 83 height 29
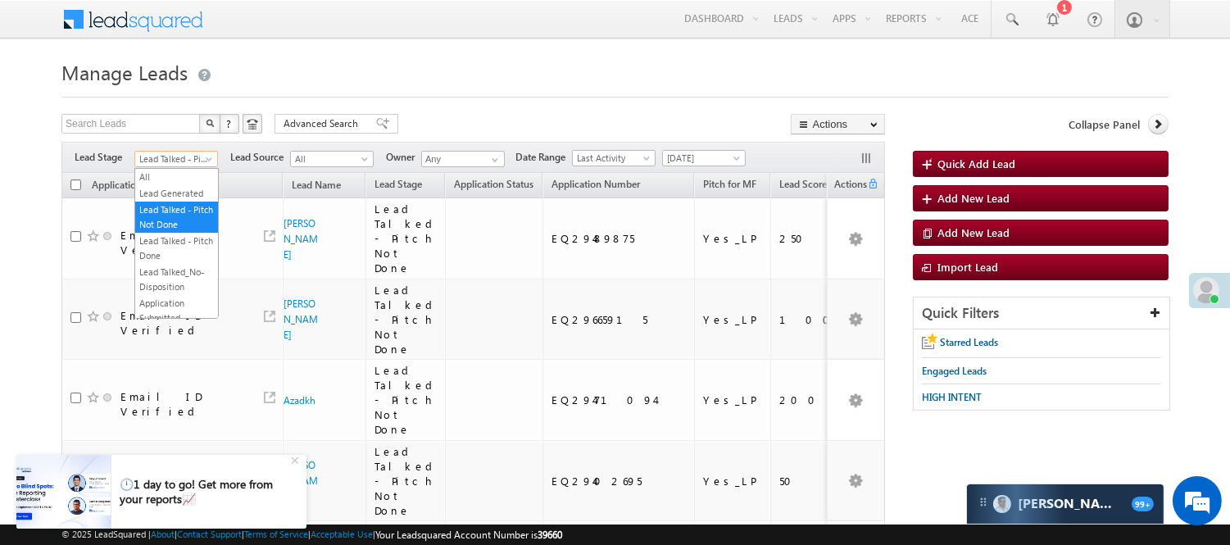
click at [195, 162] on span "Lead Talked - Pitch Not Done" at bounding box center [174, 159] width 78 height 15
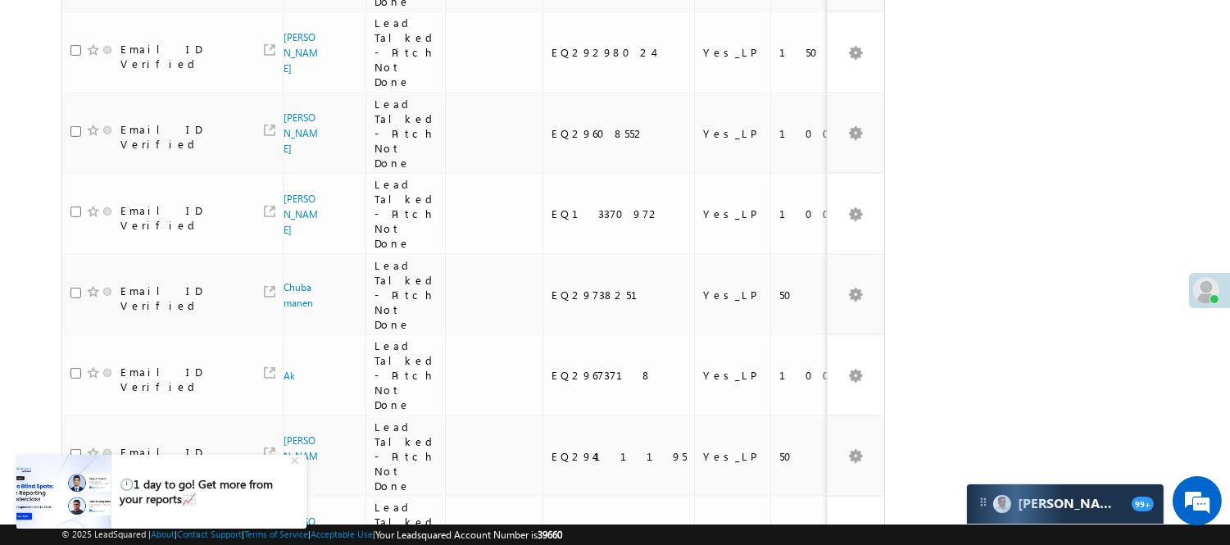
scroll to position [1486, 0]
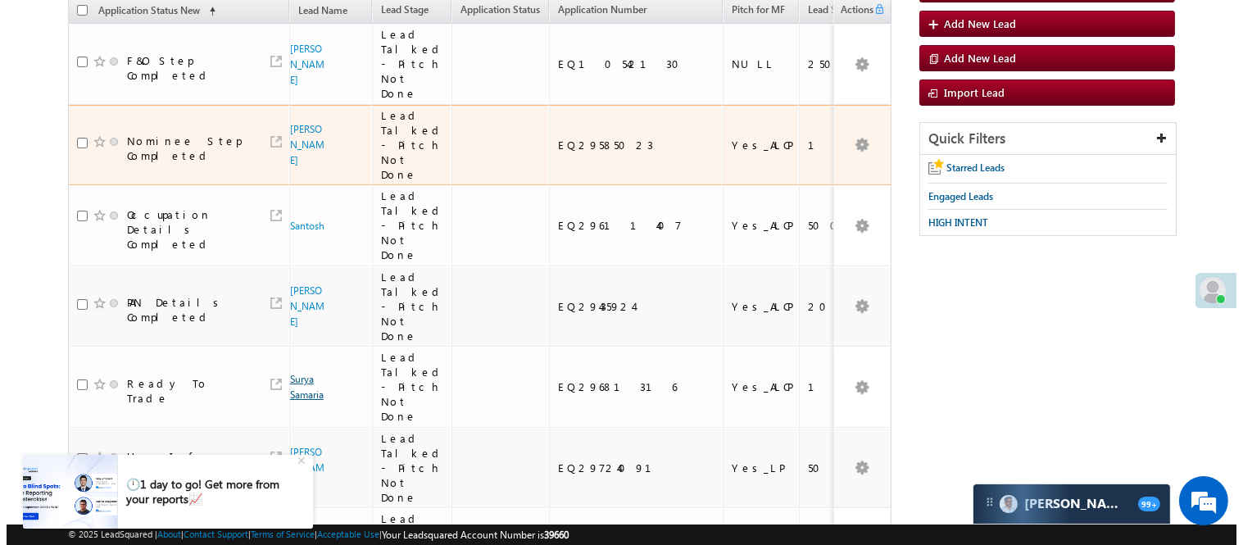
scroll to position [0, 0]
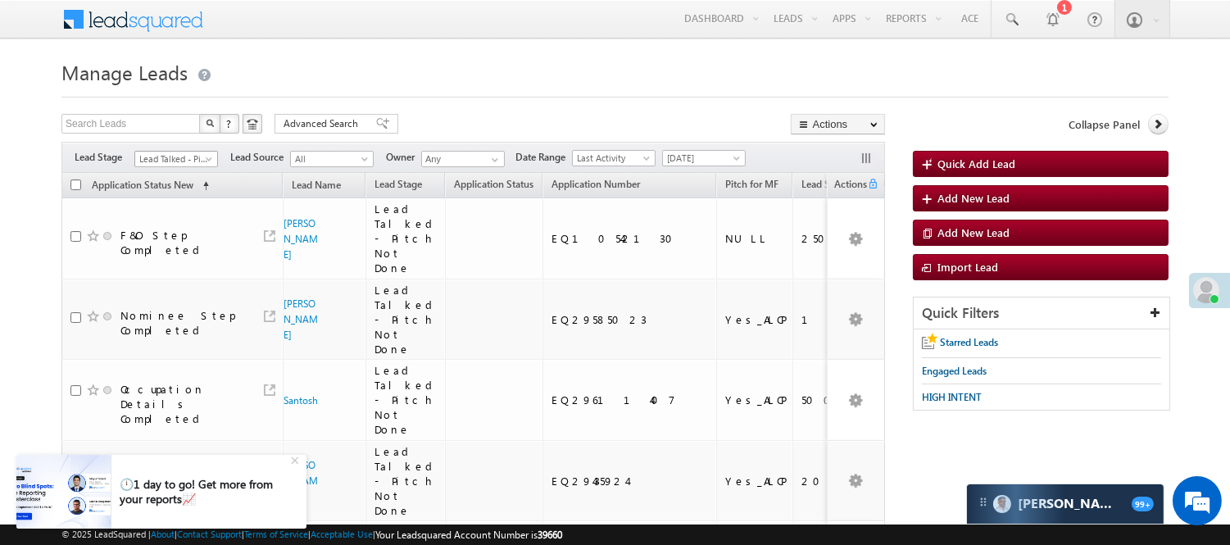
click at [160, 157] on span "Lead Talked - Pitch Not Done" at bounding box center [174, 159] width 78 height 15
click at [170, 201] on link "Lead Generated" at bounding box center [176, 193] width 83 height 15
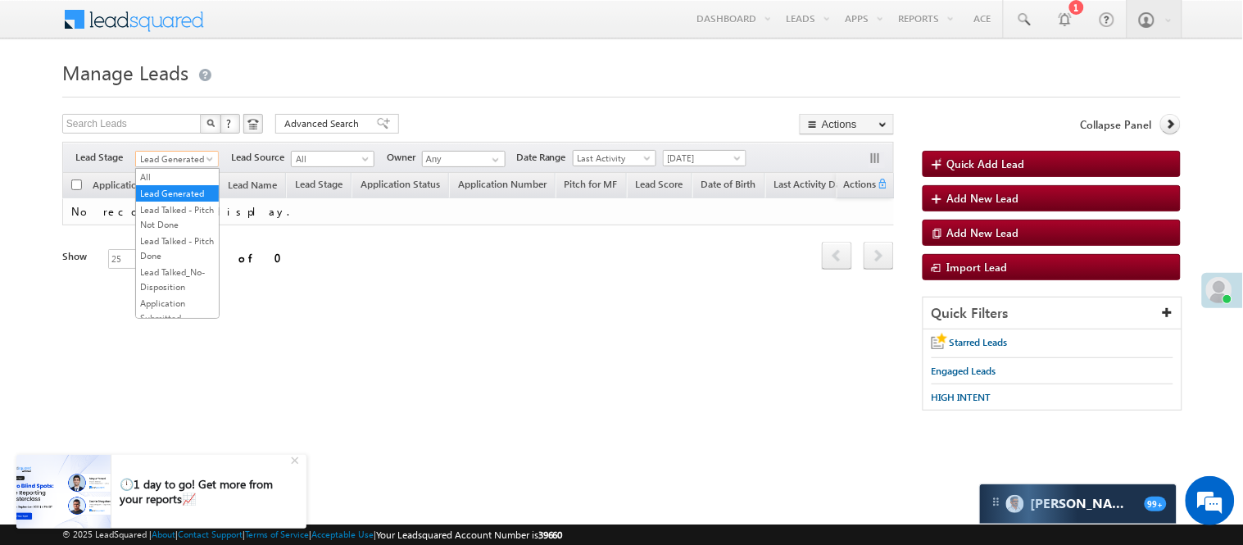
click at [197, 153] on span "Lead Generated" at bounding box center [175, 159] width 78 height 15
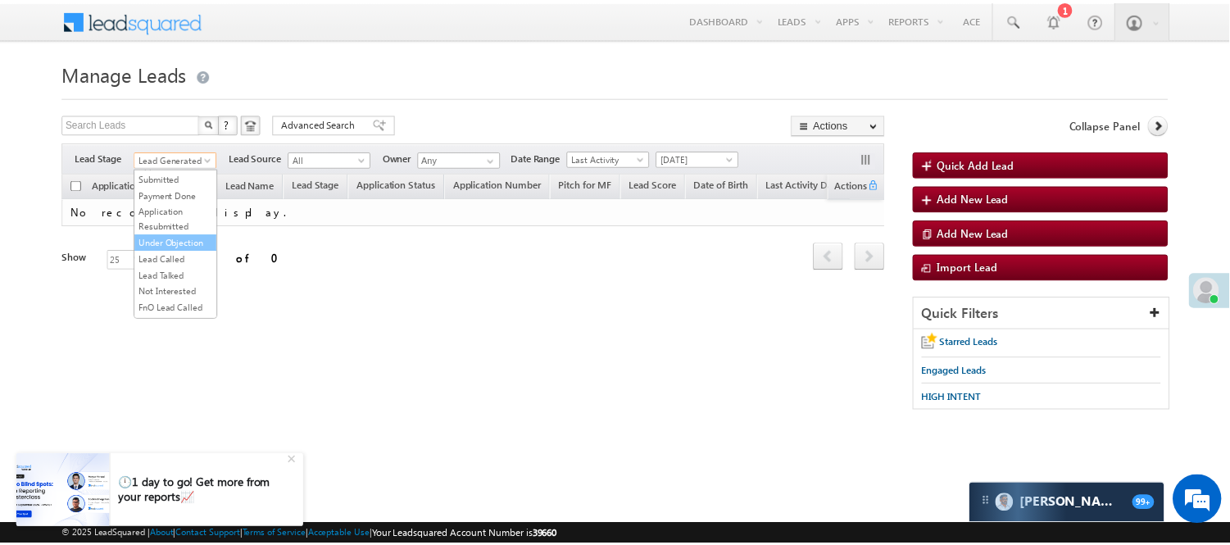
scroll to position [182, 0]
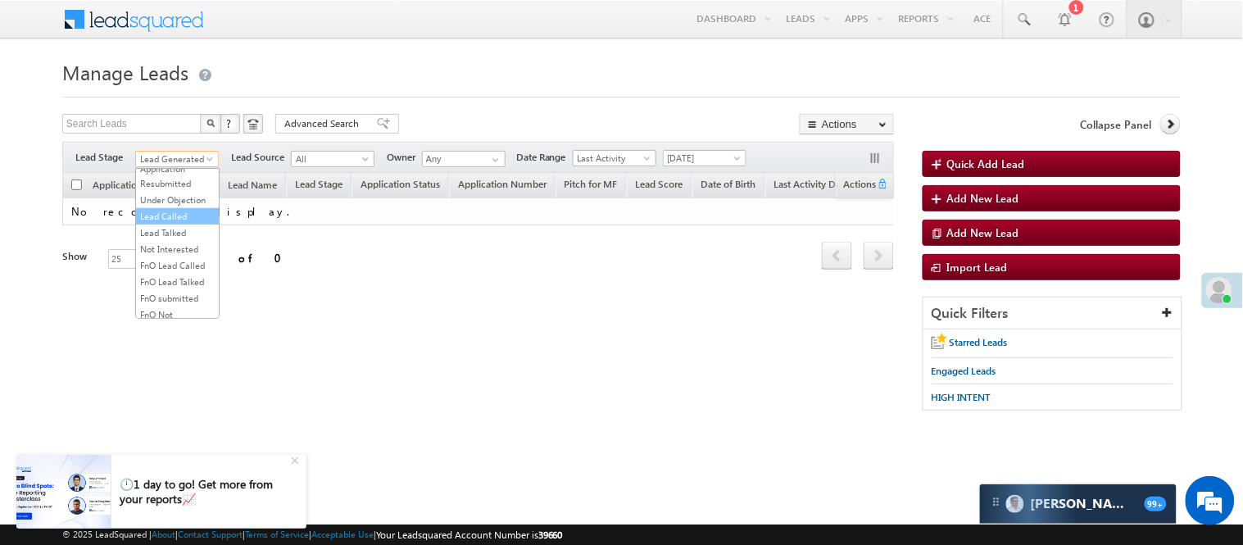
click at [170, 224] on link "Lead Called" at bounding box center [177, 216] width 83 height 15
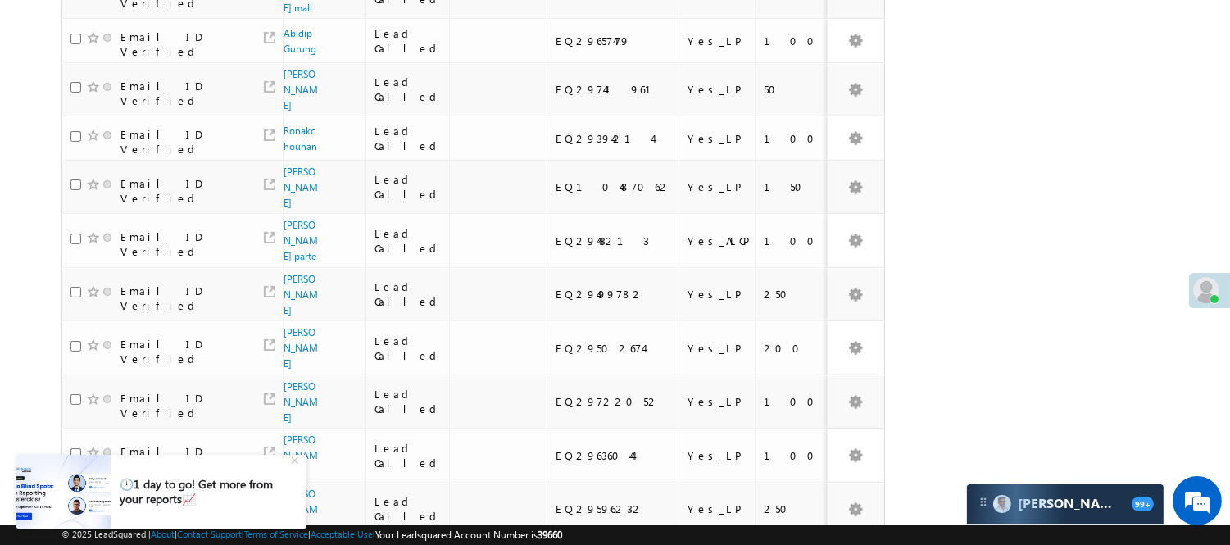
scroll to position [1023, 0]
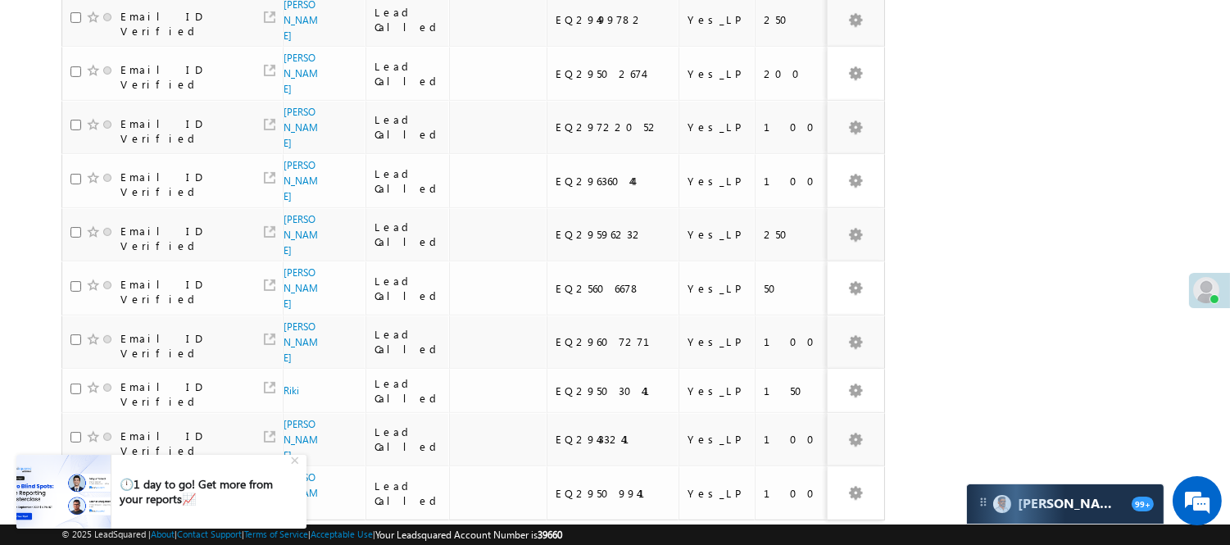
click at [799, 538] on link "3" at bounding box center [801, 552] width 29 height 28
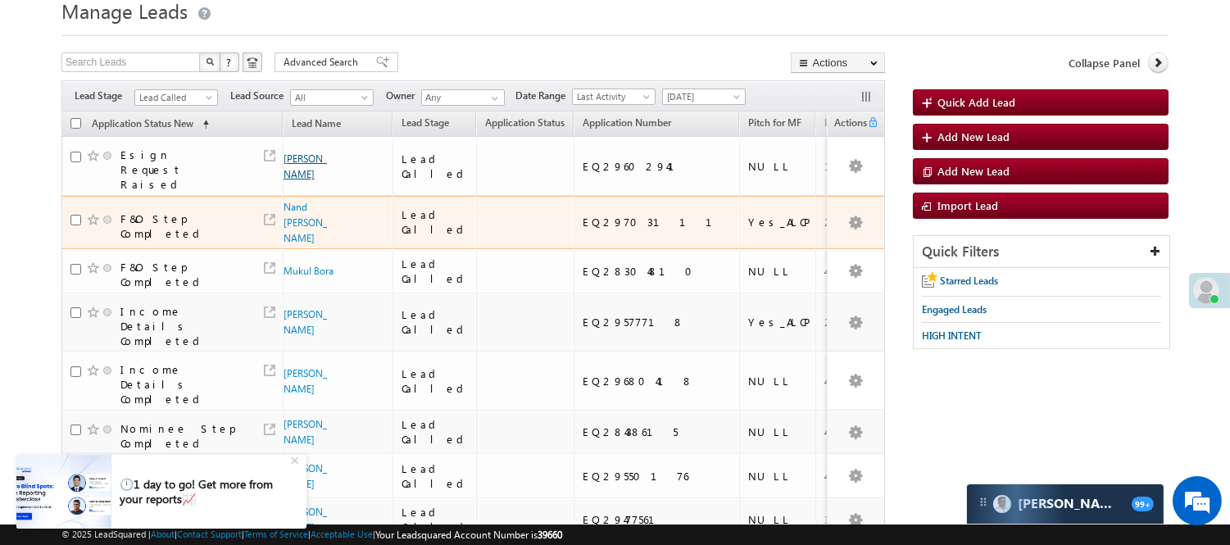
scroll to position [0, 0]
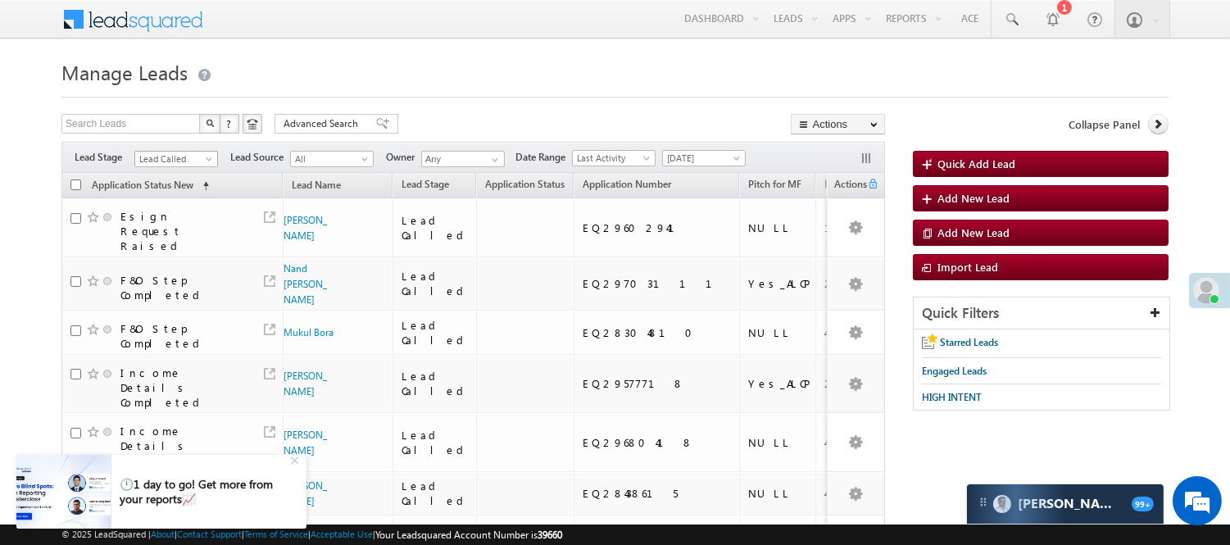
click at [207, 156] on span at bounding box center [210, 162] width 13 height 13
click at [152, 197] on link "Lead Generated" at bounding box center [176, 193] width 83 height 15
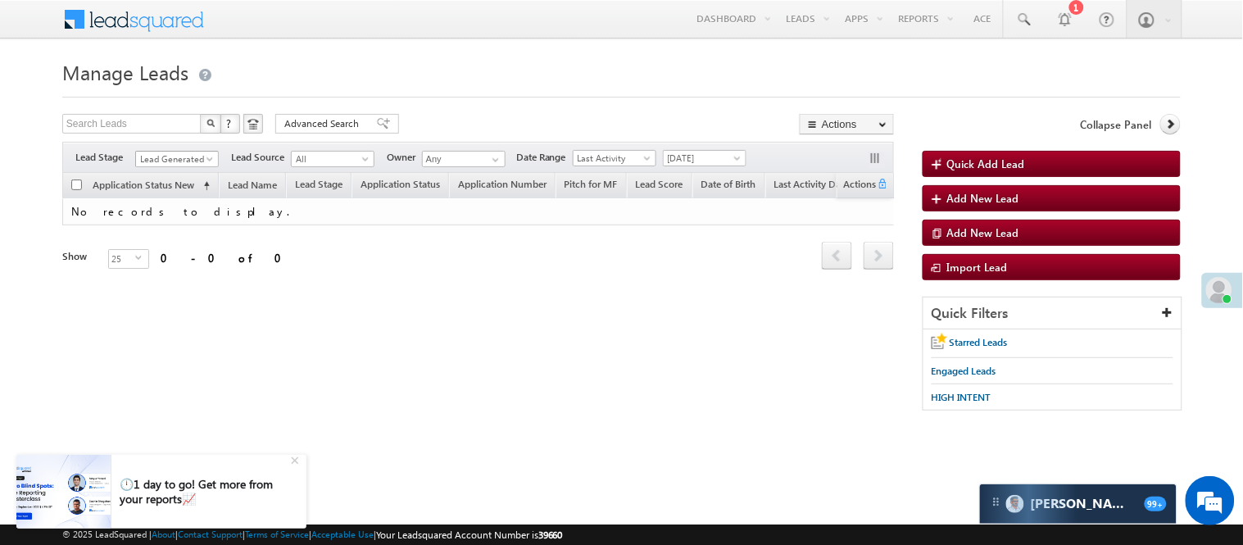
click at [187, 152] on span "Lead Generated" at bounding box center [175, 159] width 78 height 15
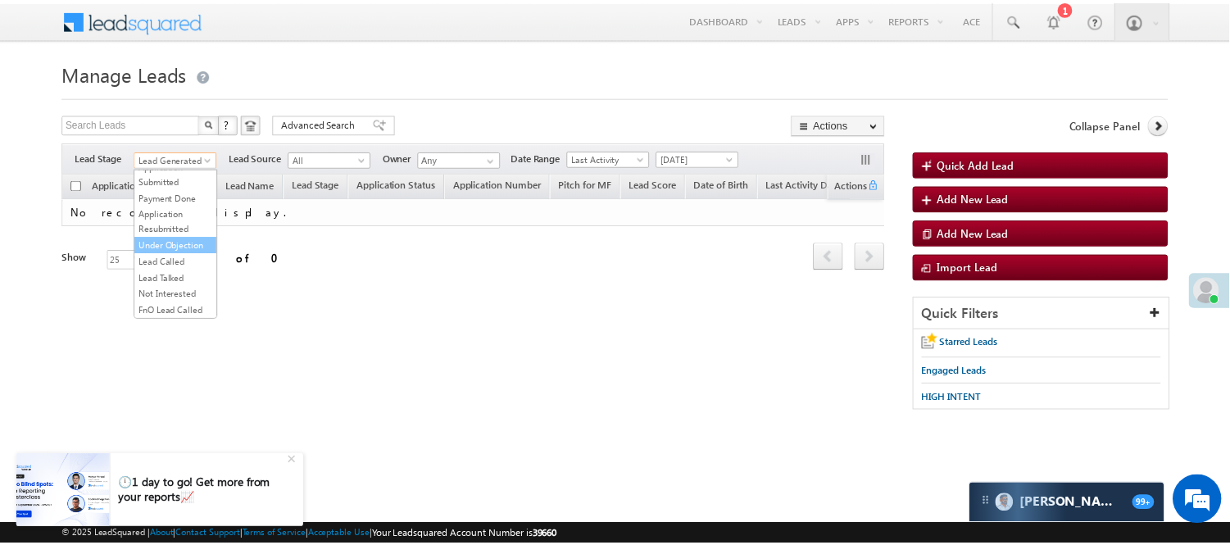
scroll to position [134, 0]
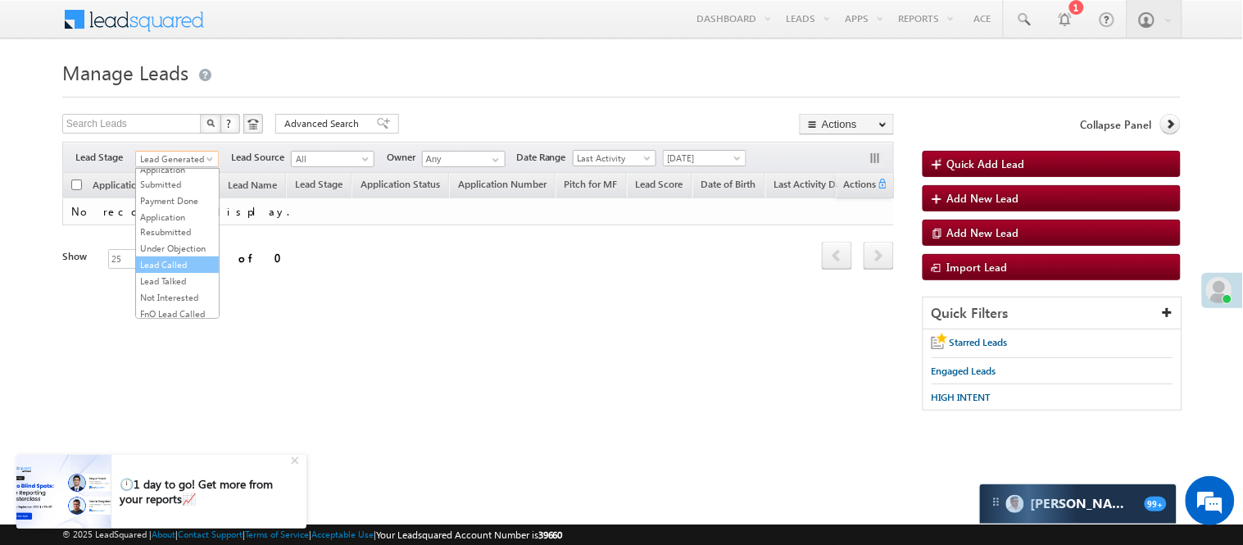
click at [187, 272] on link "Lead Called" at bounding box center [177, 264] width 83 height 15
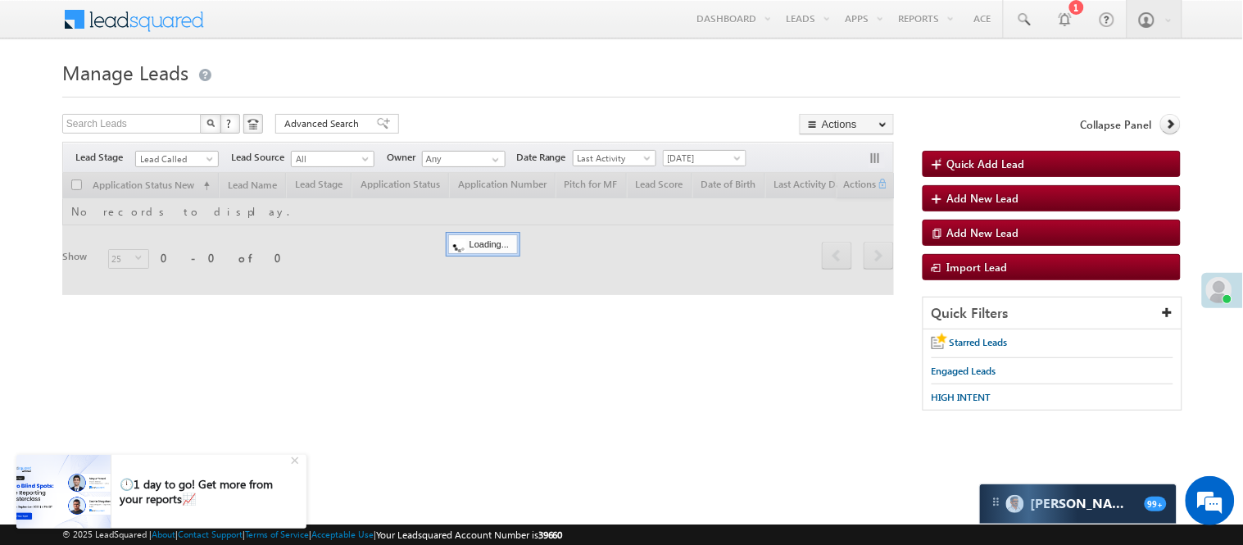
click at [512, 63] on h1 "Manage Leads" at bounding box center [621, 71] width 1118 height 32
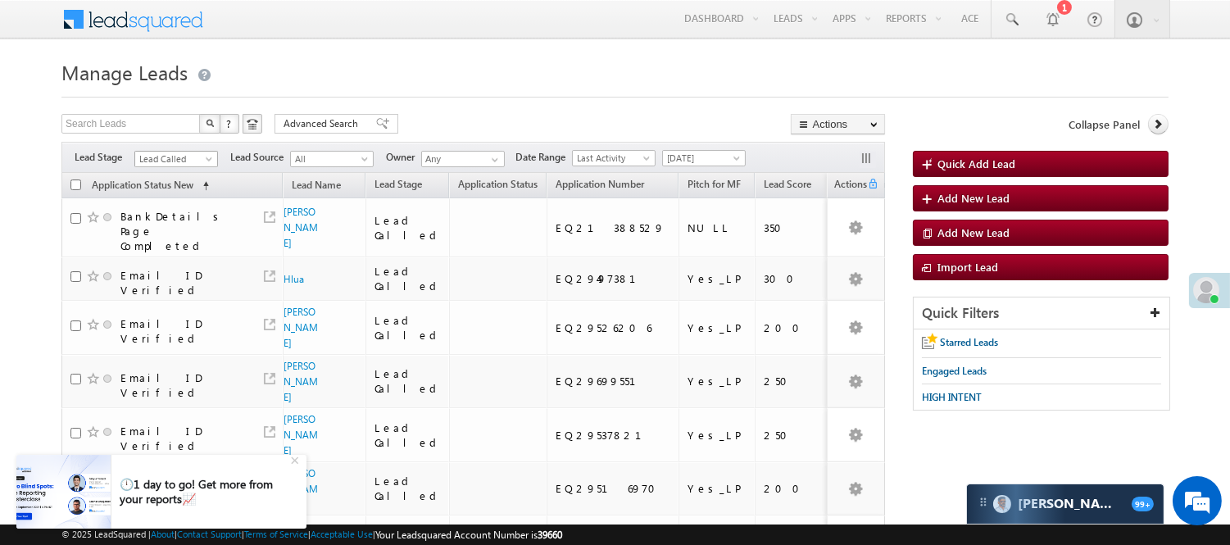
click at [191, 158] on span "Lead Called" at bounding box center [174, 159] width 78 height 15
click at [170, 277] on link "Code Generated" at bounding box center [176, 277] width 83 height 15
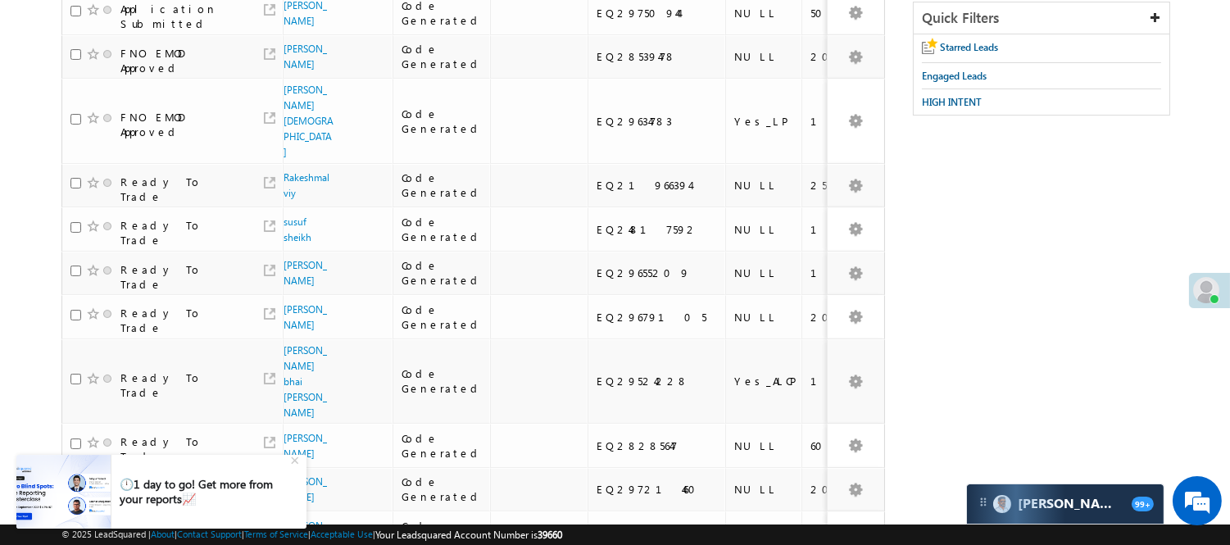
scroll to position [0, 0]
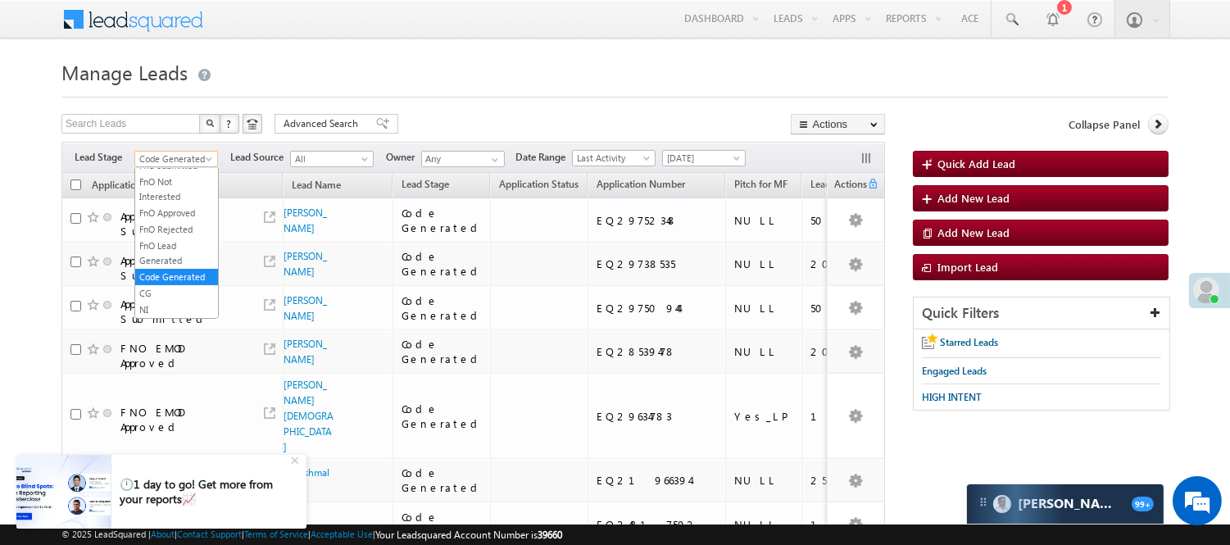
click at [201, 164] on span "Code Generated" at bounding box center [174, 159] width 78 height 15
click at [188, 193] on link "Lead Generated" at bounding box center [176, 193] width 83 height 15
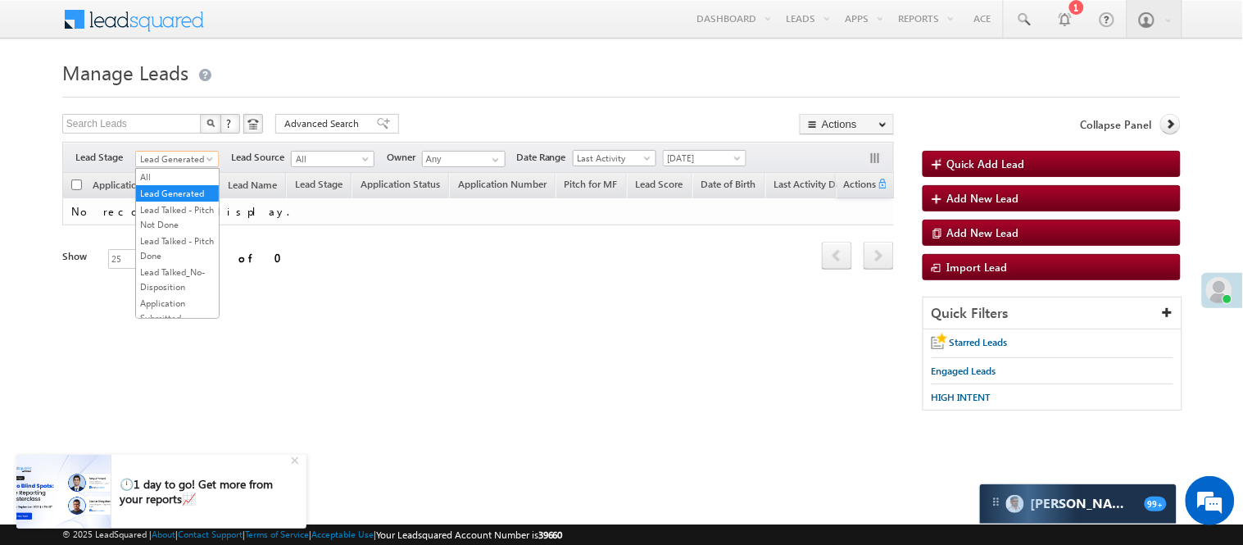
click at [178, 161] on span "Lead Generated" at bounding box center [175, 159] width 78 height 15
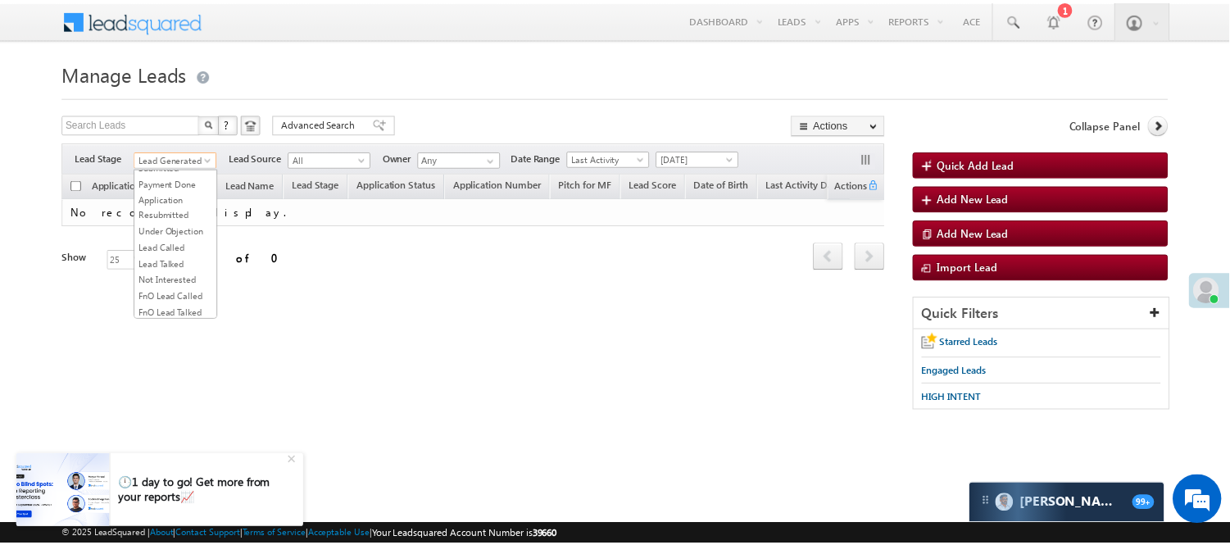
scroll to position [273, 0]
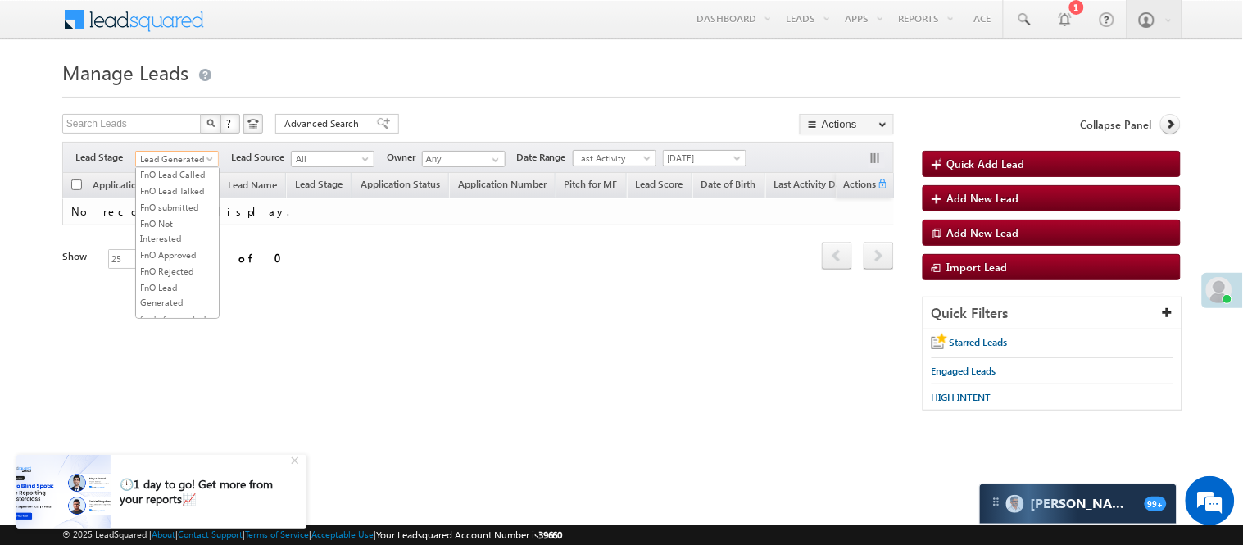
click at [179, 149] on link "Lead Talked" at bounding box center [177, 141] width 83 height 15
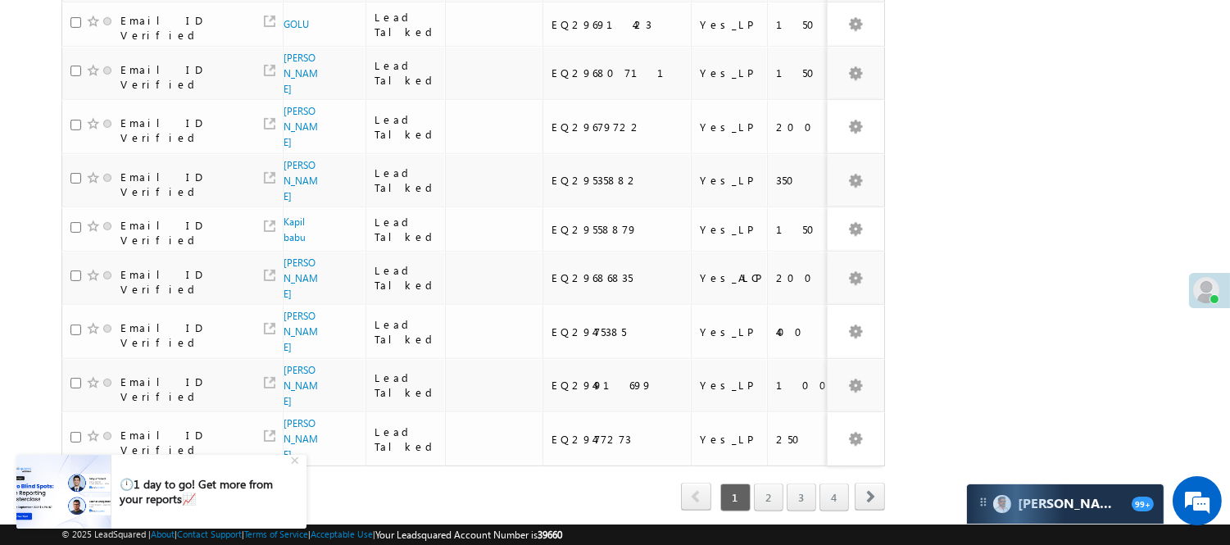
scroll to position [1086, 0]
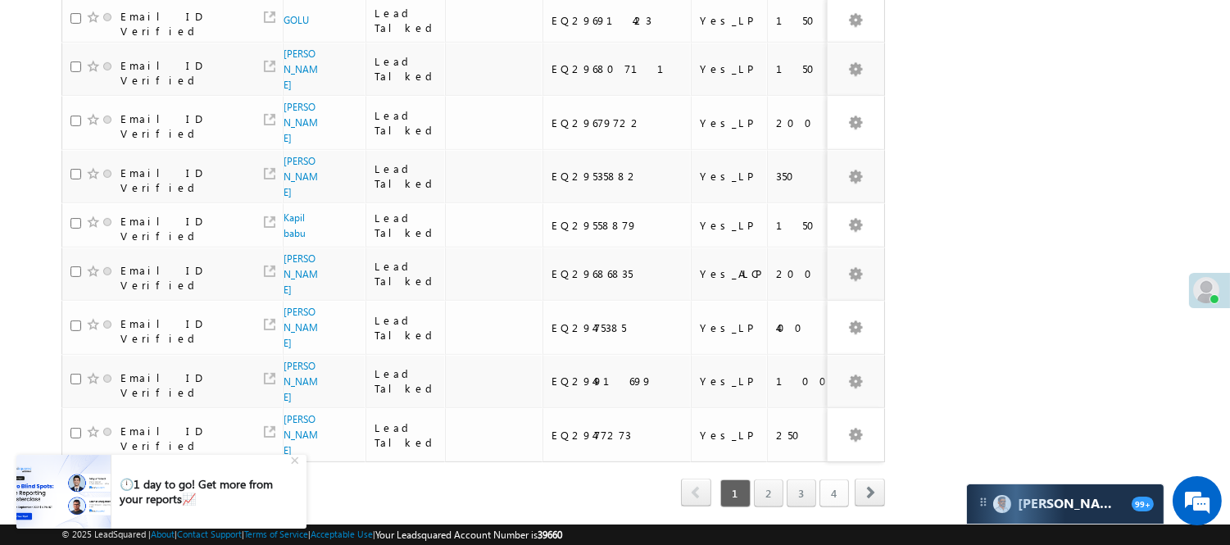
click at [819, 479] on link "4" at bounding box center [833, 493] width 29 height 28
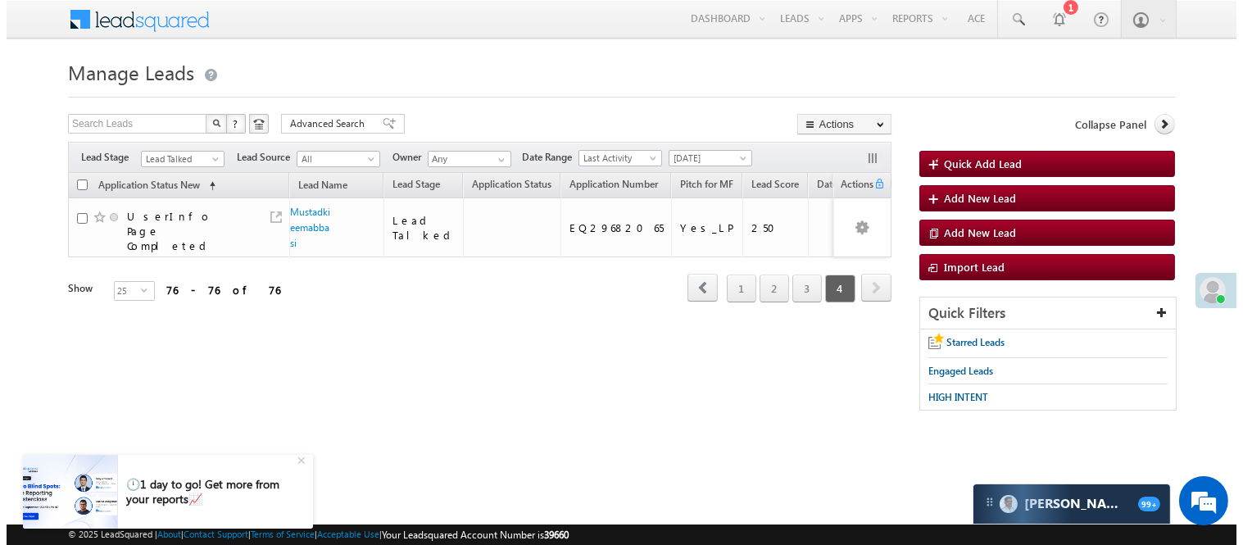
scroll to position [0, 0]
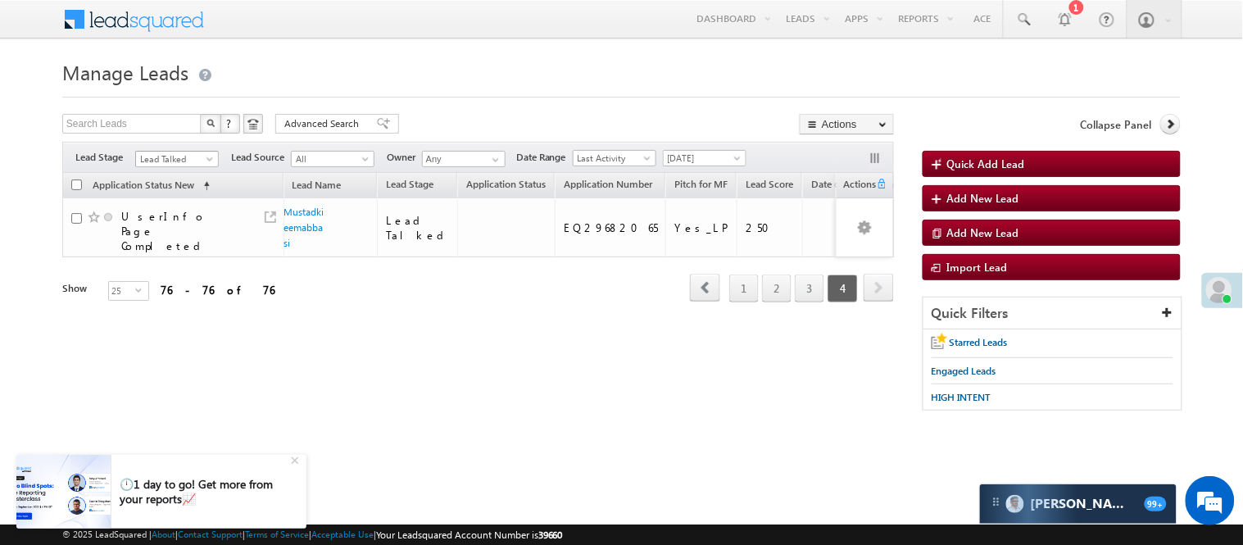
click at [152, 159] on span "Lead Talked" at bounding box center [175, 159] width 78 height 15
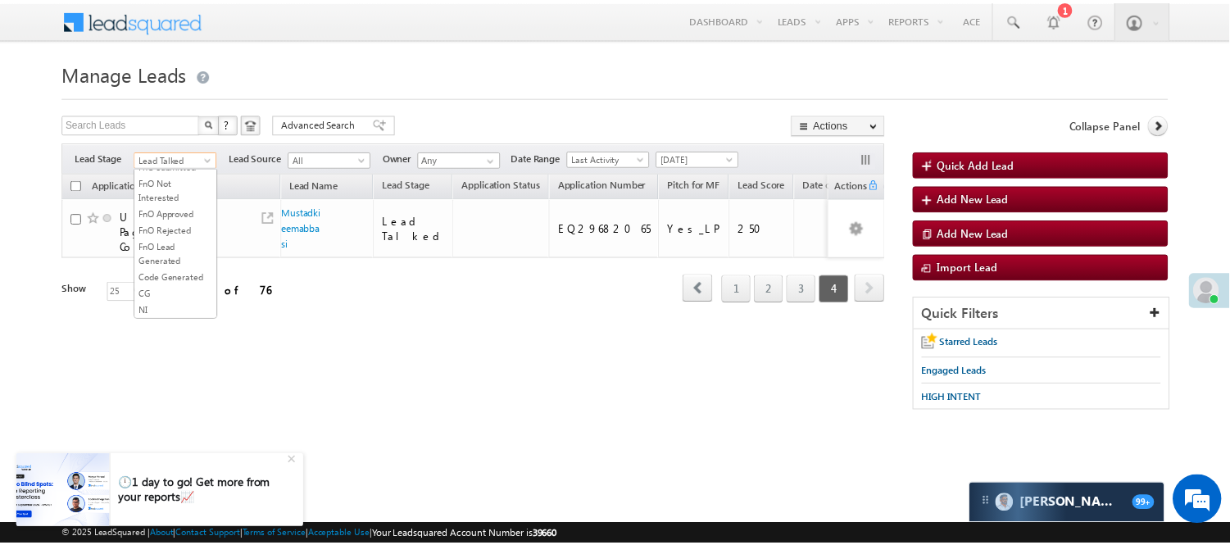
scroll to position [406, 0]
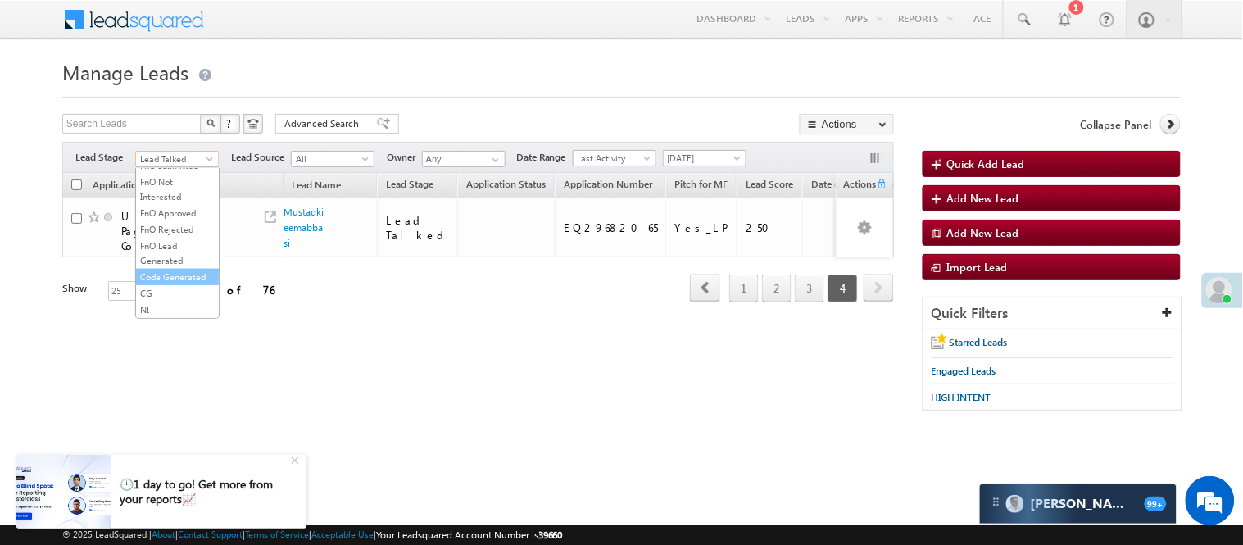
click at [167, 275] on link "Code Generated" at bounding box center [177, 277] width 83 height 15
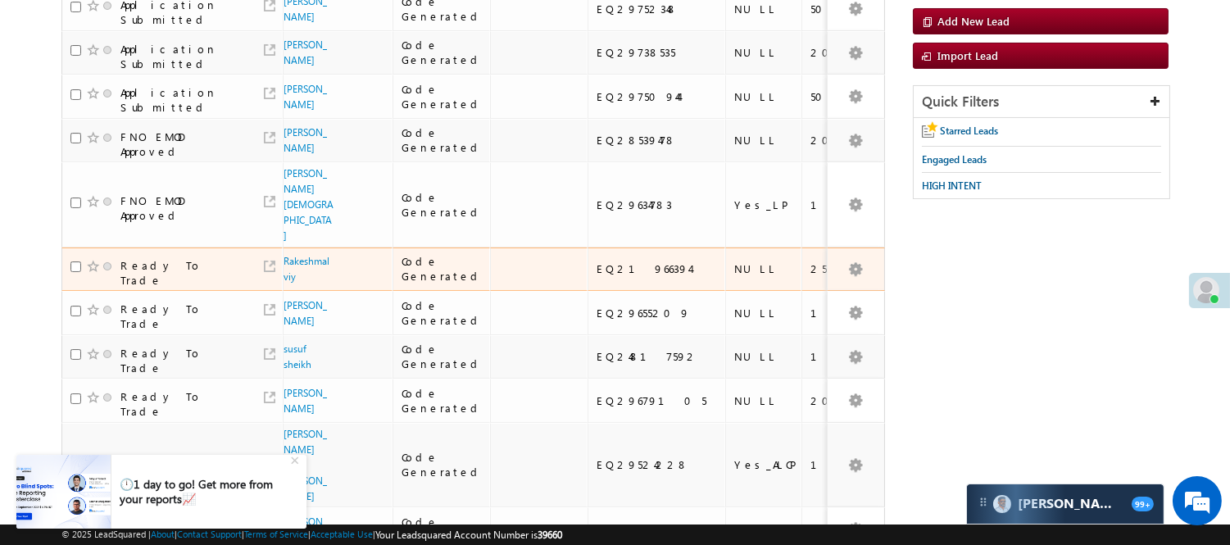
scroll to position [0, 0]
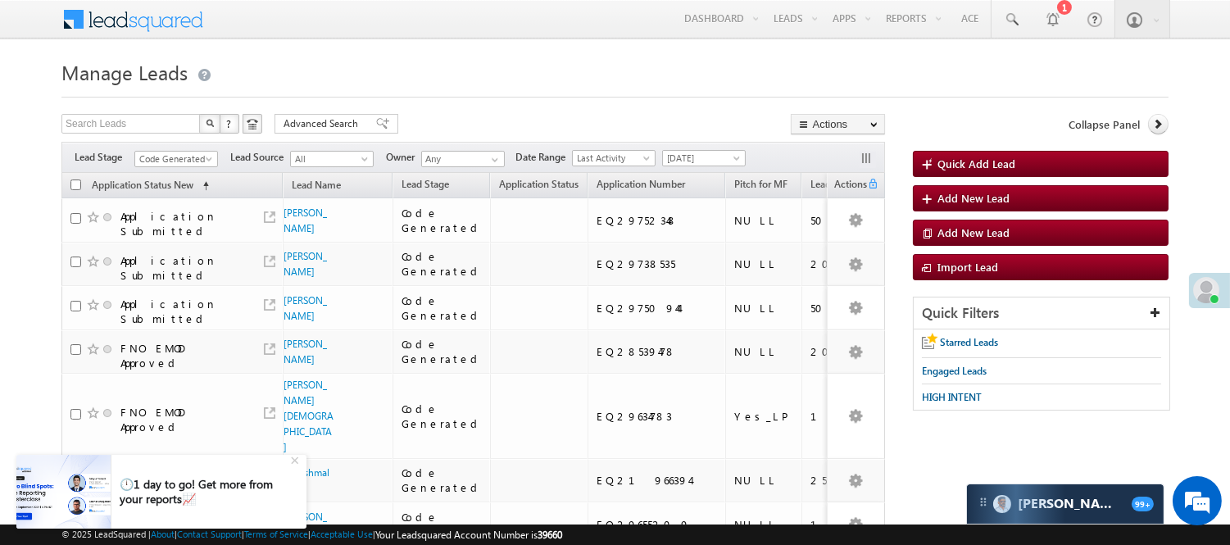
click at [178, 146] on div "Filters Lead Stage All Lead Generated Lead Talked - Pitch Not Done Lead Talked …" at bounding box center [472, 157] width 823 height 31
click at [176, 152] on span "Code Generated" at bounding box center [174, 159] width 78 height 15
click at [175, 201] on link "Lead Generated" at bounding box center [176, 193] width 83 height 15
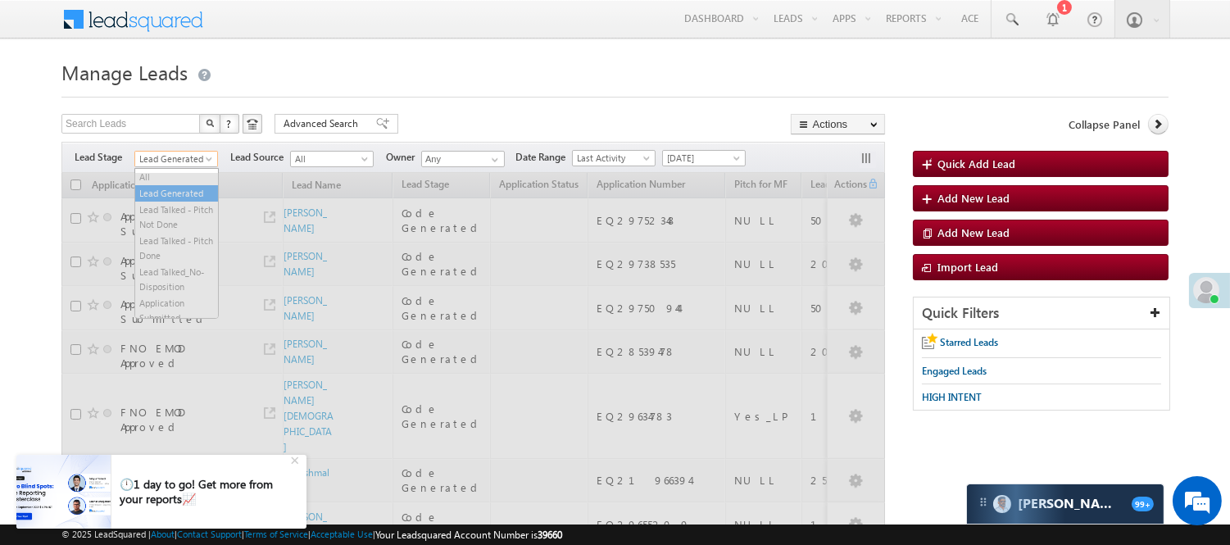
click at [206, 157] on span at bounding box center [210, 162] width 13 height 13
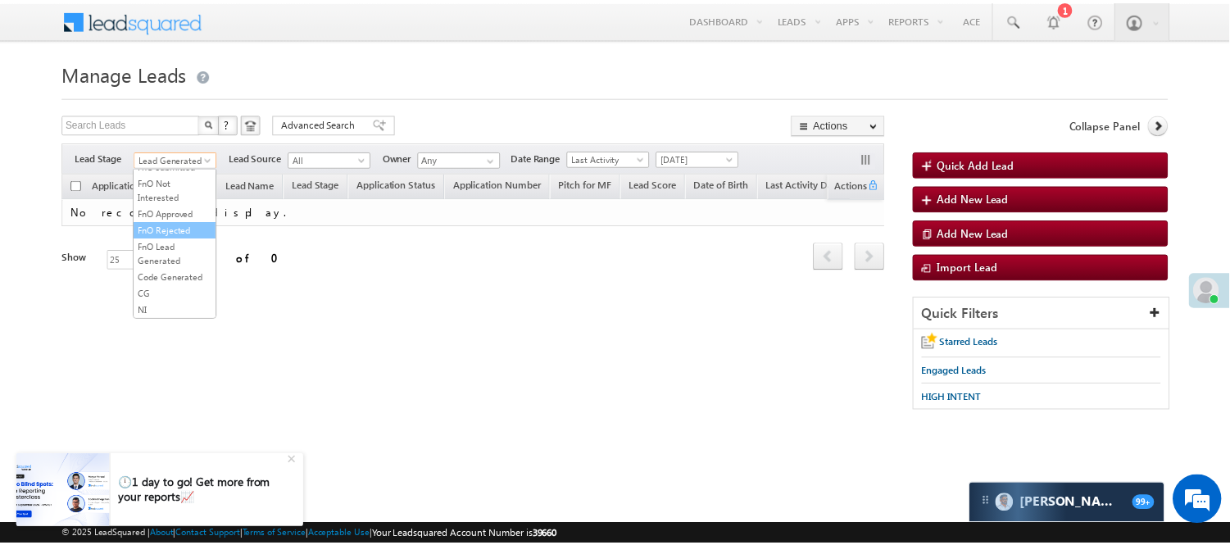
scroll to position [406, 0]
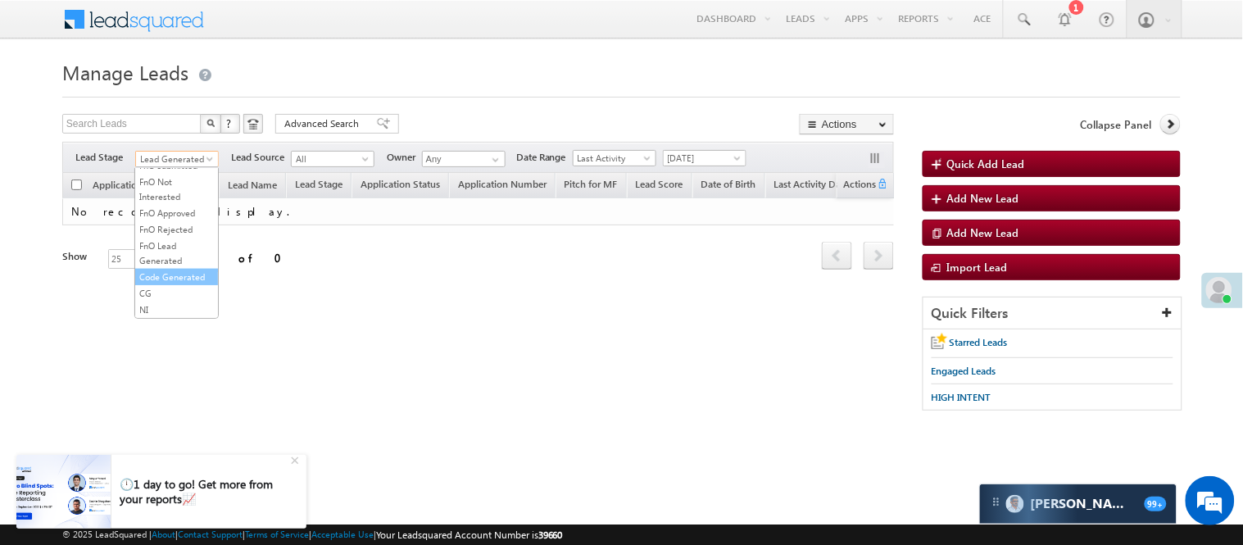
click at [176, 270] on link "Code Generated" at bounding box center [176, 277] width 83 height 15
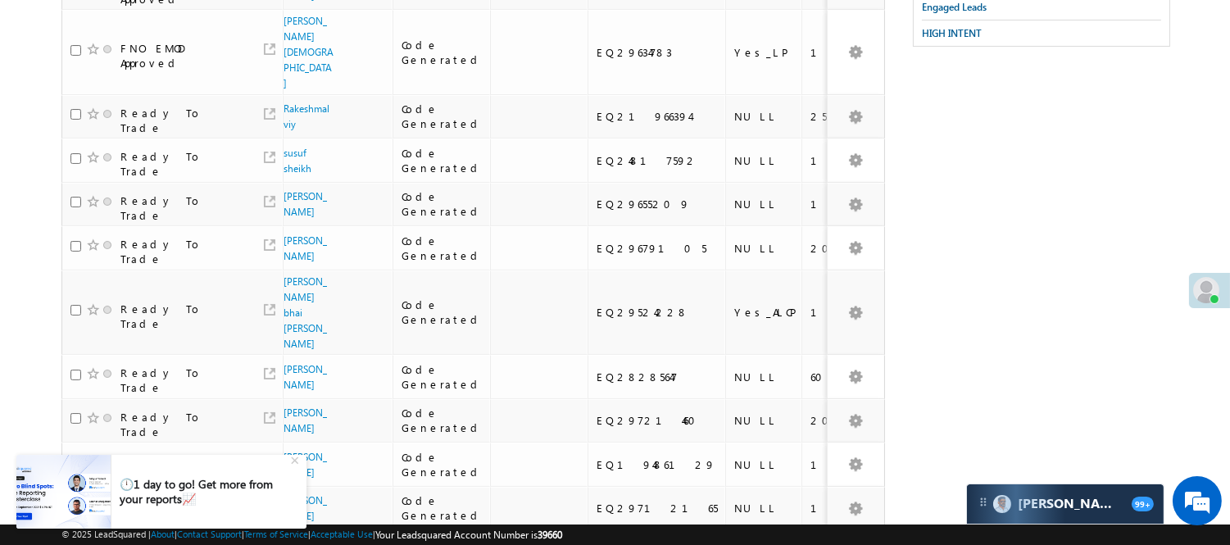
scroll to position [0, 0]
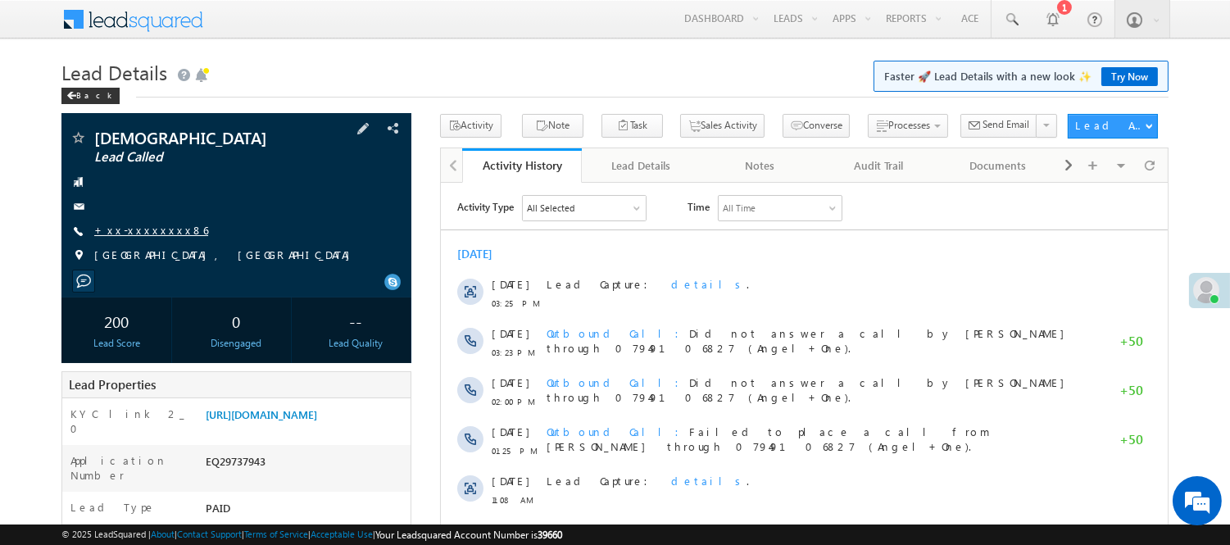
click at [159, 233] on link "+xx-xxxxxxxx86" at bounding box center [151, 230] width 114 height 14
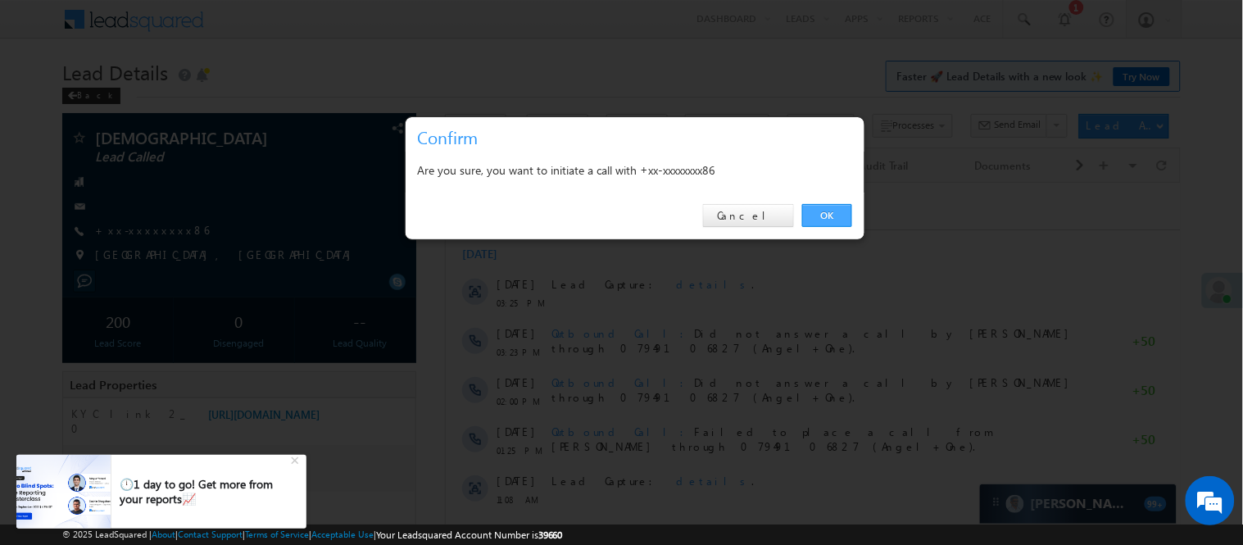
click at [826, 216] on link "OK" at bounding box center [827, 215] width 50 height 23
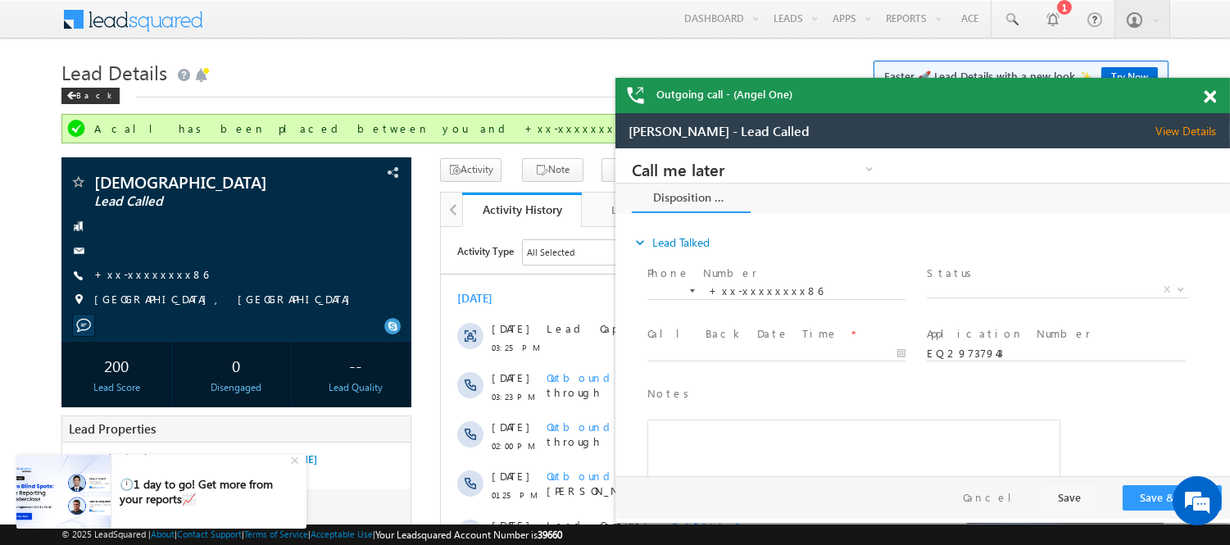
click at [1209, 96] on span at bounding box center [1210, 97] width 12 height 14
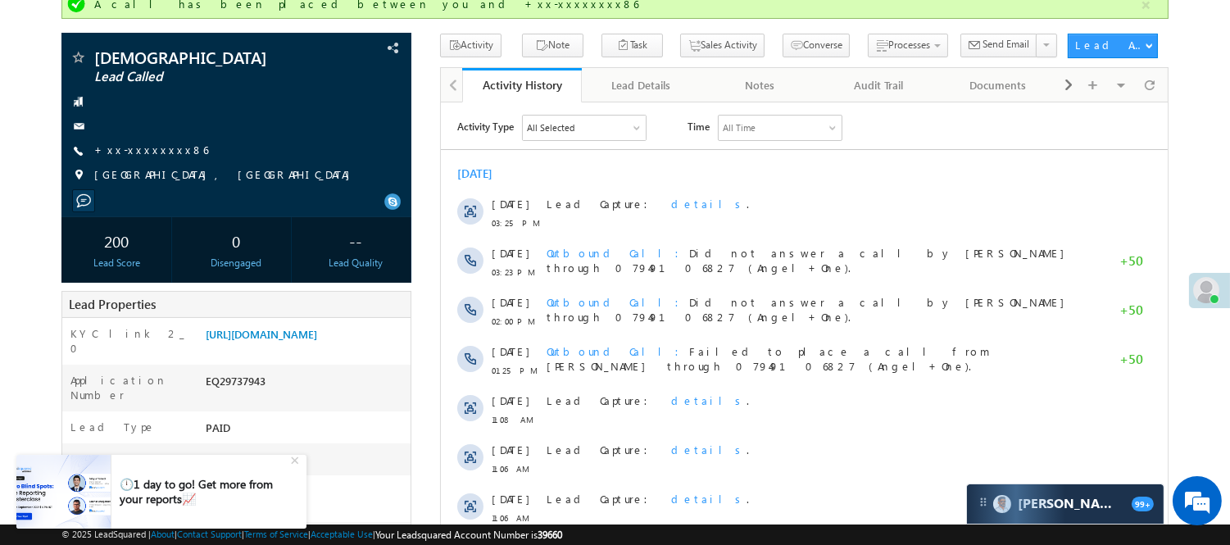
scroll to position [35, 0]
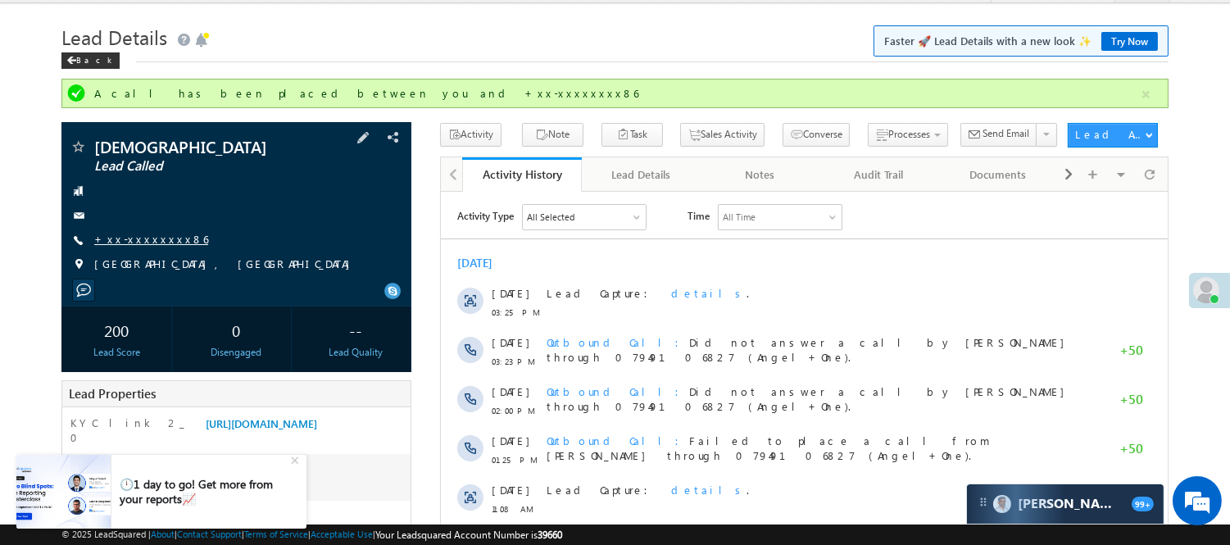
click at [137, 241] on link "+xx-xxxxxxxx86" at bounding box center [151, 239] width 114 height 14
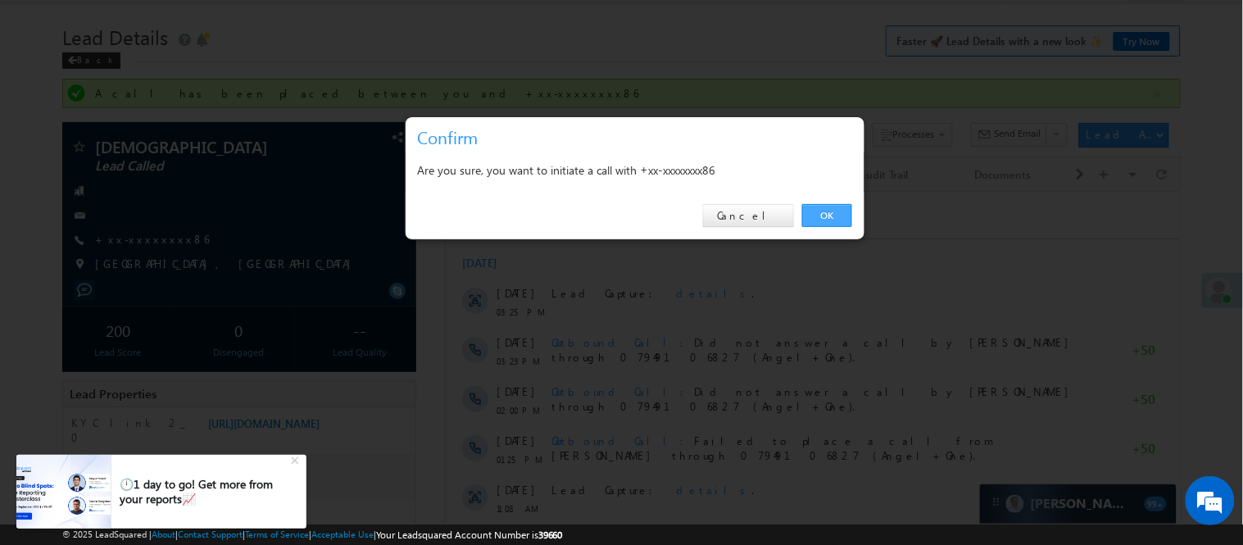
click at [823, 206] on link "OK" at bounding box center [827, 215] width 50 height 23
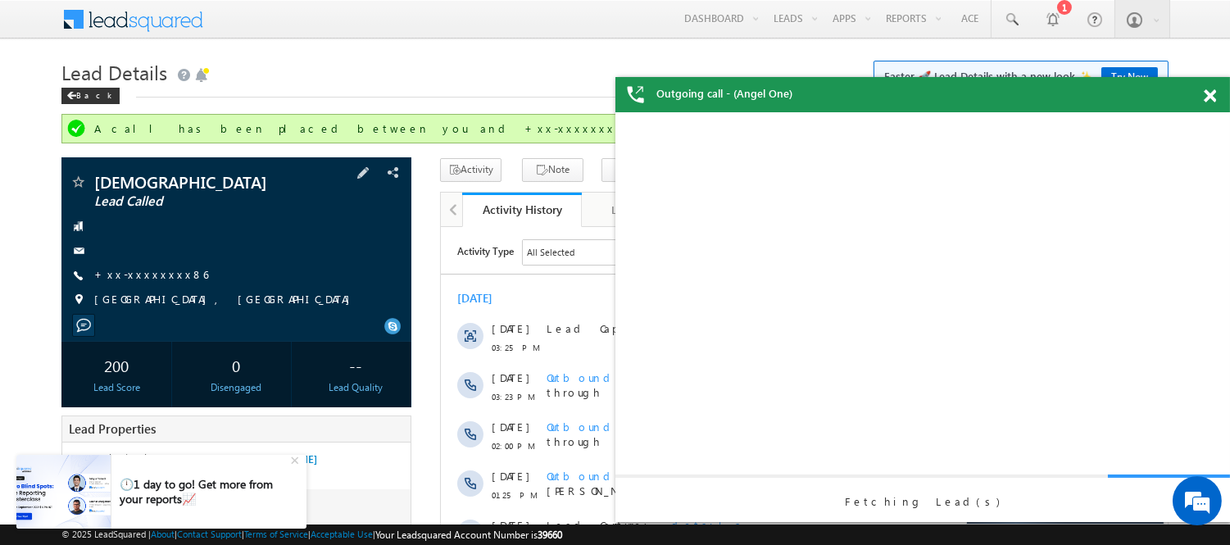
scroll to position [0, 0]
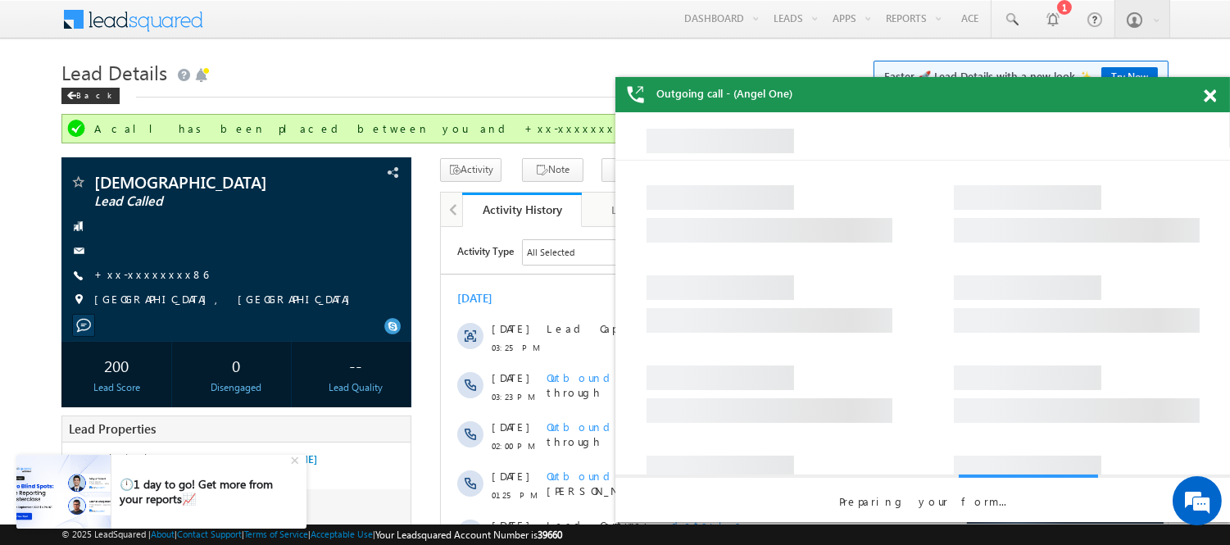
click at [1209, 97] on span at bounding box center [1210, 96] width 12 height 14
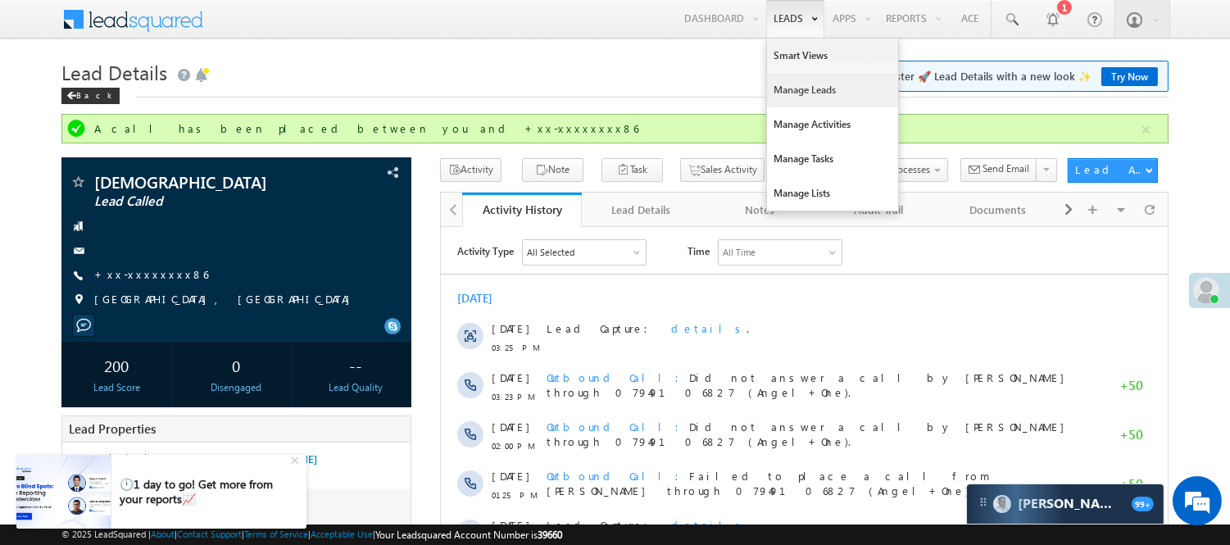
click at [797, 95] on link "Manage Leads" at bounding box center [832, 90] width 131 height 34
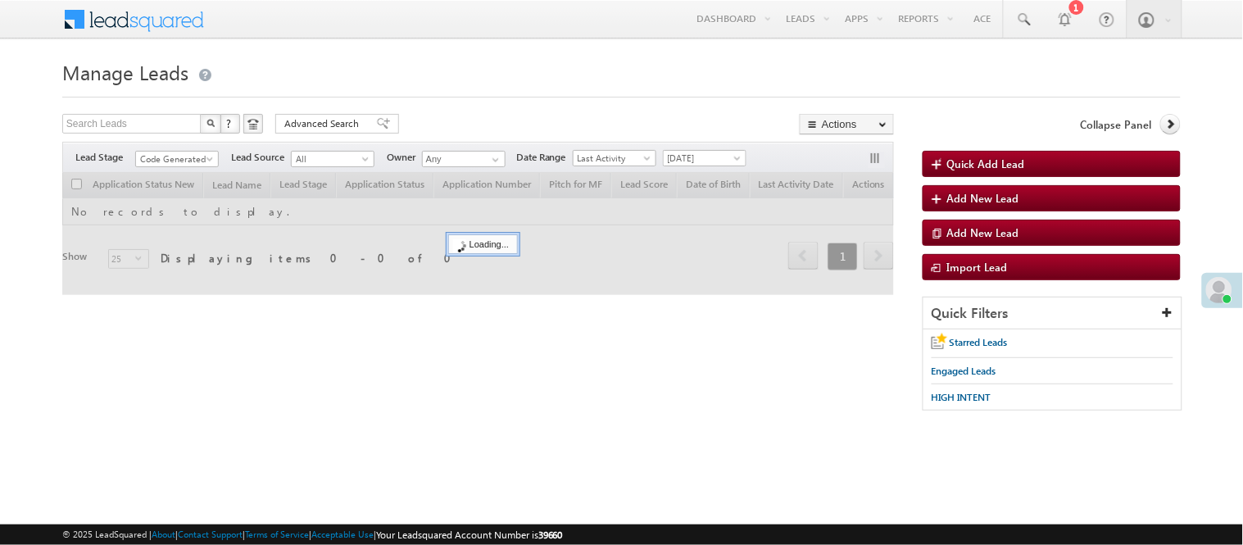
click at [187, 152] on span "Code Generated" at bounding box center [175, 159] width 78 height 15
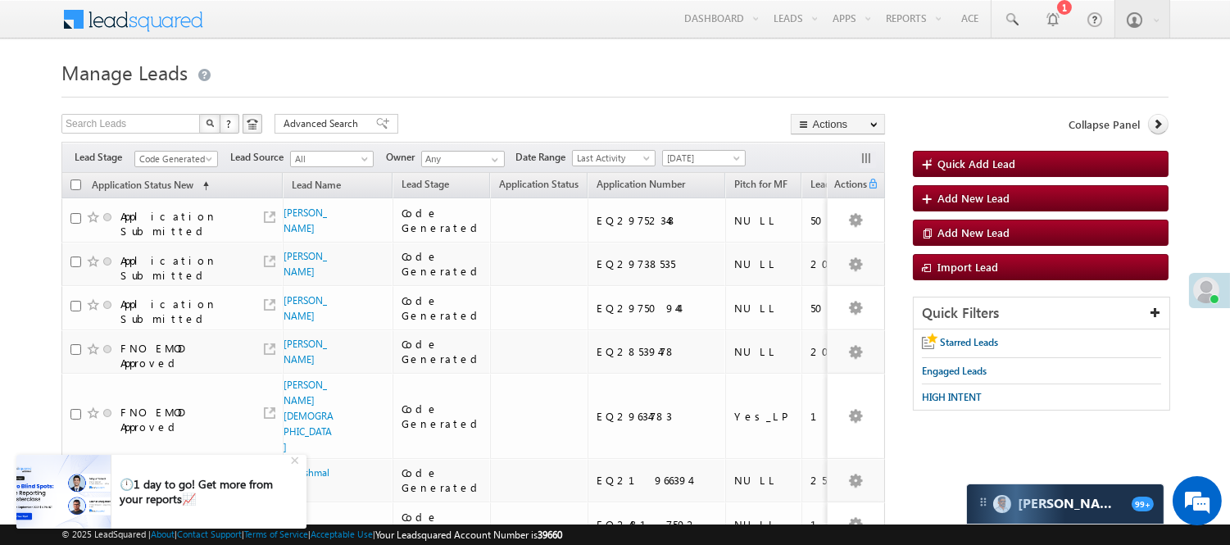
click at [202, 147] on div "Filters Lead Stage All Lead Generated Lead Talked - Pitch Not Done Lead Talked …" at bounding box center [472, 157] width 823 height 31
click at [194, 153] on span "Code Generated" at bounding box center [174, 159] width 78 height 15
click at [172, 199] on link "Lead Generated" at bounding box center [176, 193] width 83 height 15
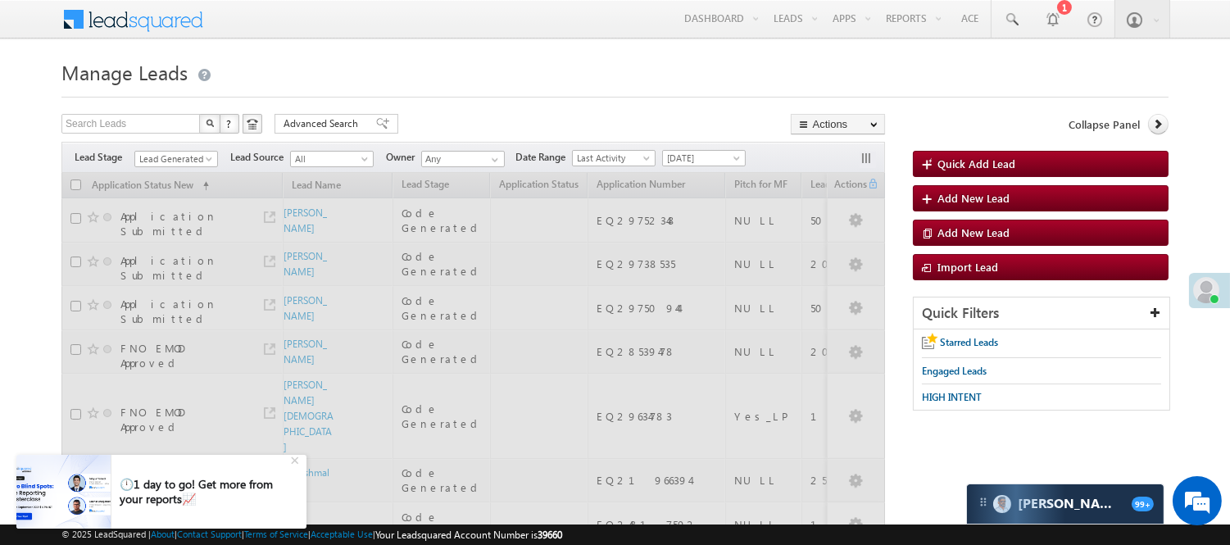
click at [446, 118] on div "Search Leads X ? 18 results found Advanced Search Advanced Search Advanced sear…" at bounding box center [472, 126] width 823 height 24
click at [167, 154] on span "Lead Generated" at bounding box center [174, 159] width 78 height 15
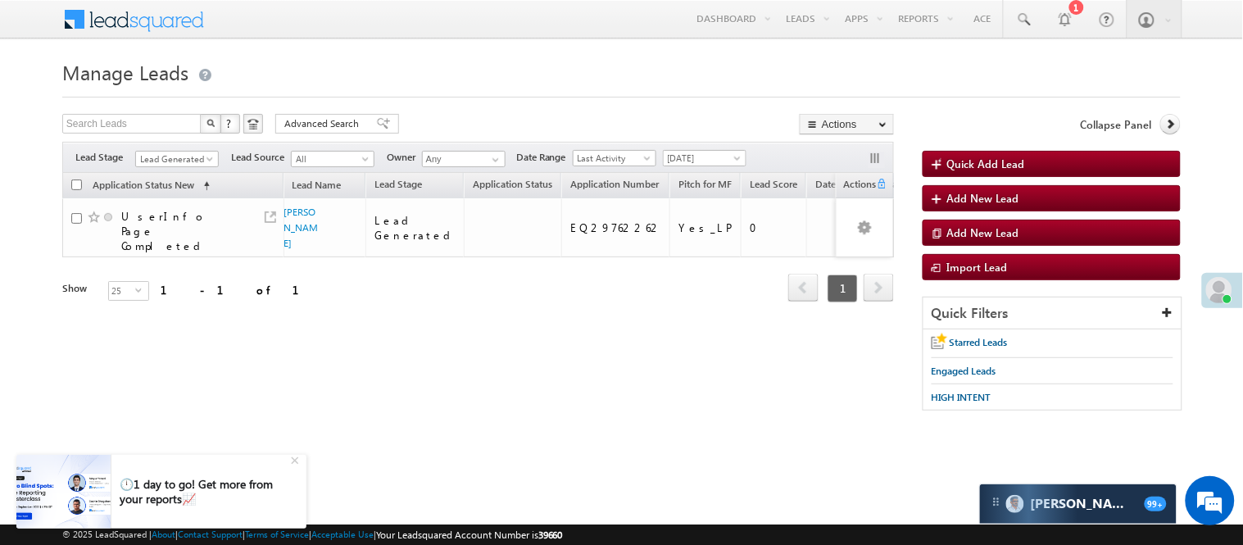
click at [289, 279] on div "Refresh first prev 1 next last 1 - 1 of 1" at bounding box center [478, 281] width 832 height 48
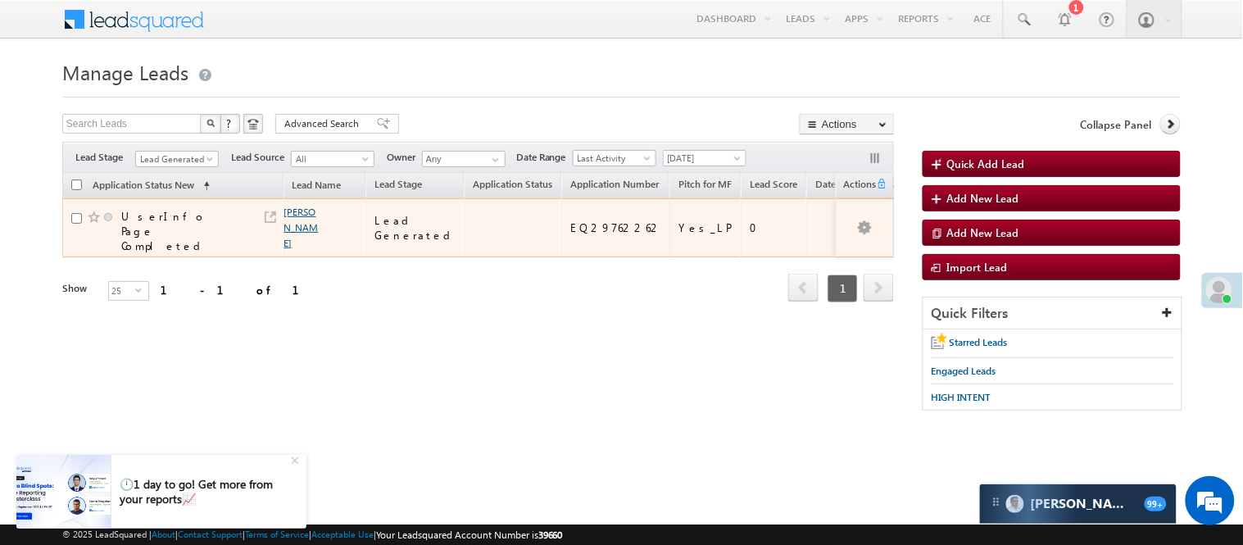
click at [293, 211] on link "[PERSON_NAME]" at bounding box center [301, 227] width 34 height 43
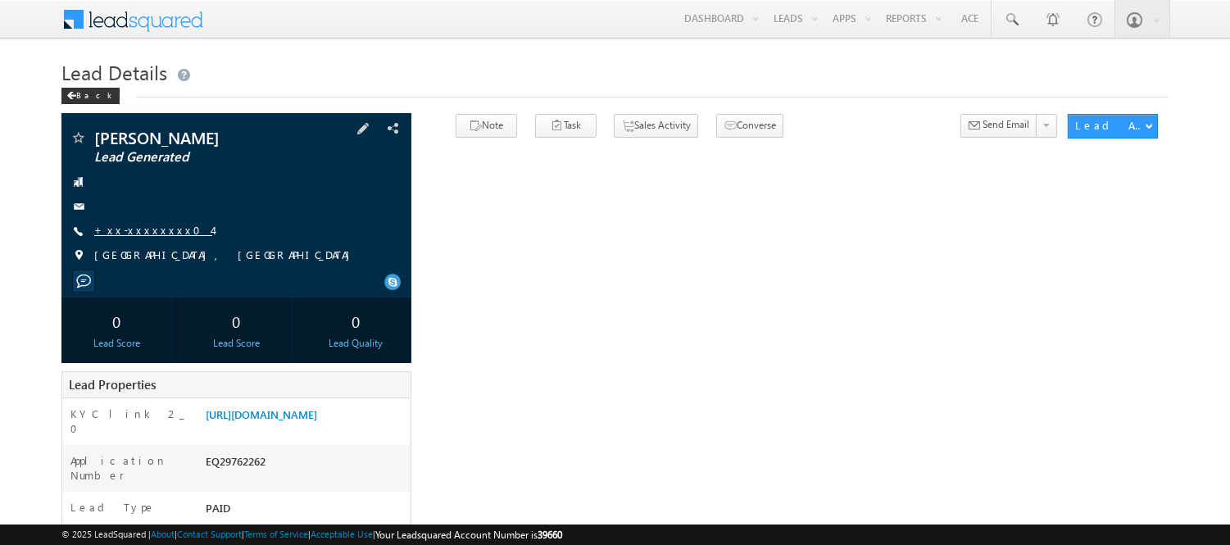
click at [147, 233] on link "+xx-xxxxxxxx04" at bounding box center [153, 230] width 118 height 14
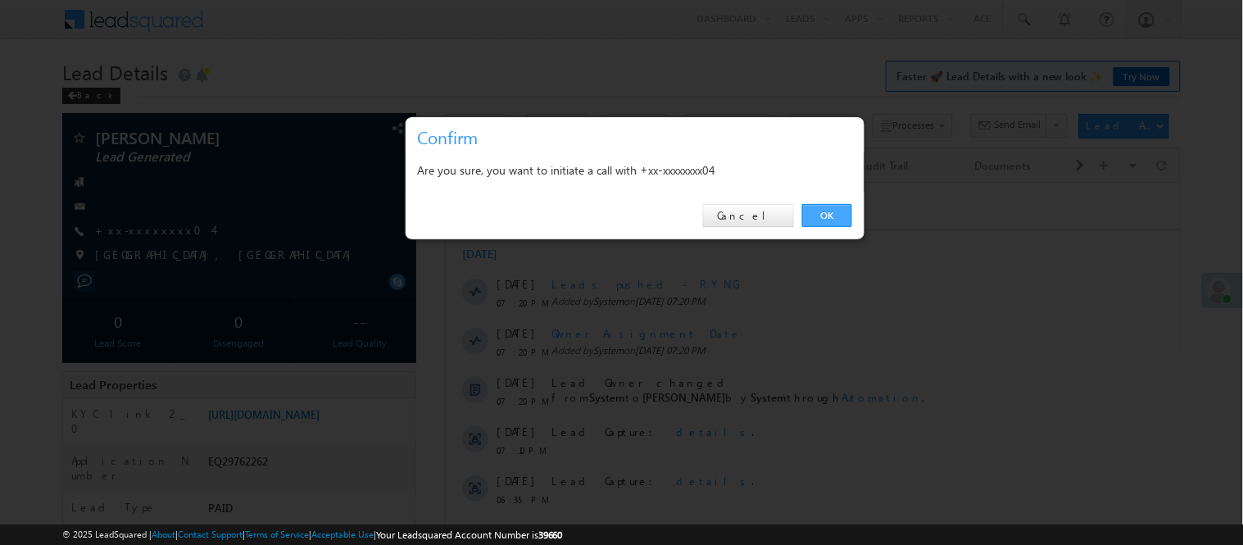
click at [836, 215] on link "OK" at bounding box center [827, 215] width 50 height 23
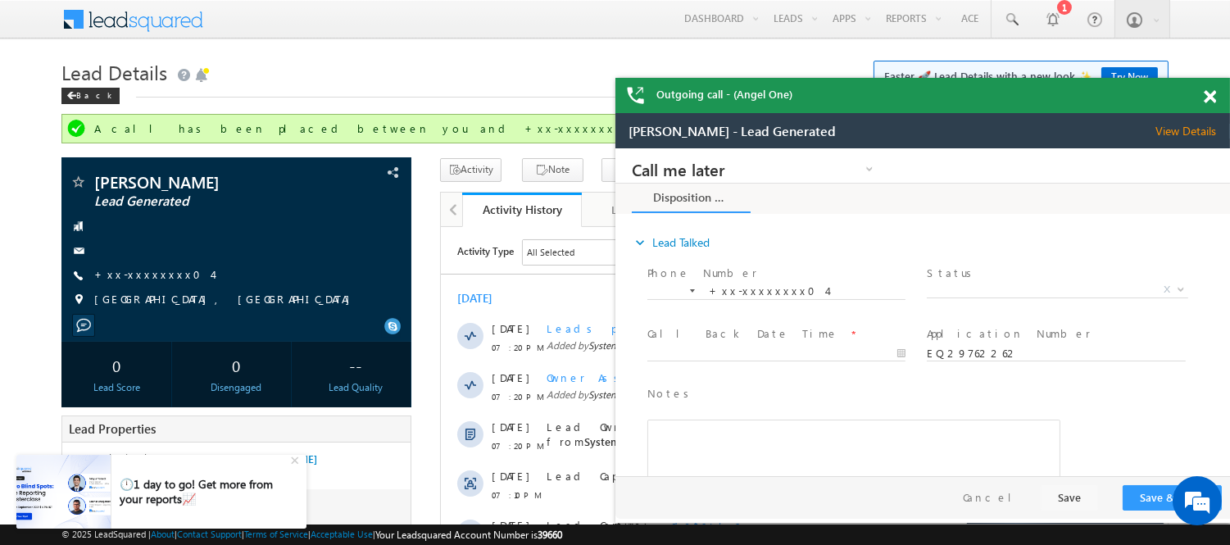
click at [1210, 96] on span at bounding box center [1210, 97] width 12 height 14
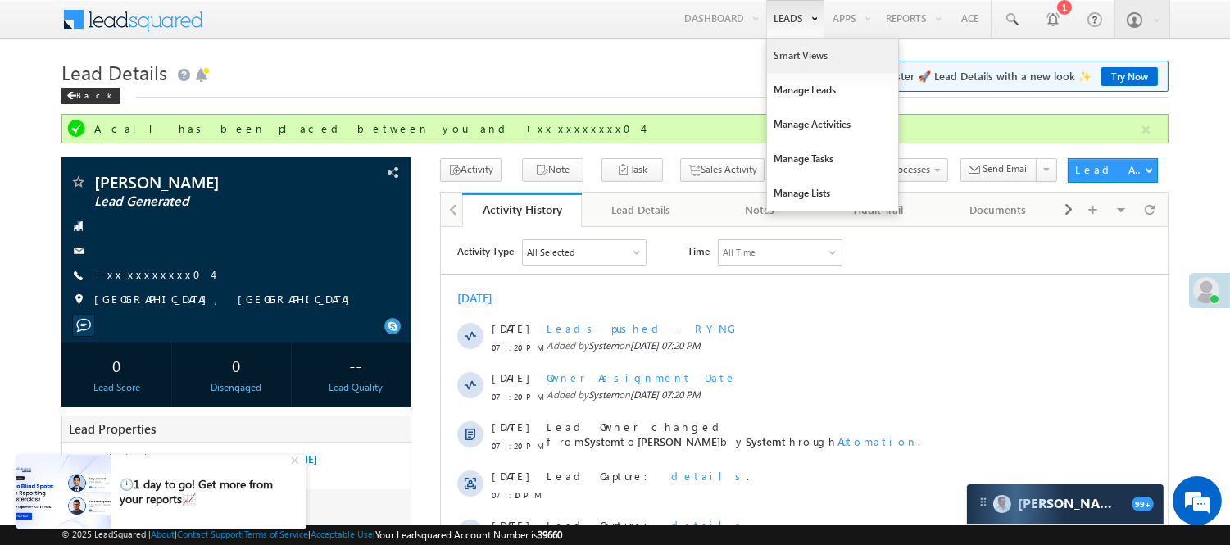
click at [798, 67] on link "Smart Views" at bounding box center [832, 56] width 131 height 34
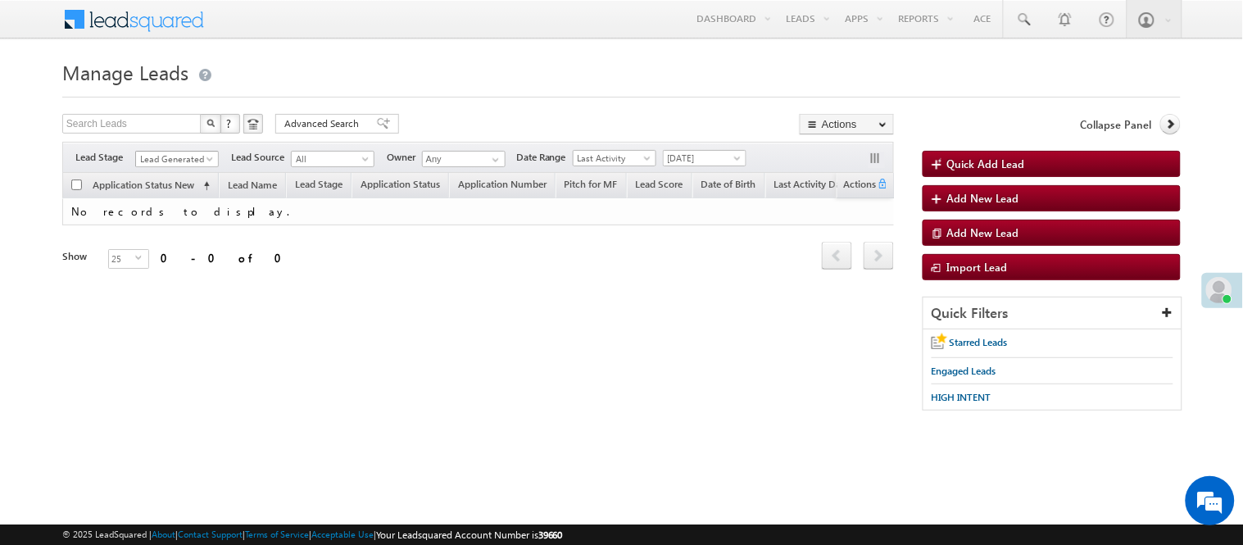
click at [185, 161] on span "Lead Generated" at bounding box center [175, 159] width 78 height 15
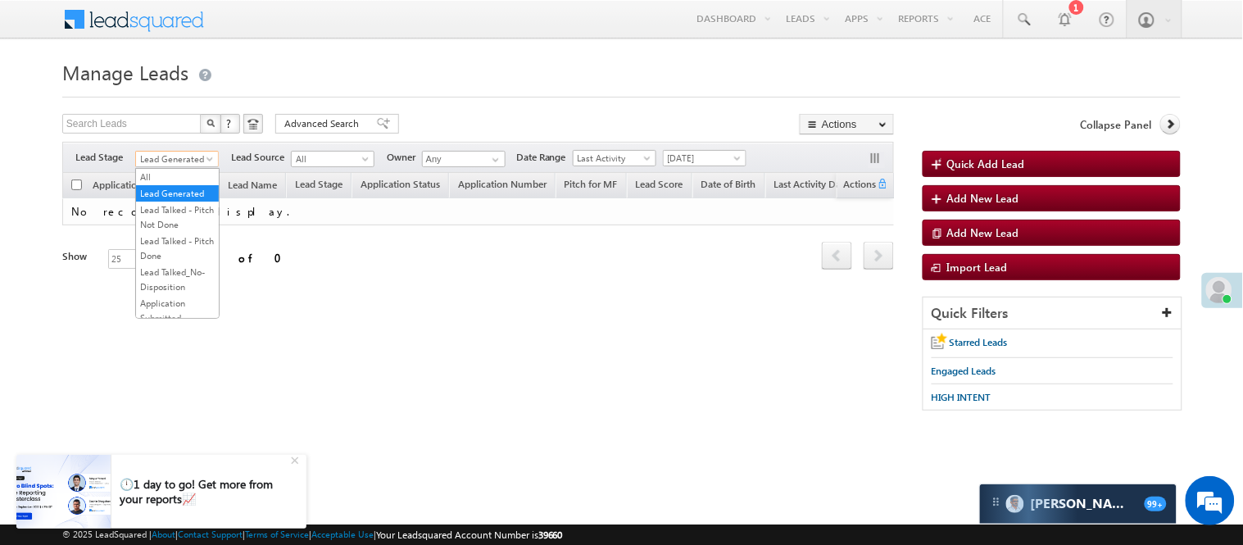
scroll to position [406, 0]
click at [178, 275] on link "Code Generated" at bounding box center [177, 277] width 83 height 15
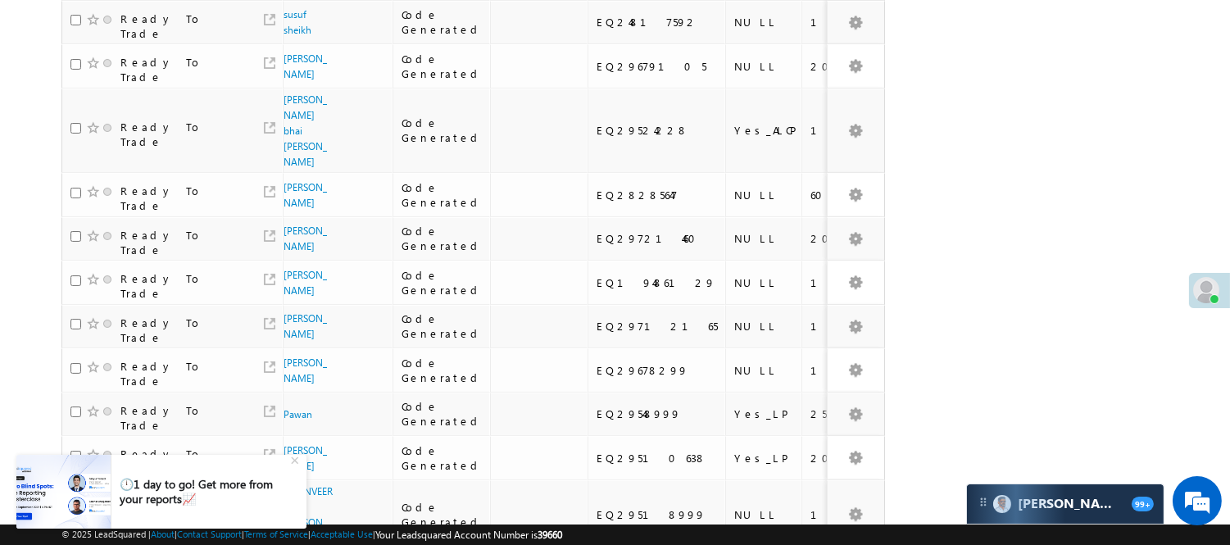
scroll to position [69, 0]
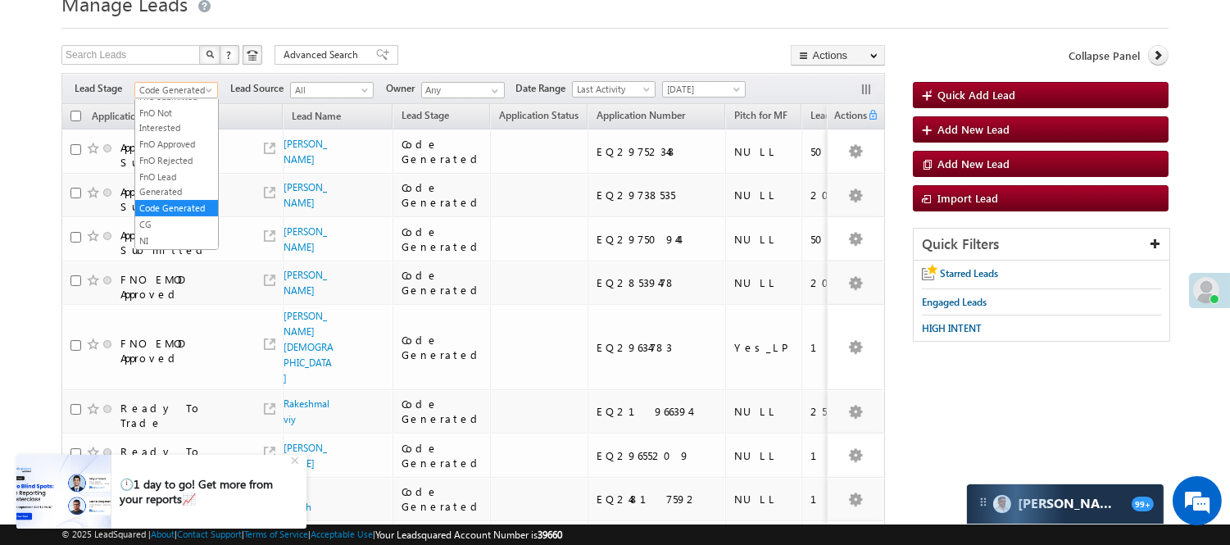
click at [185, 84] on span "Code Generated" at bounding box center [174, 90] width 78 height 15
click at [178, 129] on link "Lead Generated" at bounding box center [176, 124] width 83 height 15
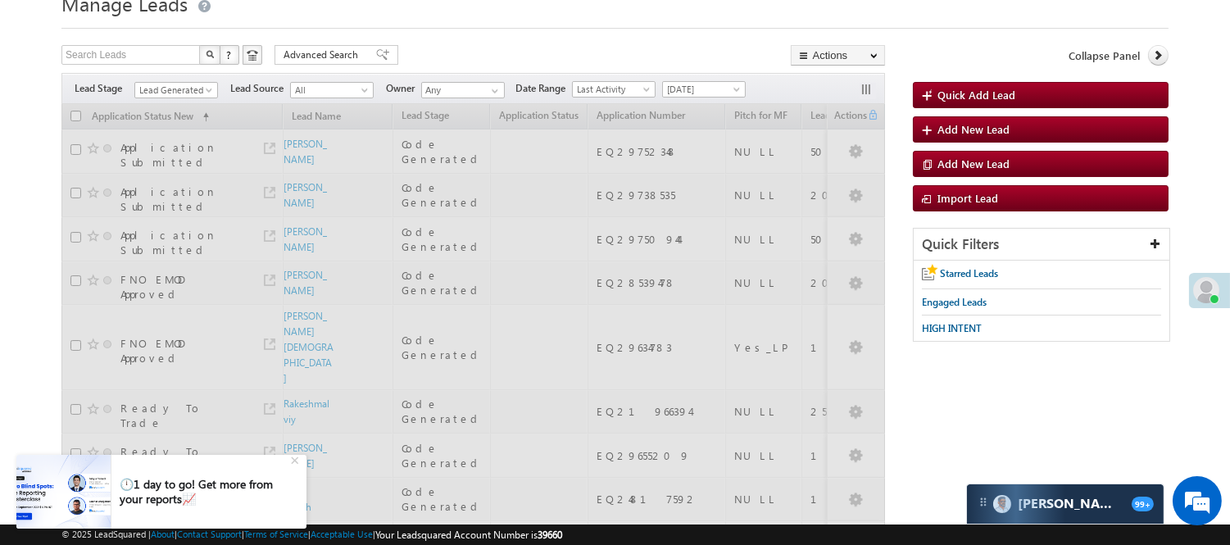
click at [600, 34] on form "Manage Leads Quick Add Lead Search Leads X ? 18 results found Advanced Search A…" at bounding box center [614, 551] width 1107 height 1131
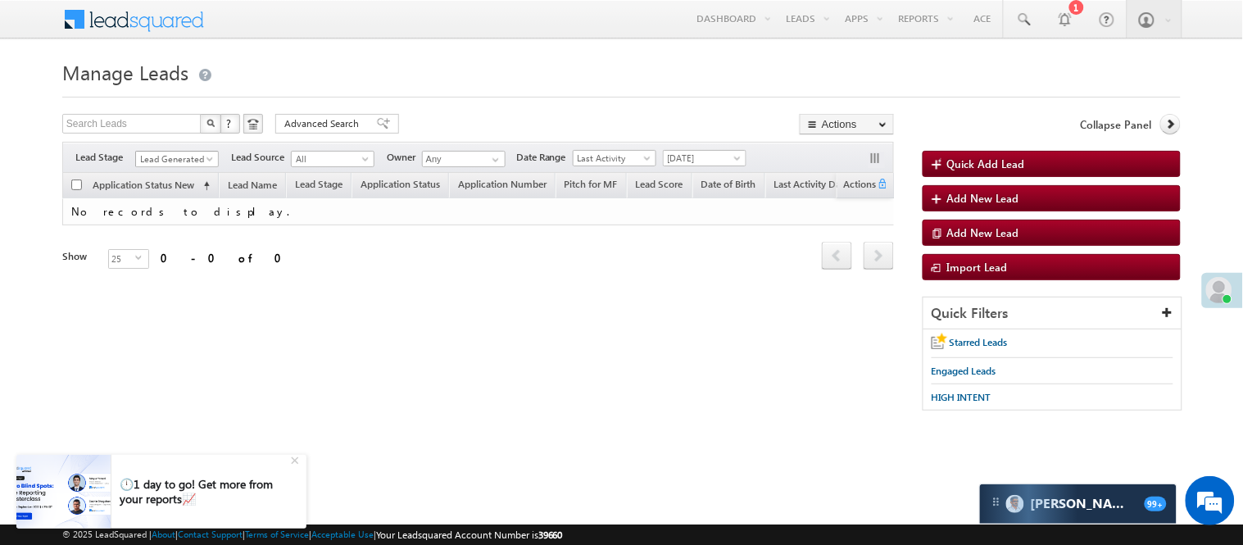
click at [202, 154] on span "Lead Generated" at bounding box center [175, 159] width 78 height 15
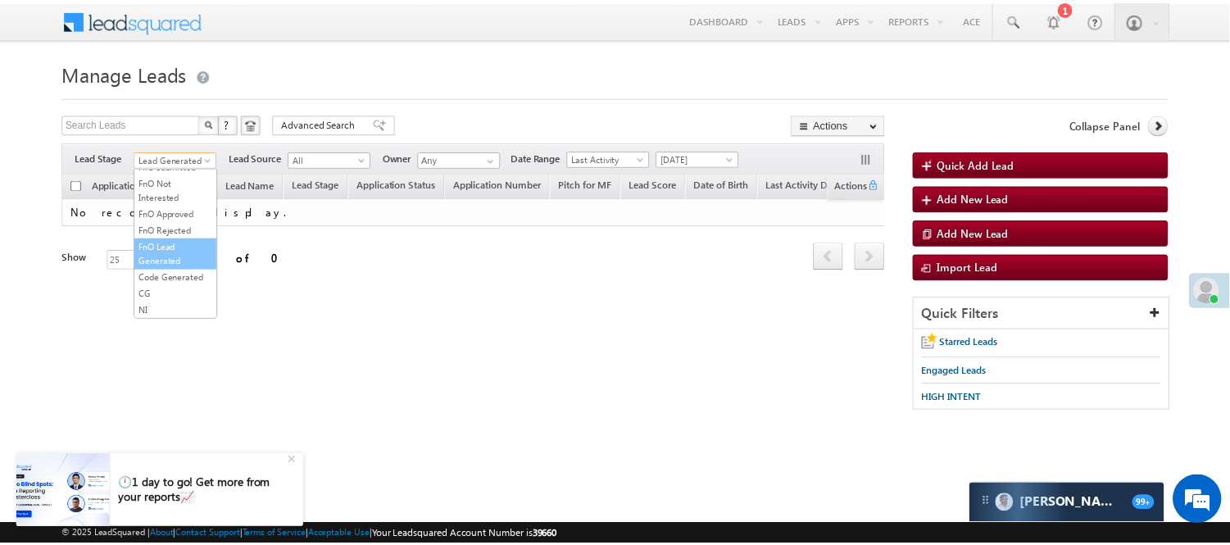
scroll to position [406, 0]
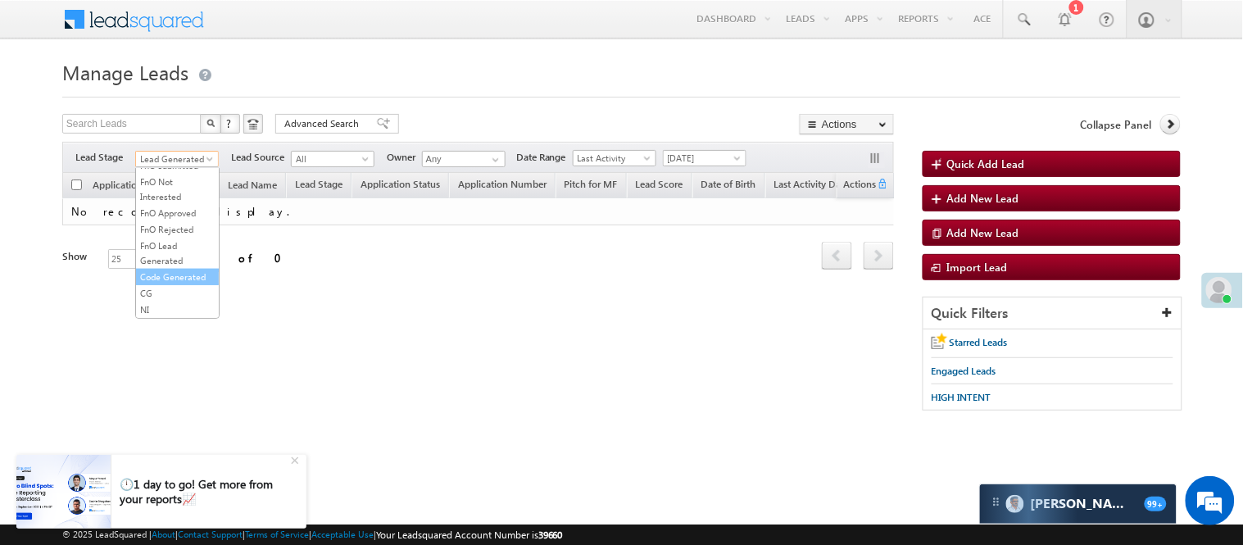
click at [178, 270] on link "Code Generated" at bounding box center [177, 277] width 83 height 15
click at [181, 161] on span "CG" at bounding box center [175, 159] width 78 height 15
click at [197, 270] on link "Code Generated" at bounding box center [177, 277] width 83 height 15
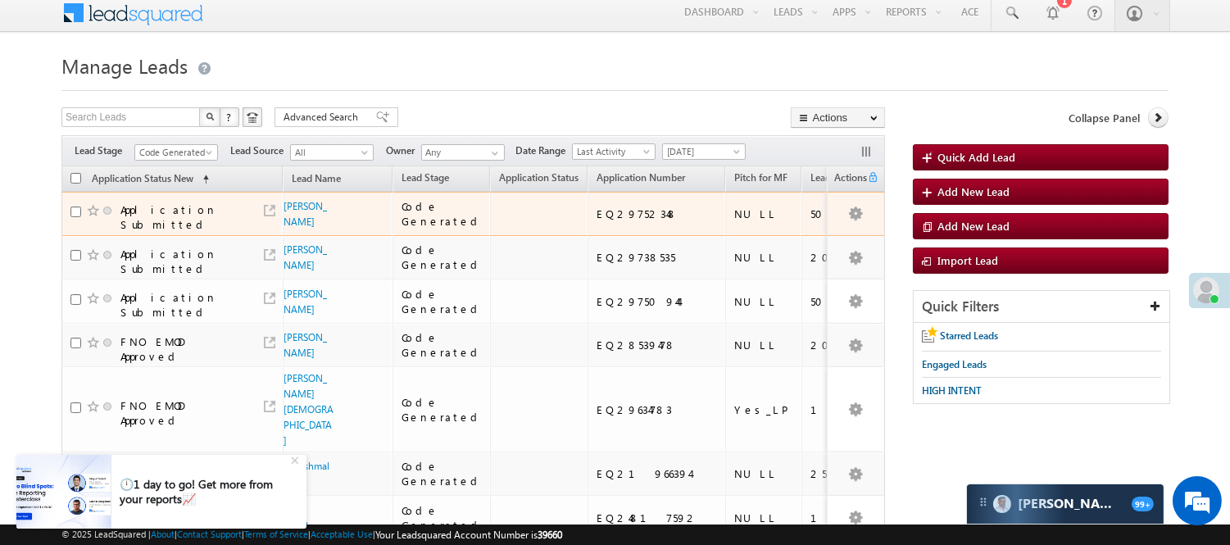
scroll to position [0, 0]
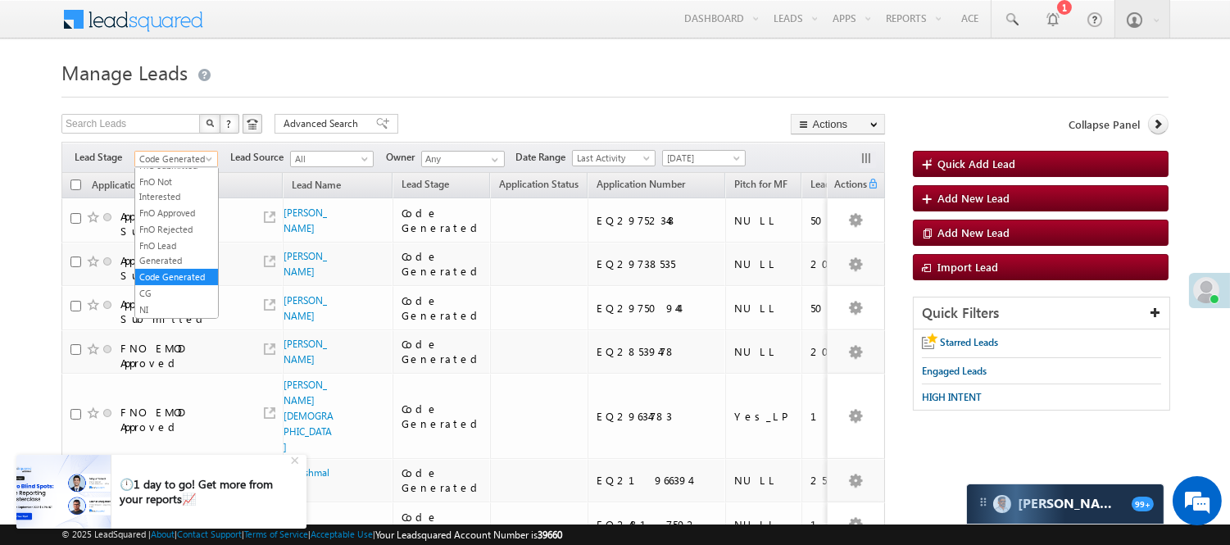
click at [180, 154] on span "Code Generated" at bounding box center [174, 159] width 78 height 15
click at [187, 206] on link "FnO Approved" at bounding box center [176, 213] width 83 height 15
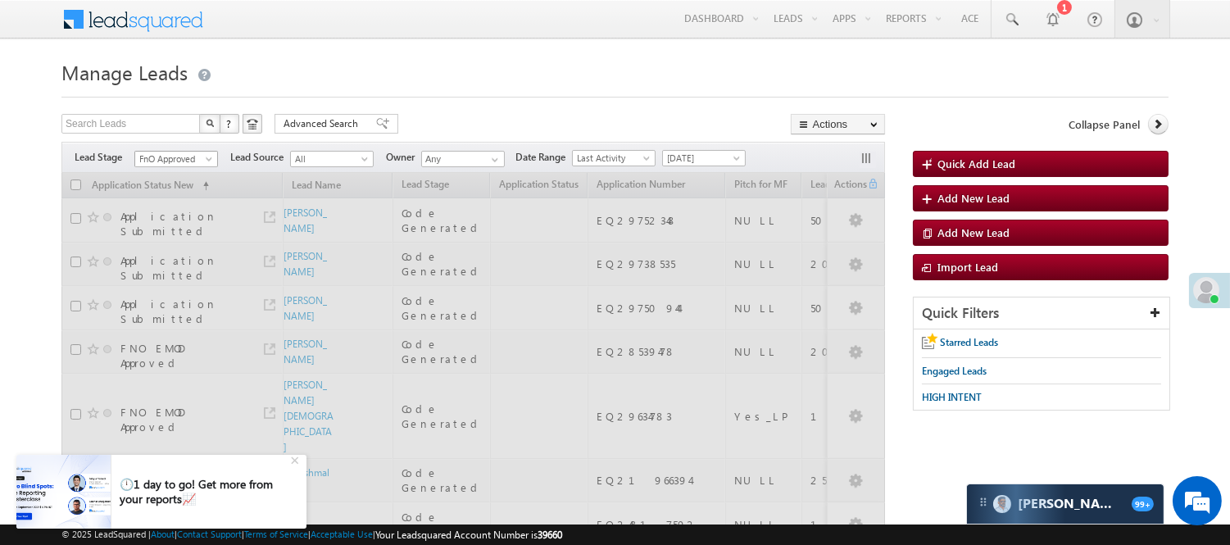
click at [191, 164] on span "FnO Approved" at bounding box center [174, 159] width 78 height 15
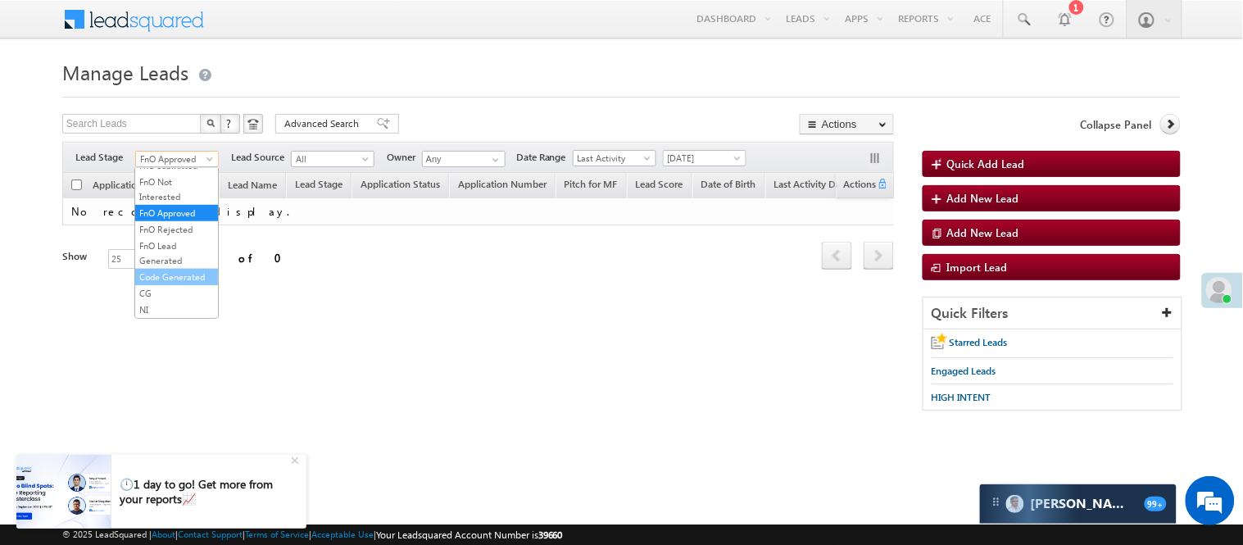
click at [153, 281] on link "Code Generated" at bounding box center [176, 277] width 83 height 15
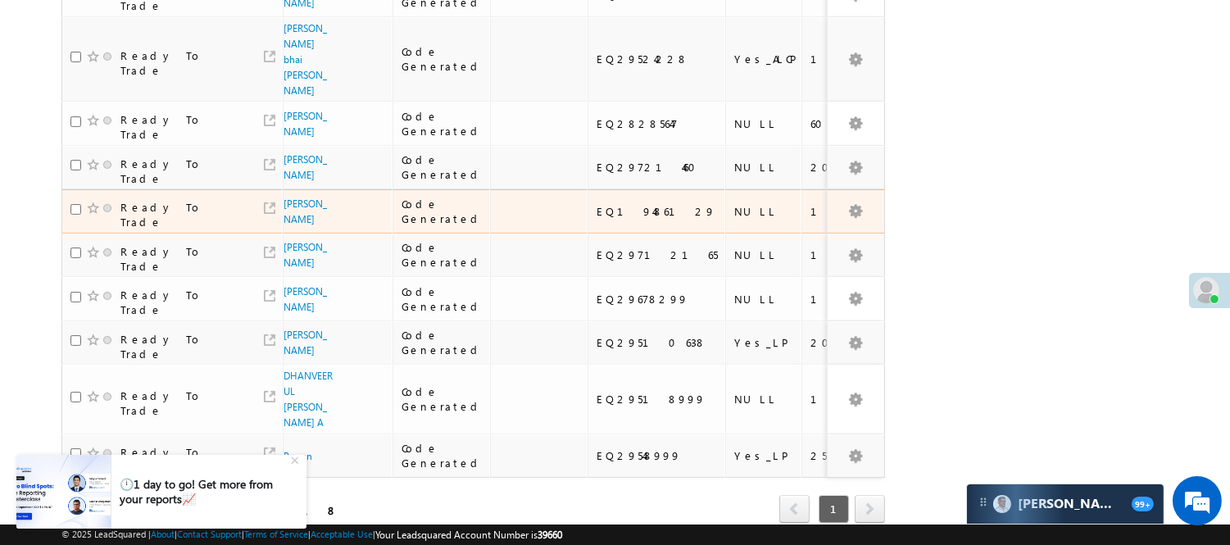
scroll to position [590, 0]
